Goal: Information Seeking & Learning: Learn about a topic

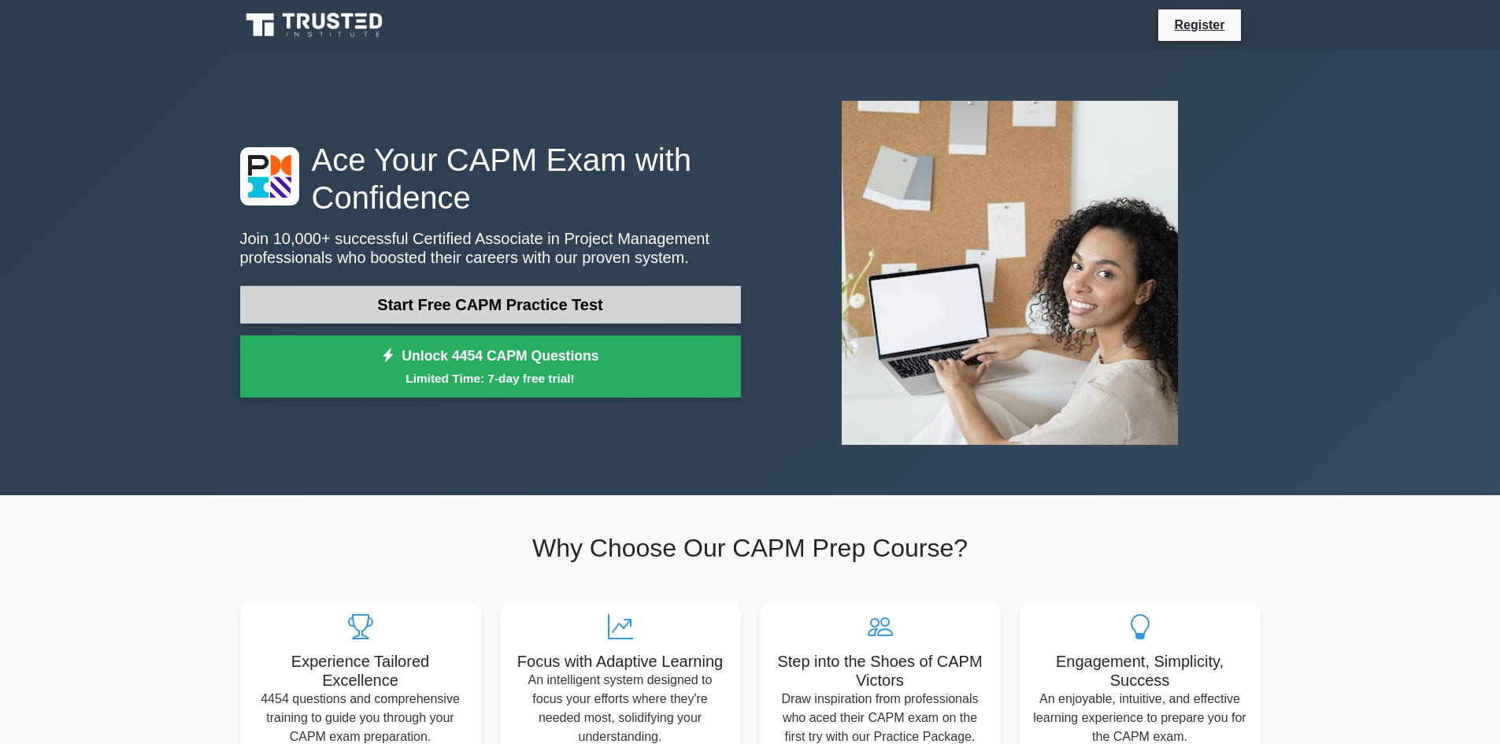
click at [491, 302] on link "Start Free CAPM Practice Test" at bounding box center [490, 305] width 501 height 38
click at [464, 306] on link "Start Free CAPM Practice Test" at bounding box center [490, 305] width 501 height 38
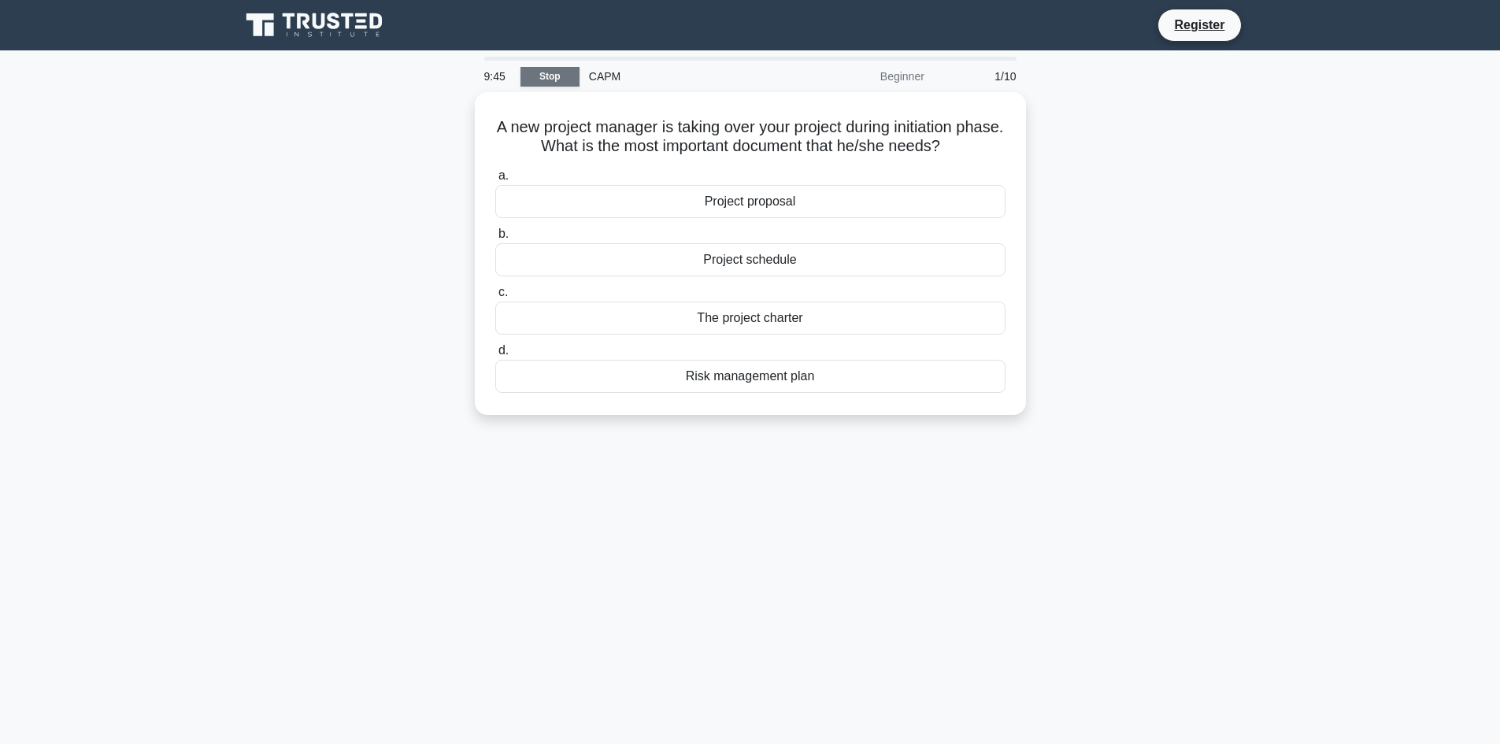
click at [569, 77] on link "Stop" at bounding box center [550, 77] width 59 height 20
click at [555, 73] on link "Stop" at bounding box center [550, 77] width 59 height 20
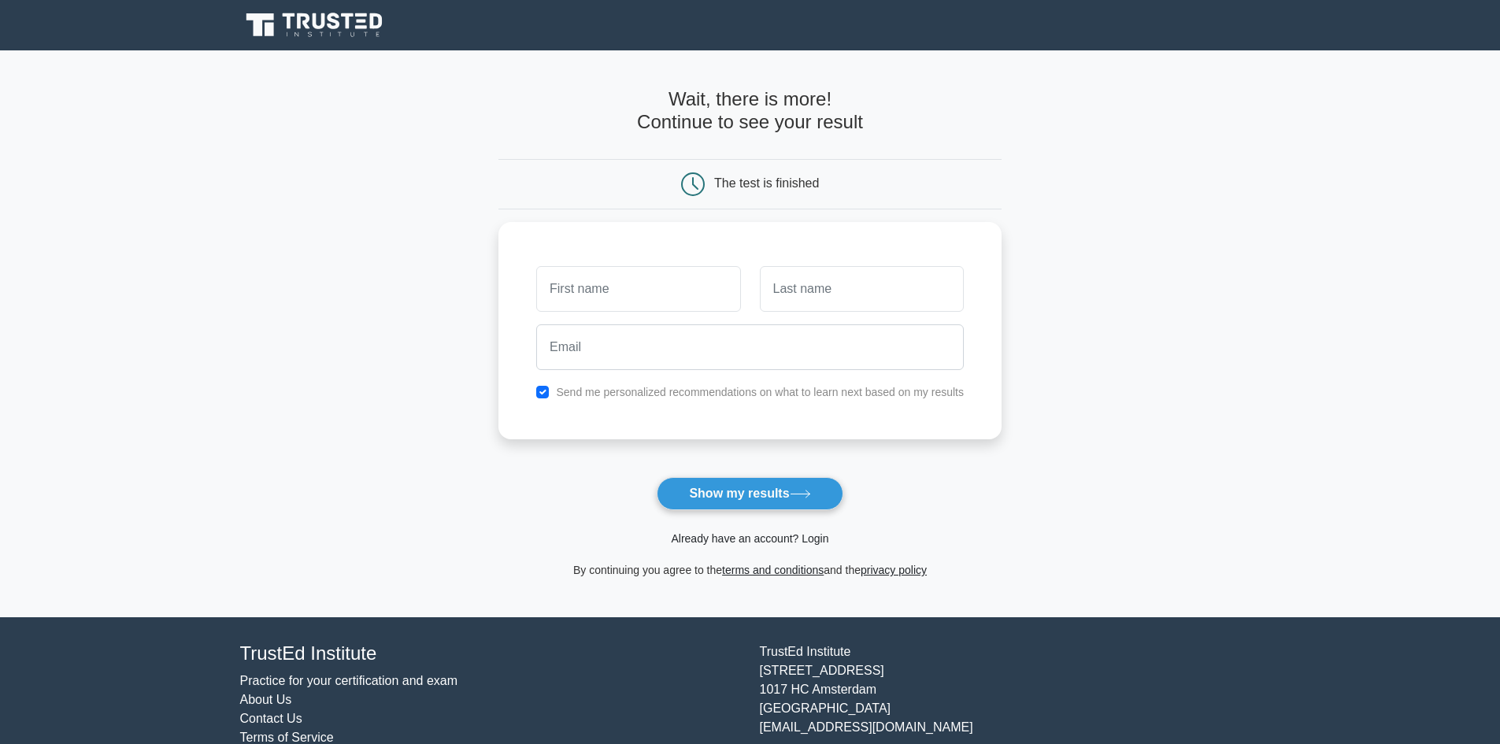
click at [795, 538] on link "Already have an account? Login" at bounding box center [750, 538] width 158 height 13
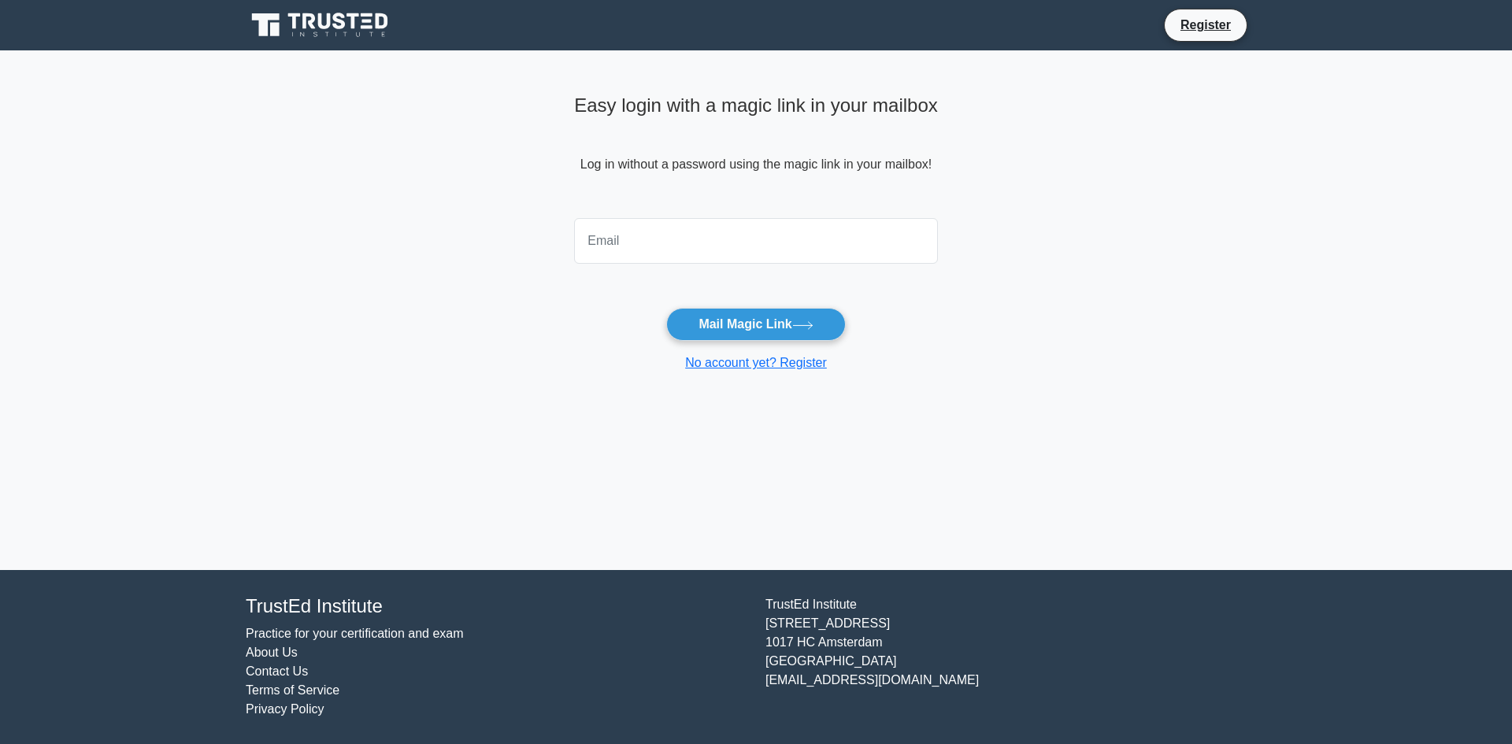
click at [670, 243] on input "email" at bounding box center [756, 241] width 364 height 46
type input "Jean-LeonK@hotmail.com"
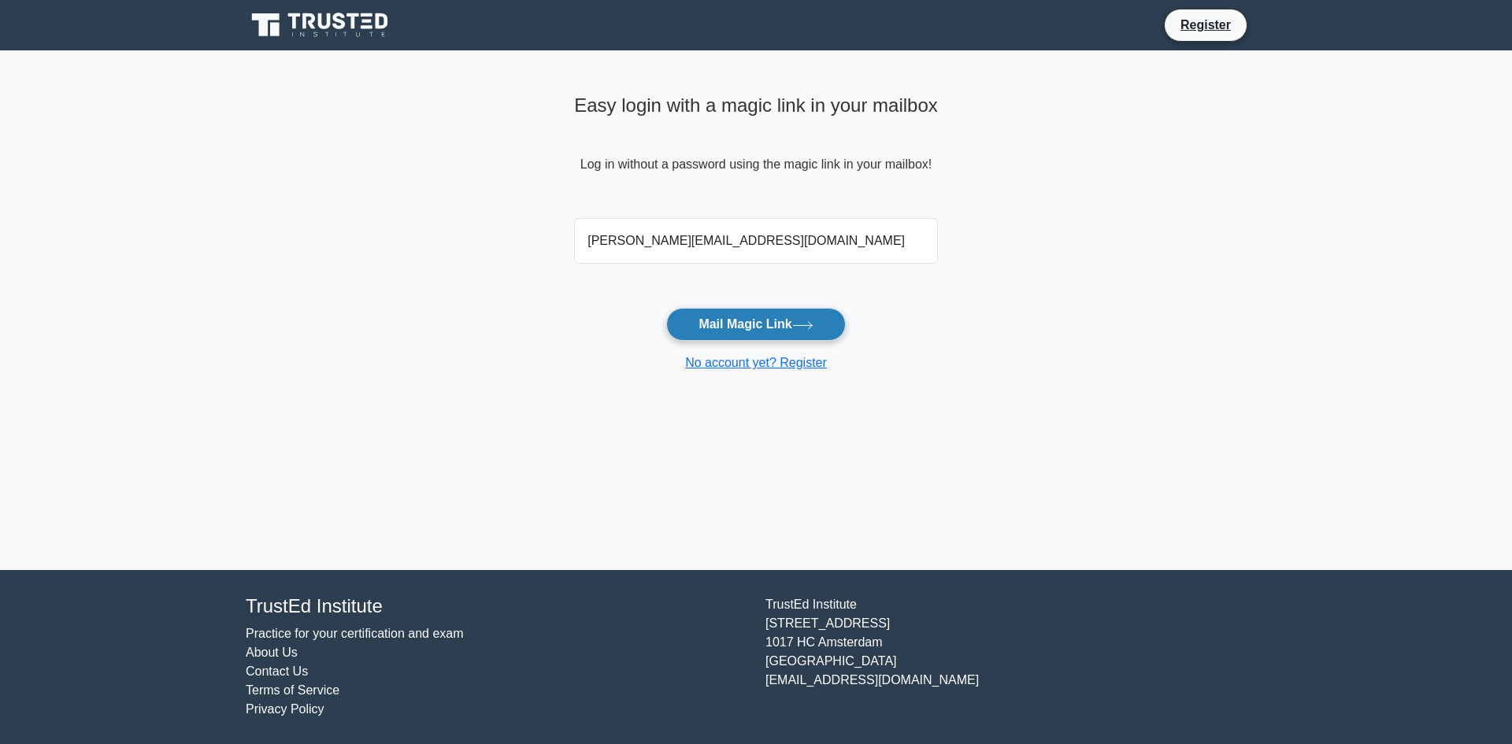
click at [804, 313] on button "Mail Magic Link" at bounding box center [755, 324] width 179 height 33
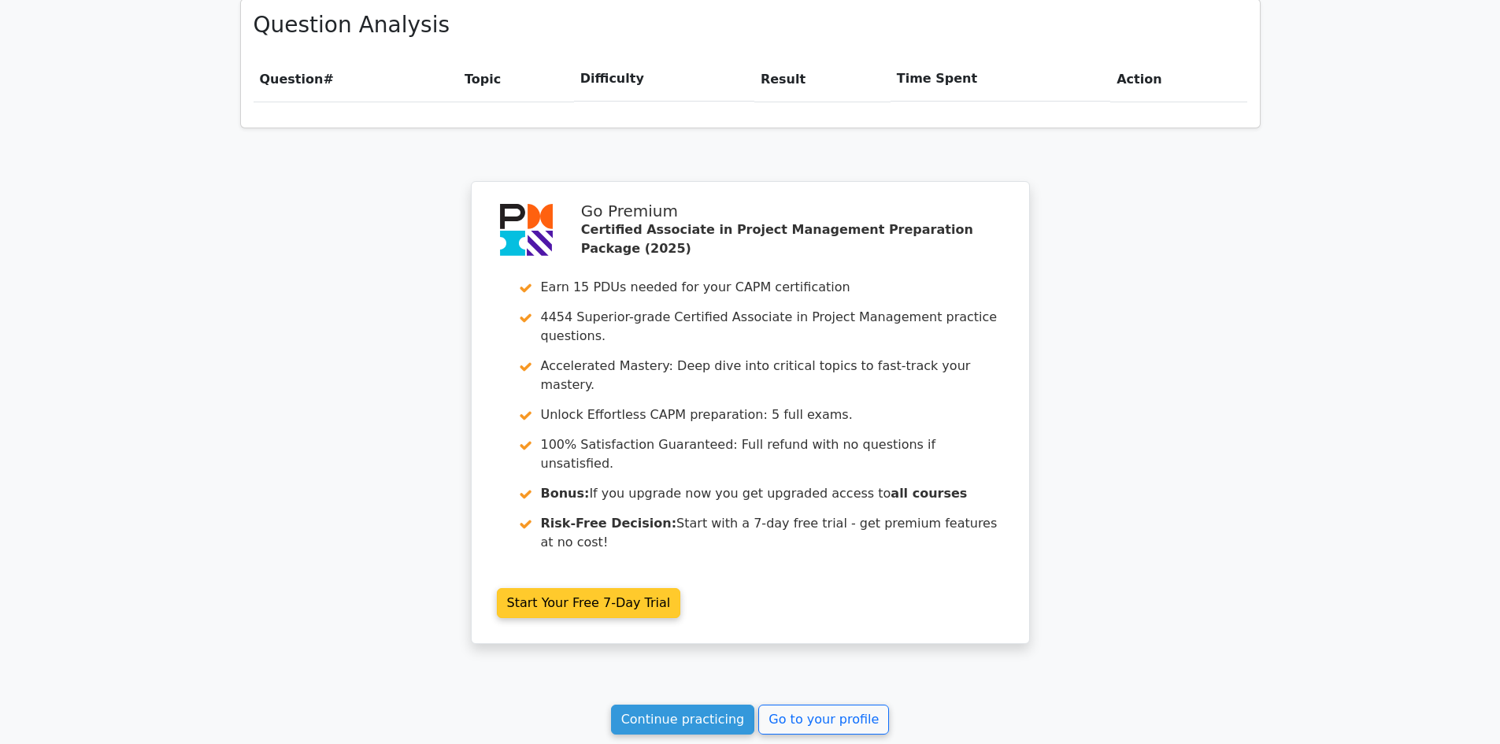
scroll to position [1252, 0]
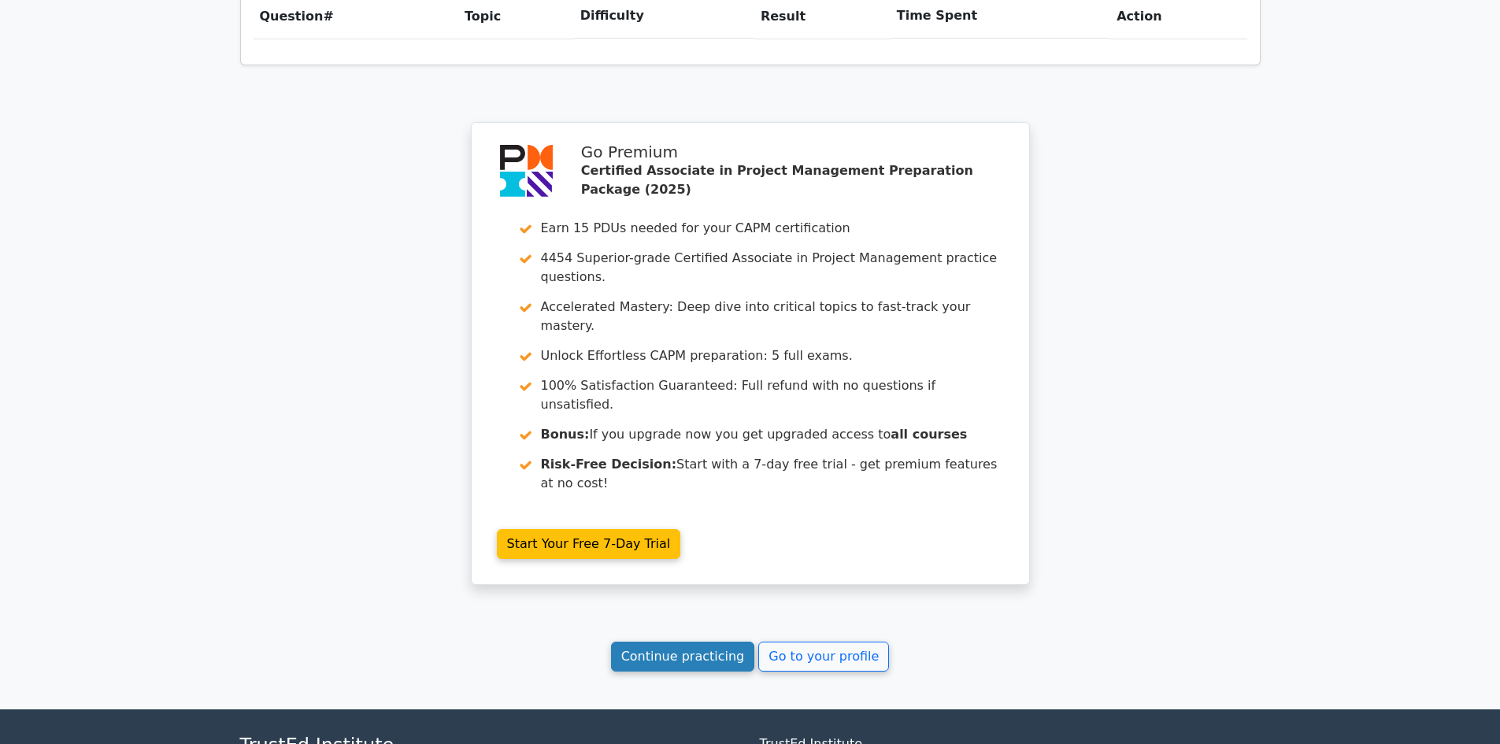
click at [725, 642] on link "Continue practicing" at bounding box center [683, 657] width 144 height 30
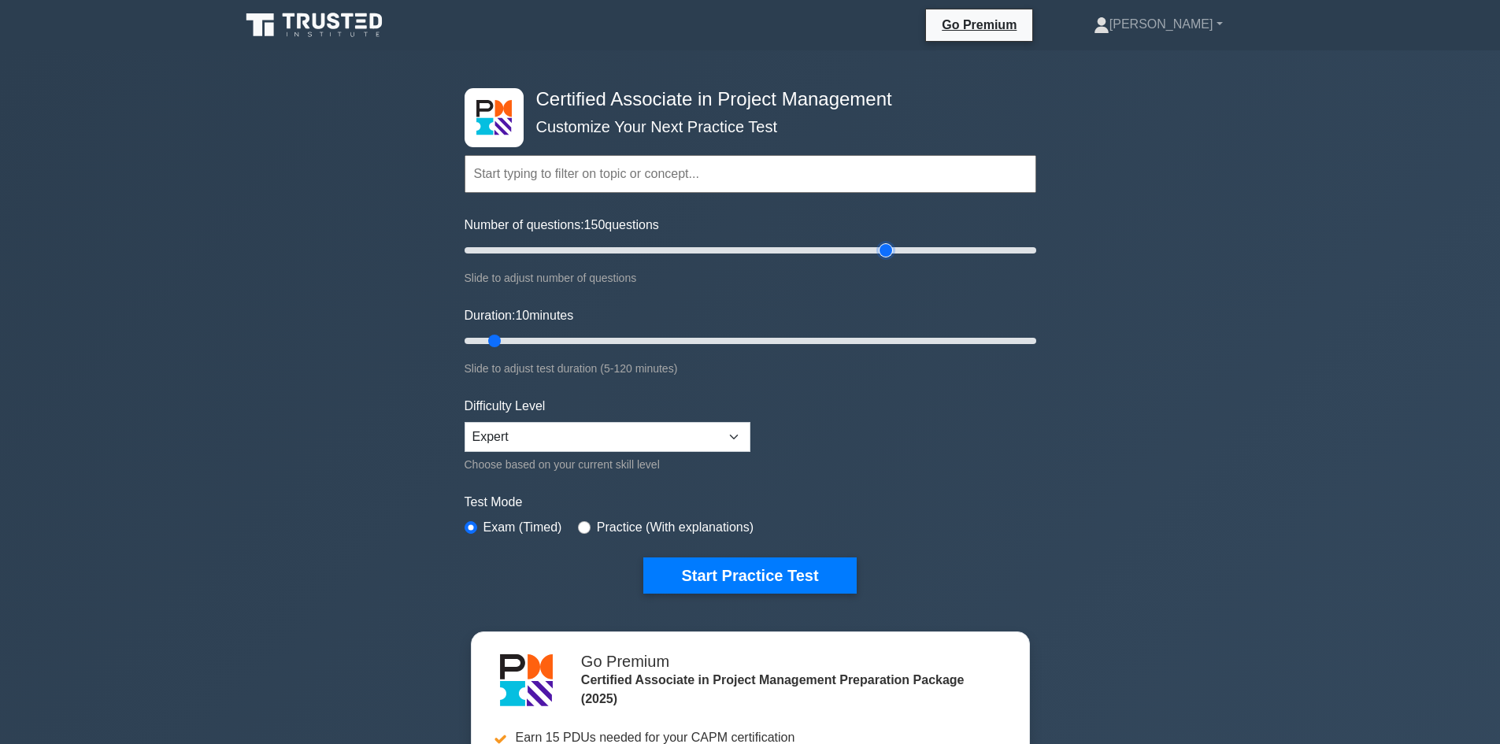
drag, startPoint x: 484, startPoint y: 246, endPoint x: 885, endPoint y: 250, distance: 401.7
type input "150"
click at [885, 250] on input "Number of questions: 150 questions" at bounding box center [751, 250] width 572 height 19
drag, startPoint x: 495, startPoint y: 339, endPoint x: 1066, endPoint y: 334, distance: 571.0
type input "120"
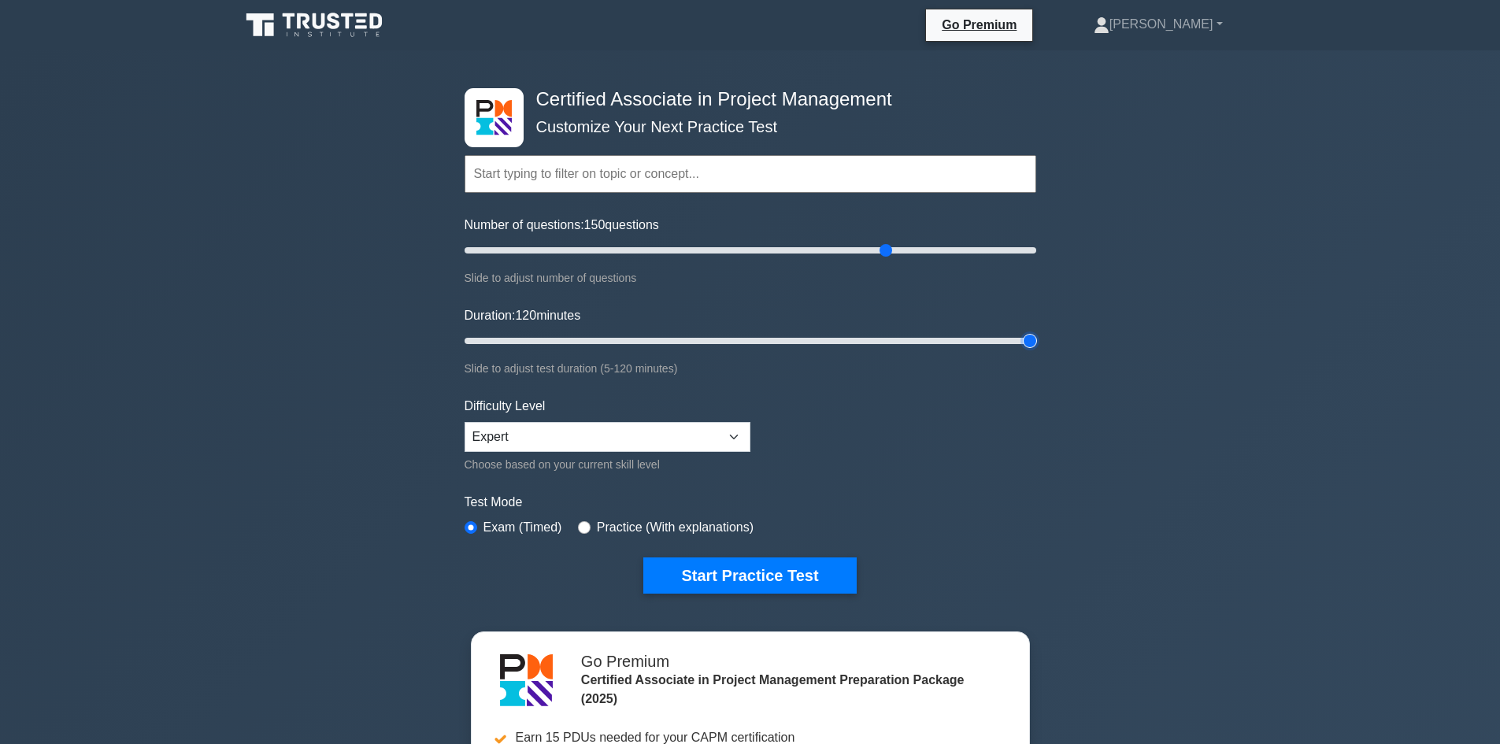
click at [1036, 334] on input "Duration: 120 minutes" at bounding box center [751, 341] width 572 height 19
drag, startPoint x: 1032, startPoint y: 340, endPoint x: 1090, endPoint y: 336, distance: 57.6
click at [1036, 336] on input "Duration: 120 minutes" at bounding box center [751, 341] width 572 height 19
click at [736, 434] on select "Beginner Intermediate Expert" at bounding box center [608, 437] width 286 height 30
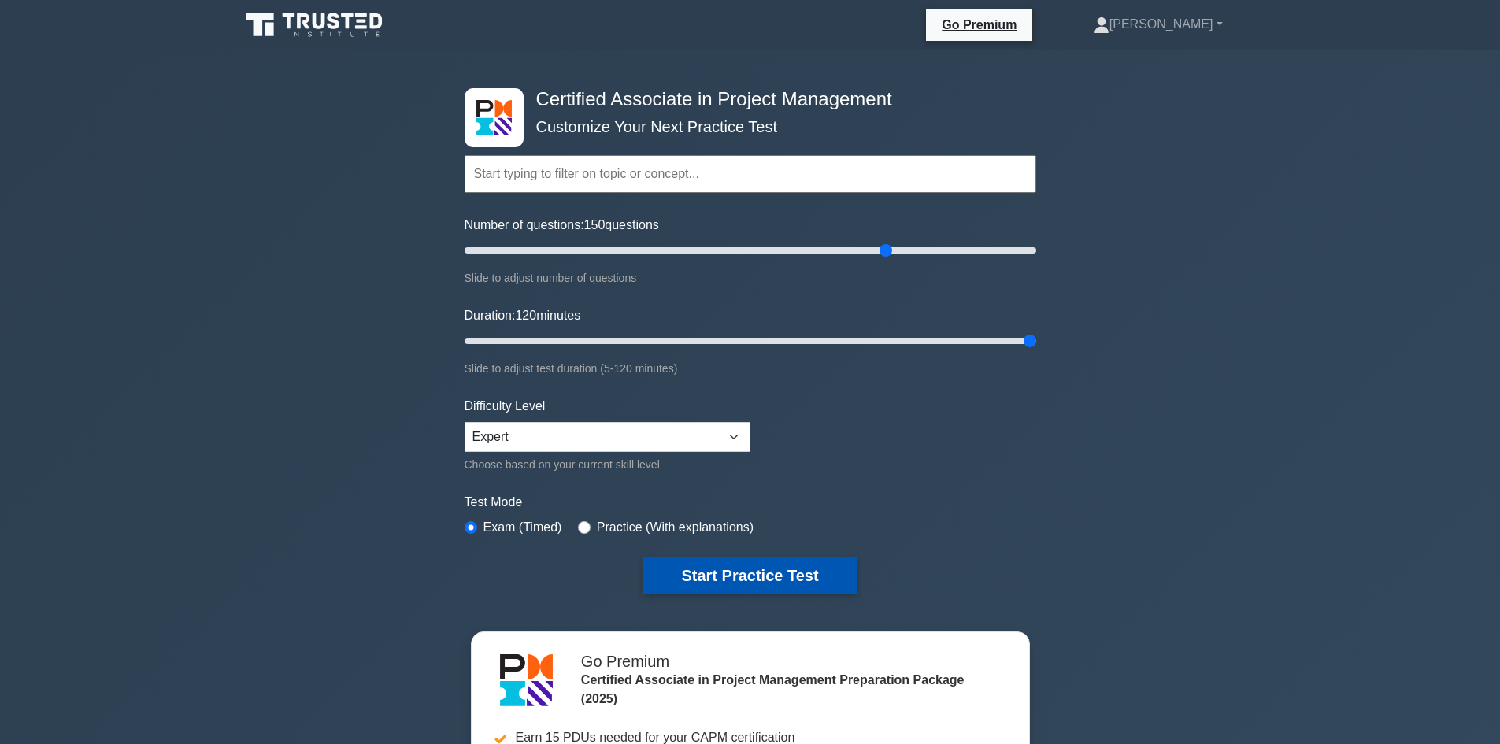
click at [763, 575] on button "Start Practice Test" at bounding box center [749, 576] width 213 height 36
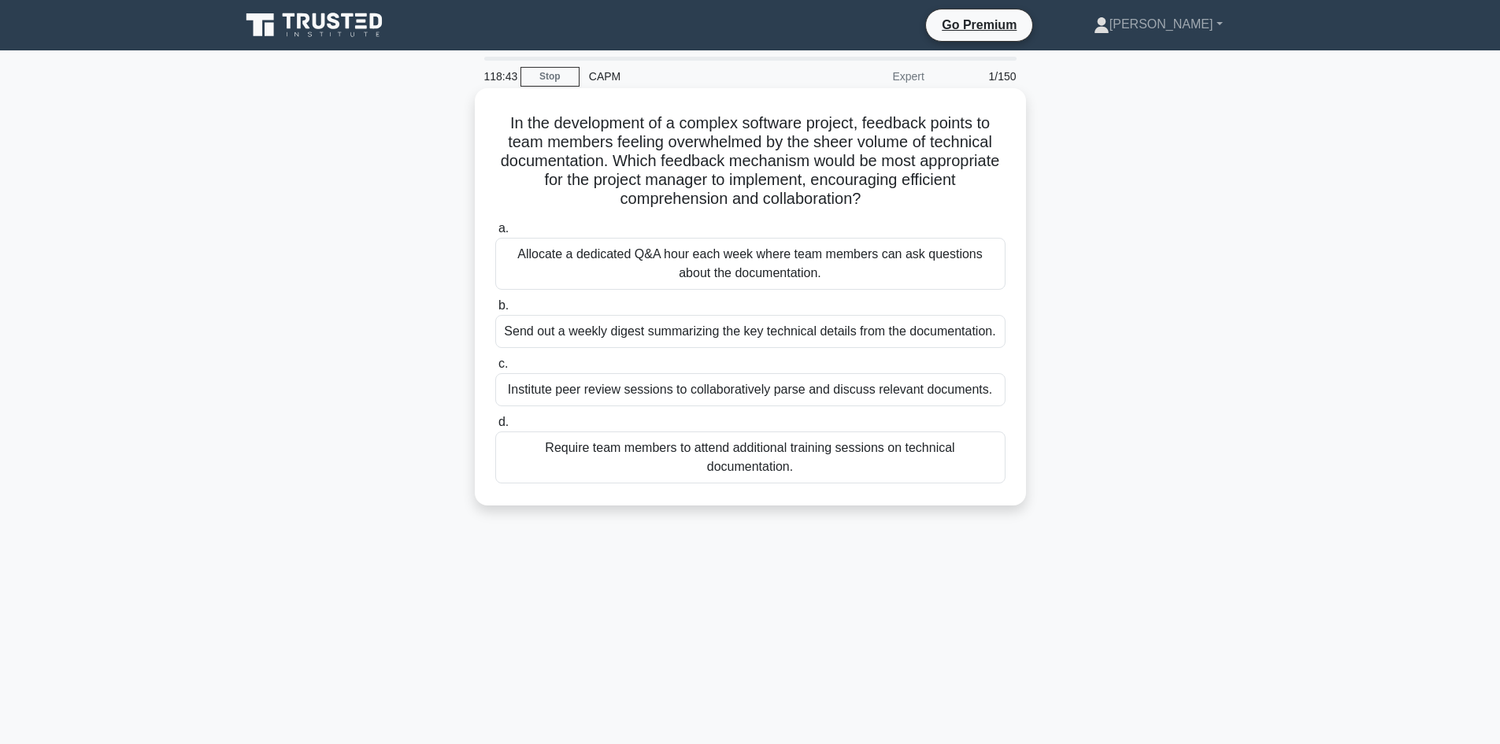
click at [740, 393] on div "Institute peer review sessions to collaboratively parse and discuss relevant do…" at bounding box center [750, 389] width 510 height 33
click at [495, 369] on input "c. Institute peer review sessions to collaboratively parse and discuss relevant…" at bounding box center [495, 364] width 0 height 10
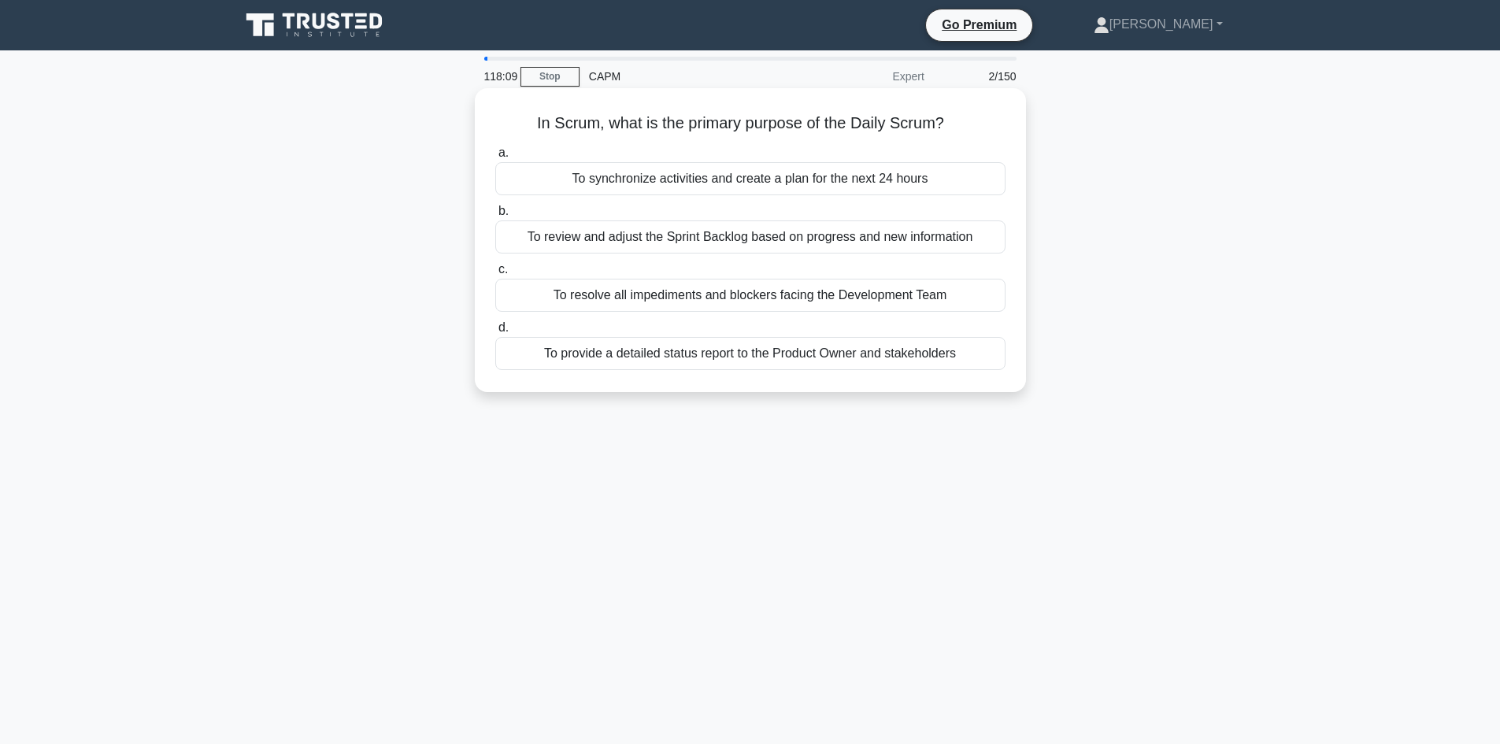
click at [784, 179] on div "To synchronize activities and create a plan for the next 24 hours" at bounding box center [750, 178] width 510 height 33
click at [495, 158] on input "a. To synchronize activities and create a plan for the next 24 hours" at bounding box center [495, 153] width 0 height 10
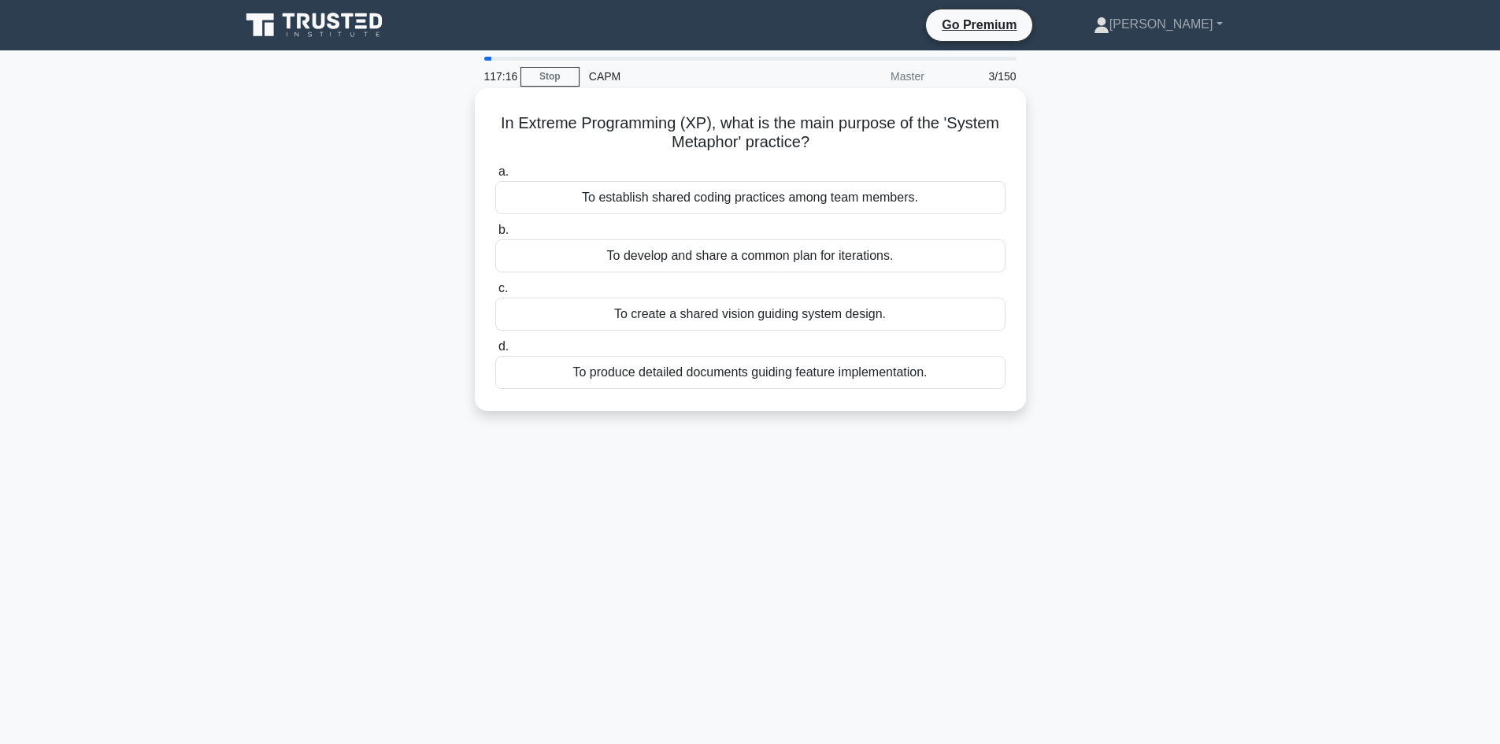
click at [762, 319] on div "To create a shared vision guiding system design." at bounding box center [750, 314] width 510 height 33
click at [495, 294] on input "c. To create a shared vision guiding system design." at bounding box center [495, 289] width 0 height 10
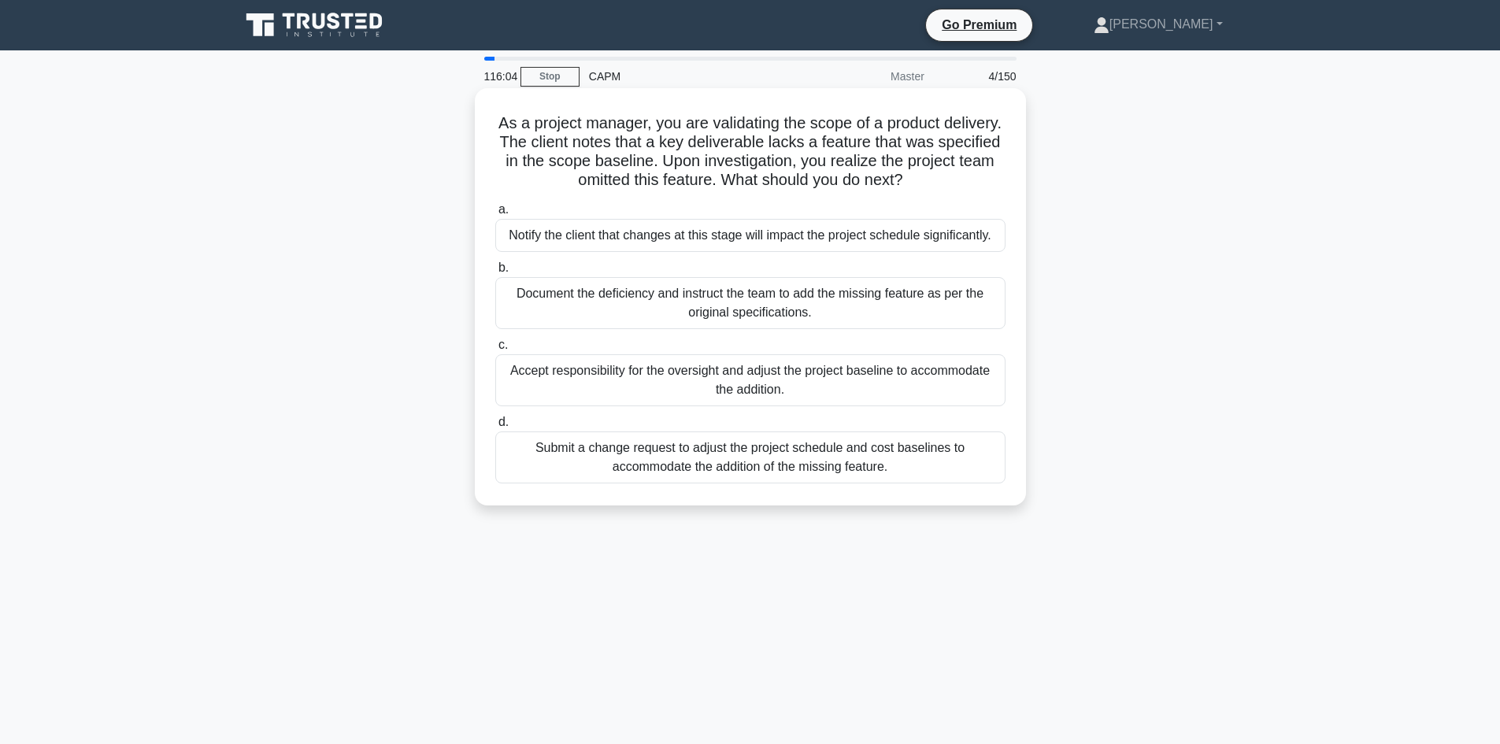
click at [858, 299] on div "Document the deficiency and instruct the team to add the missing feature as per…" at bounding box center [750, 303] width 510 height 52
click at [495, 273] on input "b. Document the deficiency and instruct the team to add the missing feature as …" at bounding box center [495, 268] width 0 height 10
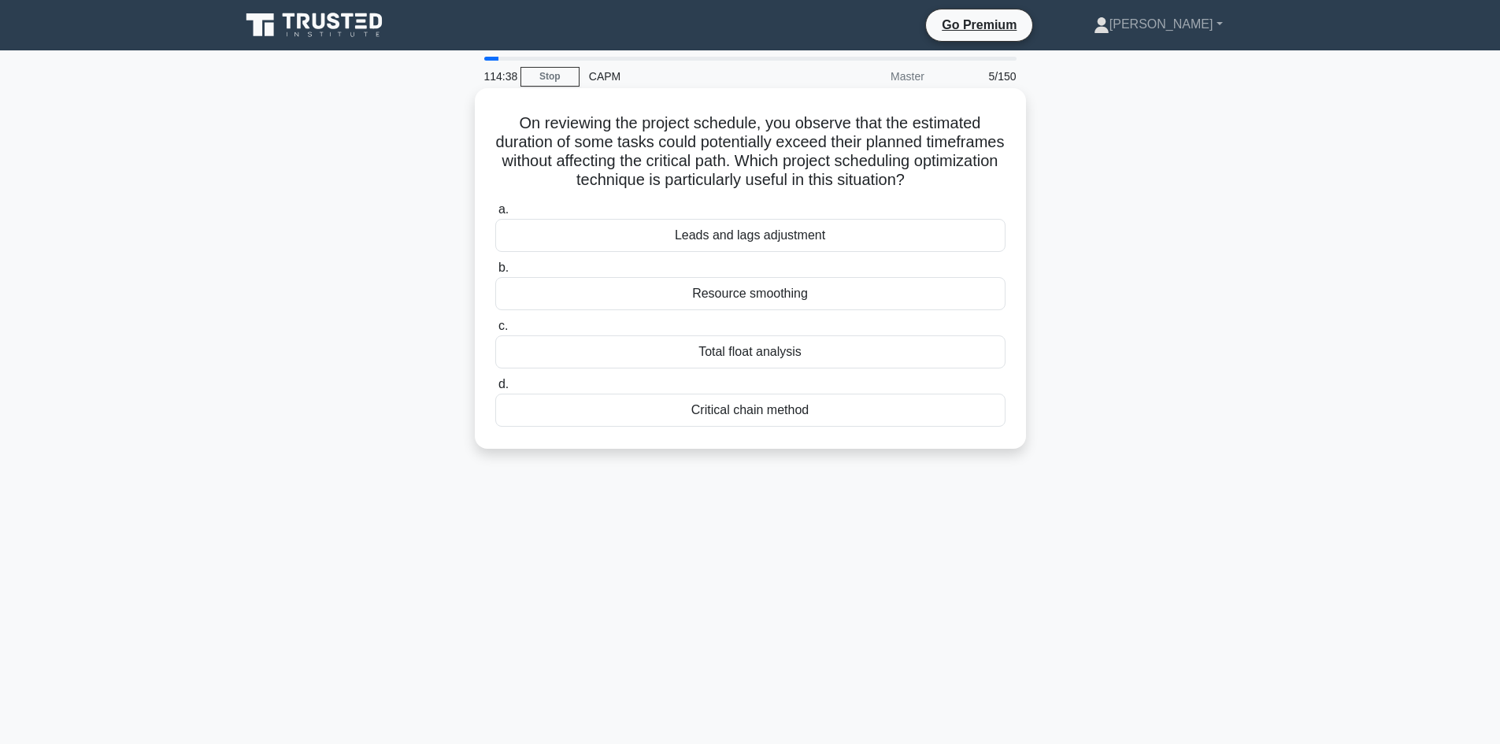
click at [736, 237] on div "Leads and lags adjustment" at bounding box center [750, 235] width 510 height 33
click at [495, 215] on input "a. Leads and lags adjustment" at bounding box center [495, 210] width 0 height 10
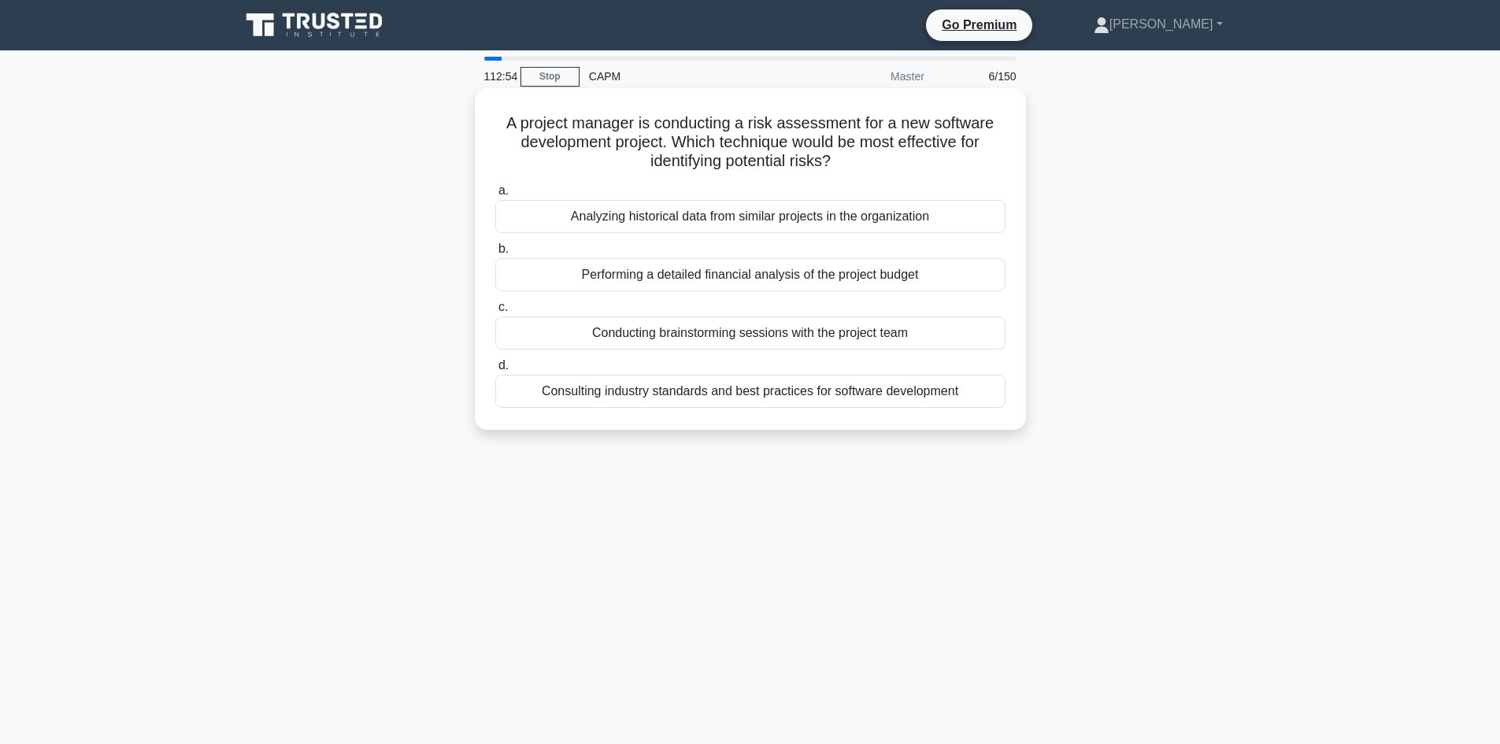
click at [888, 394] on div "Consulting industry standards and best practices for software development" at bounding box center [750, 391] width 510 height 33
click at [495, 371] on input "d. Consulting industry standards and best practices for software development" at bounding box center [495, 366] width 0 height 10
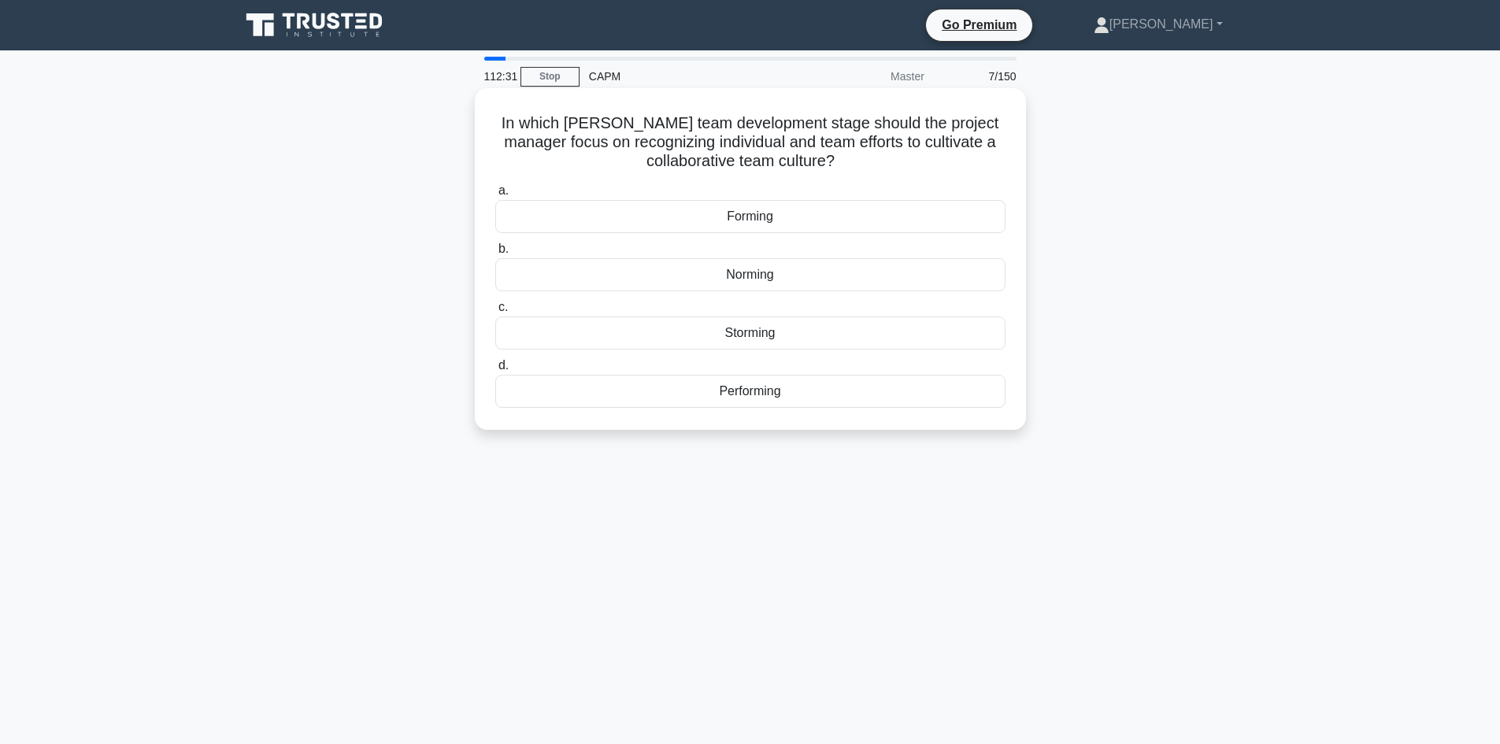
click at [774, 217] on div "Forming" at bounding box center [750, 216] width 510 height 33
click at [495, 196] on input "a. Forming" at bounding box center [495, 191] width 0 height 10
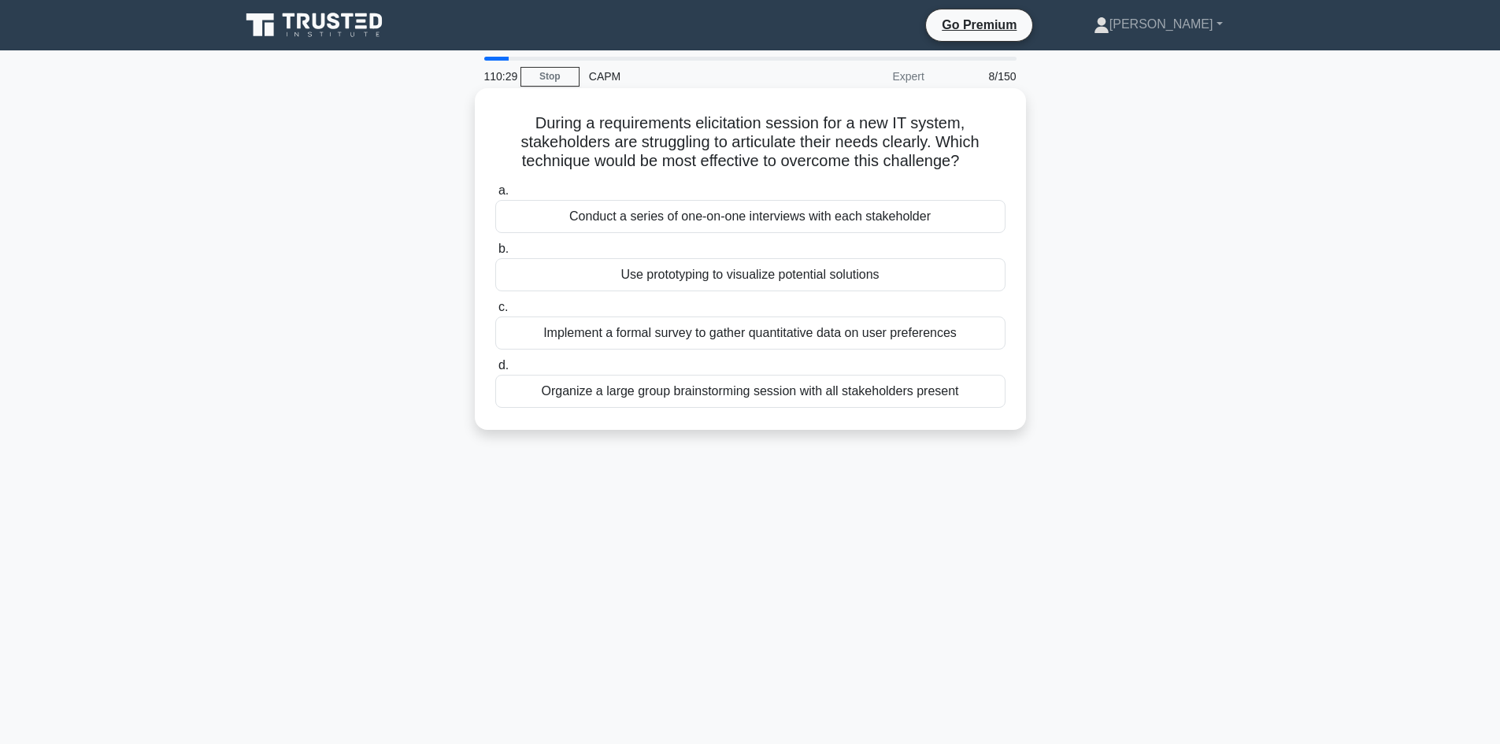
click at [810, 398] on div "Organize a large group brainstorming session with all stakeholders present" at bounding box center [750, 391] width 510 height 33
click at [495, 371] on input "d. Organize a large group brainstorming session with all stakeholders present" at bounding box center [495, 366] width 0 height 10
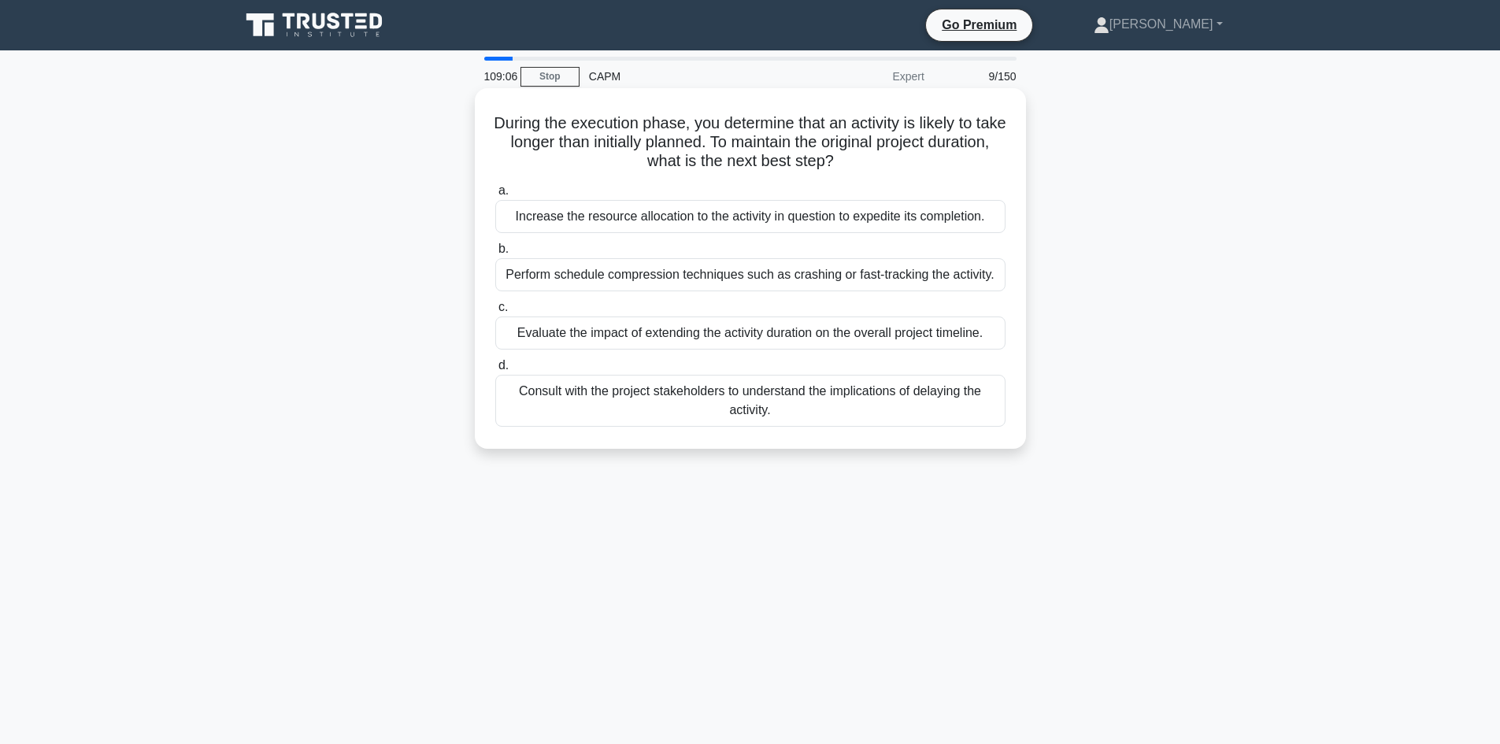
click at [939, 280] on div "Perform schedule compression techniques such as crashing or fast-tracking the a…" at bounding box center [750, 274] width 510 height 33
click at [495, 254] on input "b. Perform schedule compression techniques such as crashing or fast-tracking th…" at bounding box center [495, 249] width 0 height 10
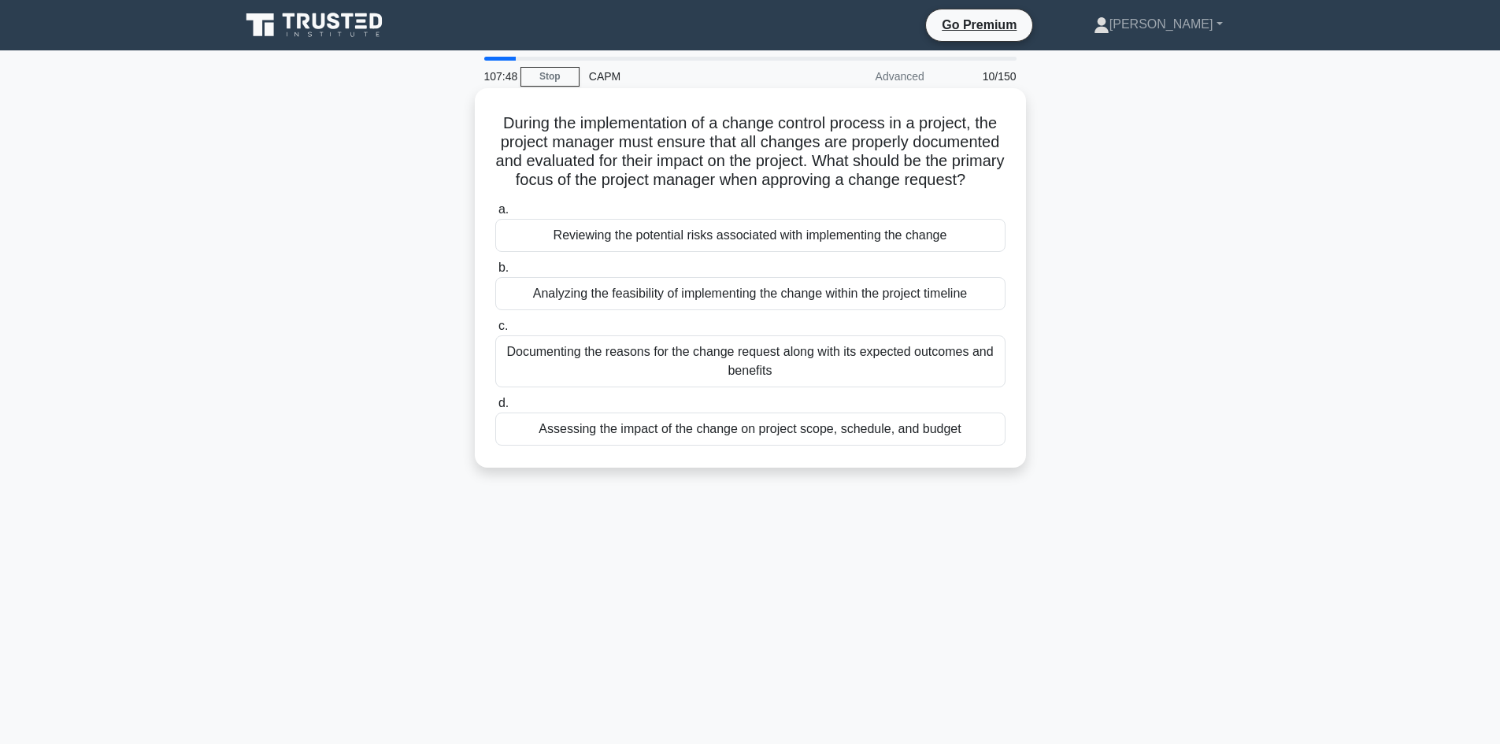
click at [882, 446] on div "Assessing the impact of the change on project scope, schedule, and budget" at bounding box center [750, 429] width 510 height 33
click at [495, 409] on input "d. Assessing the impact of the change on project scope, schedule, and budget" at bounding box center [495, 403] width 0 height 10
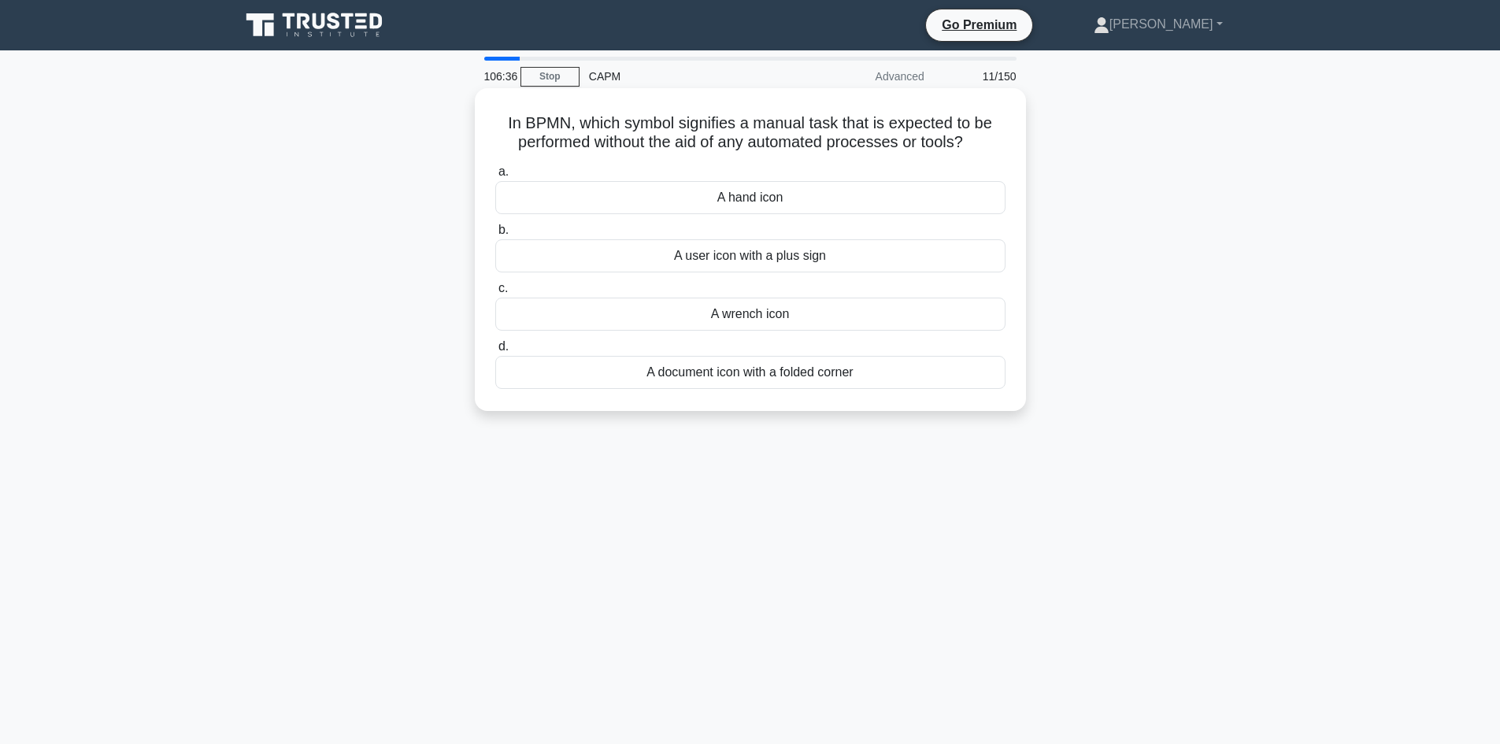
click at [747, 196] on div "A hand icon" at bounding box center [750, 197] width 510 height 33
click at [495, 177] on input "a. A hand icon" at bounding box center [495, 172] width 0 height 10
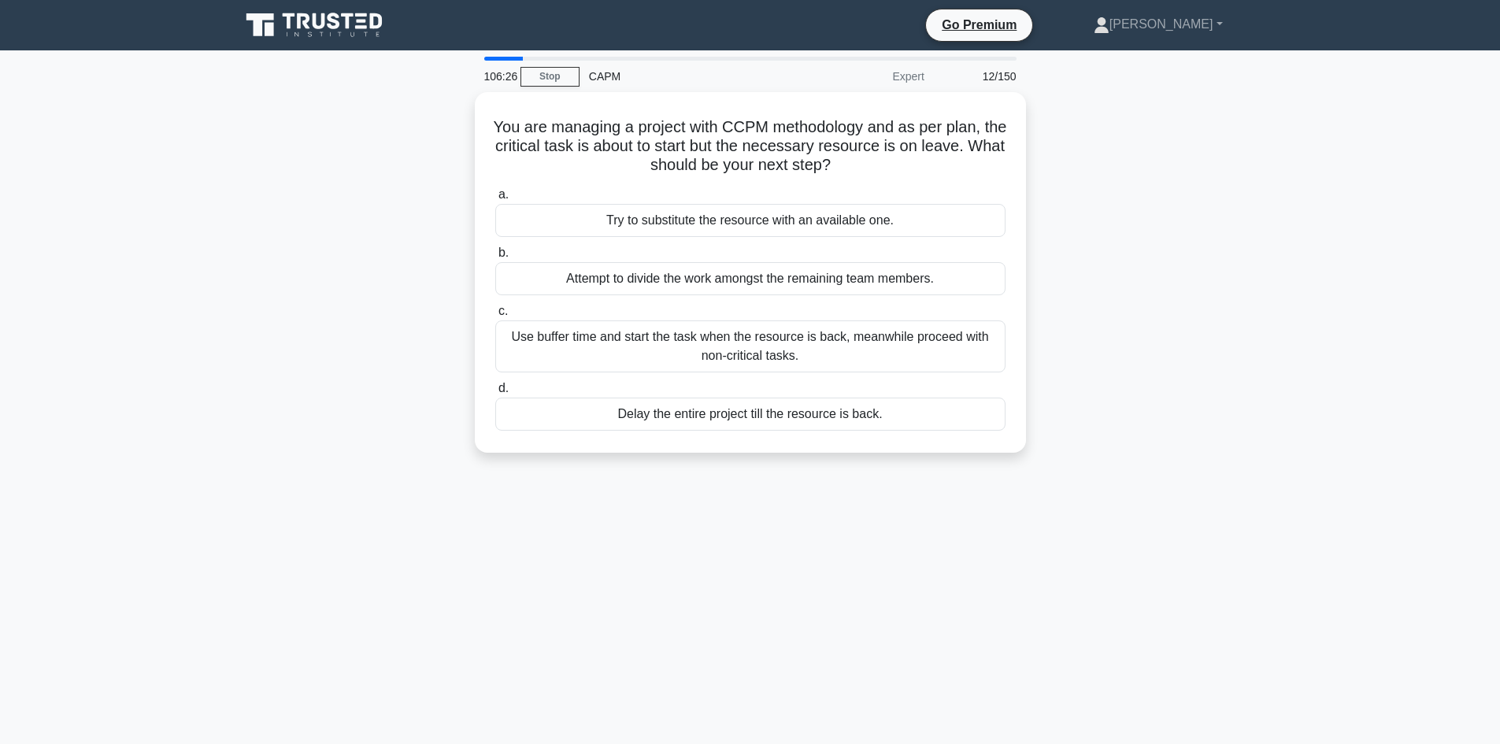
click at [397, 266] on div "You are managing a project with CCPM methodology and as per plan, the critical …" at bounding box center [751, 282] width 1040 height 380
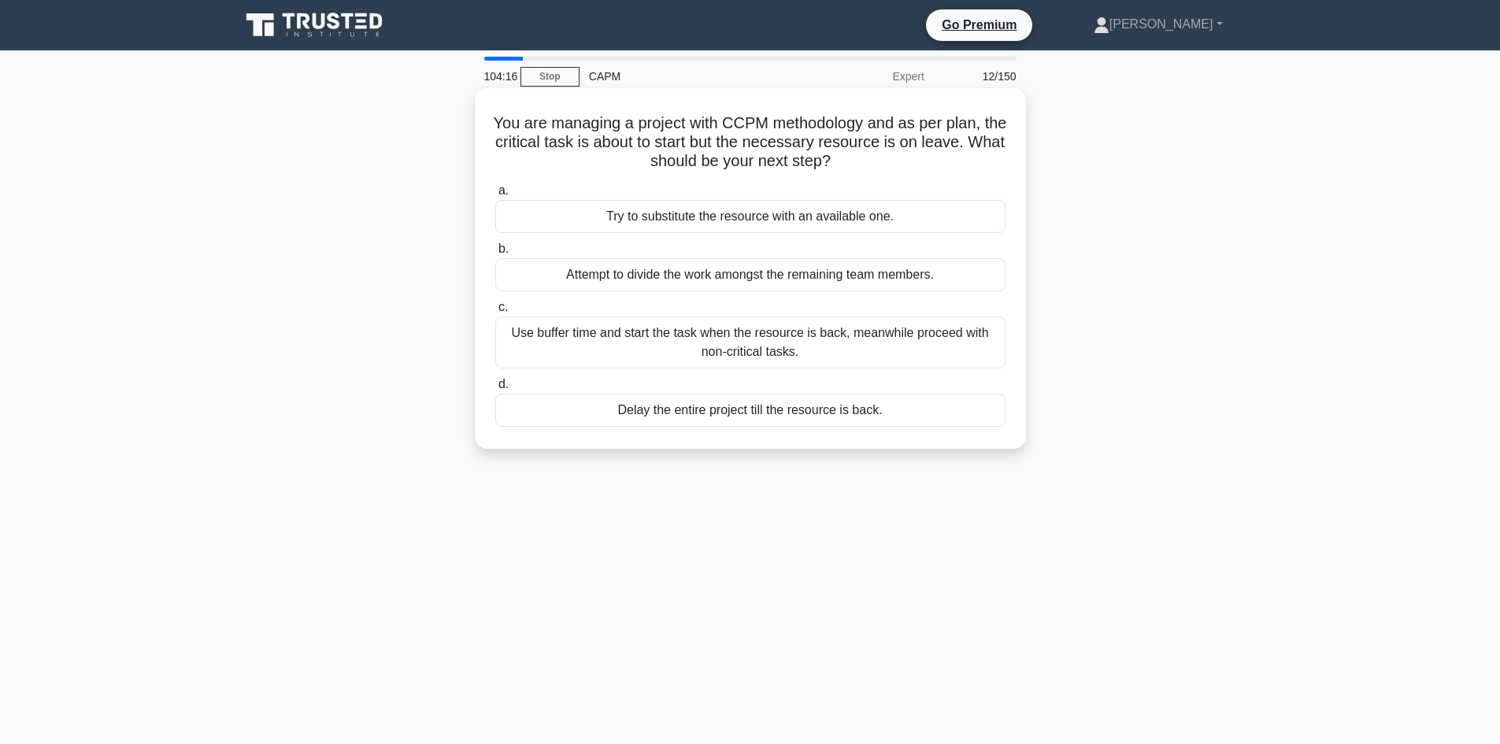
click at [814, 344] on div "Use buffer time and start the task when the resource is back, meanwhile proceed…" at bounding box center [750, 343] width 510 height 52
click at [495, 313] on input "c. Use buffer time and start the task when the resource is back, meanwhile proc…" at bounding box center [495, 307] width 0 height 10
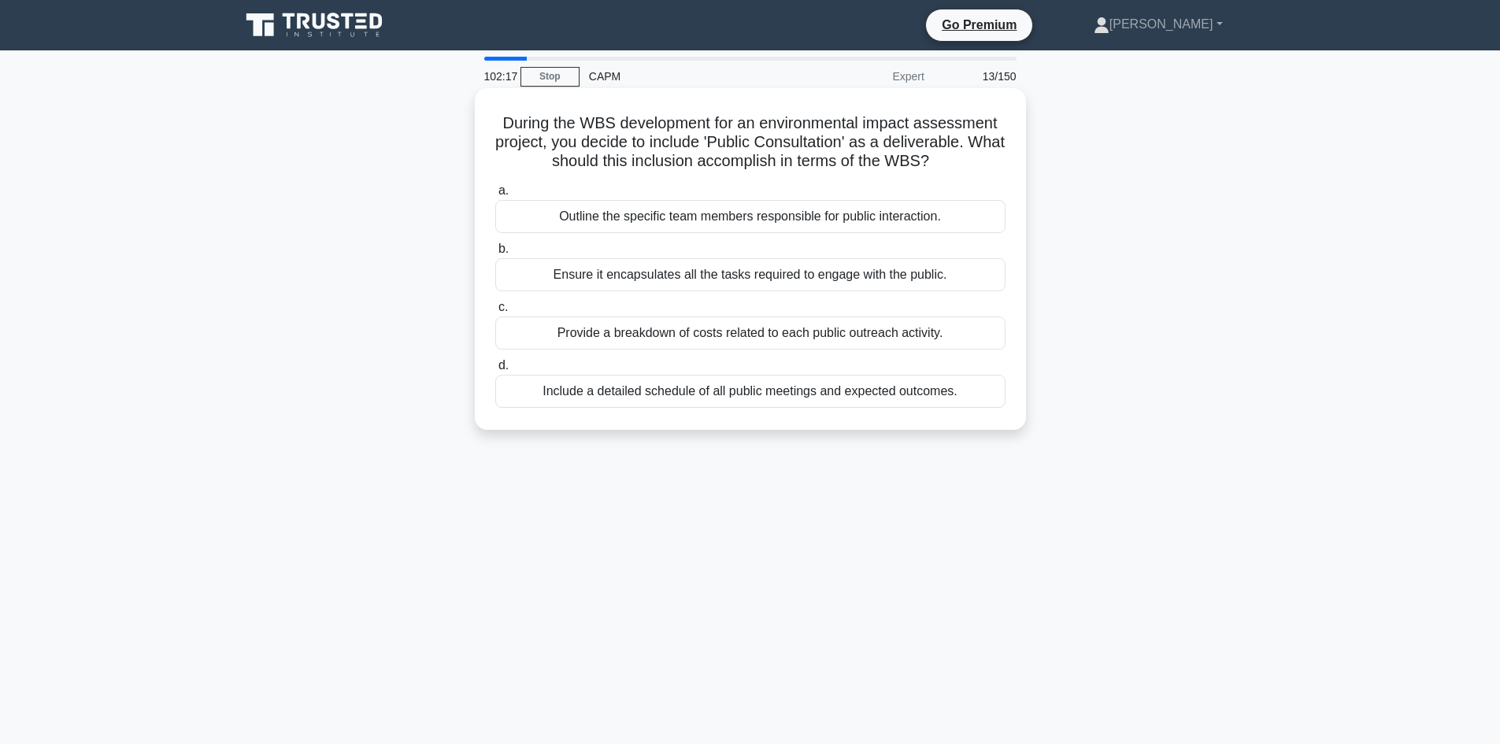
click at [874, 285] on div "Ensure it encapsulates all the tasks required to engage with the public." at bounding box center [750, 274] width 510 height 33
click at [495, 254] on input "b. Ensure it encapsulates all the tasks required to engage with the public." at bounding box center [495, 249] width 0 height 10
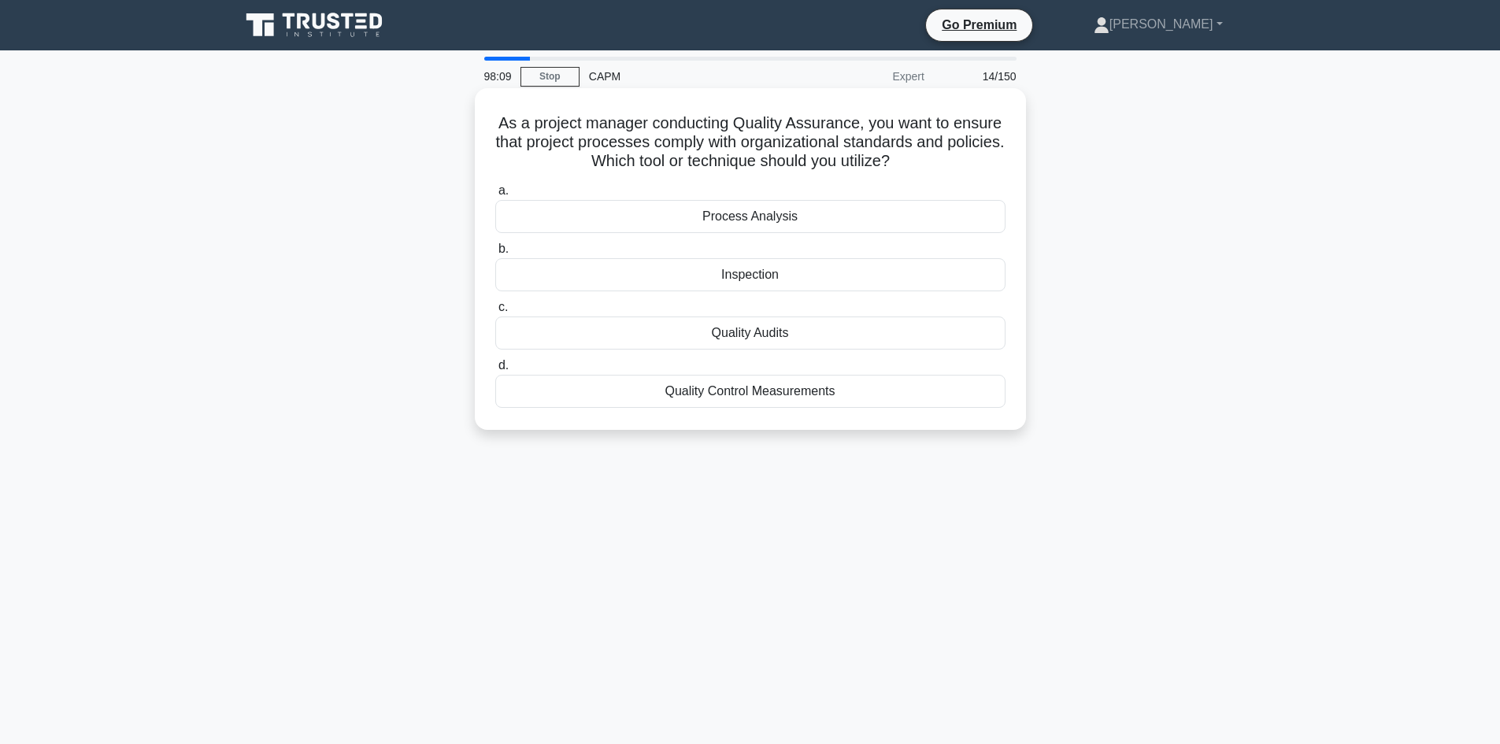
click at [747, 221] on div "Process Analysis" at bounding box center [750, 216] width 510 height 33
click at [495, 196] on input "a. Process Analysis" at bounding box center [495, 191] width 0 height 10
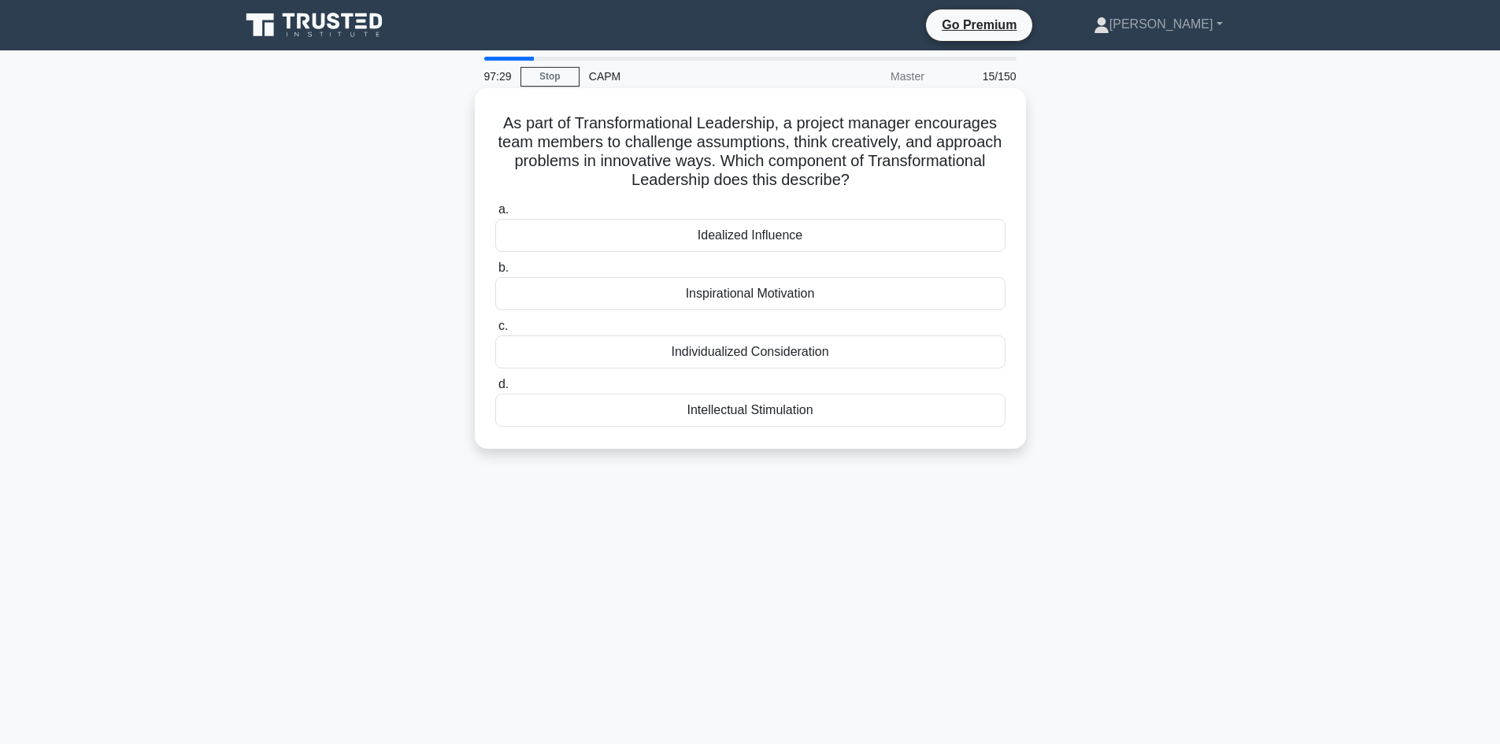
click at [767, 298] on div "Inspirational Motivation" at bounding box center [750, 293] width 510 height 33
click at [495, 273] on input "b. Inspirational Motivation" at bounding box center [495, 268] width 0 height 10
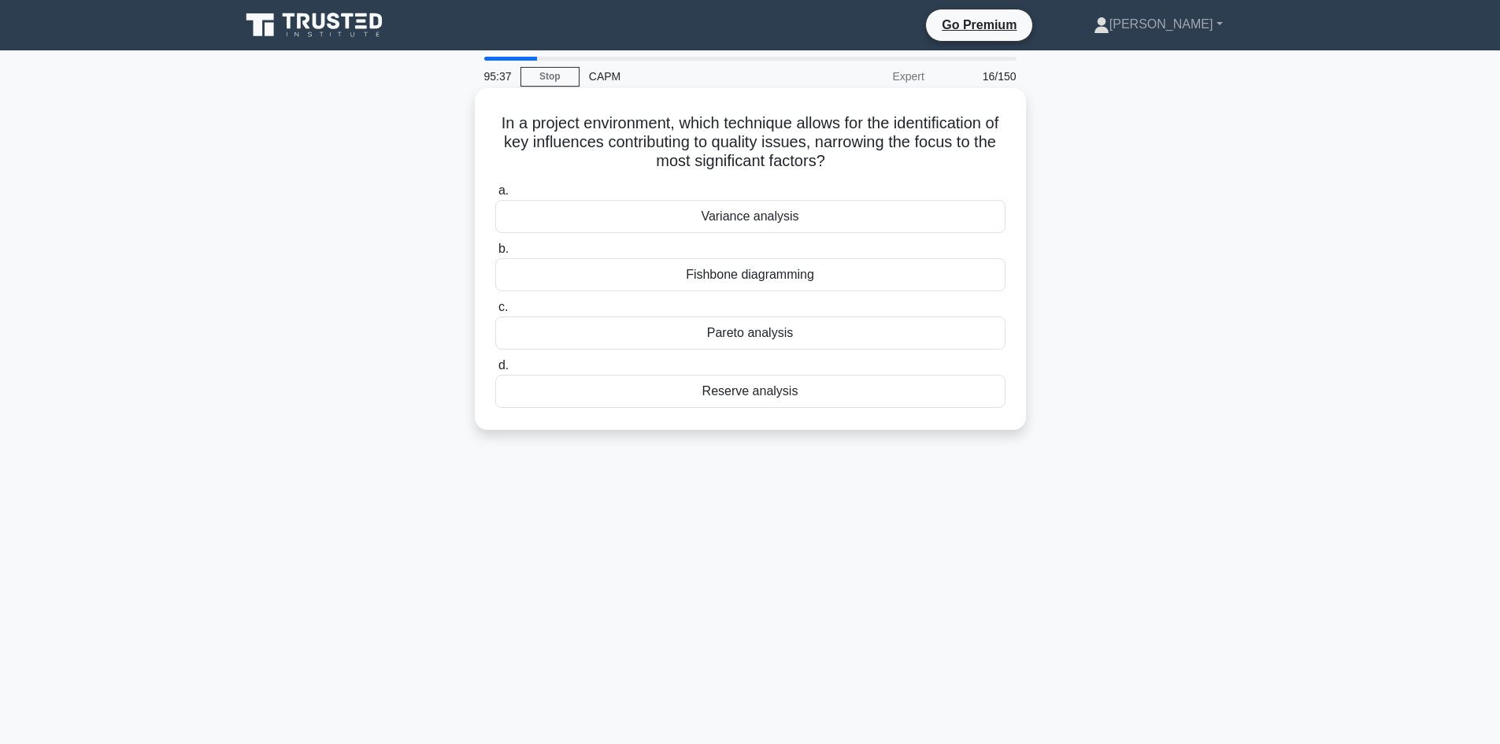
click at [779, 277] on div "Fishbone diagramming" at bounding box center [750, 274] width 510 height 33
click at [495, 254] on input "b. Fishbone diagramming" at bounding box center [495, 249] width 0 height 10
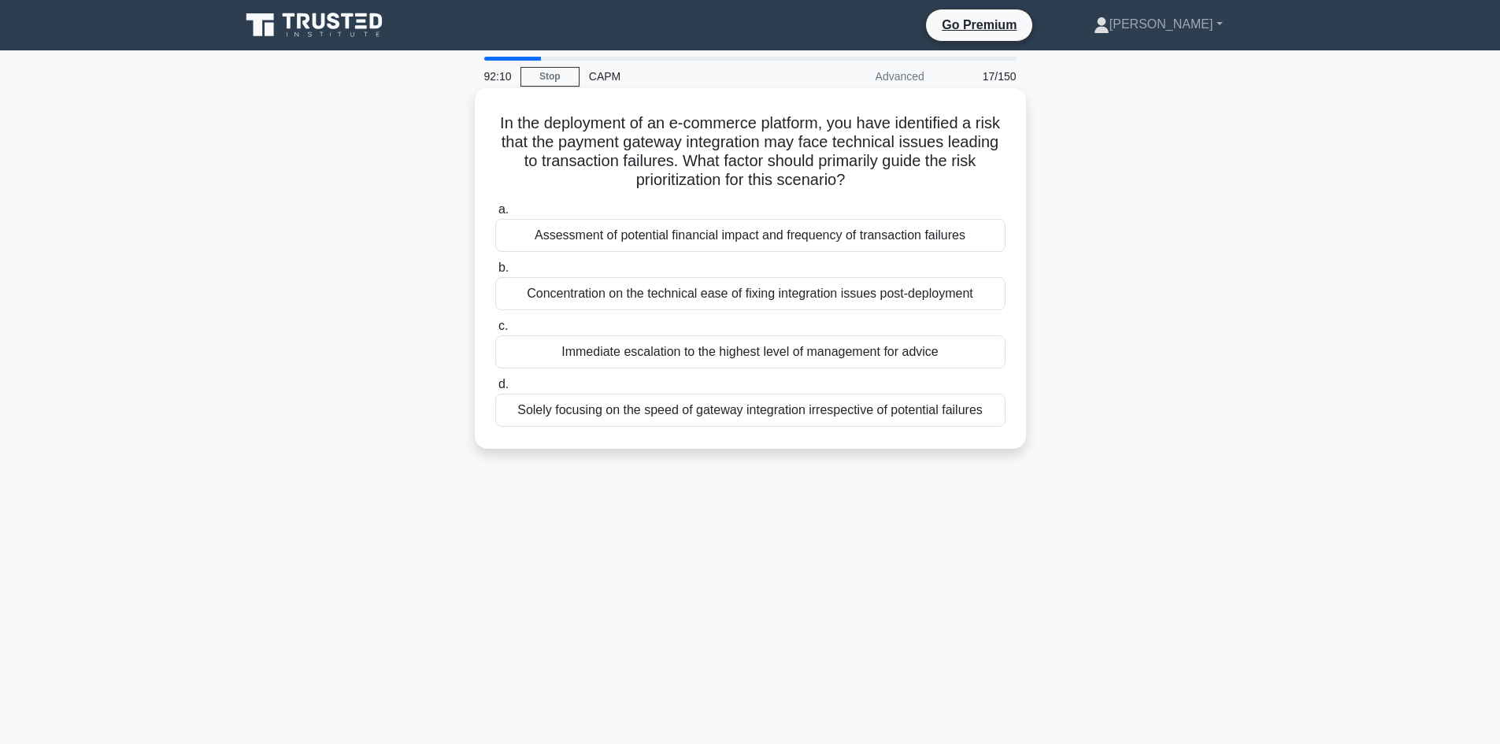
click at [740, 238] on div "Assessment of potential financial impact and frequency of transaction failures" at bounding box center [750, 235] width 510 height 33
click at [495, 215] on input "a. Assessment of potential financial impact and frequency of transaction failur…" at bounding box center [495, 210] width 0 height 10
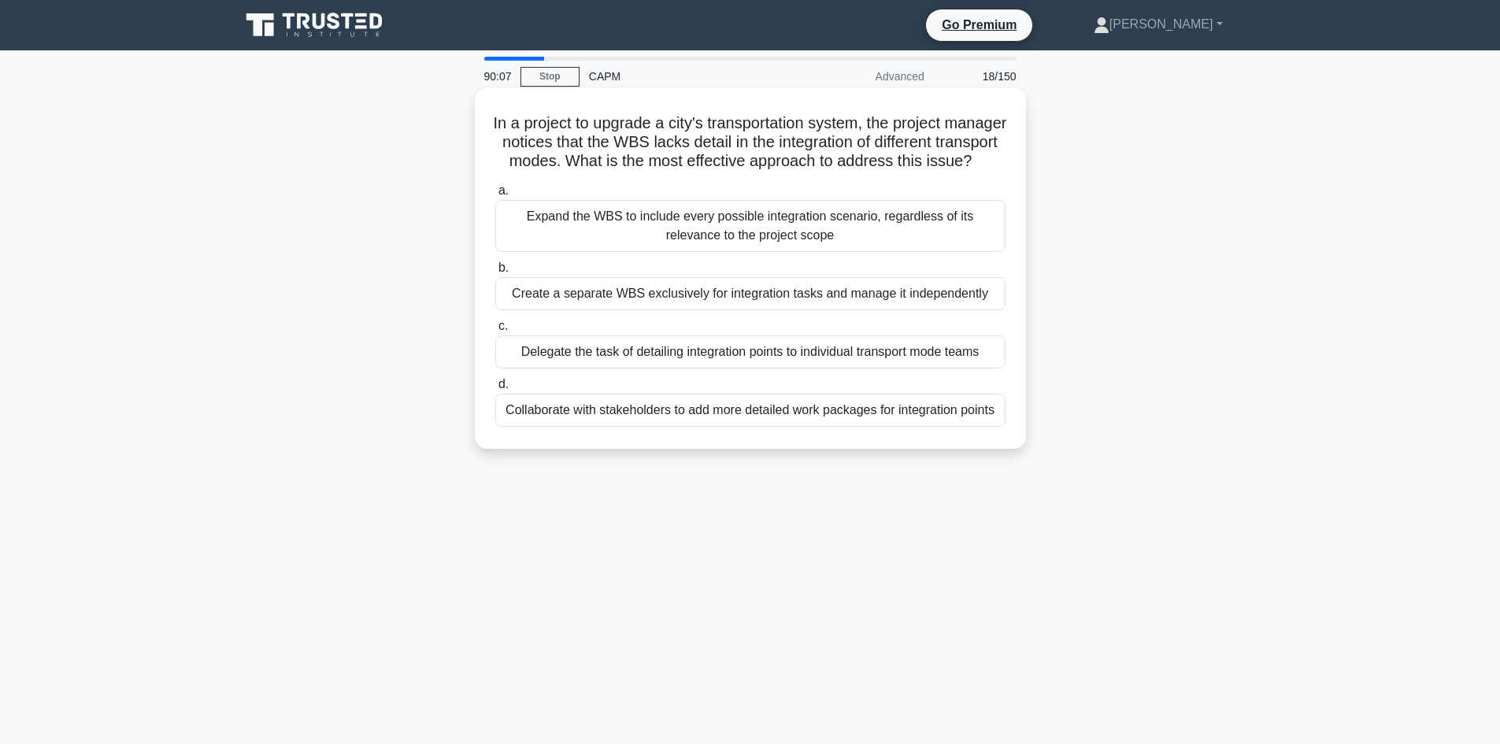
click at [970, 427] on div "Collaborate with stakeholders to add more detailed work packages for integratio…" at bounding box center [750, 410] width 510 height 33
click at [495, 390] on input "d. Collaborate with stakeholders to add more detailed work packages for integra…" at bounding box center [495, 385] width 0 height 10
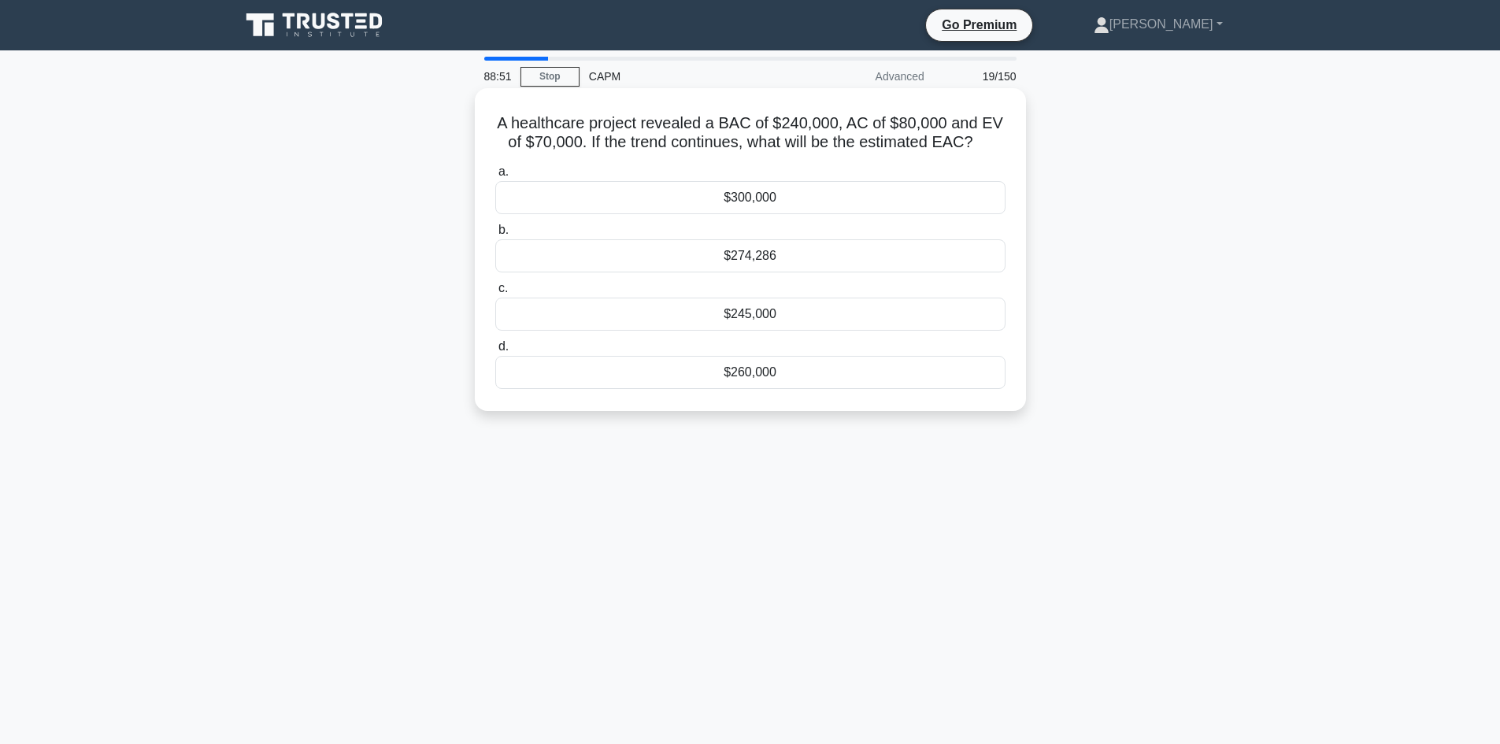
click at [782, 258] on div "$274,286" at bounding box center [750, 255] width 510 height 33
click at [495, 235] on input "b. $274,286" at bounding box center [495, 230] width 0 height 10
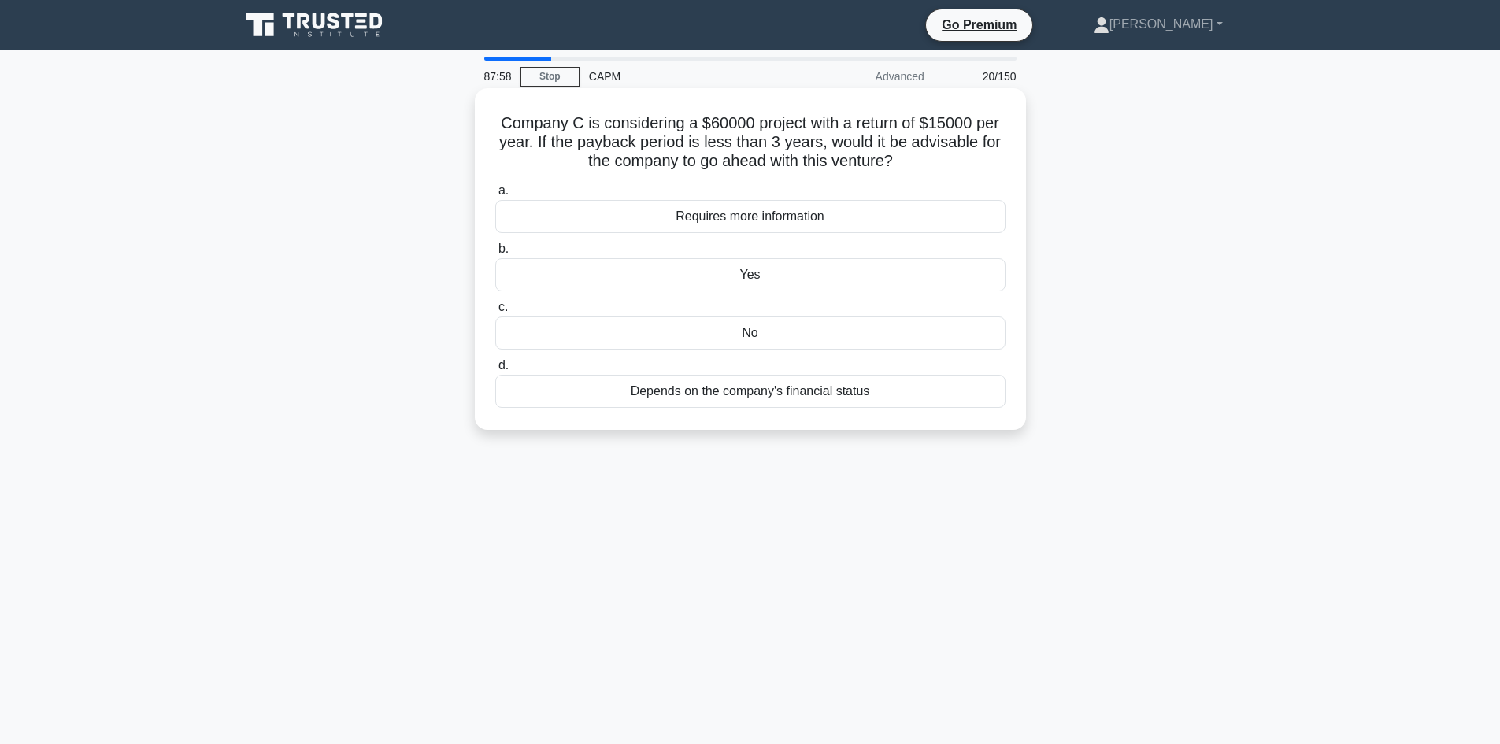
click at [739, 337] on div "No" at bounding box center [750, 333] width 510 height 33
click at [495, 313] on input "c. No" at bounding box center [495, 307] width 0 height 10
click at [611, 287] on div "$800,000" at bounding box center [750, 274] width 510 height 33
click at [495, 254] on input "b. $800,000" at bounding box center [495, 249] width 0 height 10
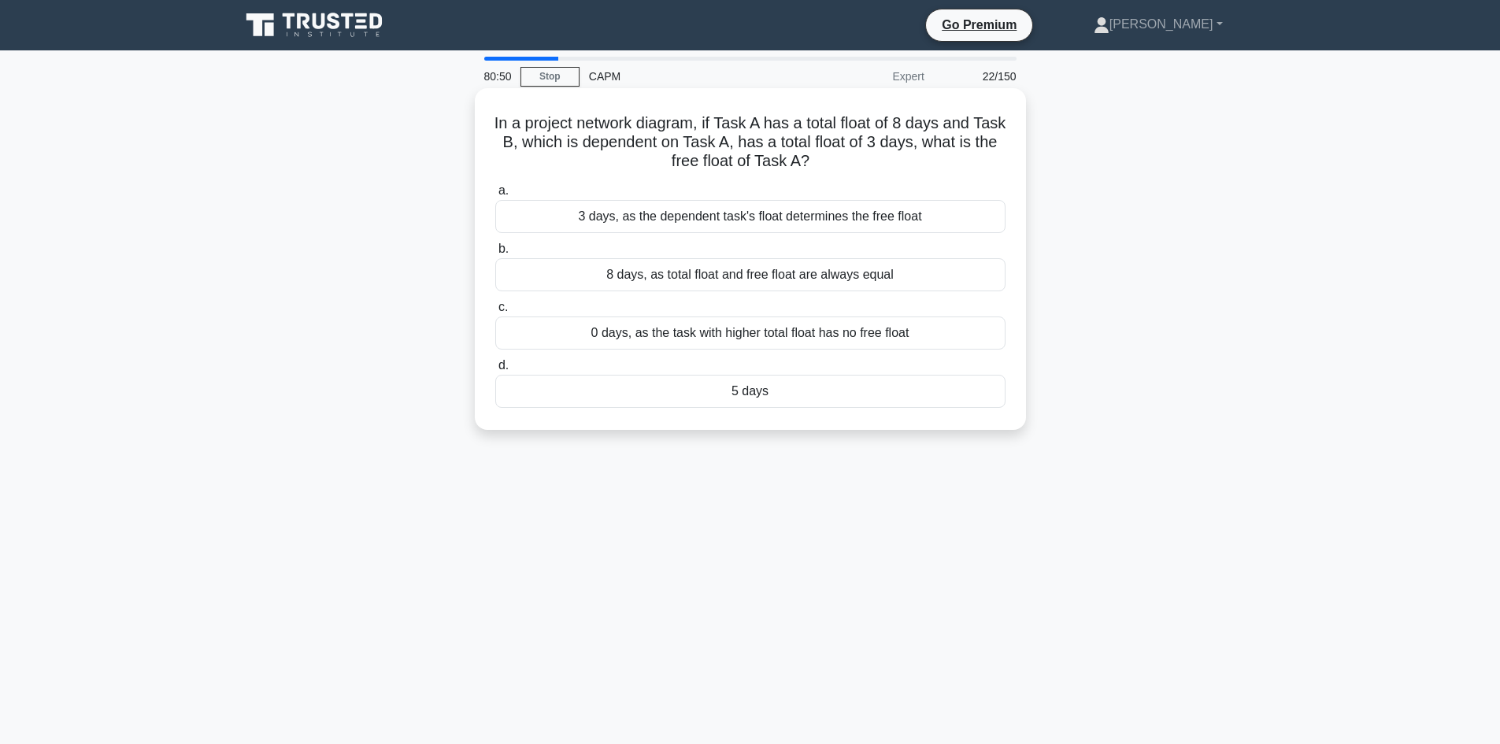
click at [814, 401] on div "5 days" at bounding box center [750, 391] width 510 height 33
click at [495, 371] on input "d. 5 days" at bounding box center [495, 366] width 0 height 10
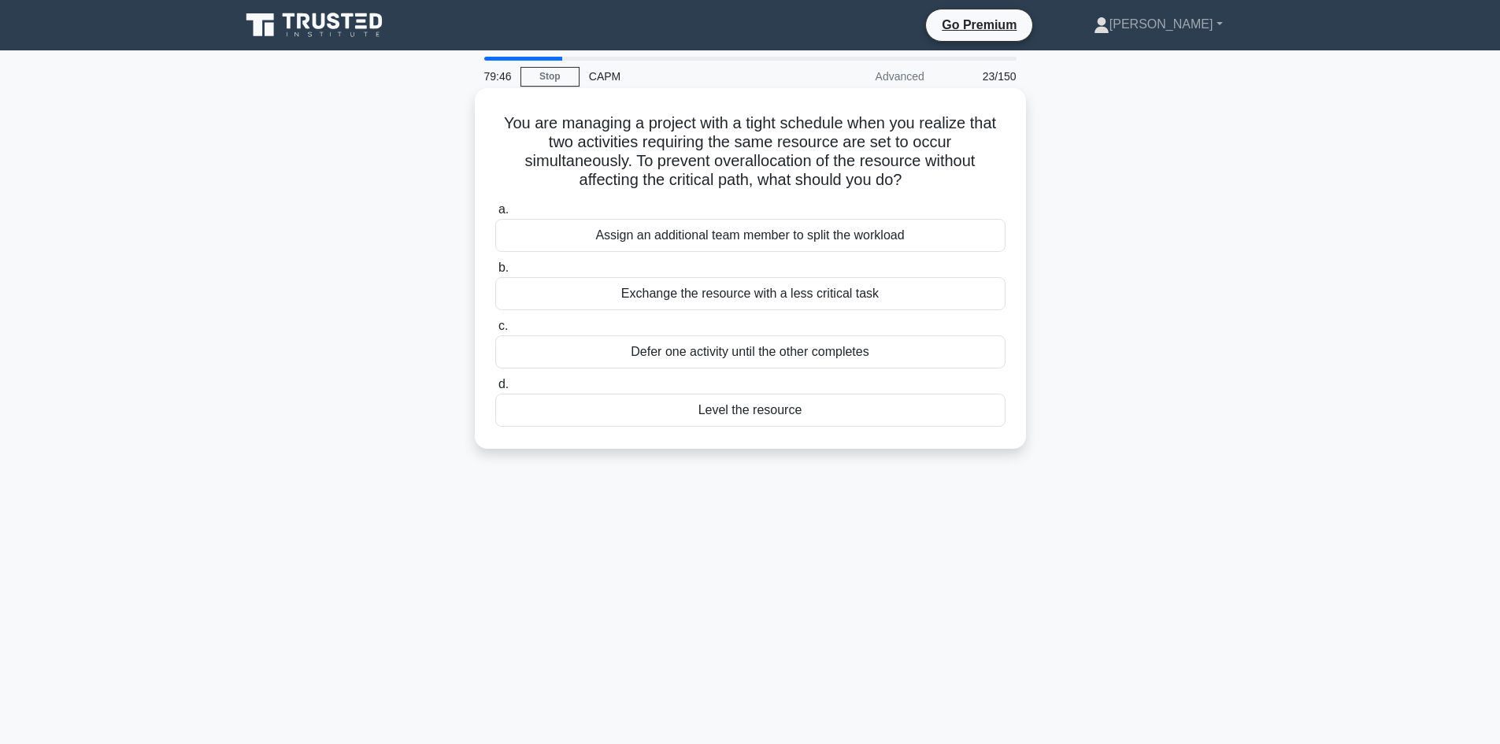
click at [823, 412] on div "Level the resource" at bounding box center [750, 410] width 510 height 33
click at [495, 390] on input "d. Level the resource" at bounding box center [495, 385] width 0 height 10
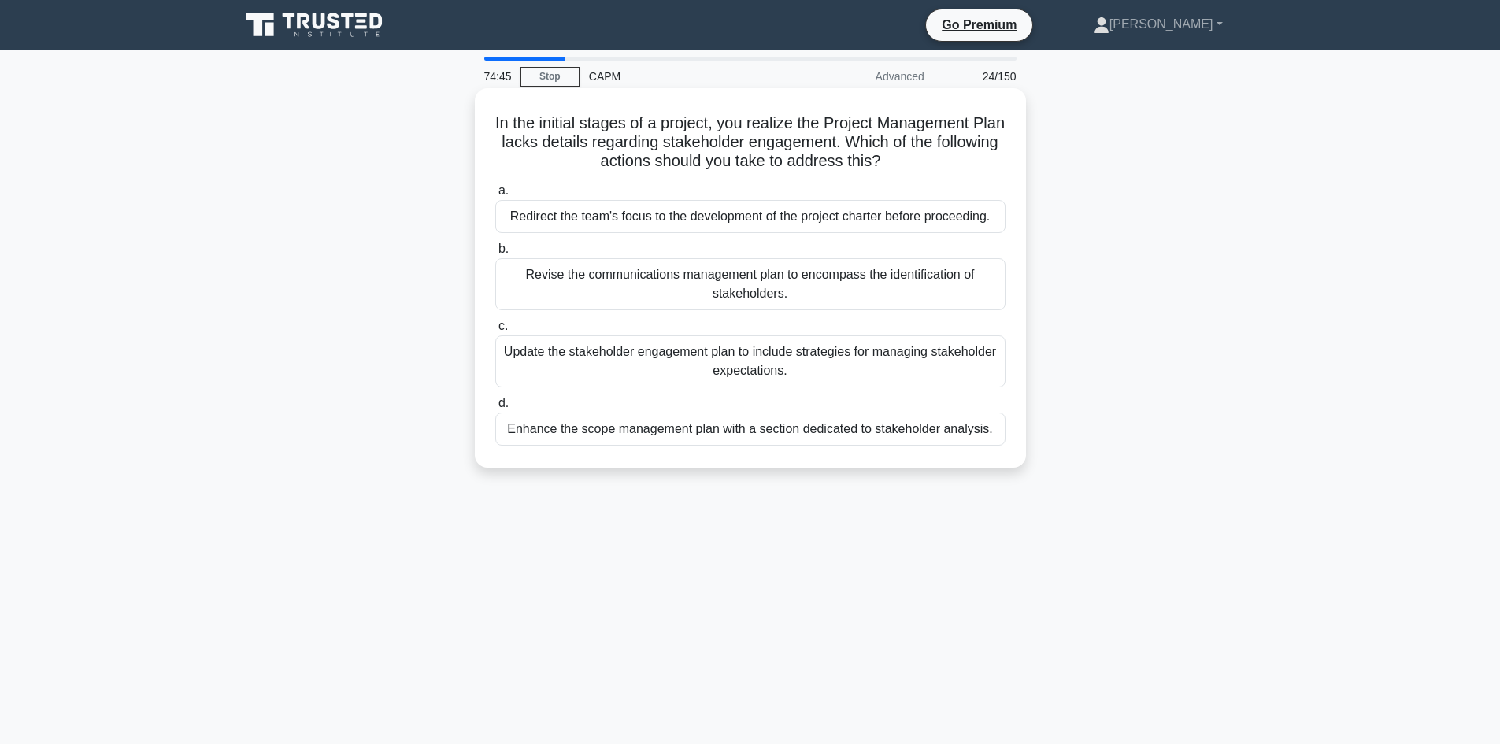
click at [577, 360] on div "Update the stakeholder engagement plan to include strategies for managing stake…" at bounding box center [750, 361] width 510 height 52
click at [495, 332] on input "c. Update the stakeholder engagement plan to include strategies for managing st…" at bounding box center [495, 326] width 0 height 10
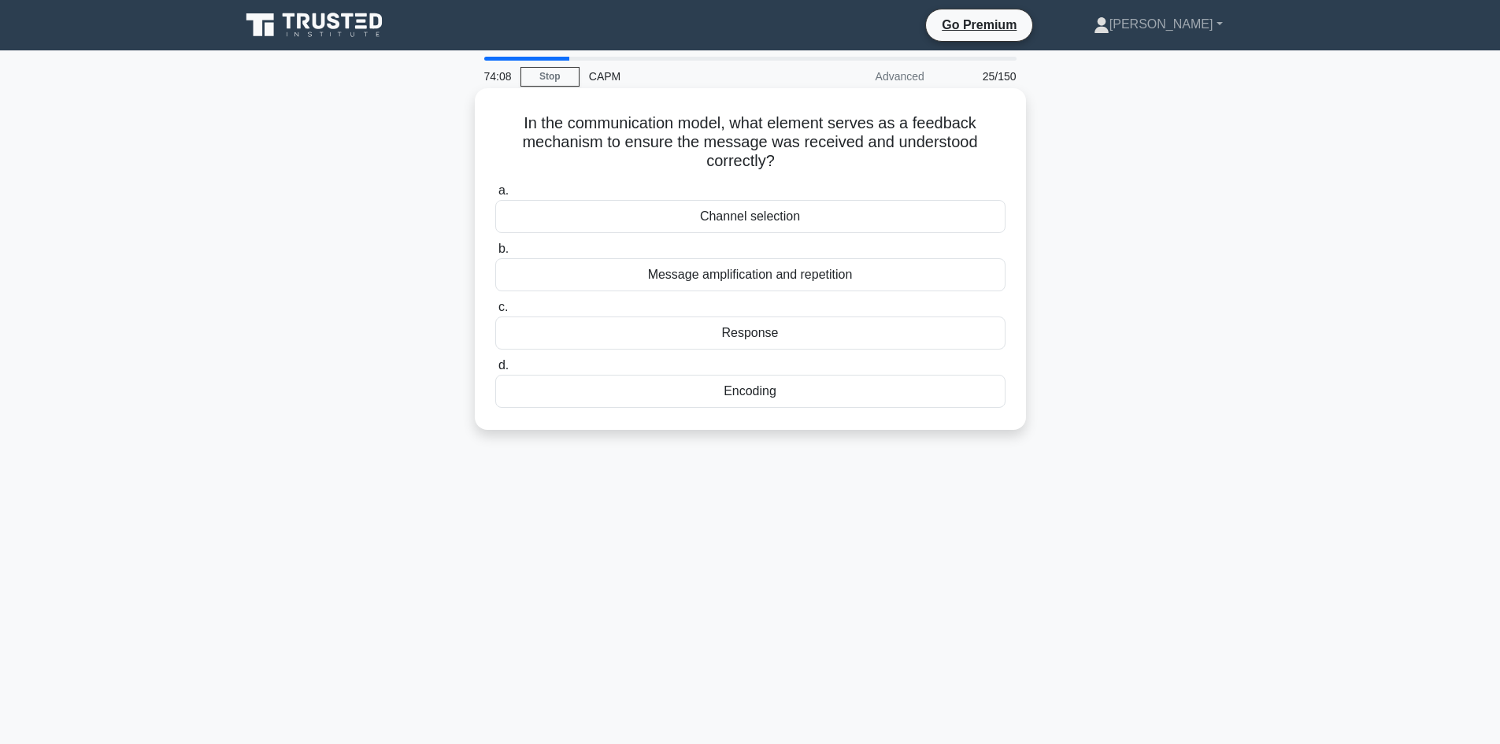
click at [776, 340] on div "Response" at bounding box center [750, 333] width 510 height 33
click at [495, 313] on input "c. Response" at bounding box center [495, 307] width 0 height 10
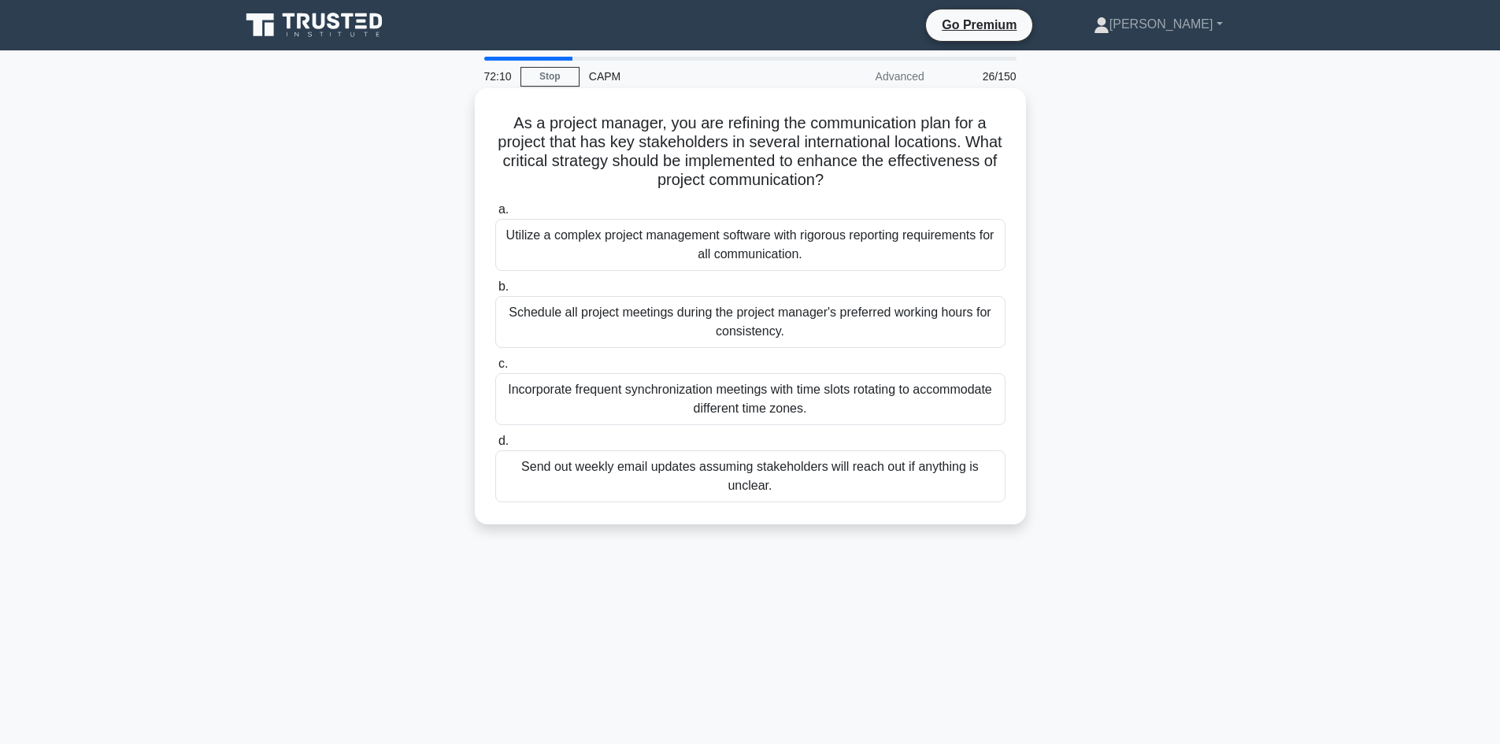
click at [787, 405] on div "Incorporate frequent synchronization meetings with time slots rotating to accom…" at bounding box center [750, 399] width 510 height 52
click at [495, 369] on input "c. Incorporate frequent synchronization meetings with time slots rotating to ac…" at bounding box center [495, 364] width 0 height 10
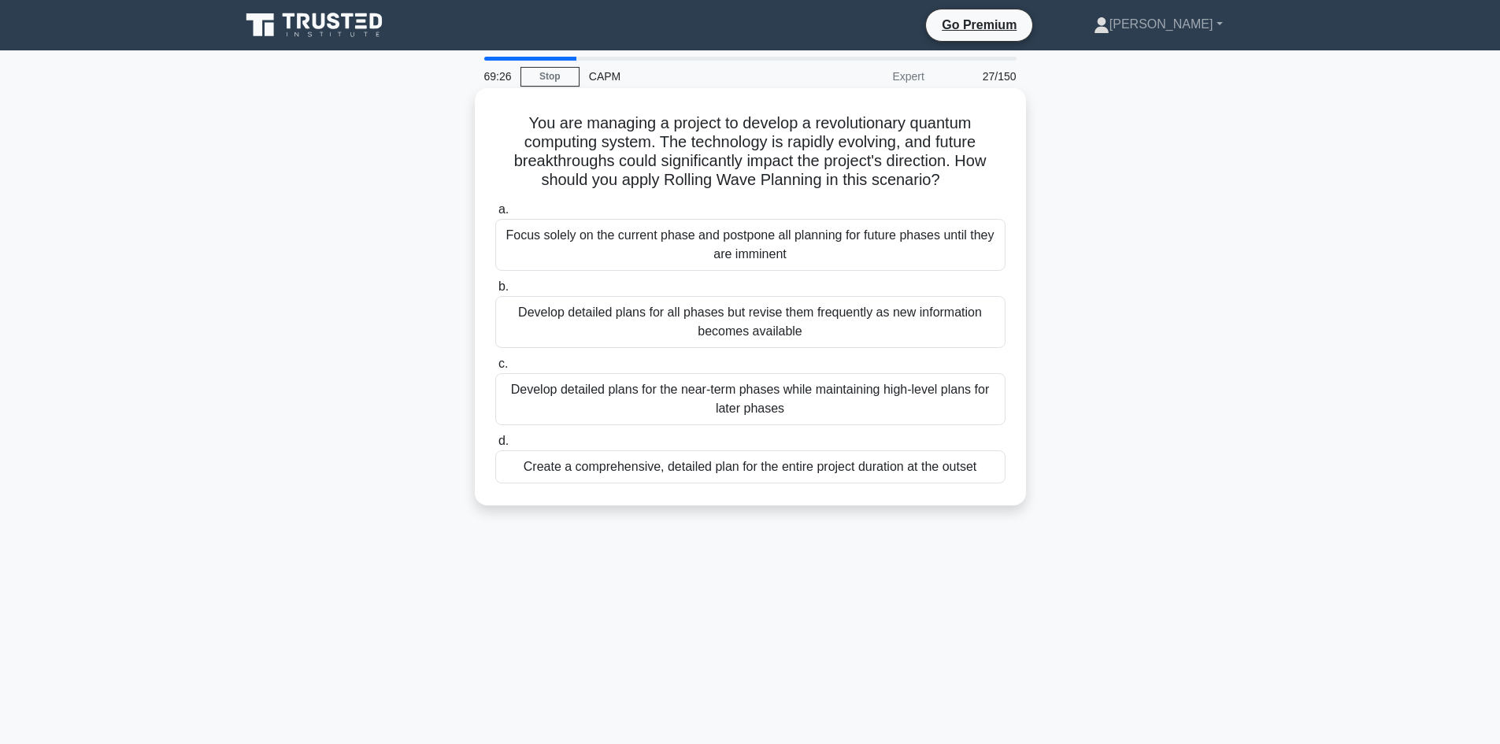
click at [706, 252] on div "Focus solely on the current phase and postpone all planning for future phases u…" at bounding box center [750, 245] width 510 height 52
click at [495, 215] on input "a. Focus solely on the current phase and postpone all planning for future phase…" at bounding box center [495, 210] width 0 height 10
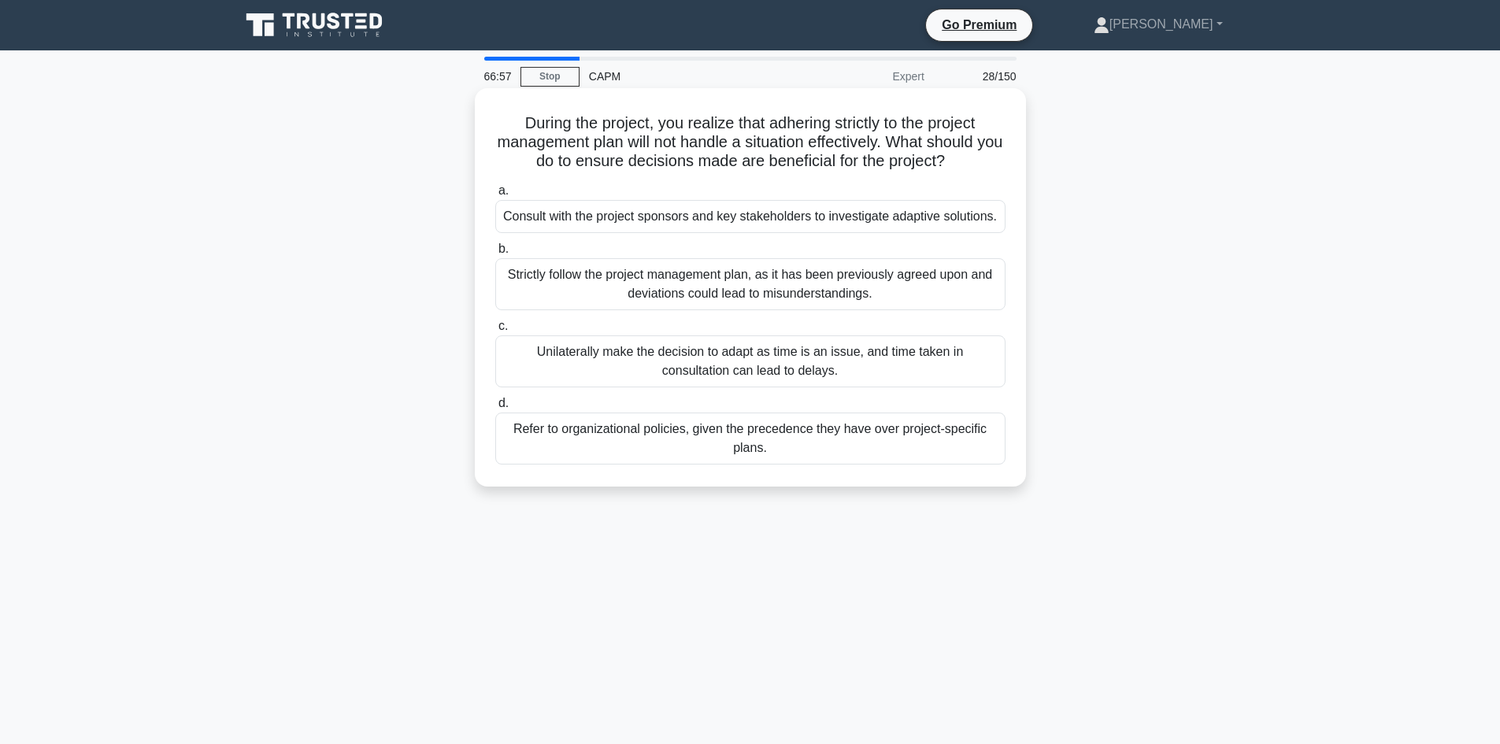
click at [516, 224] on div "Consult with the project sponsors and key stakeholders to investigate adaptive …" at bounding box center [750, 216] width 510 height 33
click at [495, 196] on input "a. Consult with the project sponsors and key stakeholders to investigate adapti…" at bounding box center [495, 191] width 0 height 10
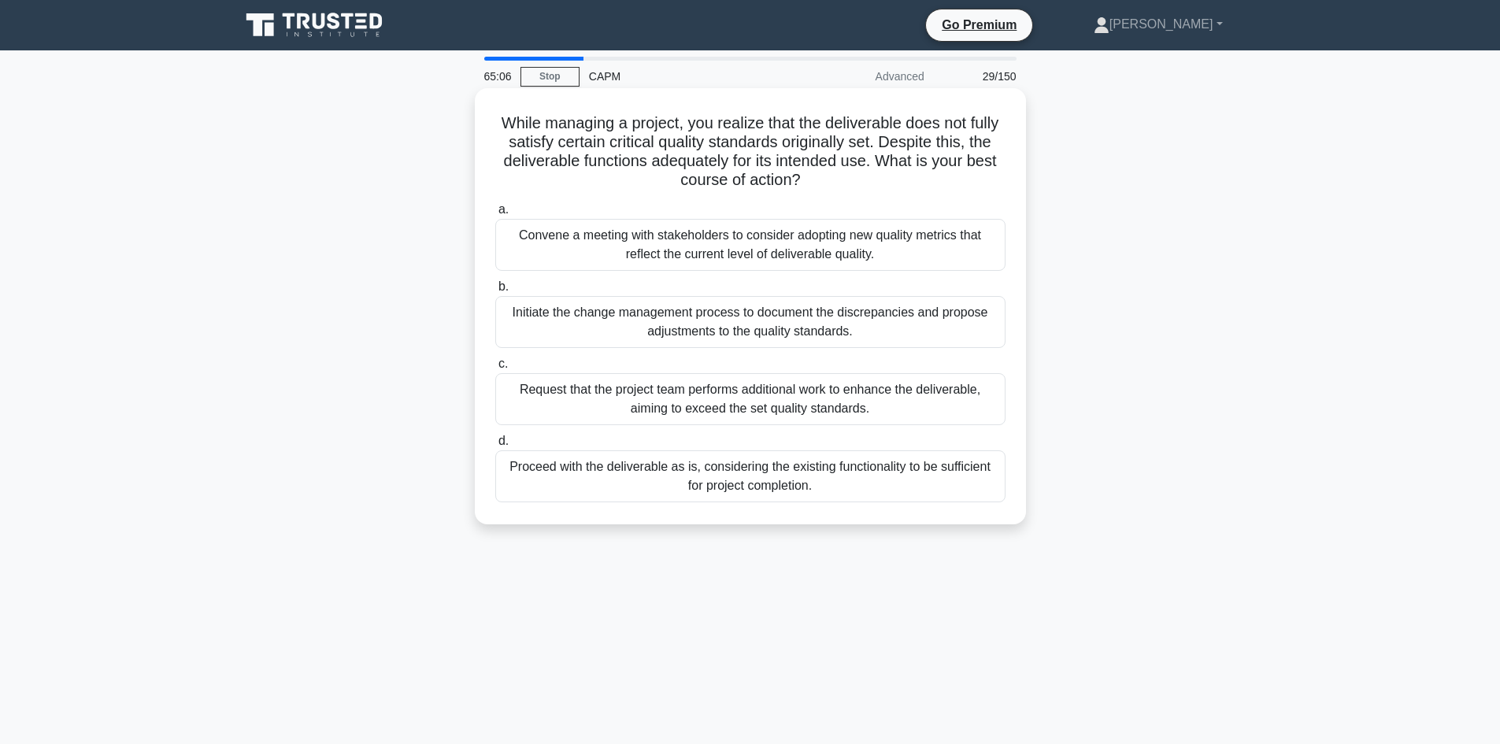
click at [893, 246] on div "Convene a meeting with stakeholders to consider adopting new quality metrics th…" at bounding box center [750, 245] width 510 height 52
click at [495, 215] on input "a. Convene a meeting with stakeholders to consider adopting new quality metrics…" at bounding box center [495, 210] width 0 height 10
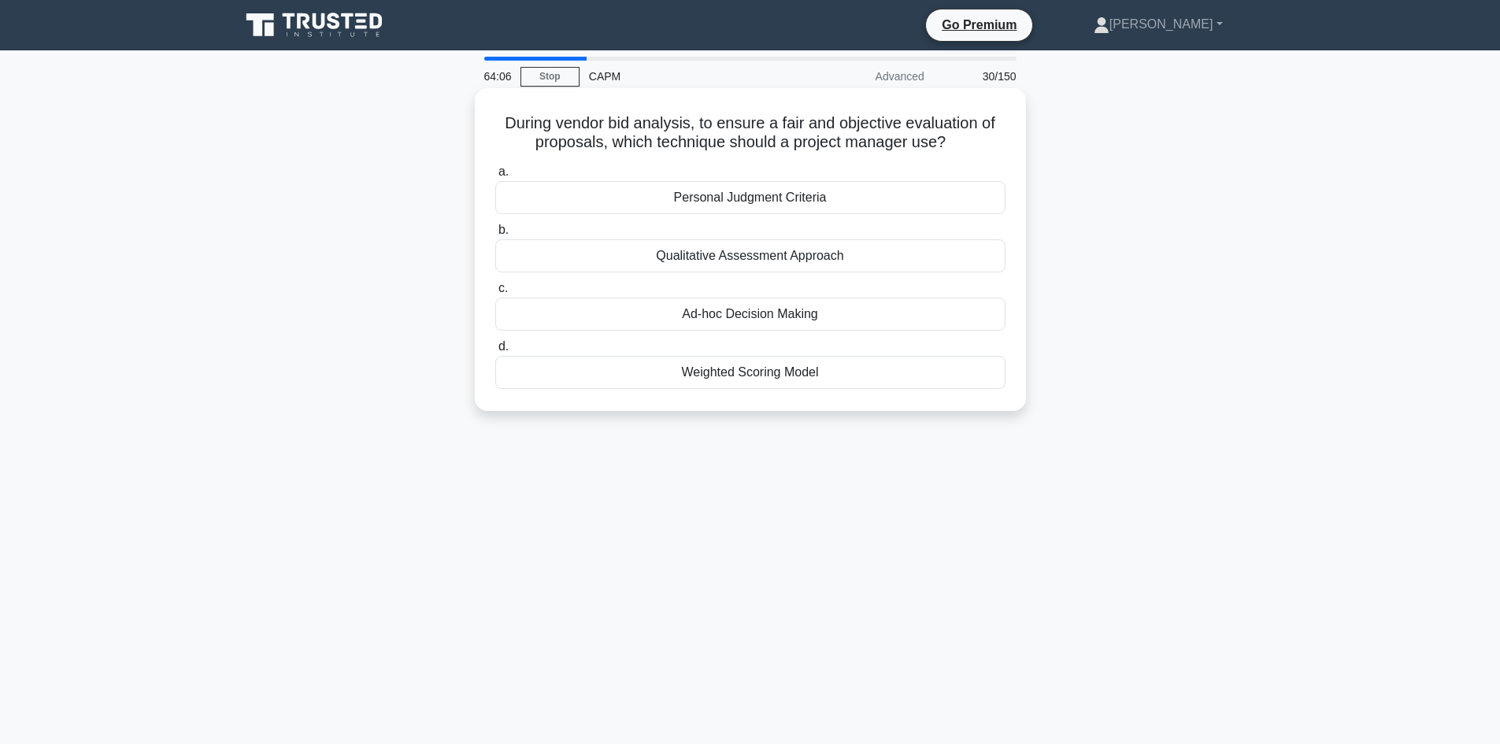
click at [789, 198] on div "Personal Judgment Criteria" at bounding box center [750, 197] width 510 height 33
click at [495, 177] on input "a. Personal Judgment Criteria" at bounding box center [495, 172] width 0 height 10
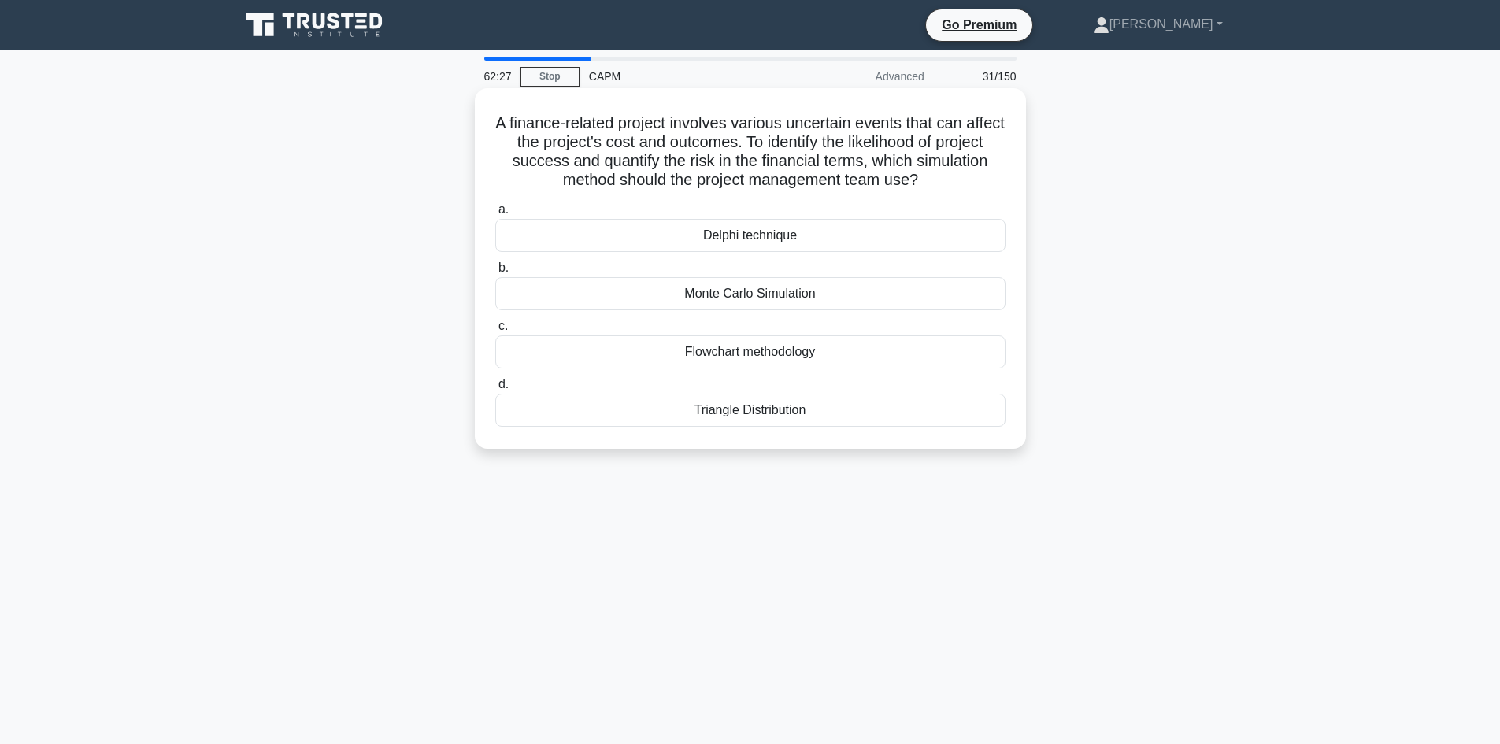
drag, startPoint x: 964, startPoint y: 187, endPoint x: 515, endPoint y: 125, distance: 453.1
click at [515, 125] on h5 "A finance-related project involves various uncertain events that can affect the…" at bounding box center [750, 151] width 513 height 77
copy h5 "A finance-related project involves various uncertain events that can affect the…"
click at [700, 298] on div "Monte Carlo Simulation" at bounding box center [750, 293] width 510 height 33
click at [495, 273] on input "b. Monte Carlo Simulation" at bounding box center [495, 268] width 0 height 10
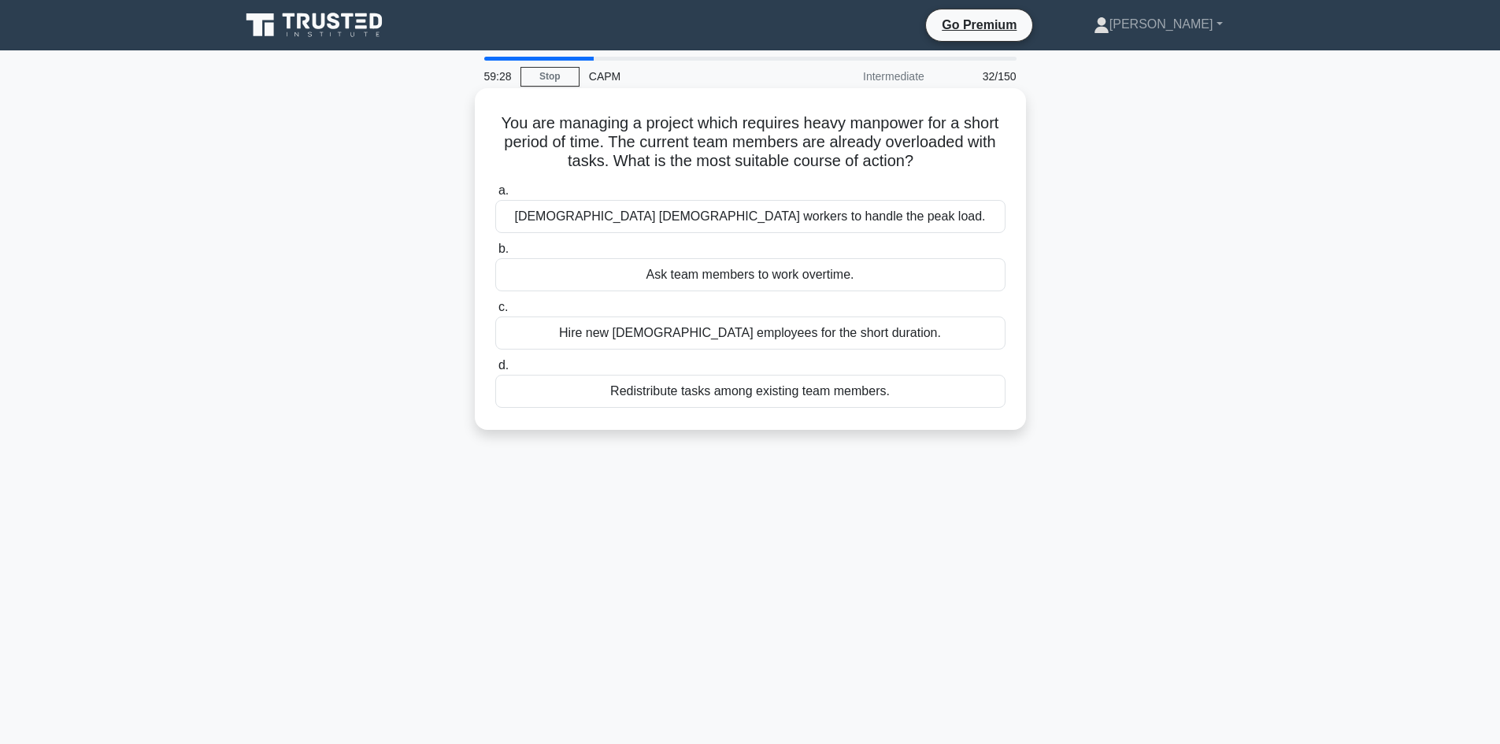
click at [817, 228] on div "Contract temporary workers to handle the peak load." at bounding box center [750, 216] width 510 height 33
click at [495, 196] on input "a. Contract temporary workers to handle the peak load." at bounding box center [495, 191] width 0 height 10
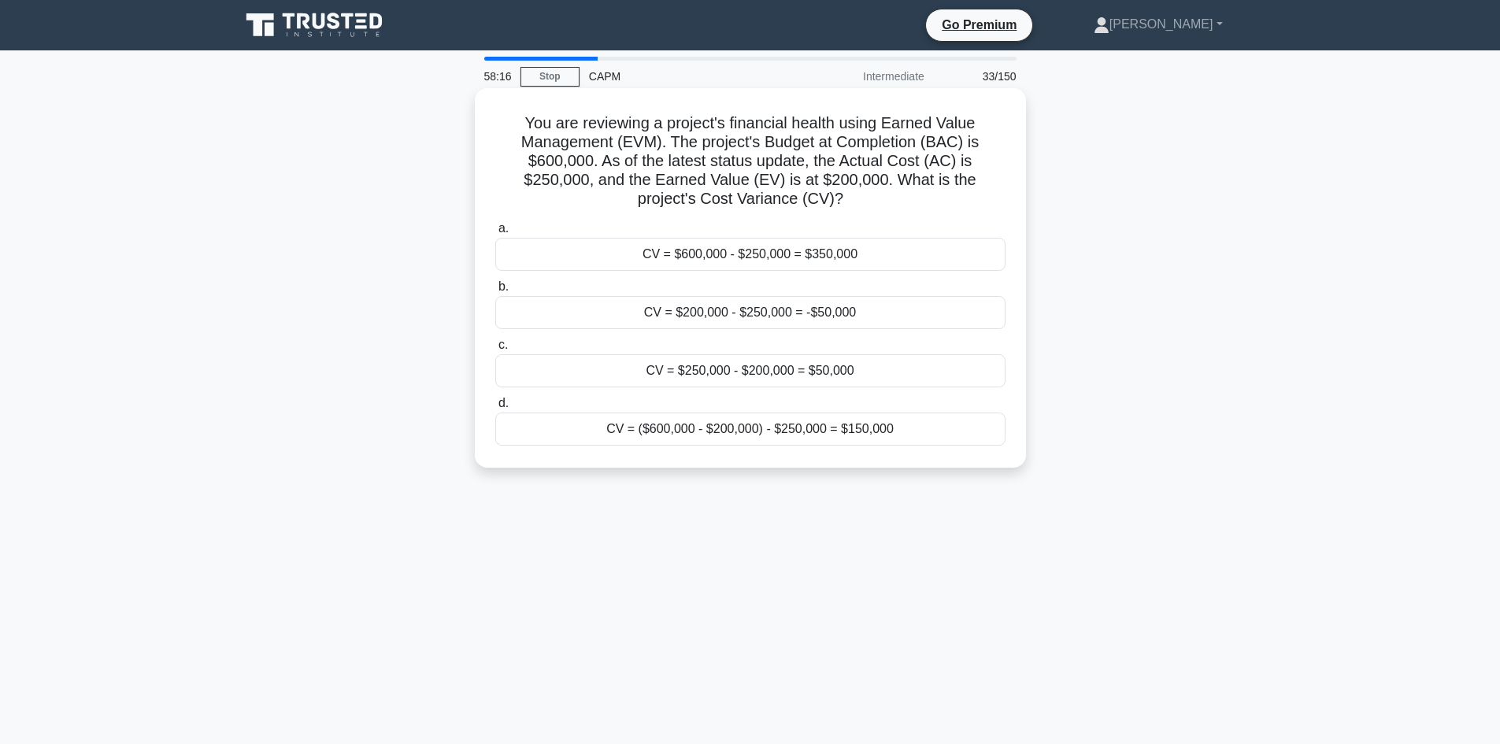
click at [849, 317] on div "CV = $200,000 - $250,000 = -$50,000" at bounding box center [750, 312] width 510 height 33
click at [495, 292] on input "b. CV = $200,000 - $250,000 = -$50,000" at bounding box center [495, 287] width 0 height 10
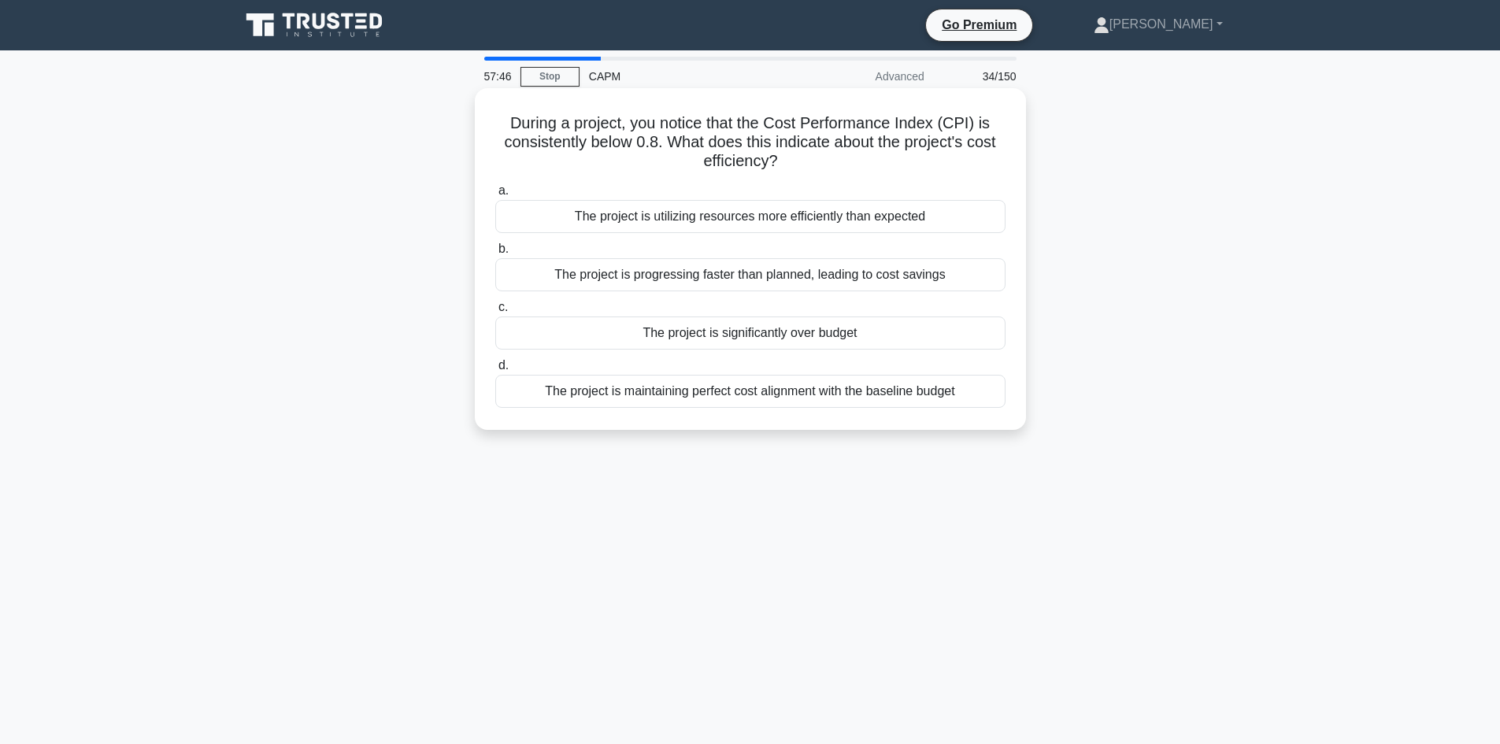
click at [776, 333] on div "The project is significantly over budget" at bounding box center [750, 333] width 510 height 33
click at [495, 313] on input "c. The project is significantly over budget" at bounding box center [495, 307] width 0 height 10
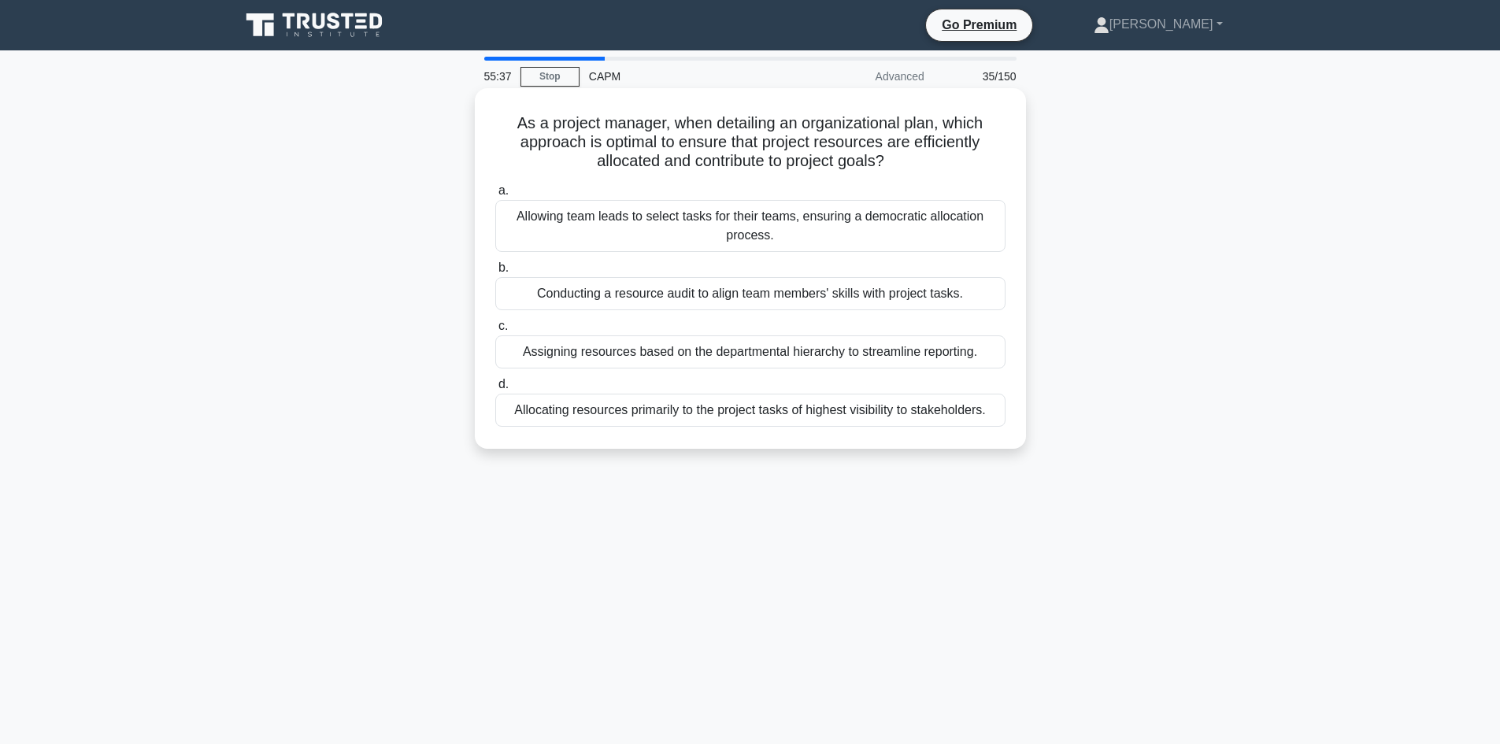
click at [735, 415] on div "Allocating resources primarily to the project tasks of highest visibility to st…" at bounding box center [750, 410] width 510 height 33
click at [495, 390] on input "d. Allocating resources primarily to the project tasks of highest visibility to…" at bounding box center [495, 385] width 0 height 10
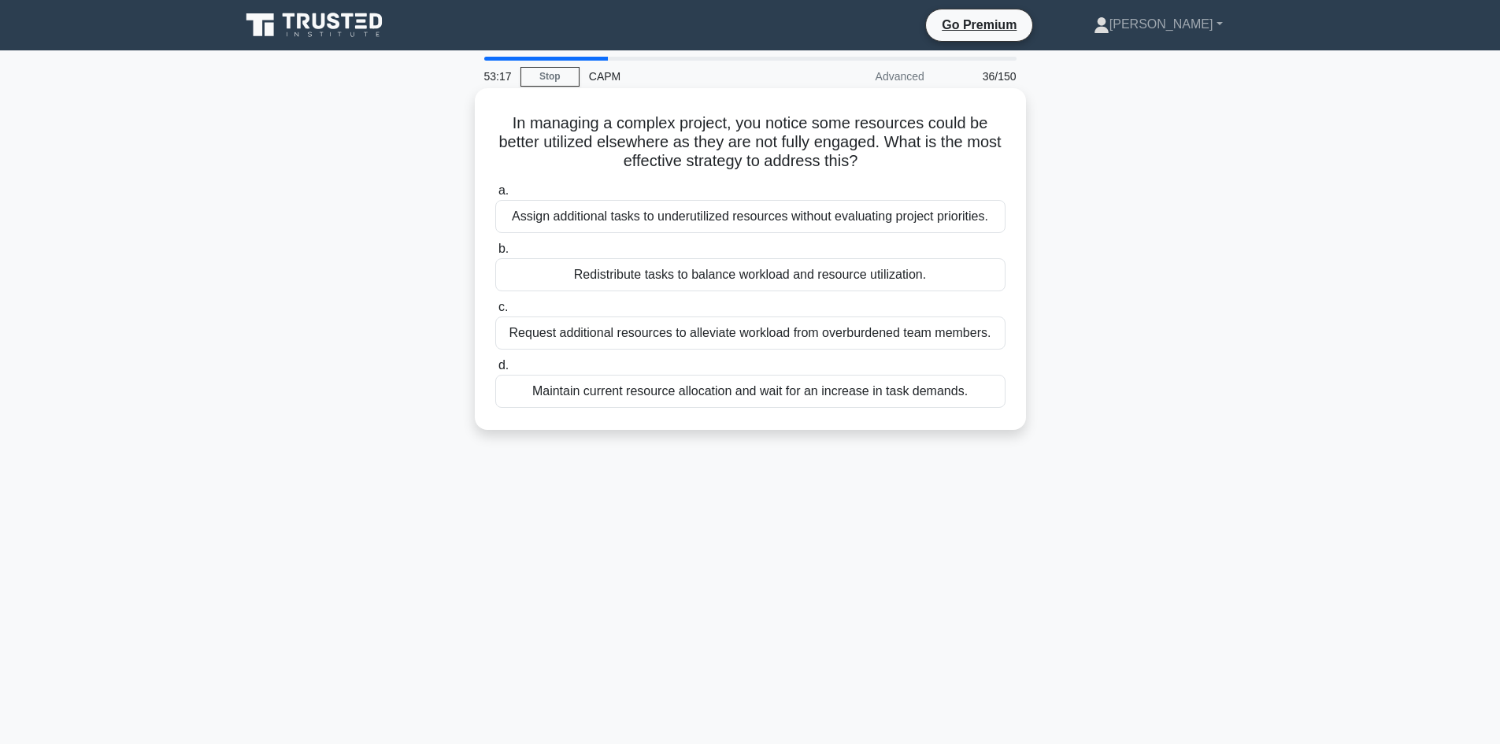
click at [863, 277] on div "Redistribute tasks to balance workload and resource utilization." at bounding box center [750, 274] width 510 height 33
click at [495, 254] on input "b. Redistribute tasks to balance workload and resource utilization." at bounding box center [495, 249] width 0 height 10
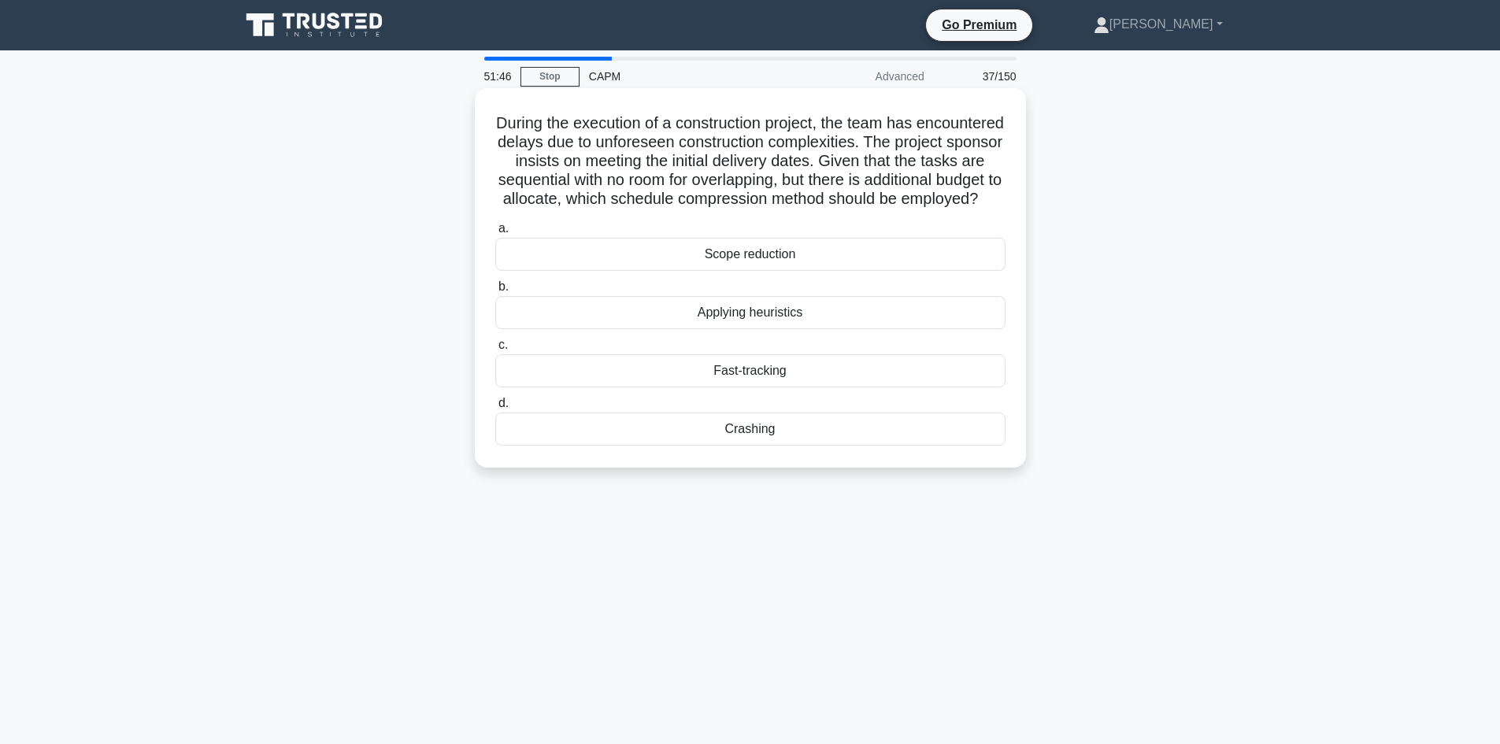
click at [728, 446] on div "Crashing" at bounding box center [750, 429] width 510 height 33
click at [495, 409] on input "d. Crashing" at bounding box center [495, 403] width 0 height 10
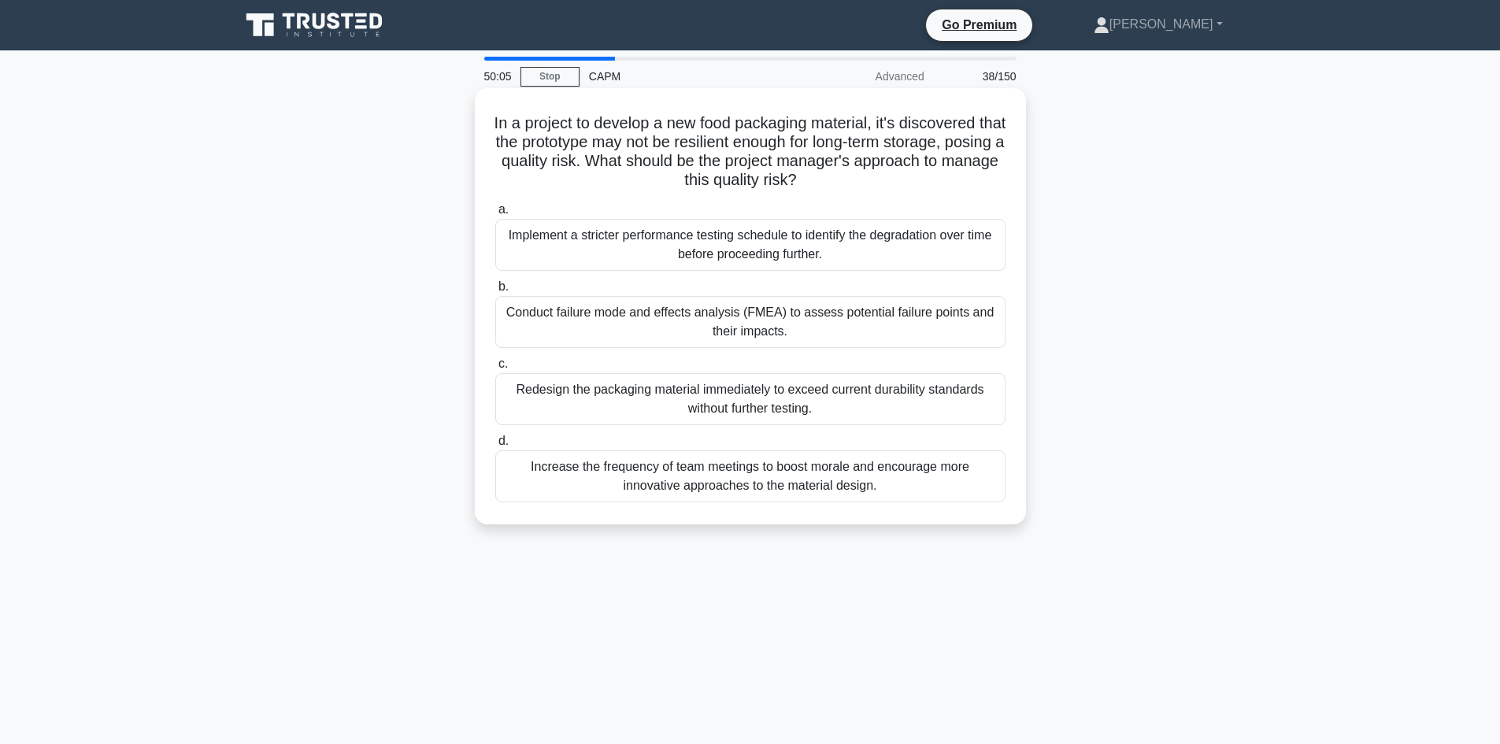
drag, startPoint x: 904, startPoint y: 410, endPoint x: 620, endPoint y: 377, distance: 286.1
click at [620, 377] on div "Redesign the packaging material immediately to exceed current durability standa…" at bounding box center [750, 399] width 510 height 52
click at [612, 365] on label "c. Redesign the packaging material immediately to exceed current durability sta…" at bounding box center [750, 389] width 510 height 71
click at [495, 365] on input "c. Redesign the packaging material immediately to exceed current durability sta…" at bounding box center [495, 364] width 0 height 10
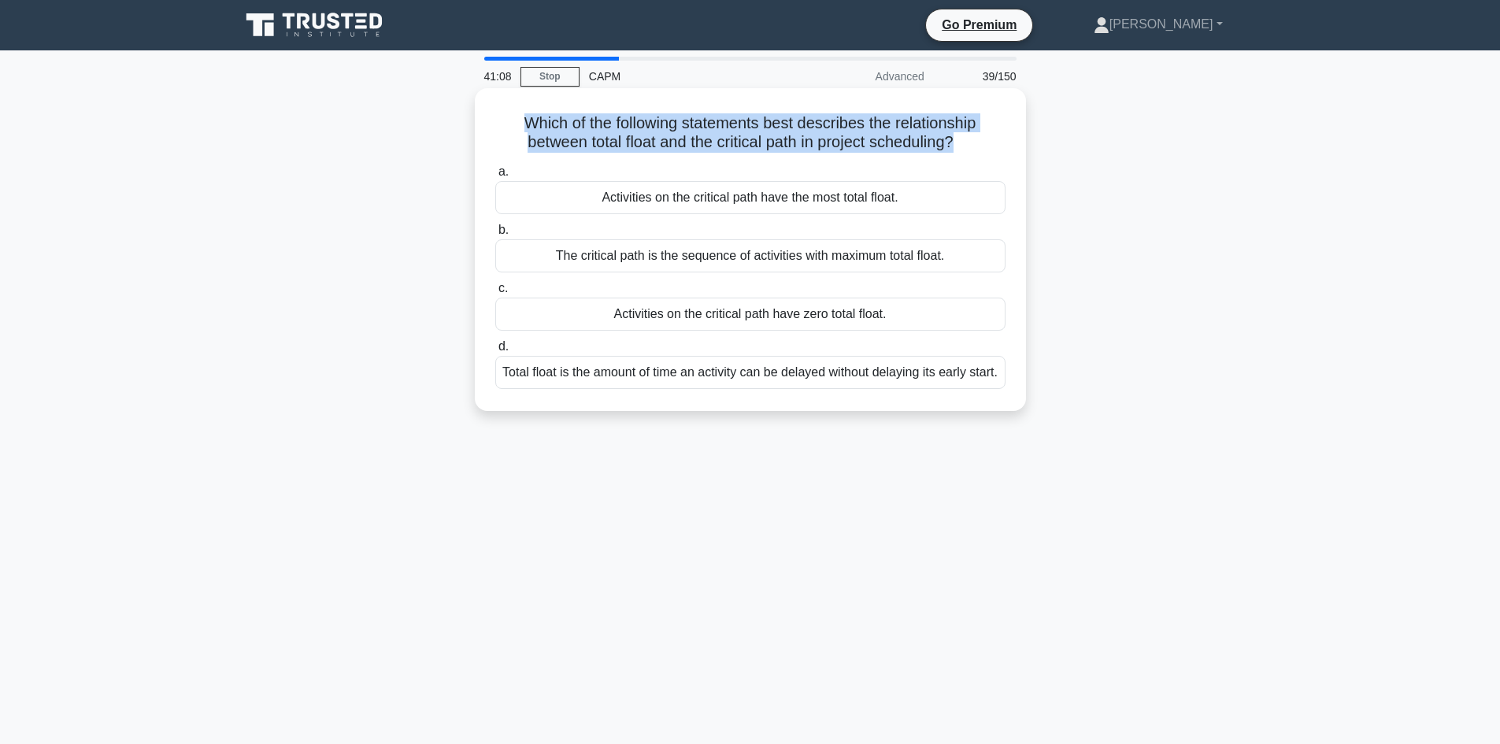
drag, startPoint x: 517, startPoint y: 120, endPoint x: 958, endPoint y: 144, distance: 442.4
click at [958, 144] on h5 "Which of the following statements best describes the relationship between total…" at bounding box center [750, 132] width 513 height 39
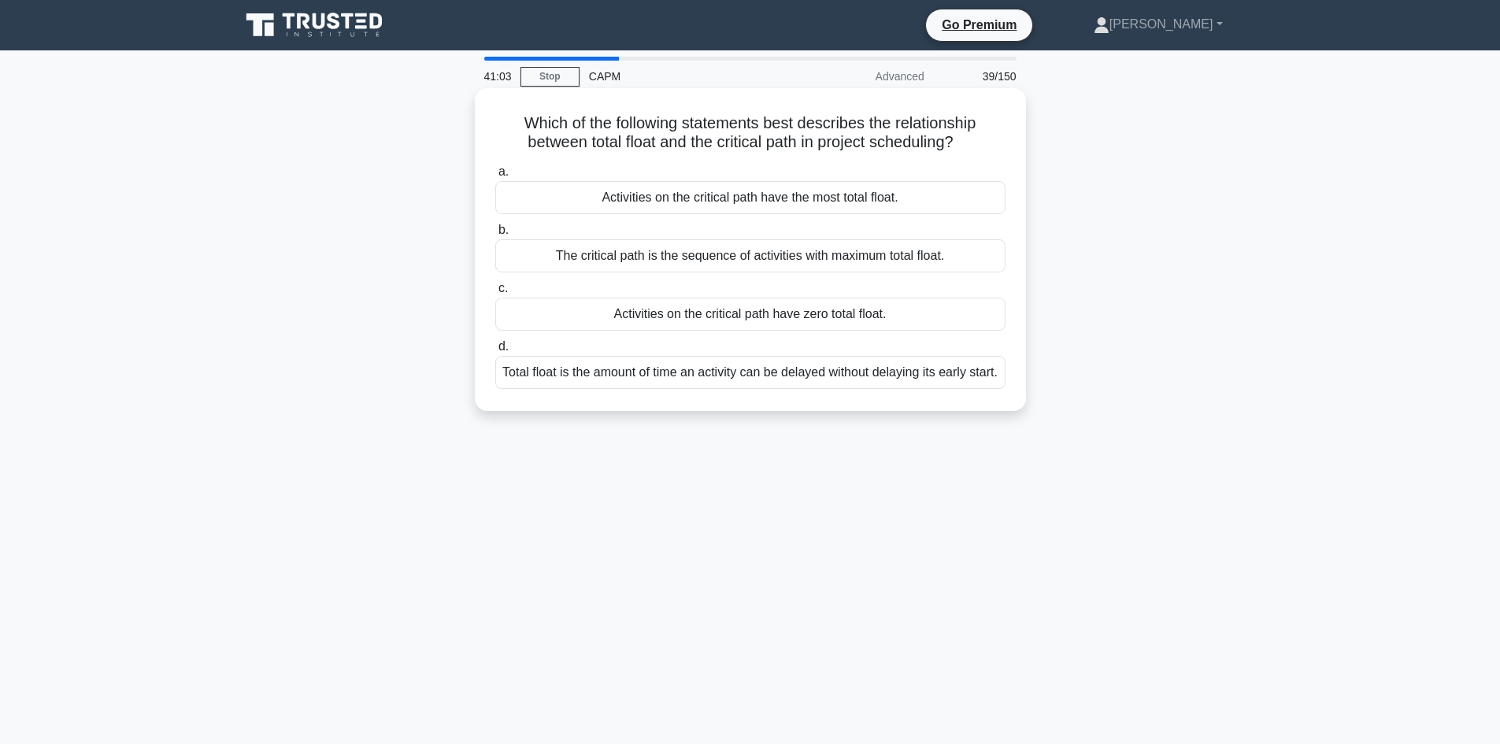
click at [966, 148] on icon ".spinner_0XTQ{transform-origin:center;animation:spinner_y6GP .75s linear infini…" at bounding box center [963, 143] width 19 height 19
drag, startPoint x: 519, startPoint y: 122, endPoint x: 972, endPoint y: 136, distance: 453.1
click at [972, 136] on h5 "Which of the following statements best describes the relationship between total…" at bounding box center [750, 132] width 513 height 39
click at [820, 318] on div "Activities on the critical path have zero total float." at bounding box center [750, 314] width 510 height 33
click at [495, 294] on input "c. Activities on the critical path have zero total float." at bounding box center [495, 289] width 0 height 10
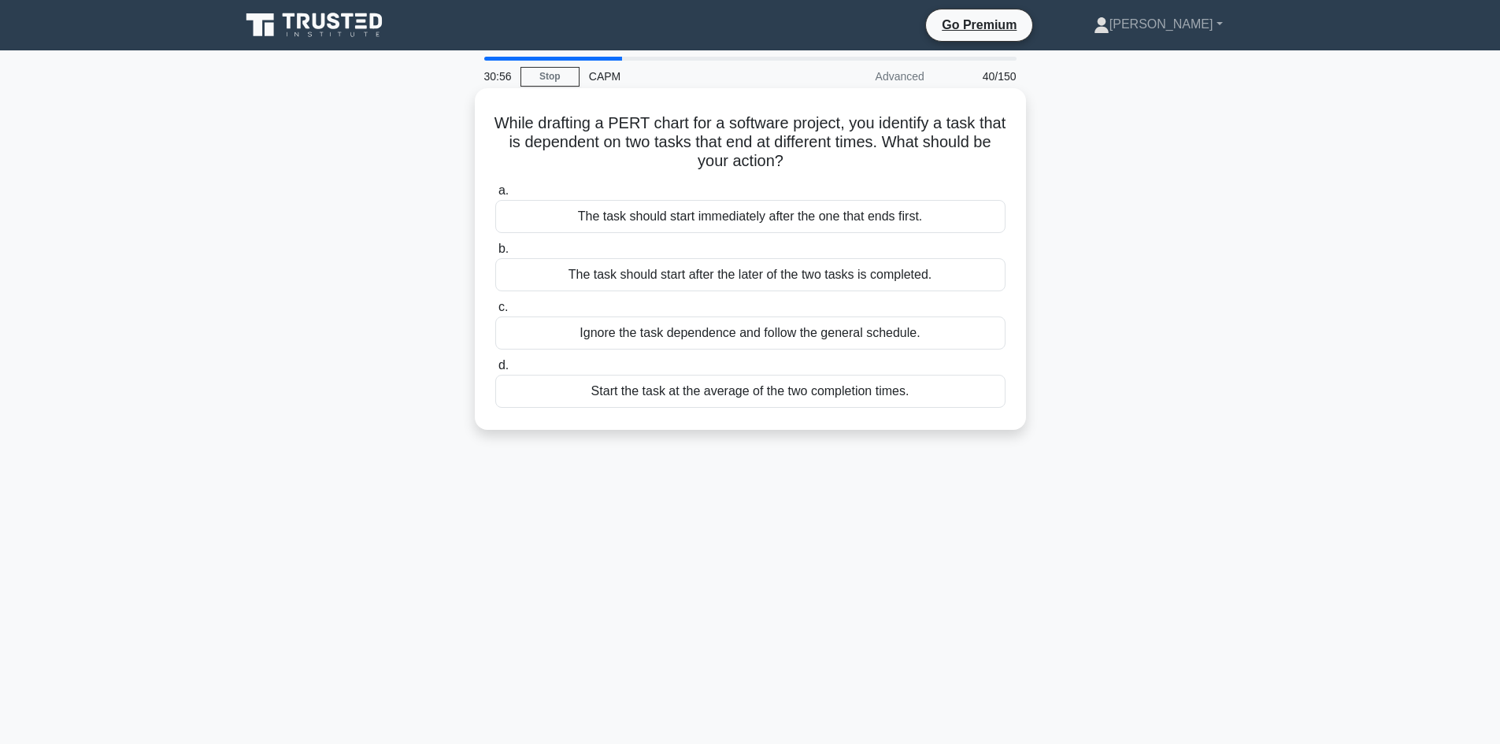
click at [862, 277] on div "The task should start after the later of the two tasks is completed." at bounding box center [750, 274] width 510 height 33
click at [495, 254] on input "b. The task should start after the later of the two tasks is completed." at bounding box center [495, 249] width 0 height 10
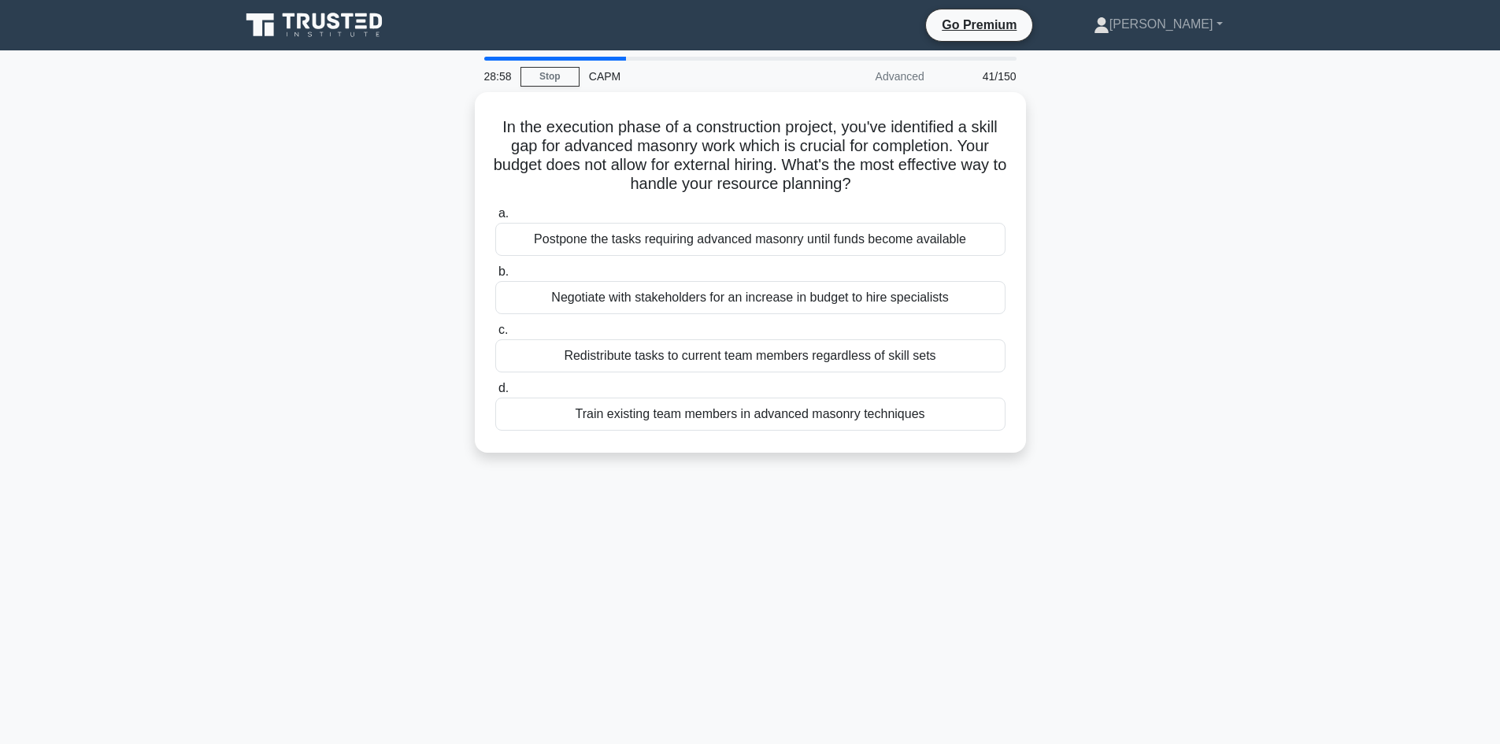
click at [1016, 576] on div "28:58 Stop CAPM Advanced 41/150 In the execution phase of a construction projec…" at bounding box center [751, 451] width 1040 height 788
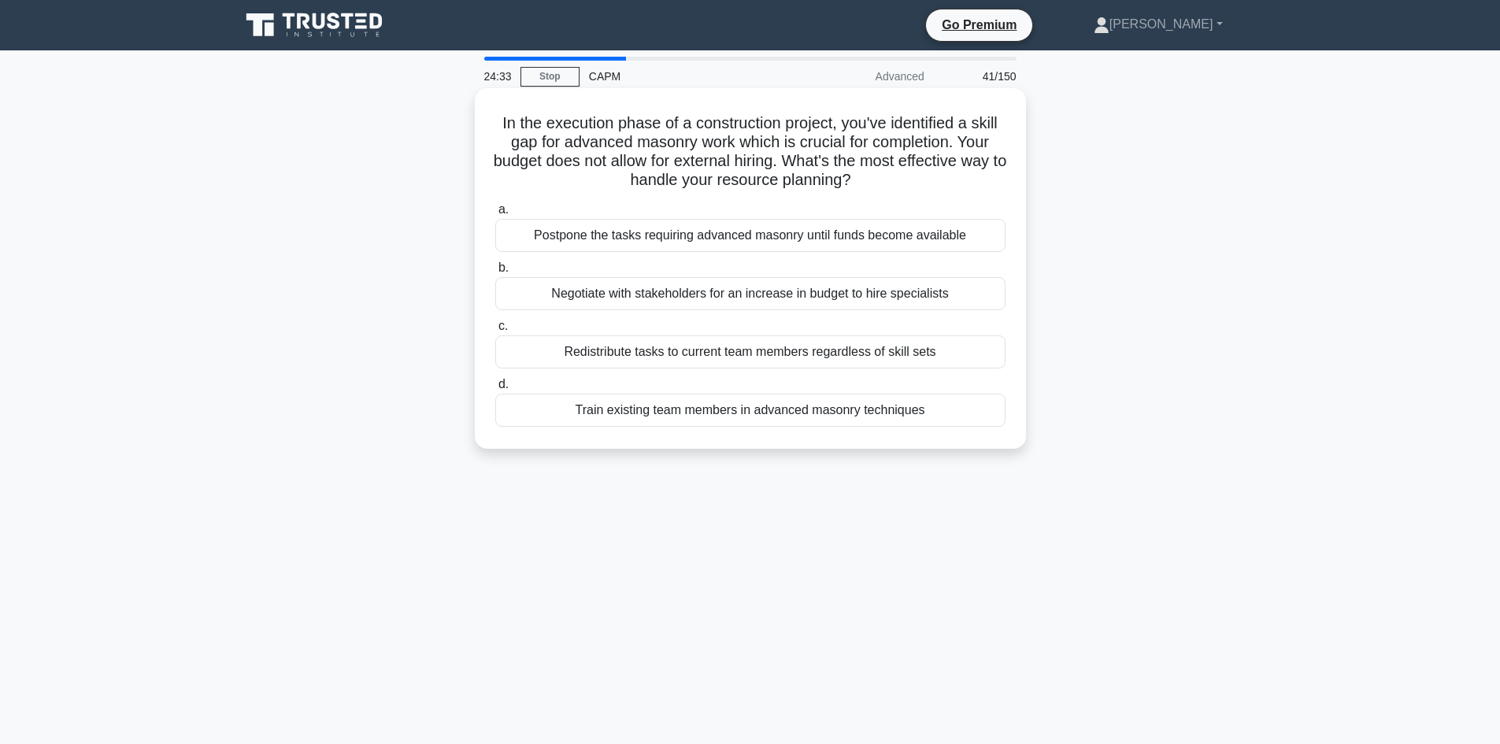
drag, startPoint x: 494, startPoint y: 118, endPoint x: 964, endPoint y: 184, distance: 474.8
click at [964, 184] on h5 "In the execution phase of a construction project, you've identified a skill gap…" at bounding box center [750, 151] width 513 height 77
click at [518, 191] on h5 "In the execution phase of a construction project, you've identified a skill gap…" at bounding box center [750, 151] width 513 height 77
click at [847, 411] on div "Train existing team members in advanced masonry techniques" at bounding box center [750, 410] width 510 height 33
click at [495, 390] on input "d. Train existing team members in advanced masonry techniques" at bounding box center [495, 385] width 0 height 10
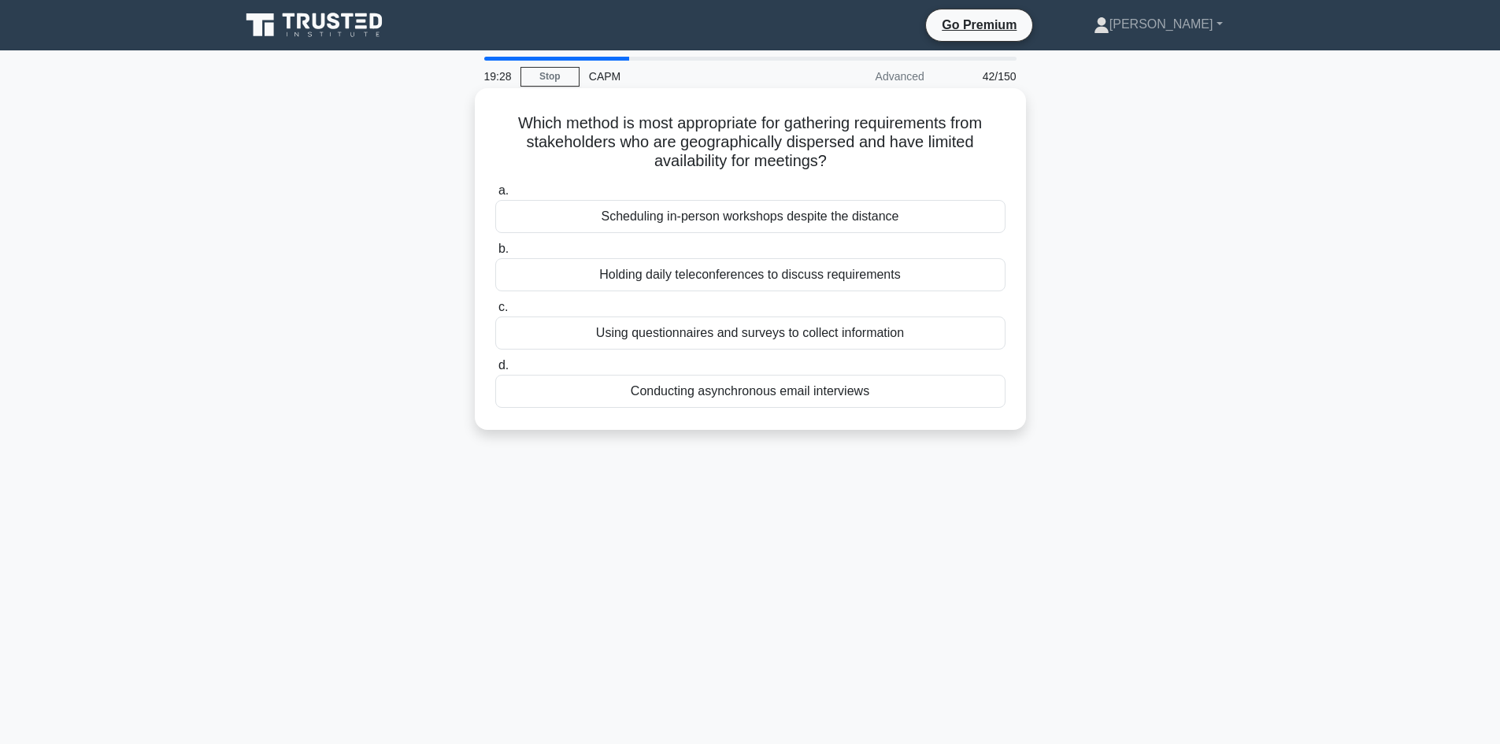
click at [863, 396] on div "Conducting asynchronous email interviews" at bounding box center [750, 391] width 510 height 33
click at [495, 371] on input "d. Conducting asynchronous email interviews" at bounding box center [495, 366] width 0 height 10
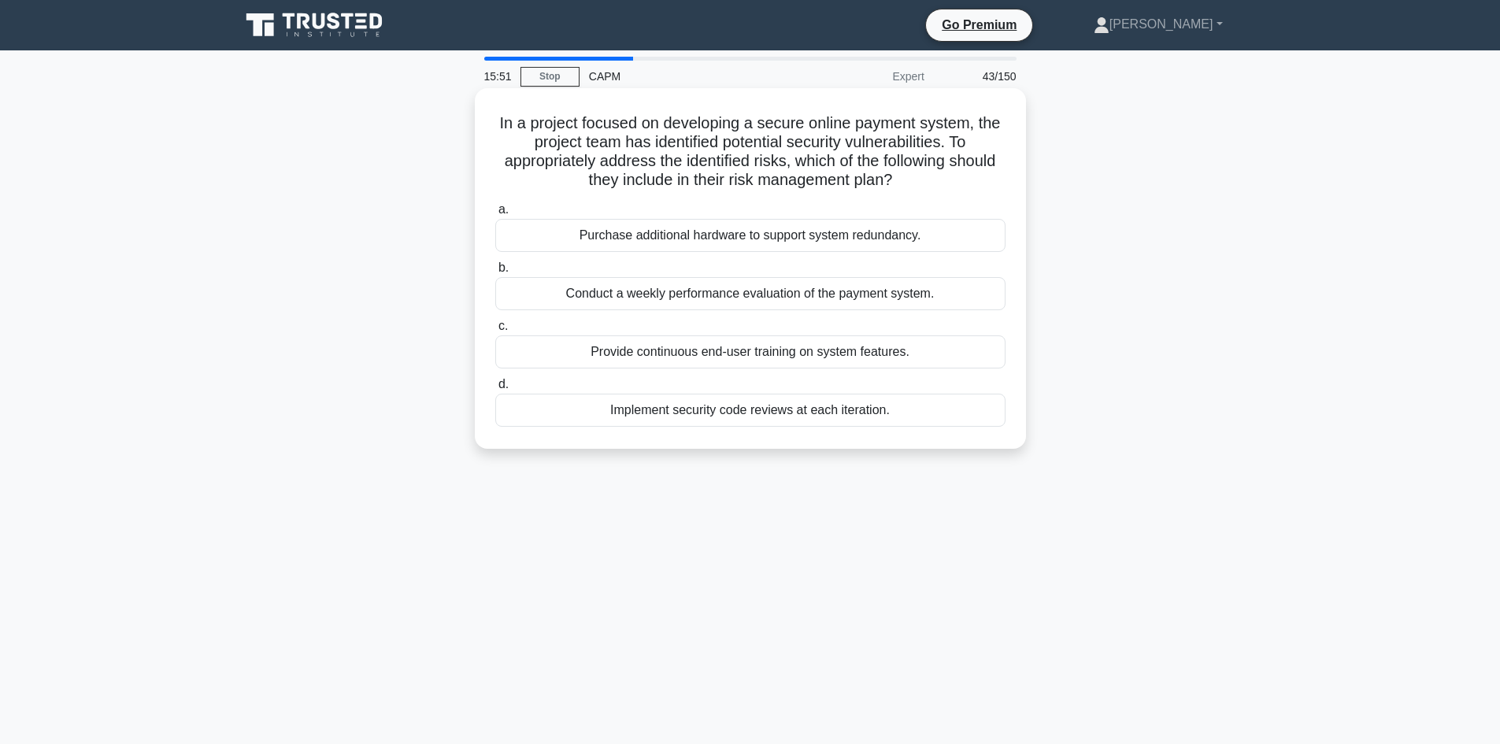
click at [833, 411] on div "Implement security code reviews at each iteration." at bounding box center [750, 410] width 510 height 33
click at [495, 390] on input "d. Implement security code reviews at each iteration." at bounding box center [495, 385] width 0 height 10
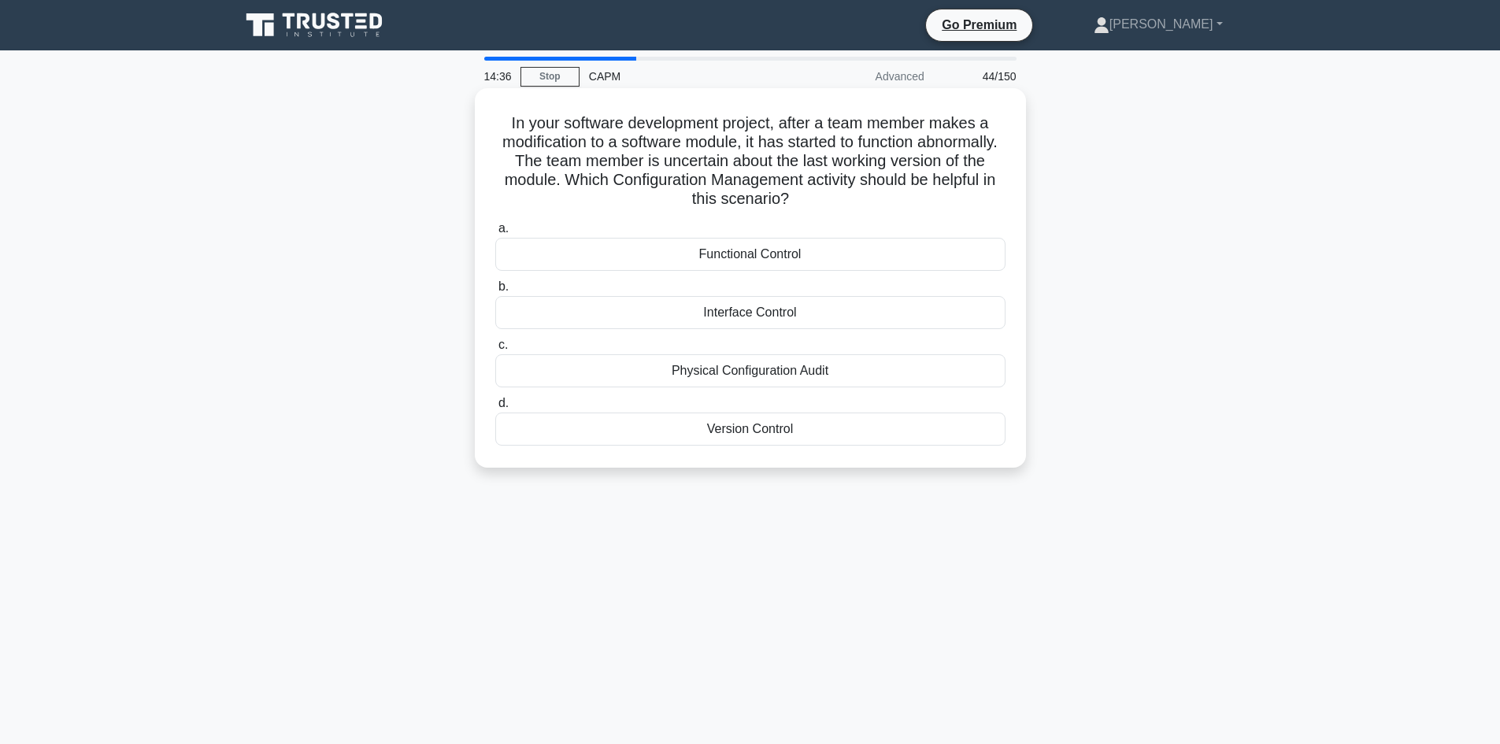
click at [737, 375] on div "Physical Configuration Audit" at bounding box center [750, 370] width 510 height 33
click at [495, 350] on input "c. Physical Configuration Audit" at bounding box center [495, 345] width 0 height 10
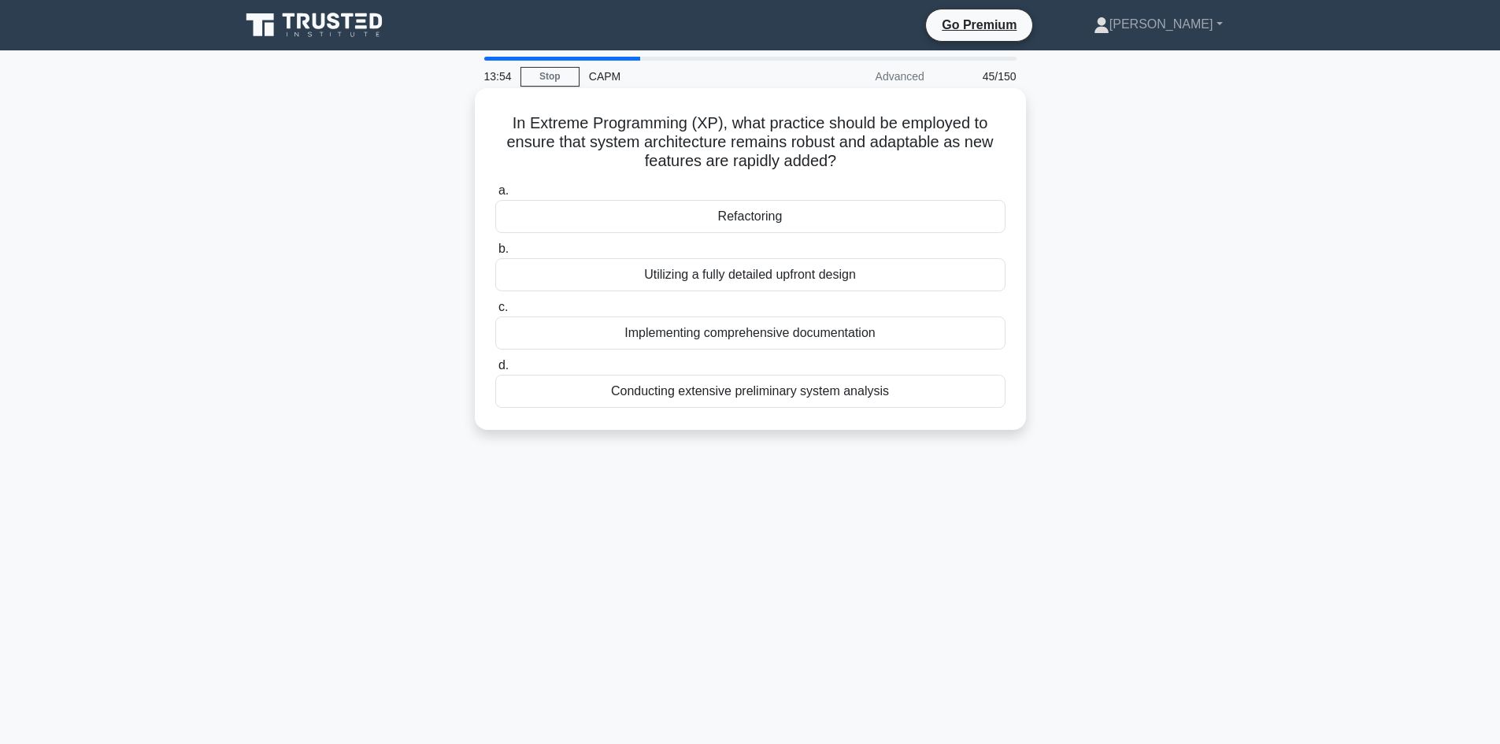
drag, startPoint x: 854, startPoint y: 165, endPoint x: 492, endPoint y: 128, distance: 363.3
click at [491, 128] on div "In Extreme Programming (XP), what practice should be employed to ensure that sy…" at bounding box center [750, 259] width 539 height 329
copy h5 "In Extreme Programming (XP), what practice should be employed to ensure that sy…"
click at [777, 222] on div "Refactoring" at bounding box center [750, 216] width 510 height 33
click at [495, 196] on input "a. Refactoring" at bounding box center [495, 191] width 0 height 10
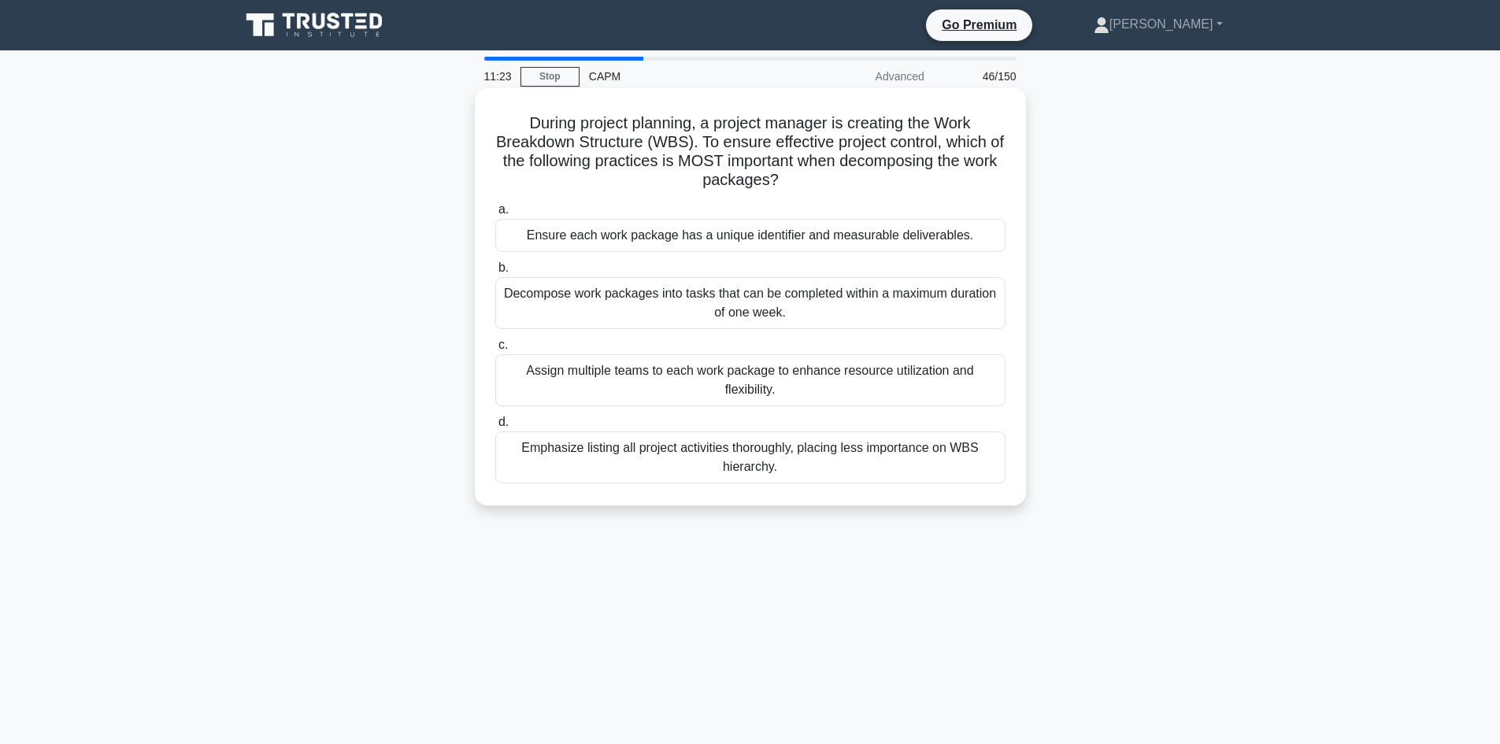
drag, startPoint x: 800, startPoint y: 176, endPoint x: 518, endPoint y: 128, distance: 286.0
click at [518, 128] on h5 "During project planning, a project manager is creating the Work Breakdown Struc…" at bounding box center [750, 151] width 513 height 77
copy h5 "During project planning, a project manager is creating the Work Breakdown Struc…"
click at [599, 239] on div "Ensure each work package has a unique identifier and measurable deliverables." at bounding box center [750, 235] width 510 height 33
click at [495, 215] on input "a. Ensure each work package has a unique identifier and measurable deliverables." at bounding box center [495, 210] width 0 height 10
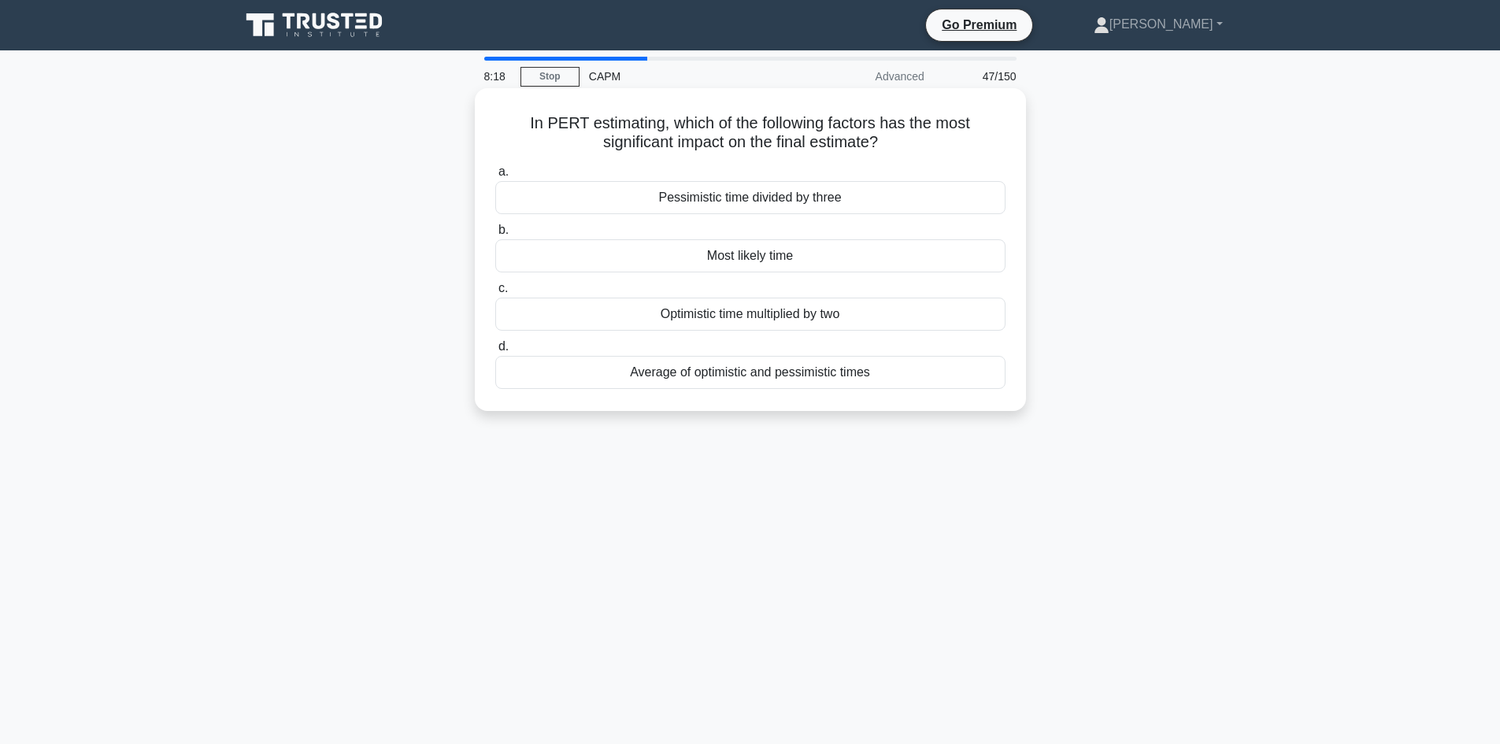
click at [695, 259] on div "Most likely time" at bounding box center [750, 255] width 510 height 33
click at [495, 235] on input "b. Most likely time" at bounding box center [495, 230] width 0 height 10
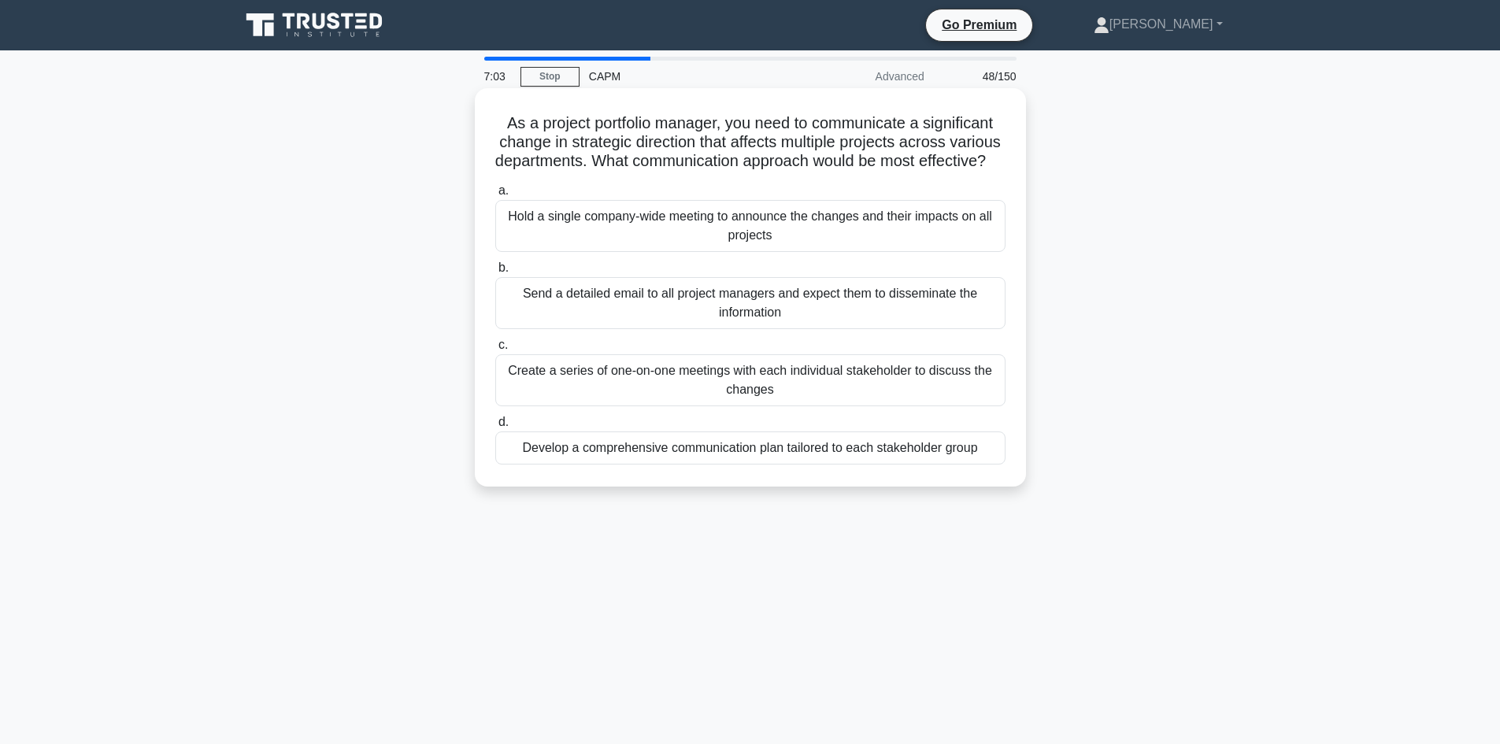
click at [869, 252] on div "Hold a single company-wide meeting to announce the changes and their impacts on…" at bounding box center [750, 226] width 510 height 52
click at [495, 196] on input "a. Hold a single company-wide meeting to announce the changes and their impacts…" at bounding box center [495, 191] width 0 height 10
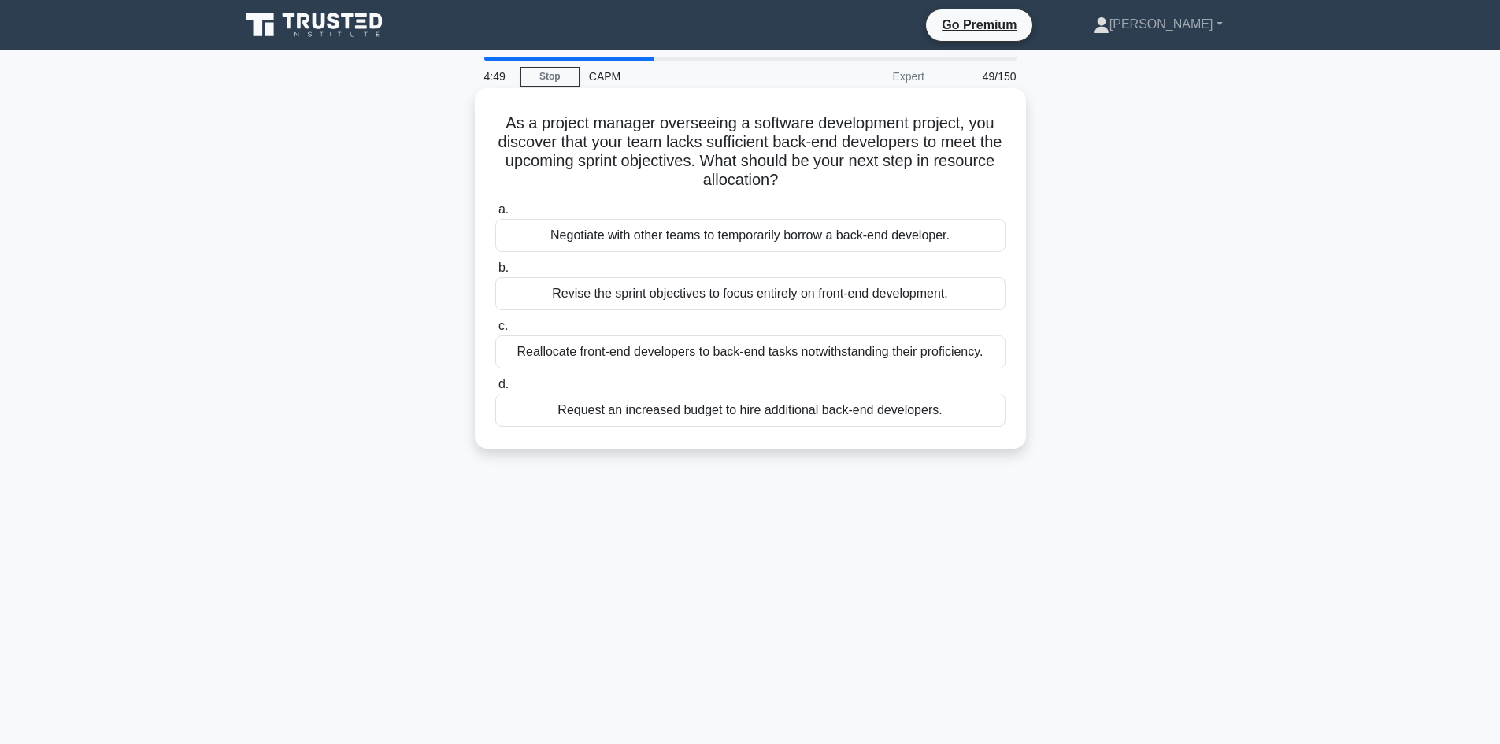
click at [684, 243] on div "Negotiate with other teams to temporarily borrow a back-end developer." at bounding box center [750, 235] width 510 height 33
click at [495, 215] on input "a. Negotiate with other teams to temporarily borrow a back-end developer." at bounding box center [495, 210] width 0 height 10
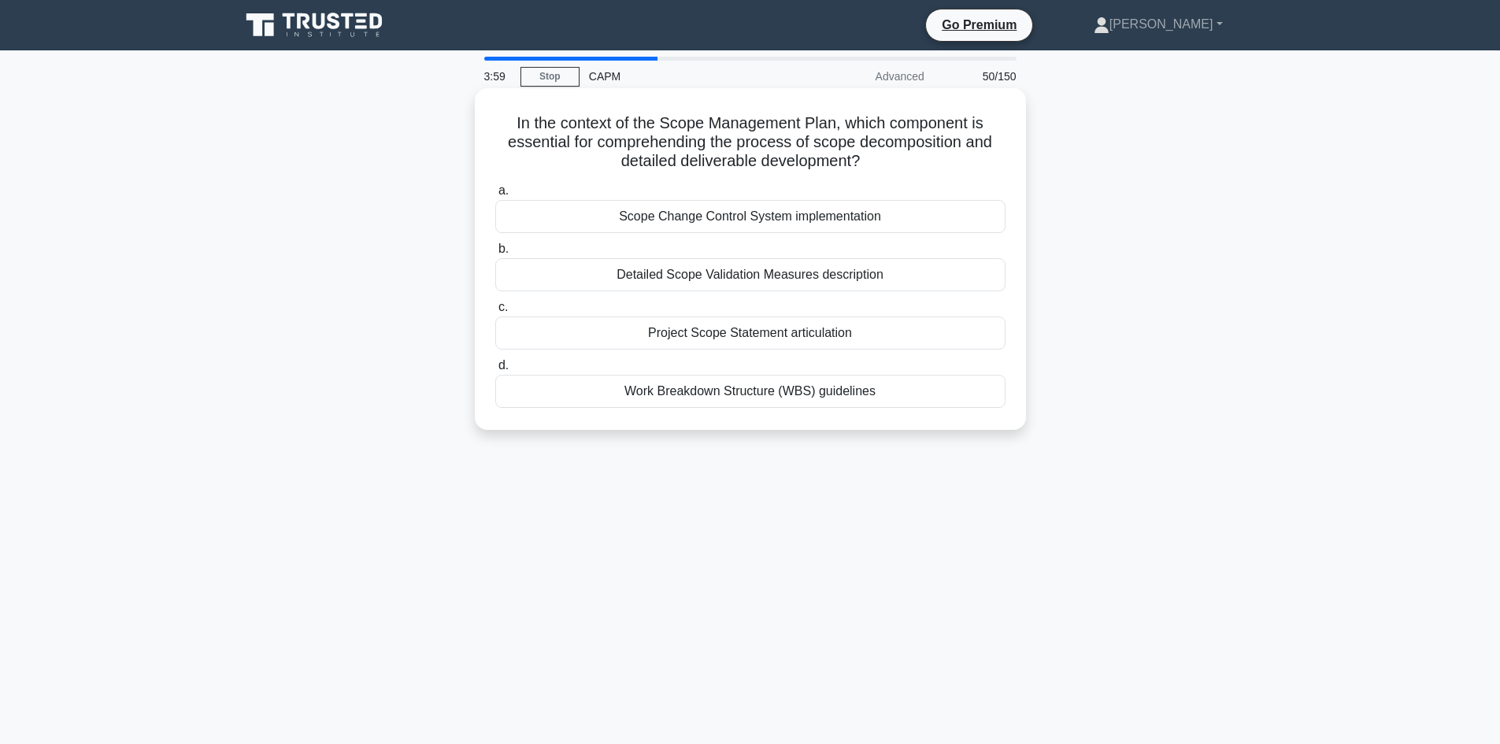
click at [724, 398] on div "Work Breakdown Structure (WBS) guidelines" at bounding box center [750, 391] width 510 height 33
click at [495, 371] on input "d. Work Breakdown Structure (WBS) guidelines" at bounding box center [495, 366] width 0 height 10
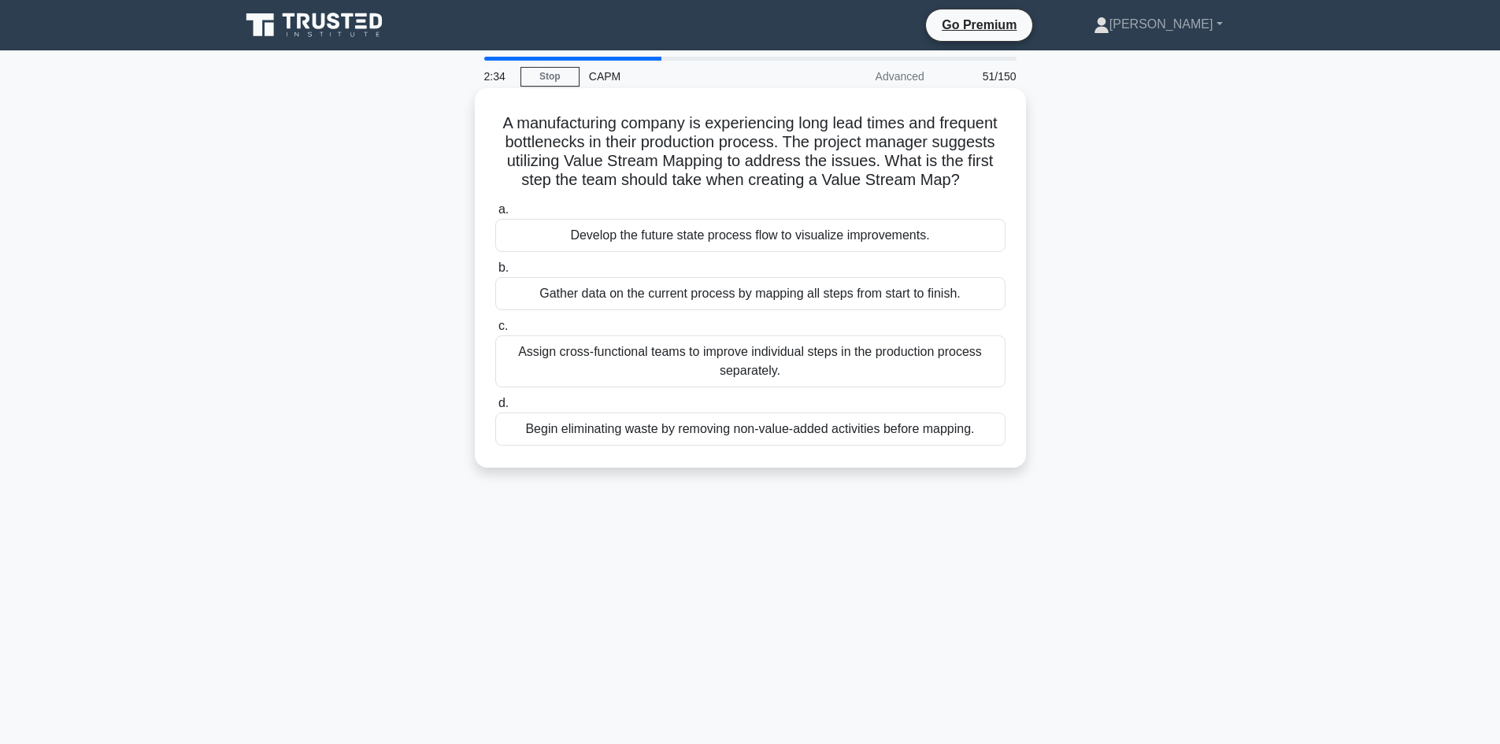
click at [656, 298] on div "Gather data on the current process by mapping all steps from start to finish." at bounding box center [750, 293] width 510 height 33
click at [495, 273] on input "b. Gather data on the current process by mapping all steps from start to finish." at bounding box center [495, 268] width 0 height 10
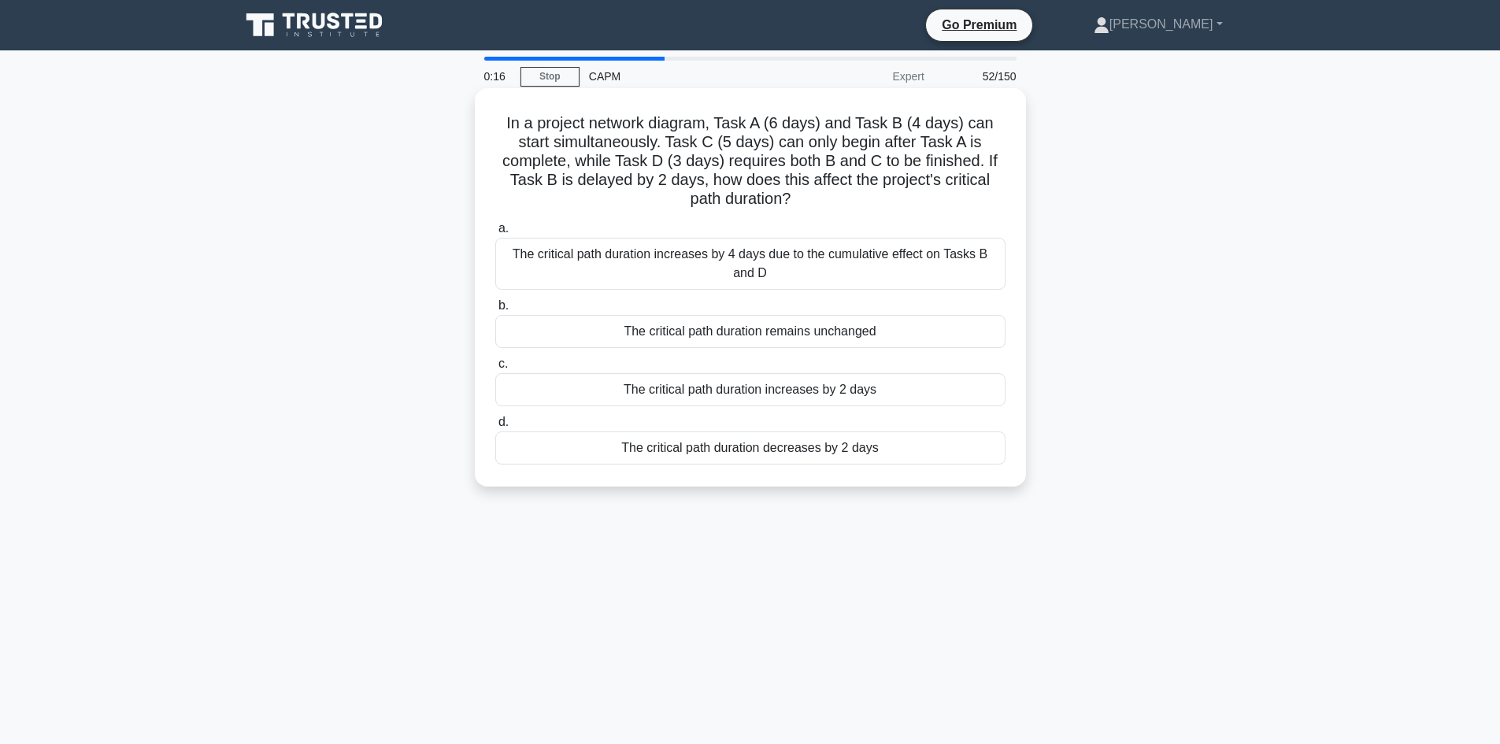
click at [888, 395] on div "The critical path duration increases by 2 days" at bounding box center [750, 389] width 510 height 33
click at [495, 369] on input "c. The critical path duration increases by 2 days" at bounding box center [495, 364] width 0 height 10
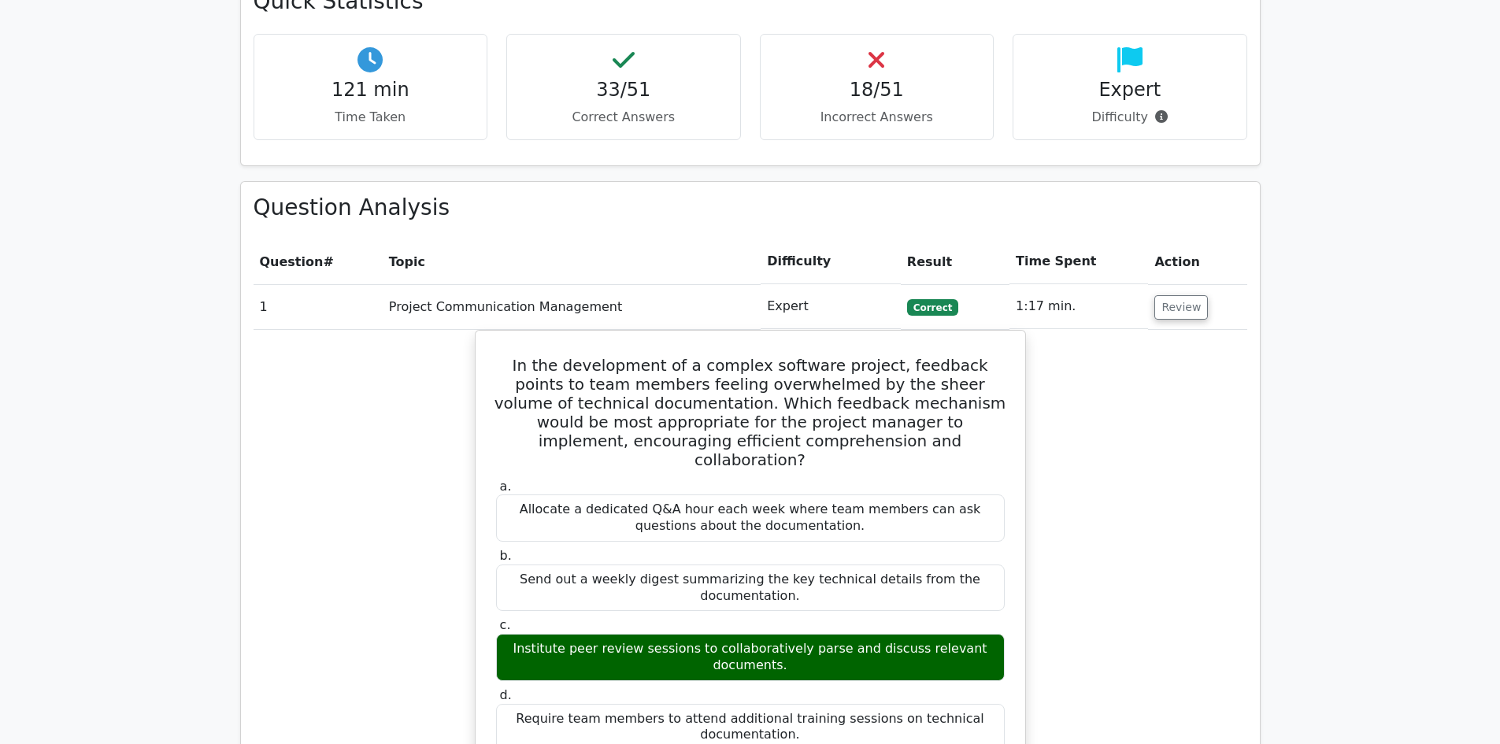
scroll to position [1888, 0]
click at [1174, 296] on button "Review" at bounding box center [1182, 308] width 54 height 24
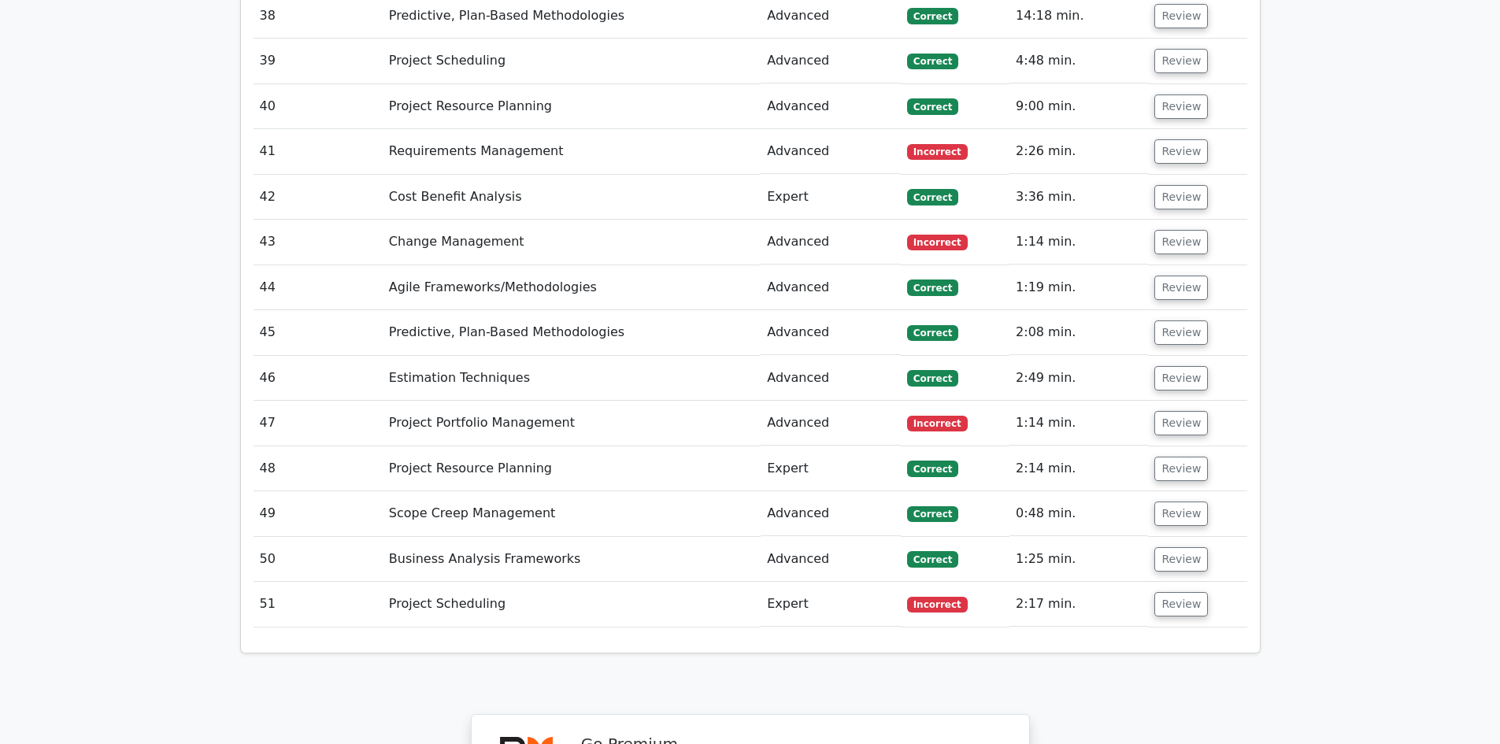
scroll to position [3857, 0]
click at [1181, 591] on button "Review" at bounding box center [1182, 603] width 54 height 24
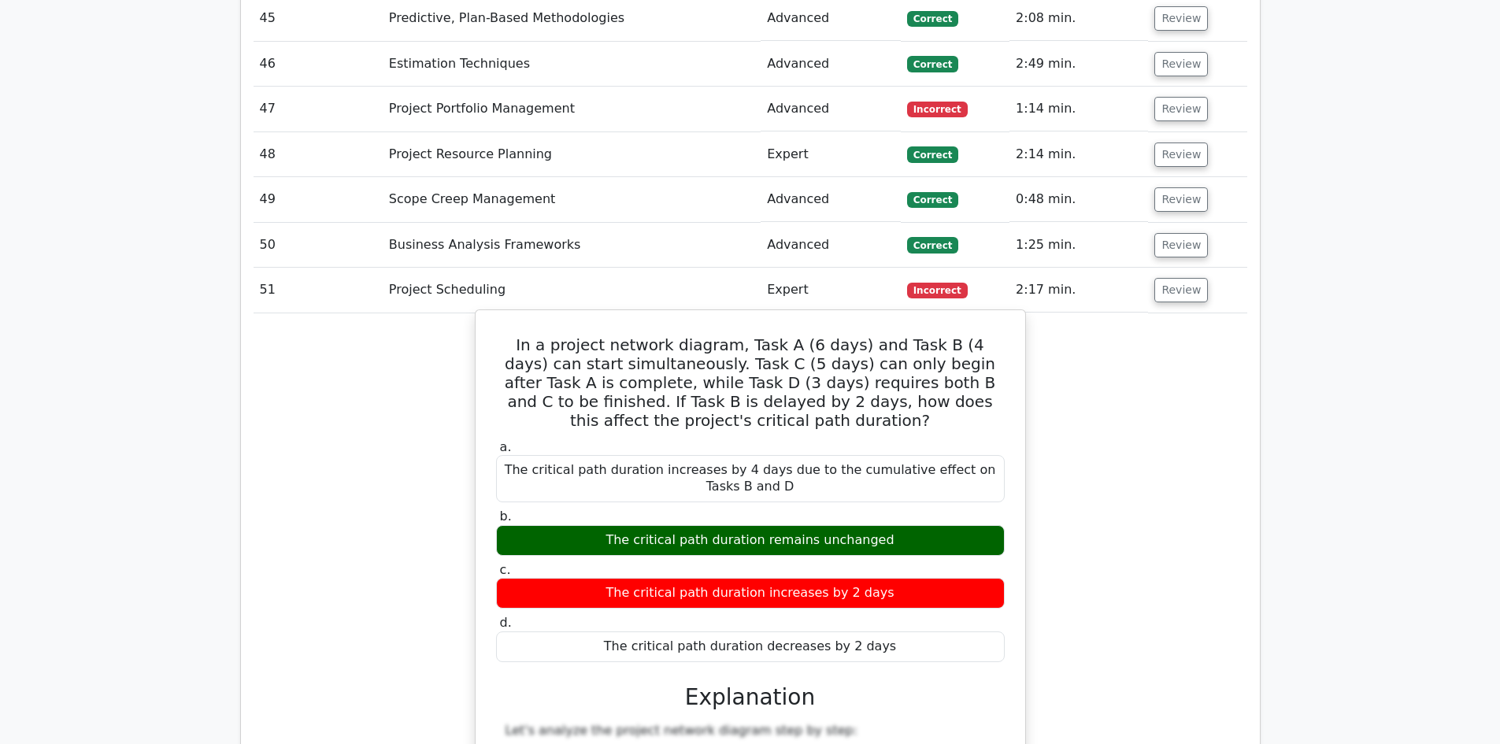
scroll to position [4171, 0]
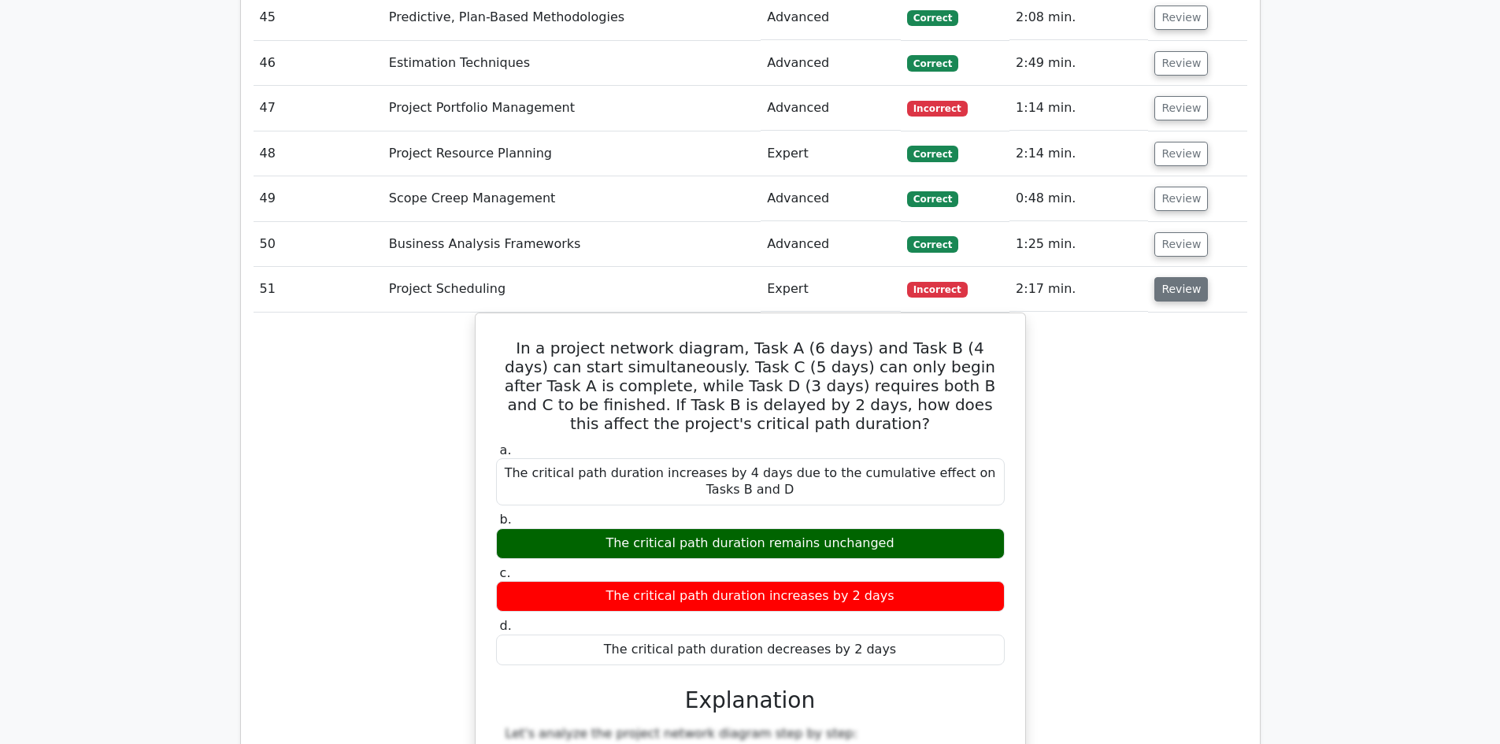
click at [1193, 277] on button "Review" at bounding box center [1182, 289] width 54 height 24
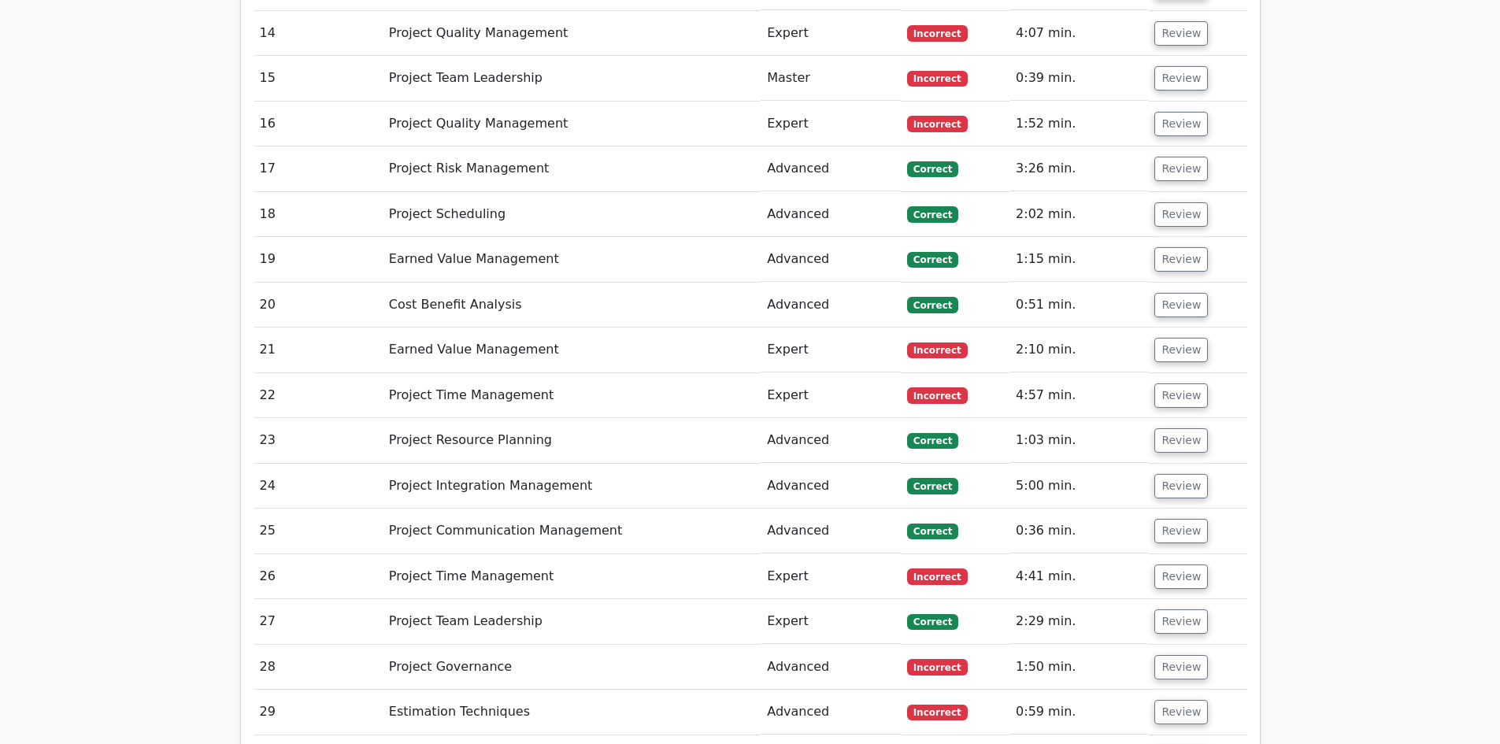
scroll to position [2755, 0]
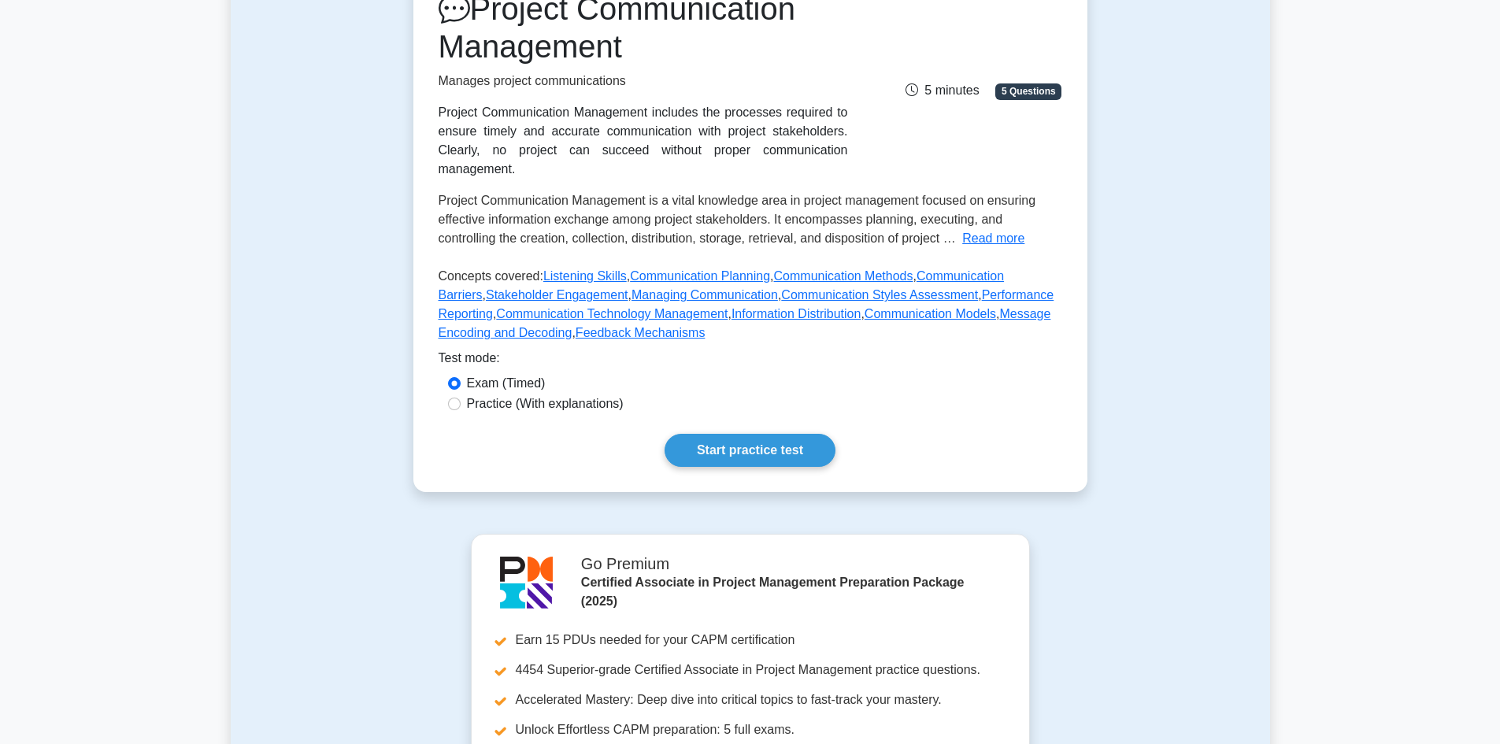
scroll to position [235, 0]
click at [767, 432] on link "Start practice test" at bounding box center [750, 448] width 171 height 33
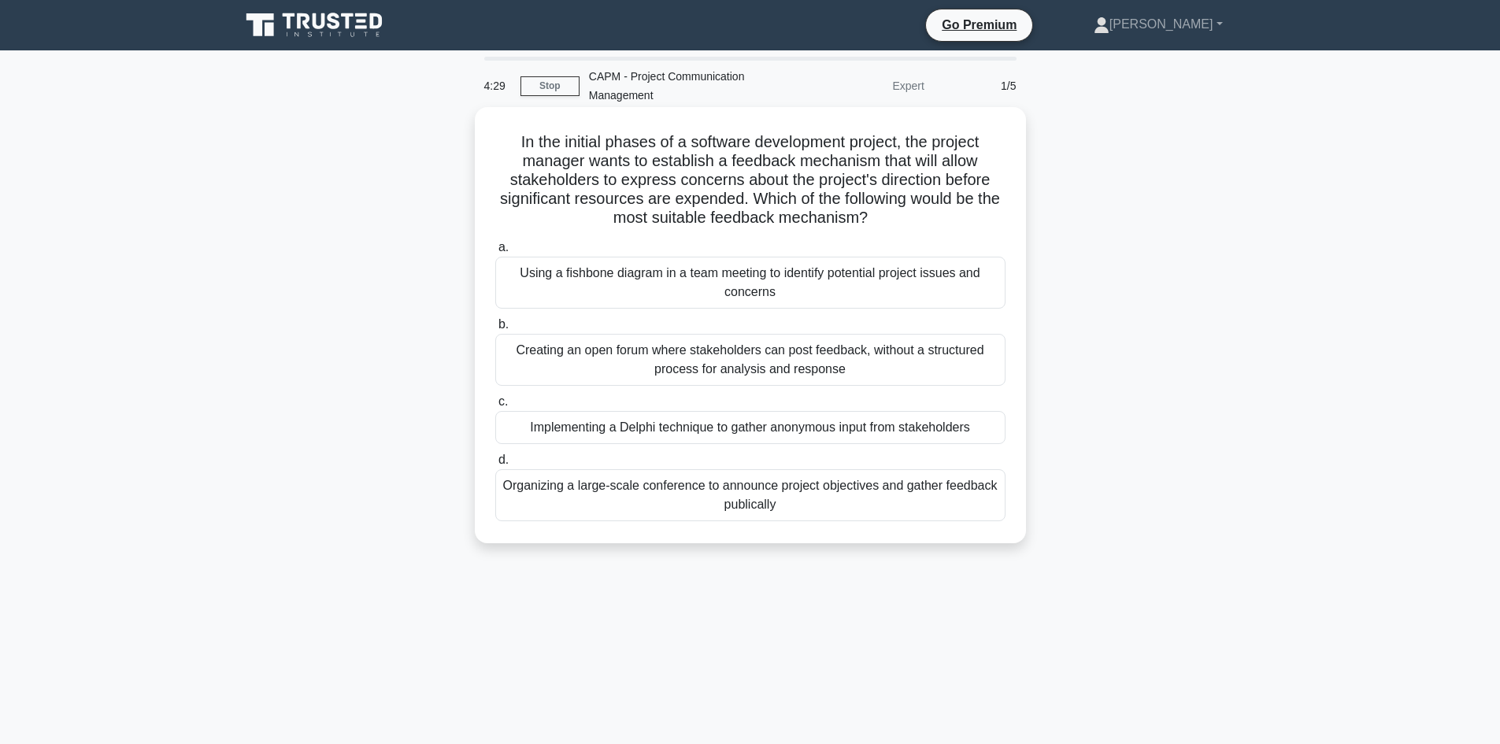
click at [812, 284] on div "Using a fishbone diagram in a team meeting to identify potential project issues…" at bounding box center [750, 283] width 510 height 52
click at [495, 253] on input "a. Using a fishbone diagram in a team meeting to identify potential project iss…" at bounding box center [495, 248] width 0 height 10
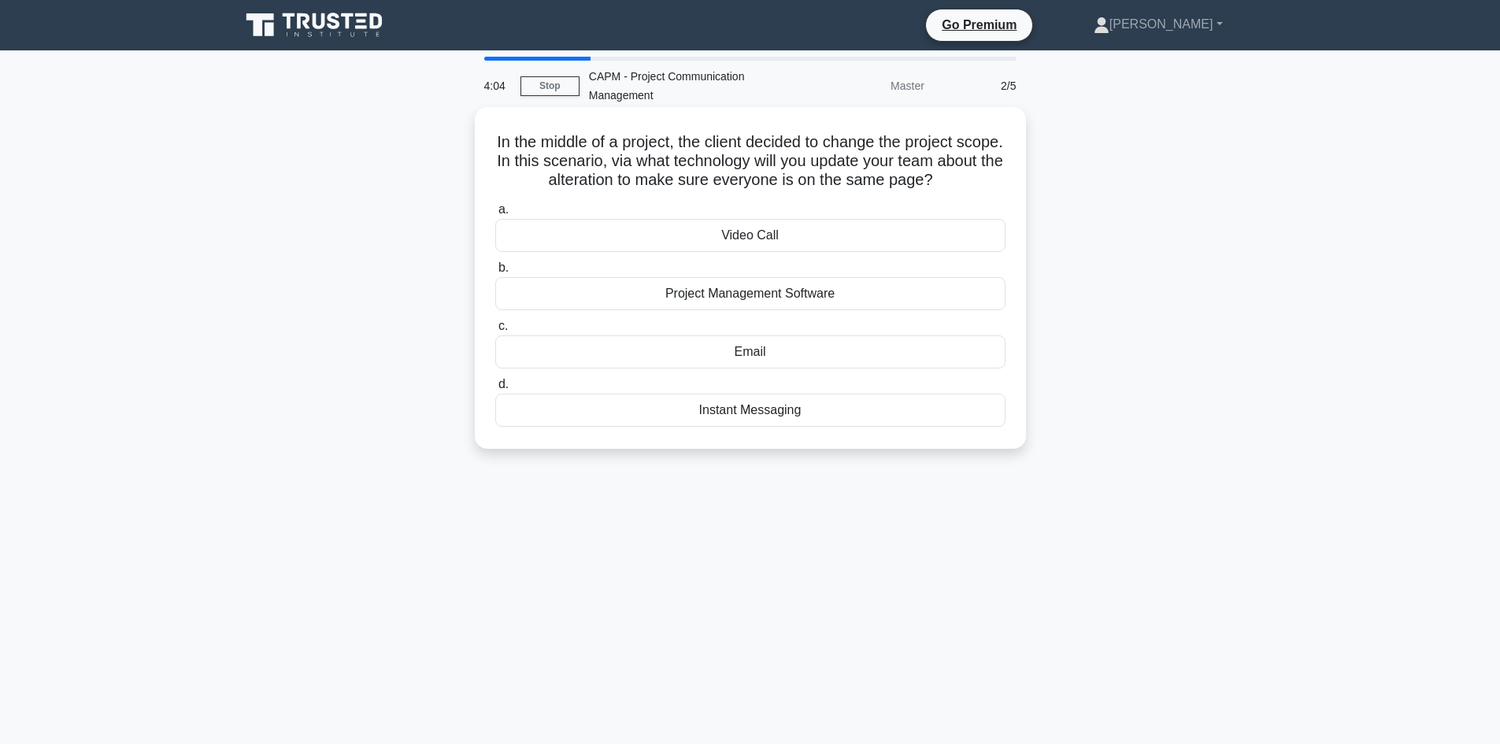
click at [765, 352] on div "Email" at bounding box center [750, 351] width 510 height 33
click at [495, 332] on input "c. Email" at bounding box center [495, 326] width 0 height 10
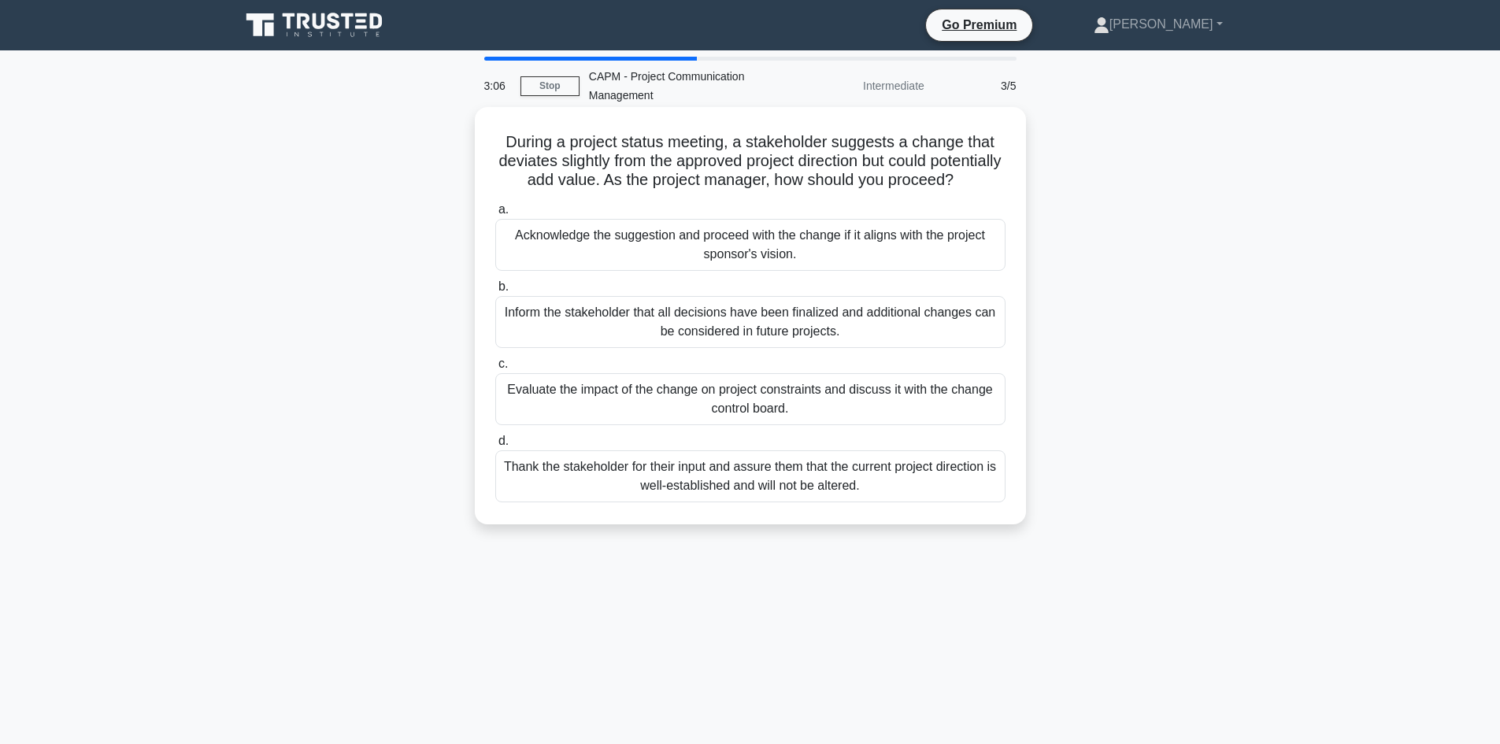
click at [825, 425] on div "Evaluate the impact of the change on project constraints and discuss it with th…" at bounding box center [750, 399] width 510 height 52
click at [495, 369] on input "c. Evaluate the impact of the change on project constraints and discuss it with…" at bounding box center [495, 364] width 0 height 10
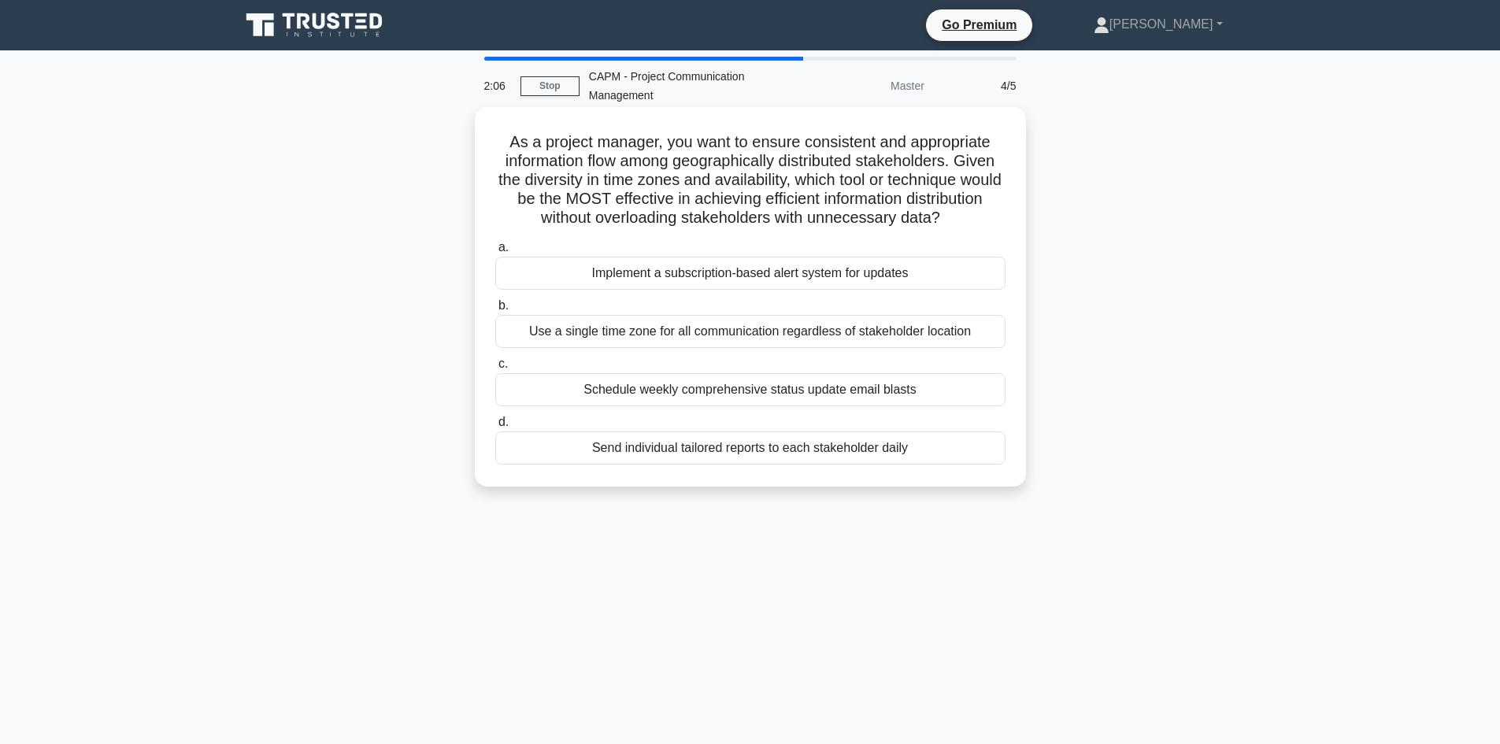
click at [784, 406] on div "Schedule weekly comprehensive status update email blasts" at bounding box center [750, 389] width 510 height 33
click at [495, 369] on input "c. Schedule weekly comprehensive status update email blasts" at bounding box center [495, 364] width 0 height 10
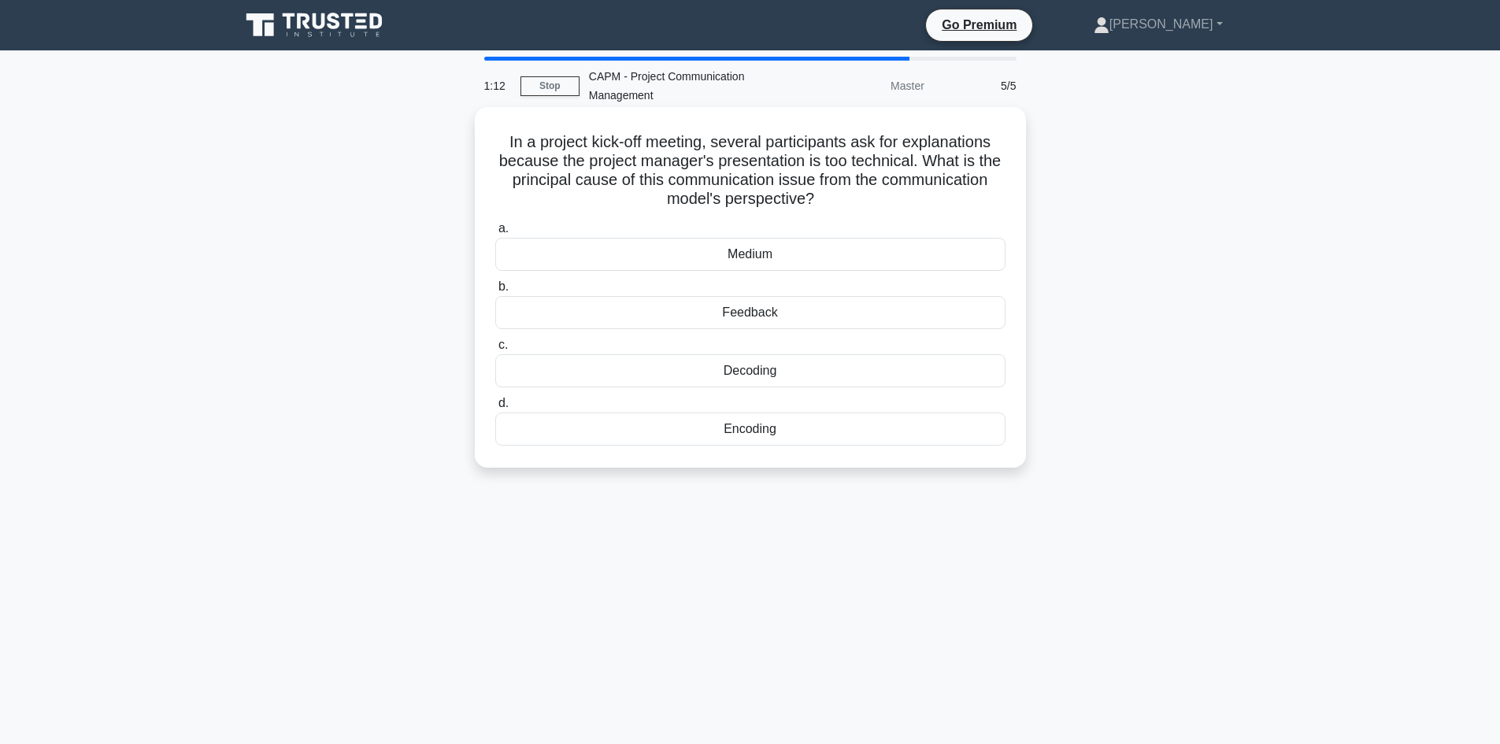
click at [747, 428] on div "Encoding" at bounding box center [750, 429] width 510 height 33
click at [495, 409] on input "d. Encoding" at bounding box center [495, 403] width 0 height 10
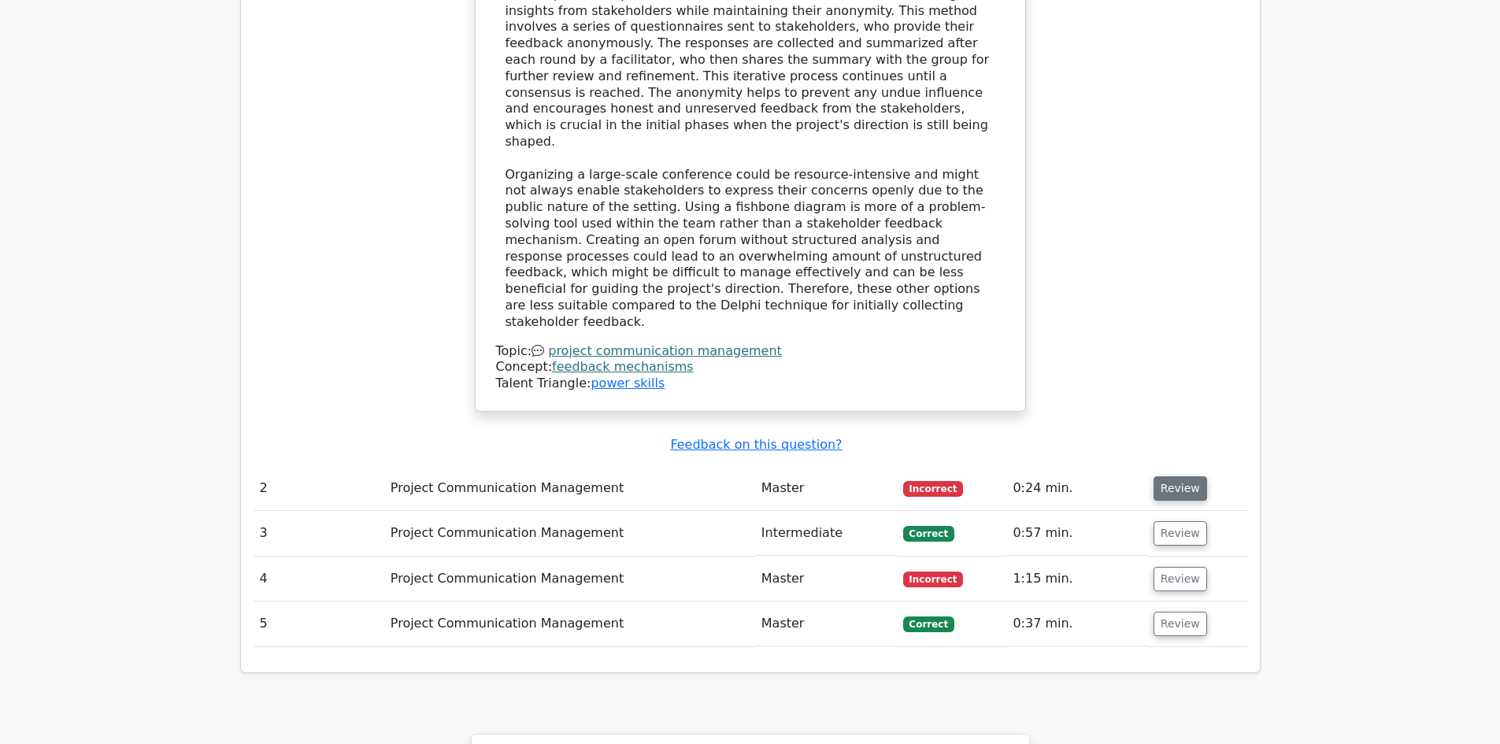
scroll to position [1810, 0]
click at [1172, 476] on button "Review" at bounding box center [1181, 488] width 54 height 24
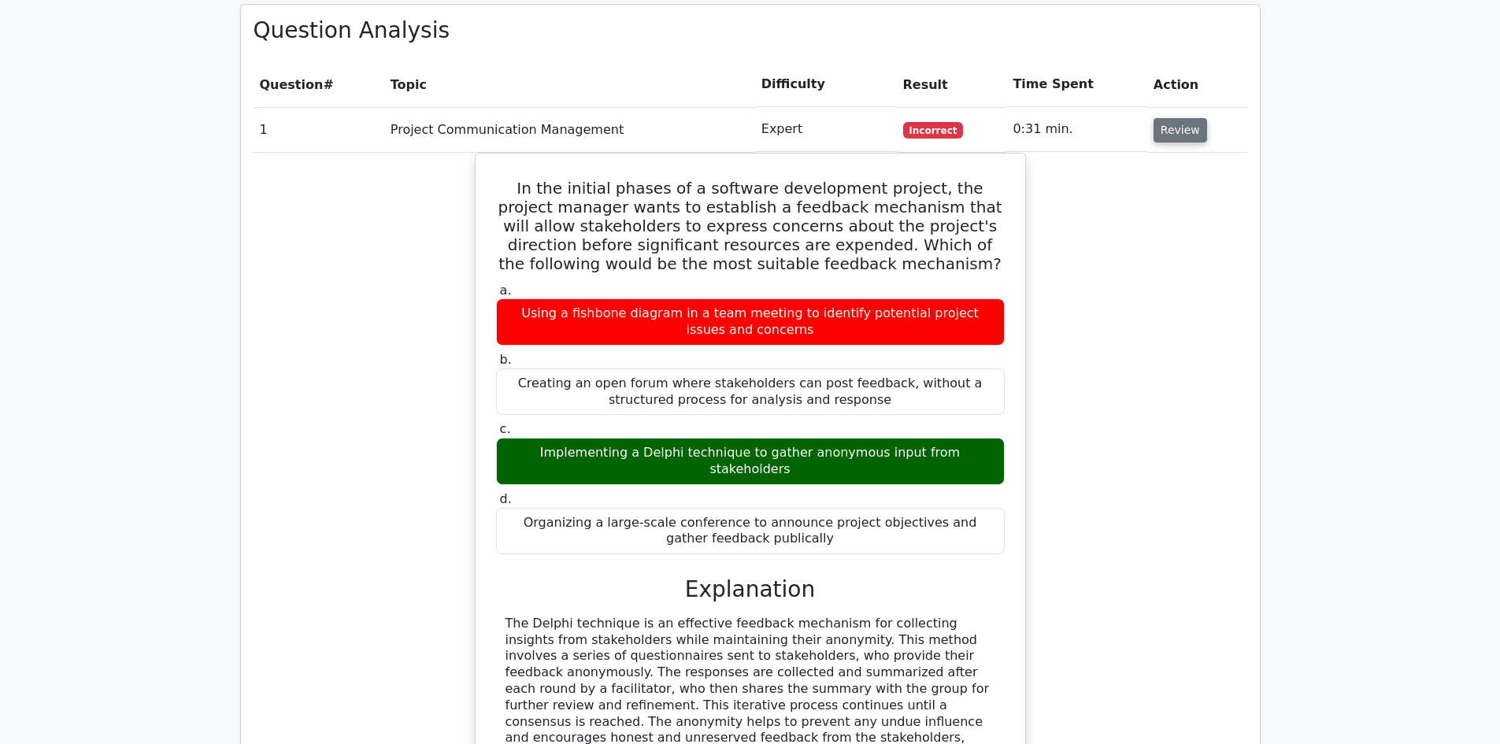
click at [1170, 118] on button "Review" at bounding box center [1181, 130] width 54 height 24
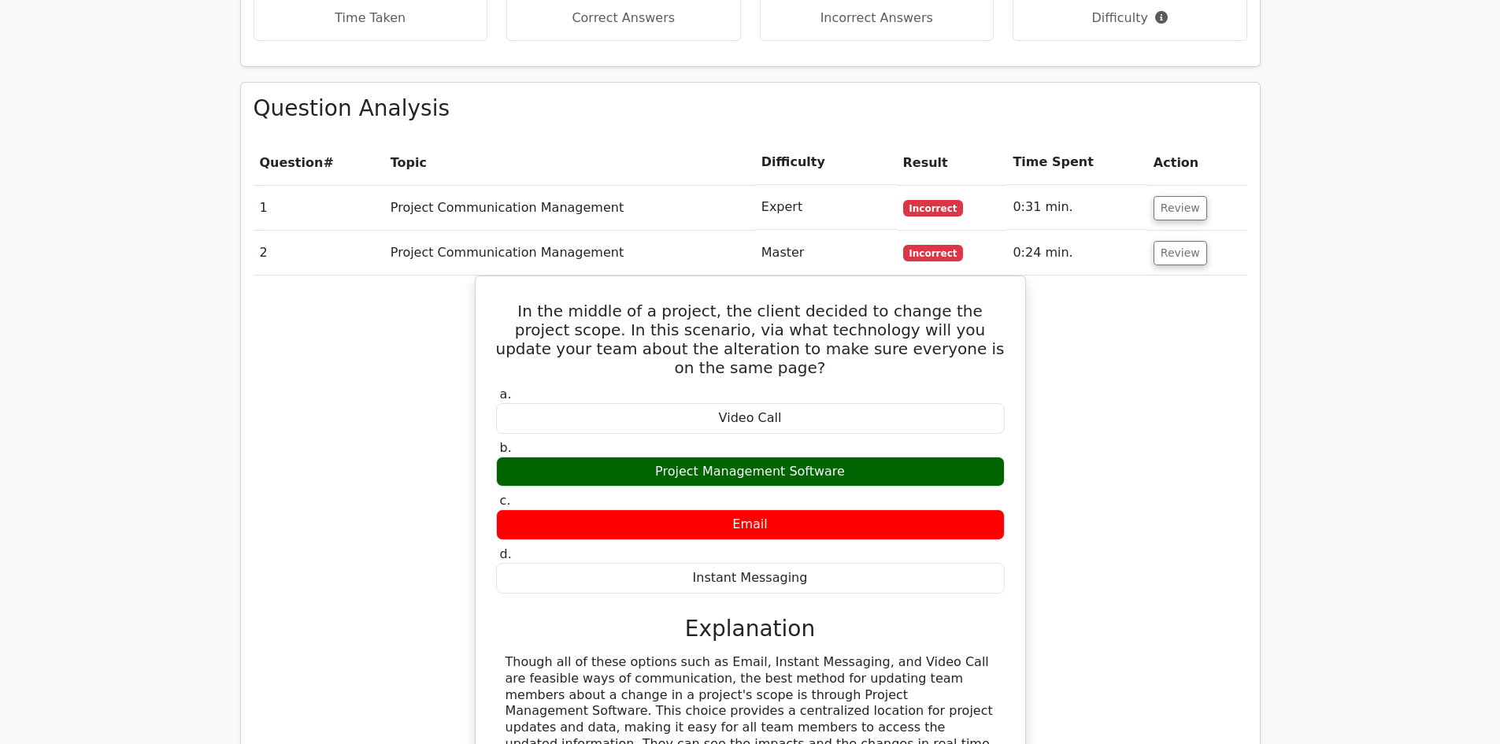
scroll to position [1101, 0]
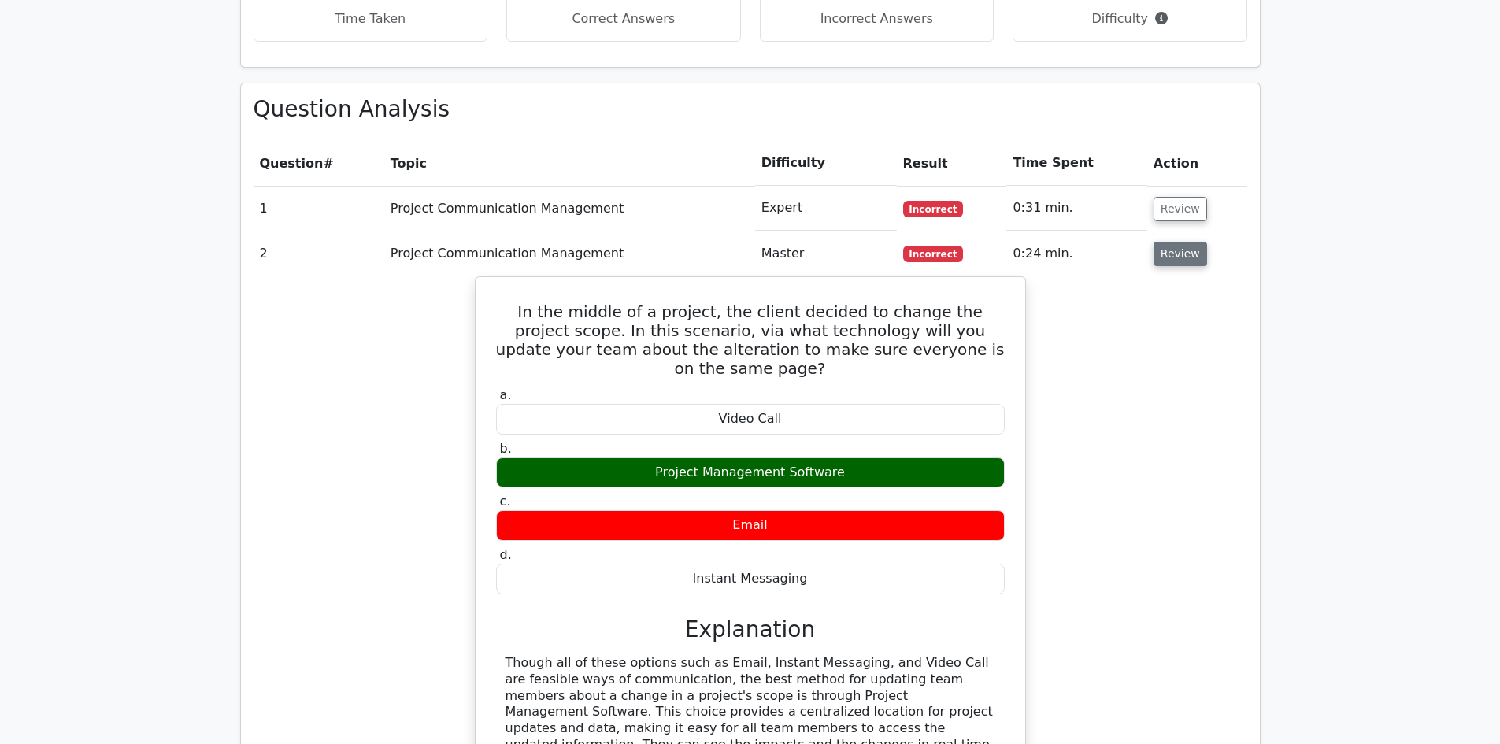
click at [1188, 242] on button "Review" at bounding box center [1181, 254] width 54 height 24
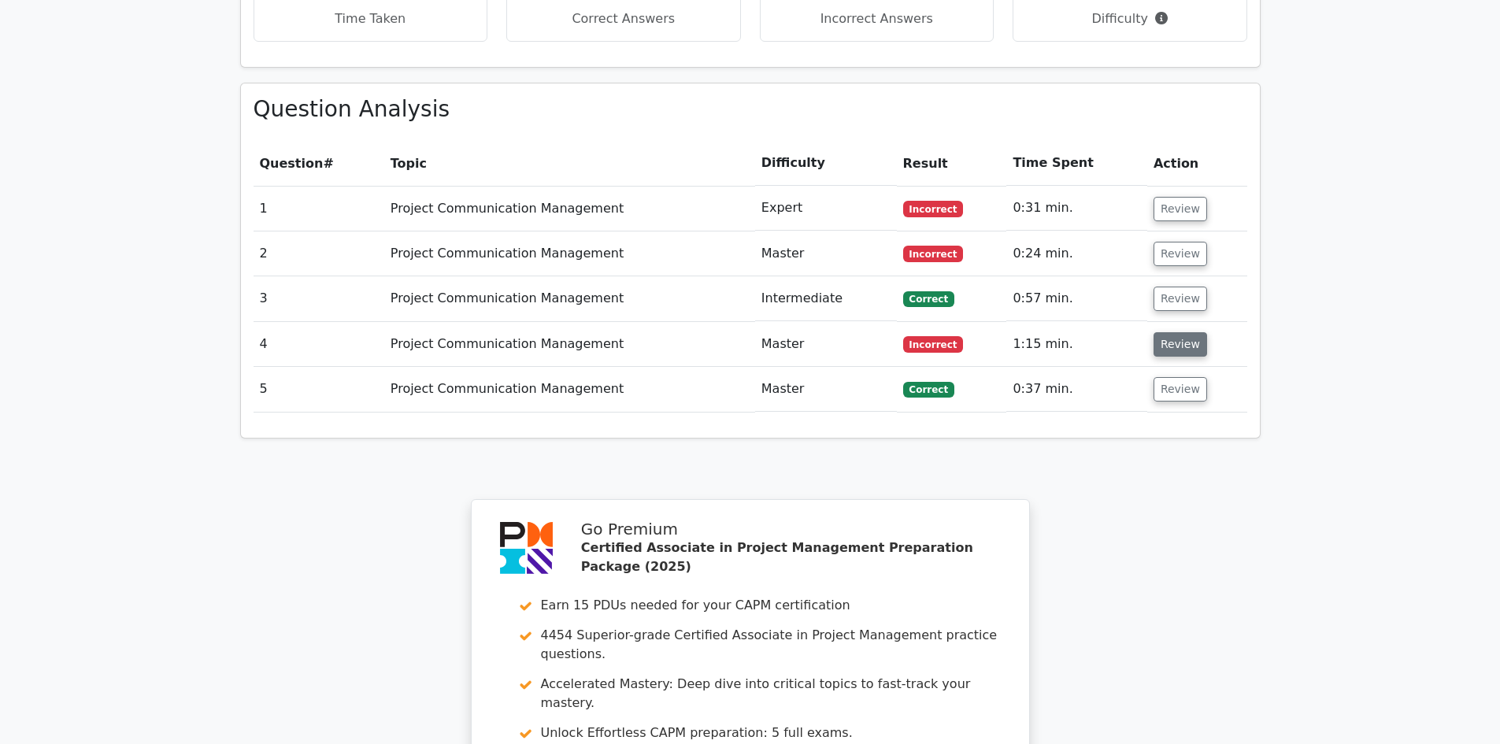
click at [1185, 332] on button "Review" at bounding box center [1181, 344] width 54 height 24
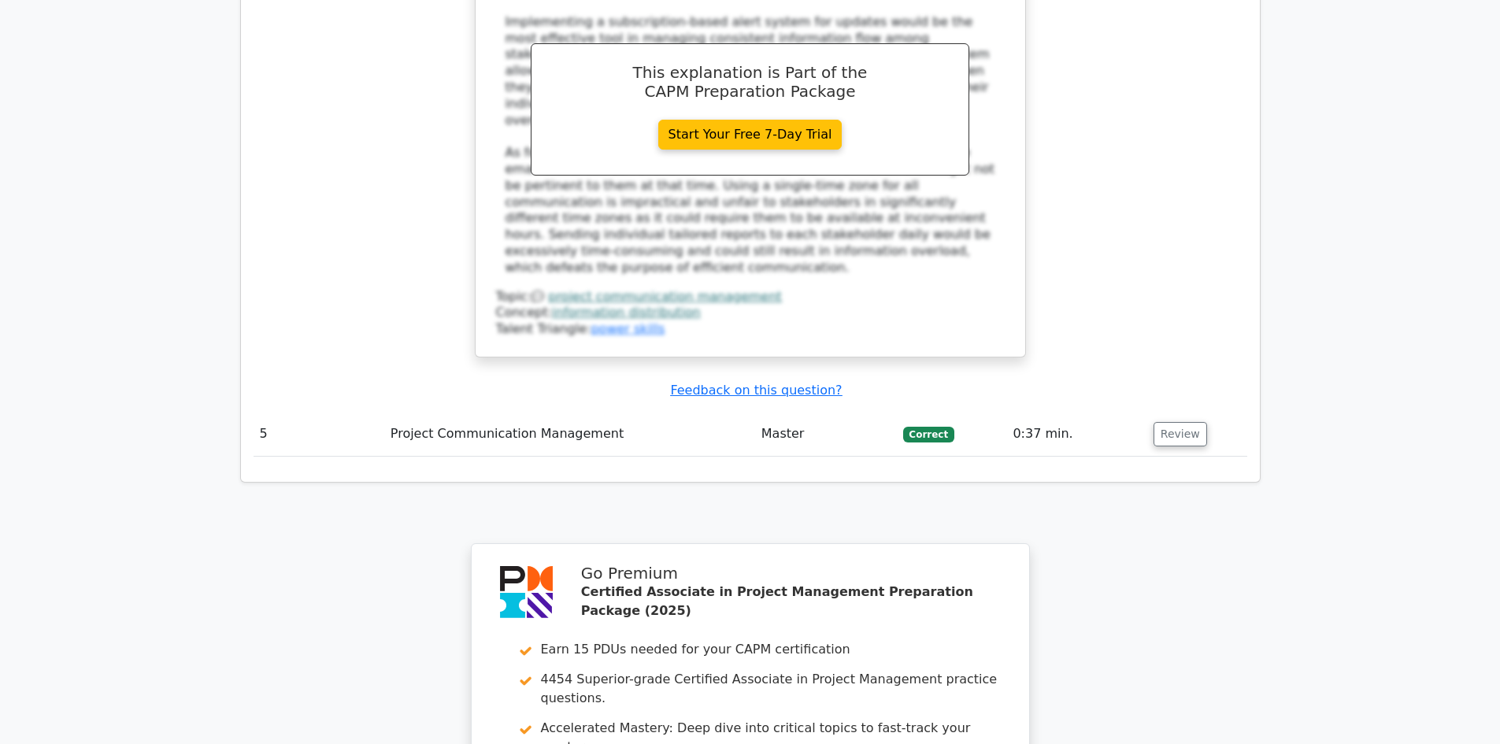
scroll to position [1888, 0]
click at [1187, 421] on button "Review" at bounding box center [1181, 433] width 54 height 24
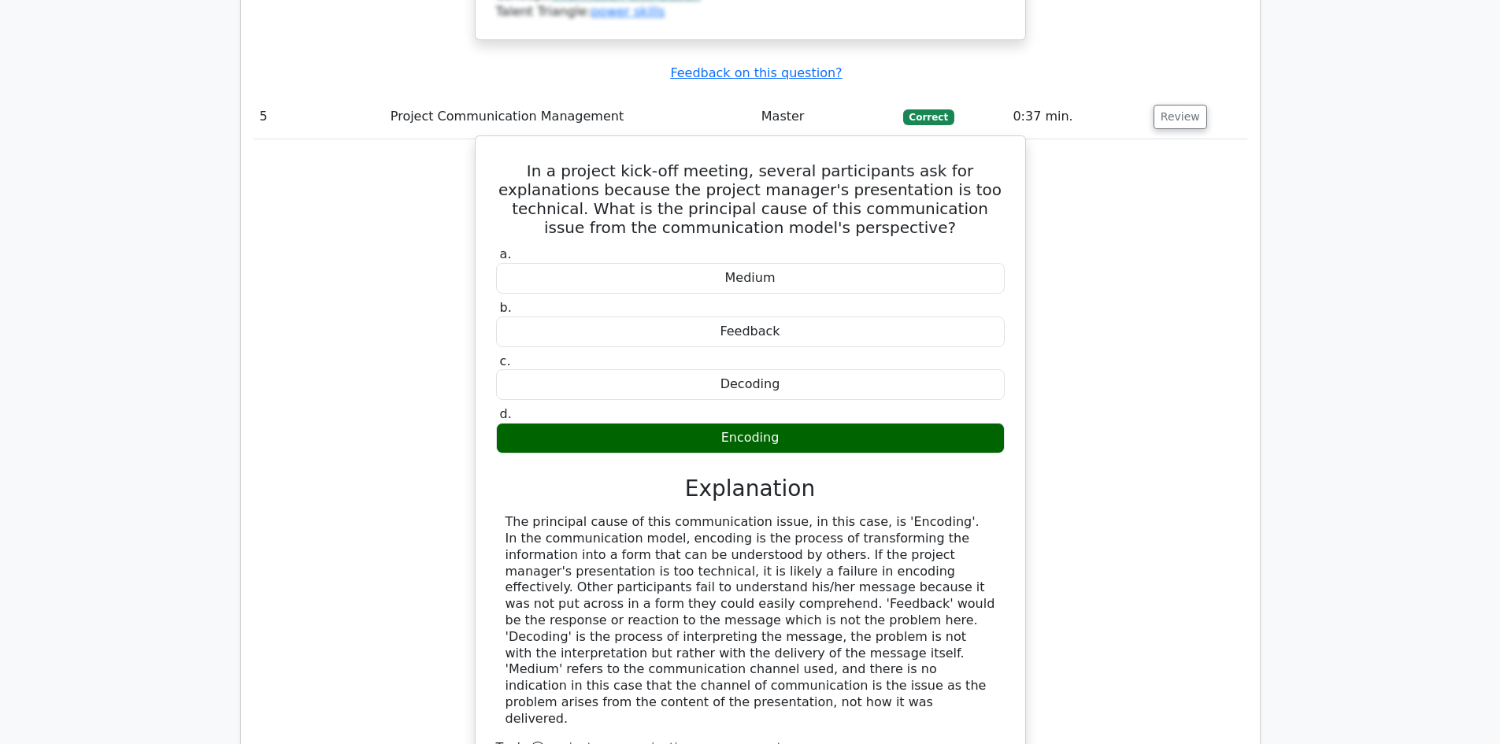
scroll to position [2204, 0]
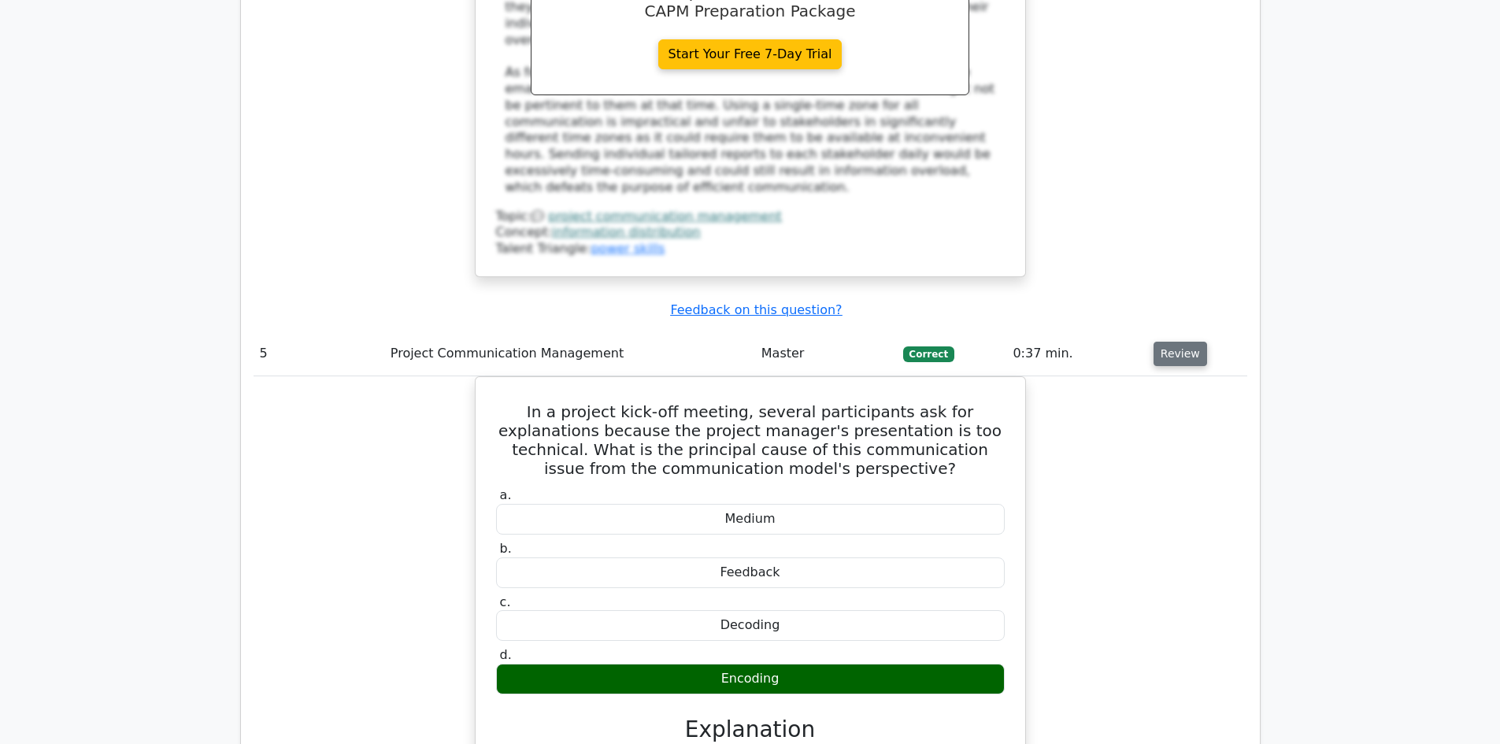
click at [1175, 342] on button "Review" at bounding box center [1181, 354] width 54 height 24
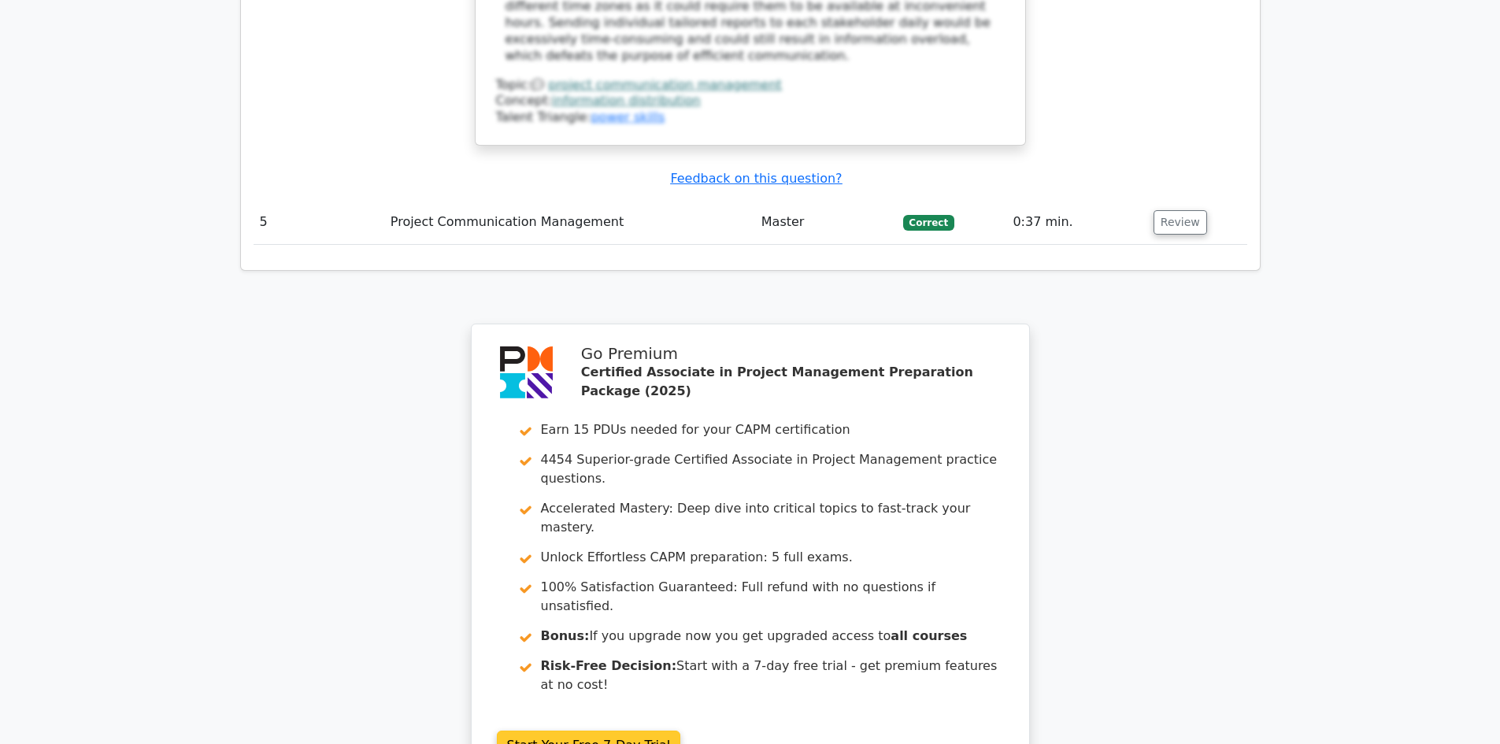
scroll to position [2253, 0]
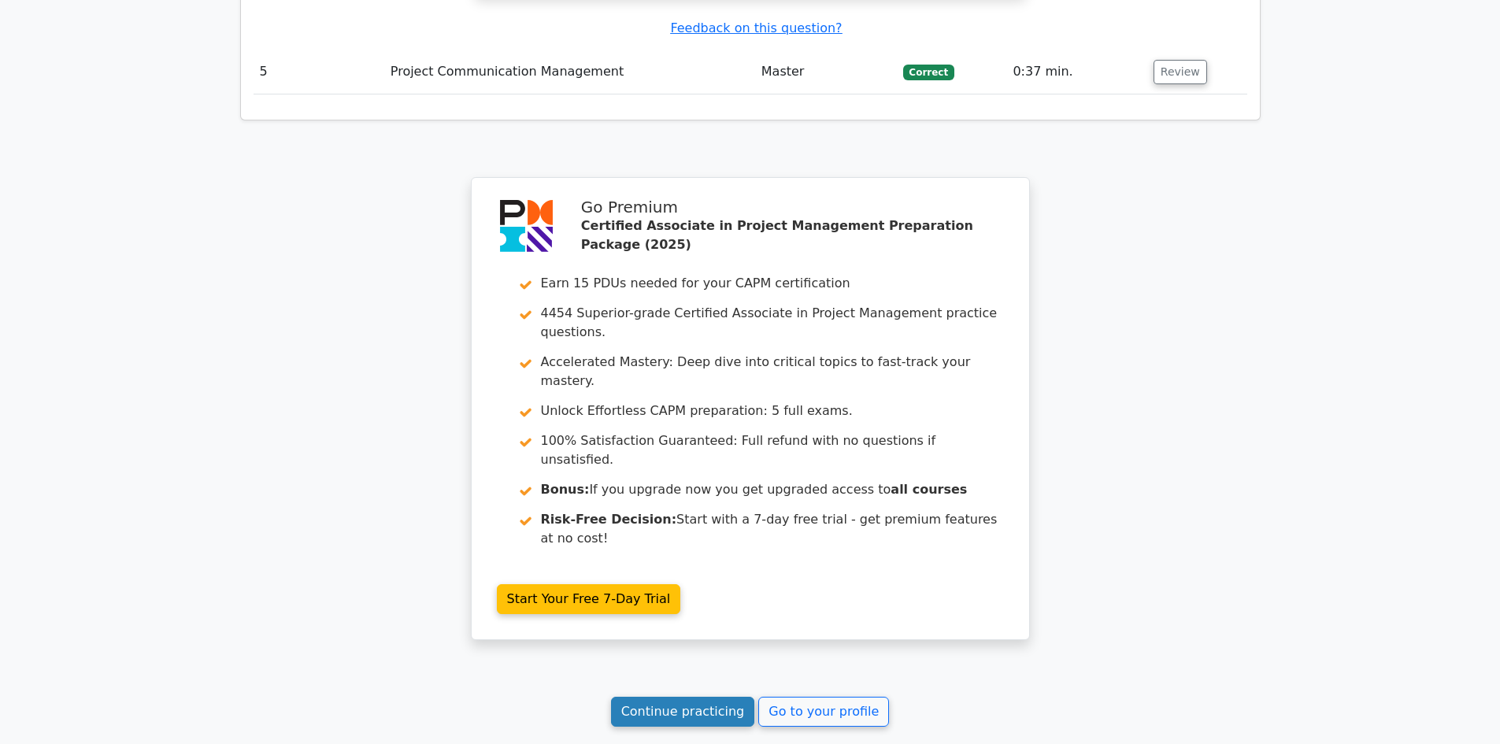
click at [688, 697] on link "Continue practicing" at bounding box center [683, 712] width 144 height 30
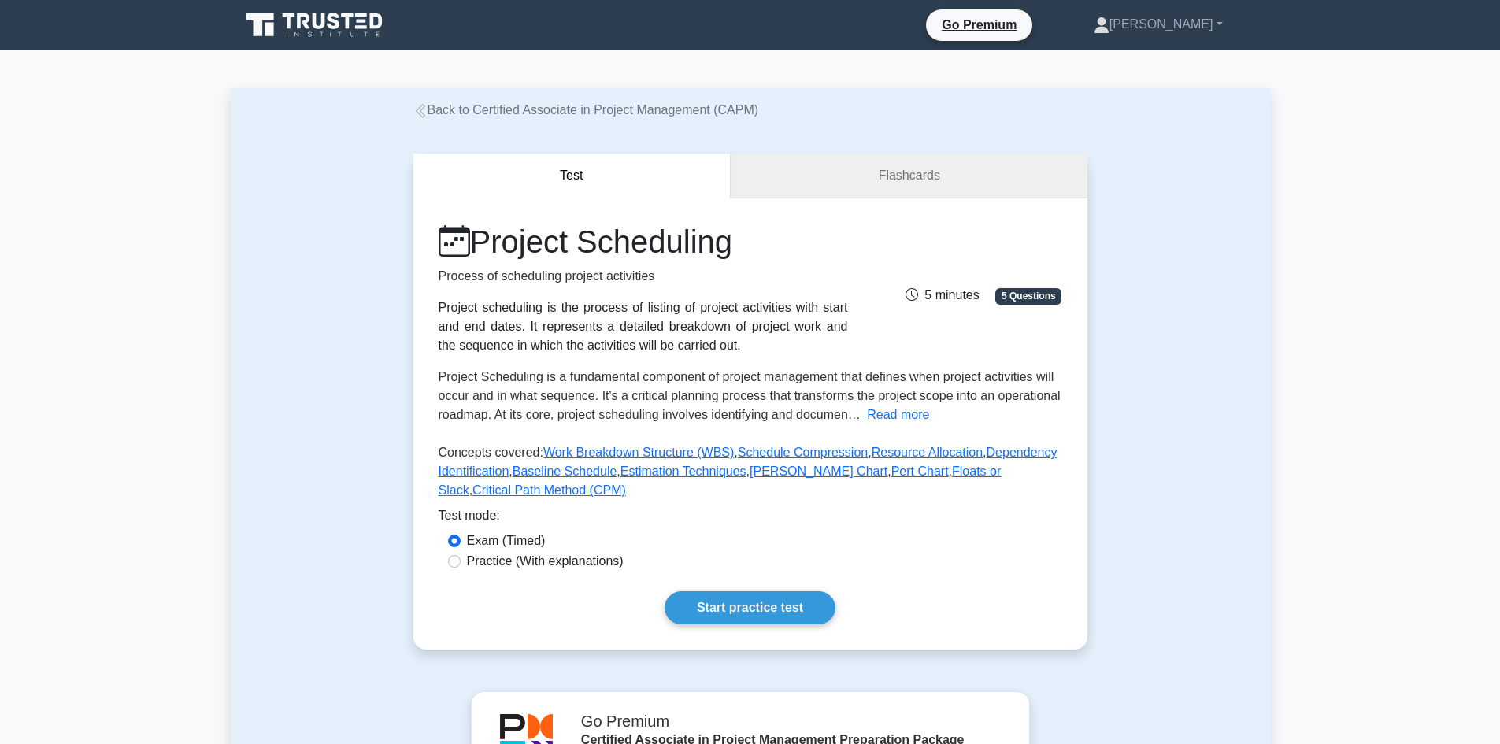
click at [892, 176] on link "Flashcards" at bounding box center [909, 176] width 356 height 45
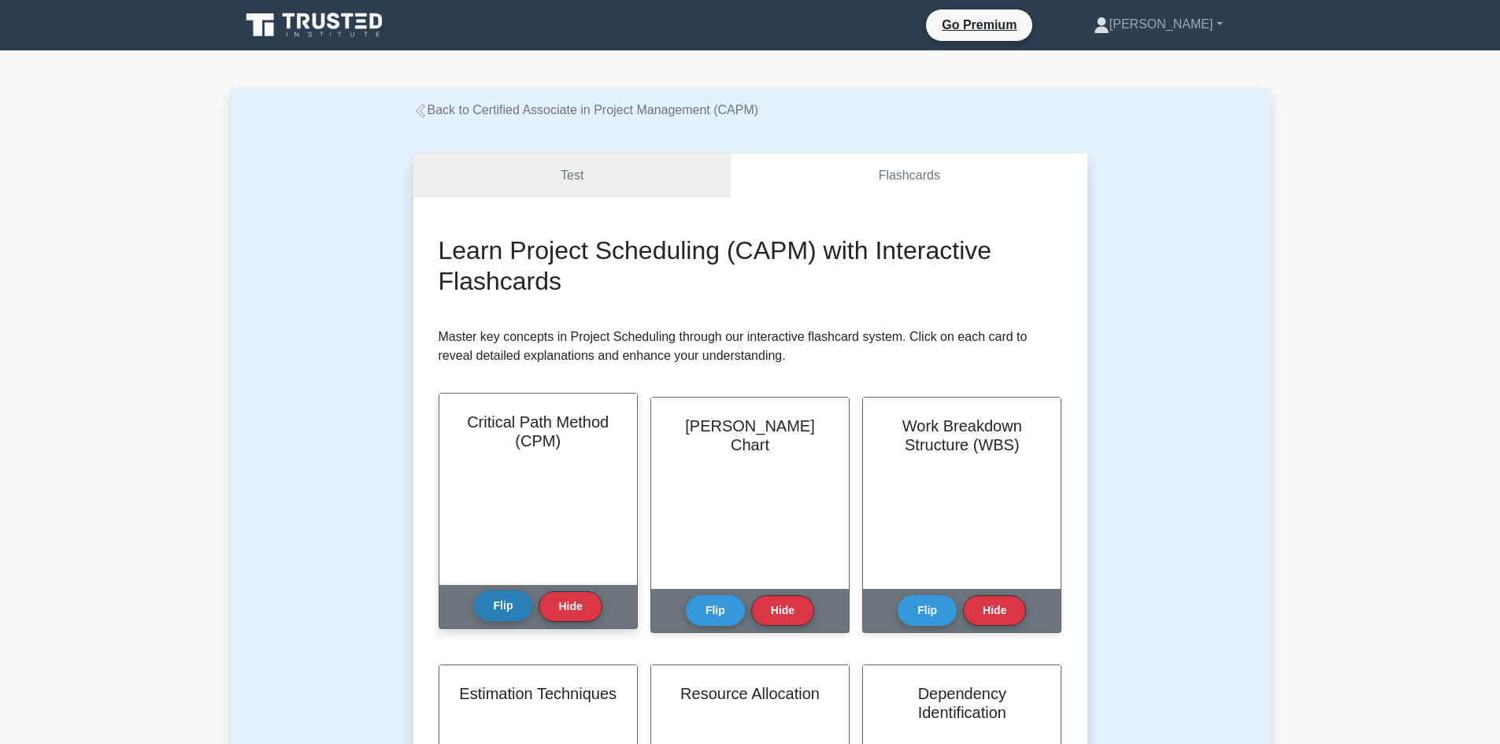
click at [491, 599] on button "Flip" at bounding box center [503, 606] width 59 height 31
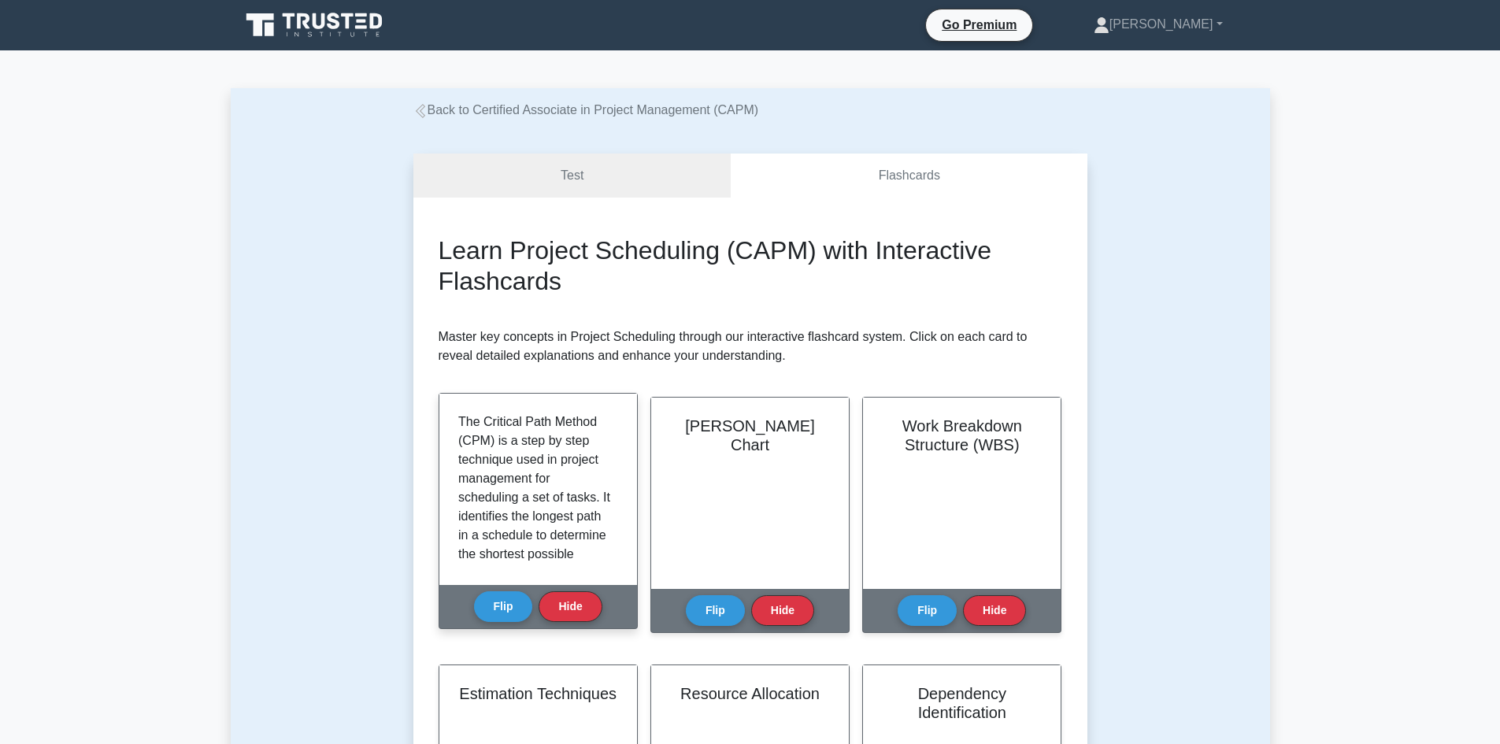
drag, startPoint x: 491, startPoint y: 599, endPoint x: 474, endPoint y: 577, distance: 27.6
click at [491, 598] on button "Flip" at bounding box center [503, 606] width 59 height 31
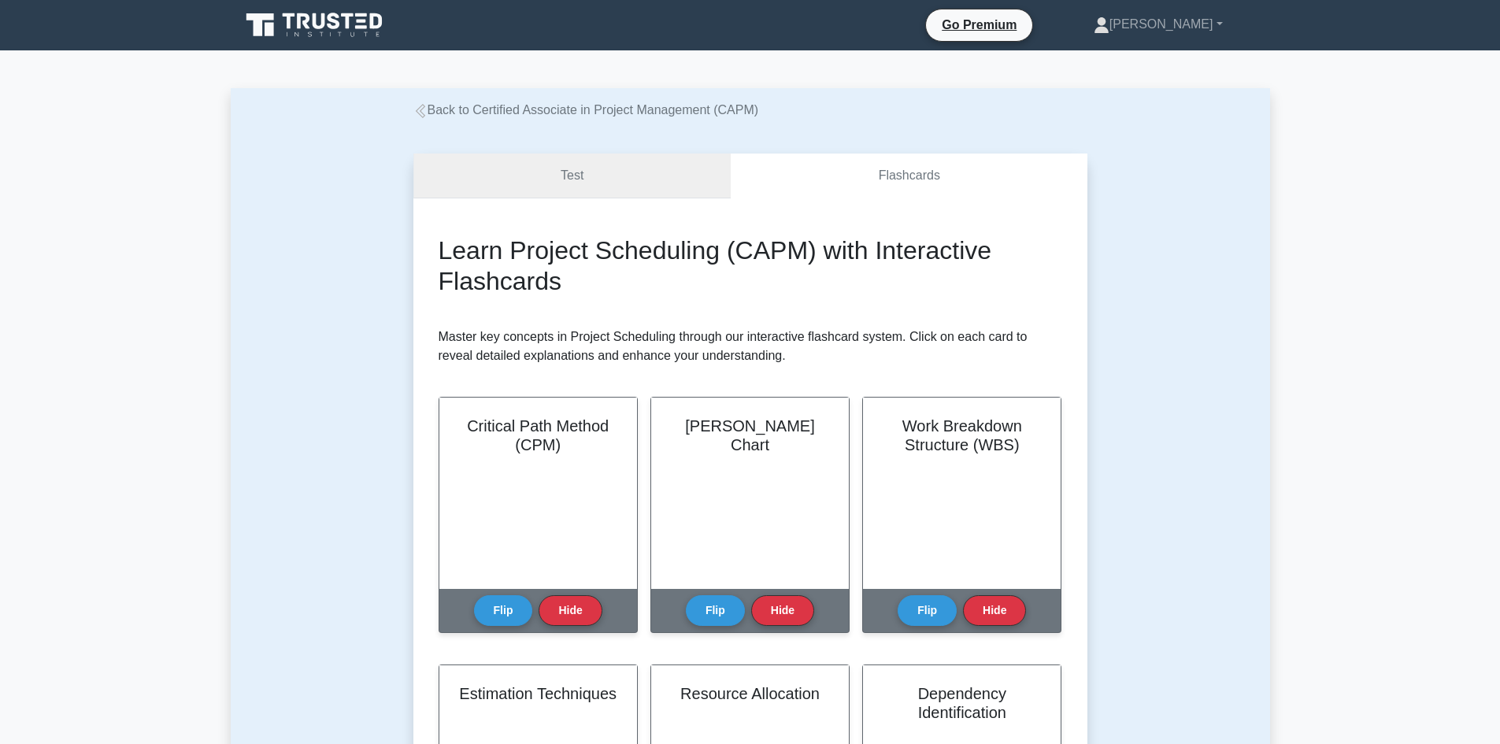
click at [579, 191] on link "Test" at bounding box center [572, 176] width 318 height 45
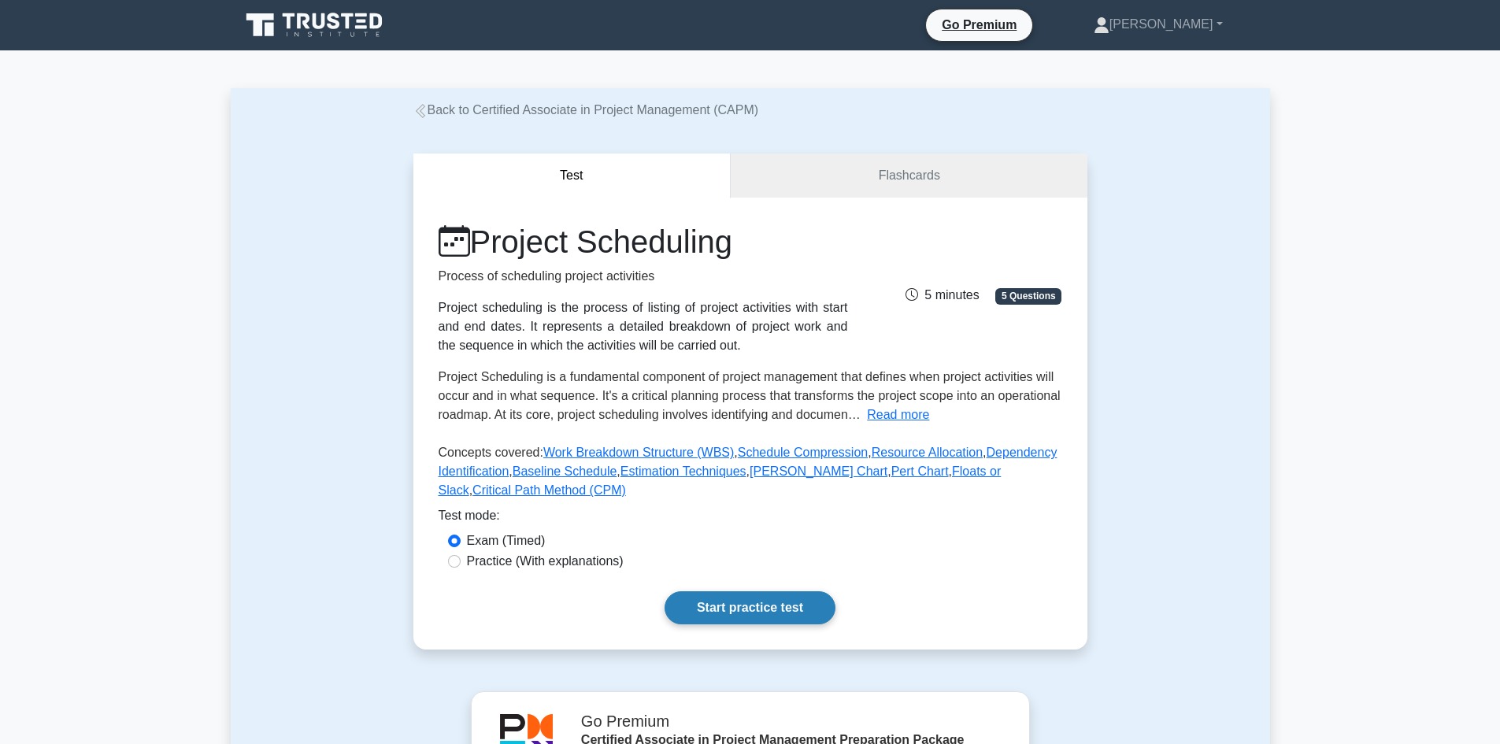
click at [758, 607] on link "Start practice test" at bounding box center [750, 607] width 171 height 33
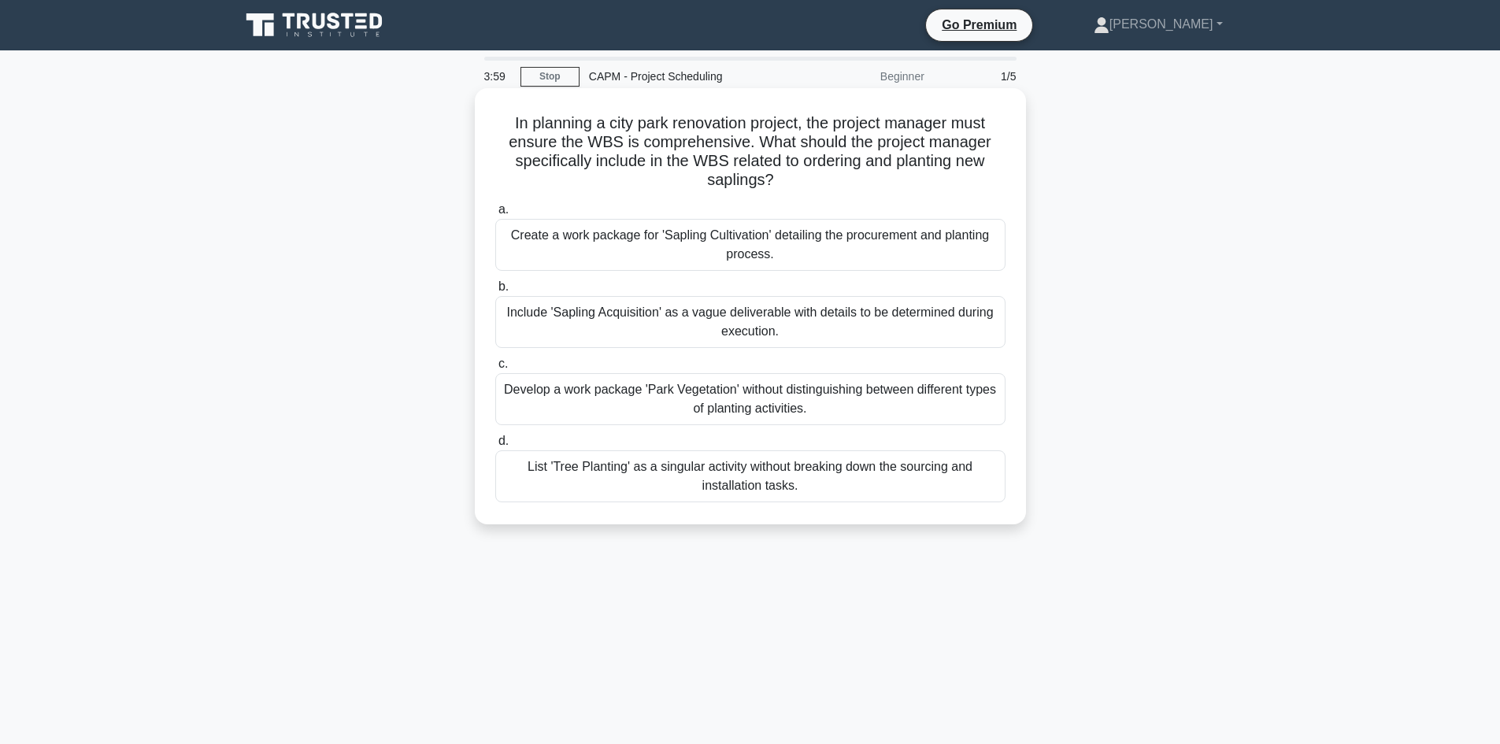
click at [891, 246] on div "Create a work package for 'Sapling Cultivation' detailing the procurement and p…" at bounding box center [750, 245] width 510 height 52
click at [495, 215] on input "a. Create a work package for 'Sapling Cultivation' detailing the procurement an…" at bounding box center [495, 210] width 0 height 10
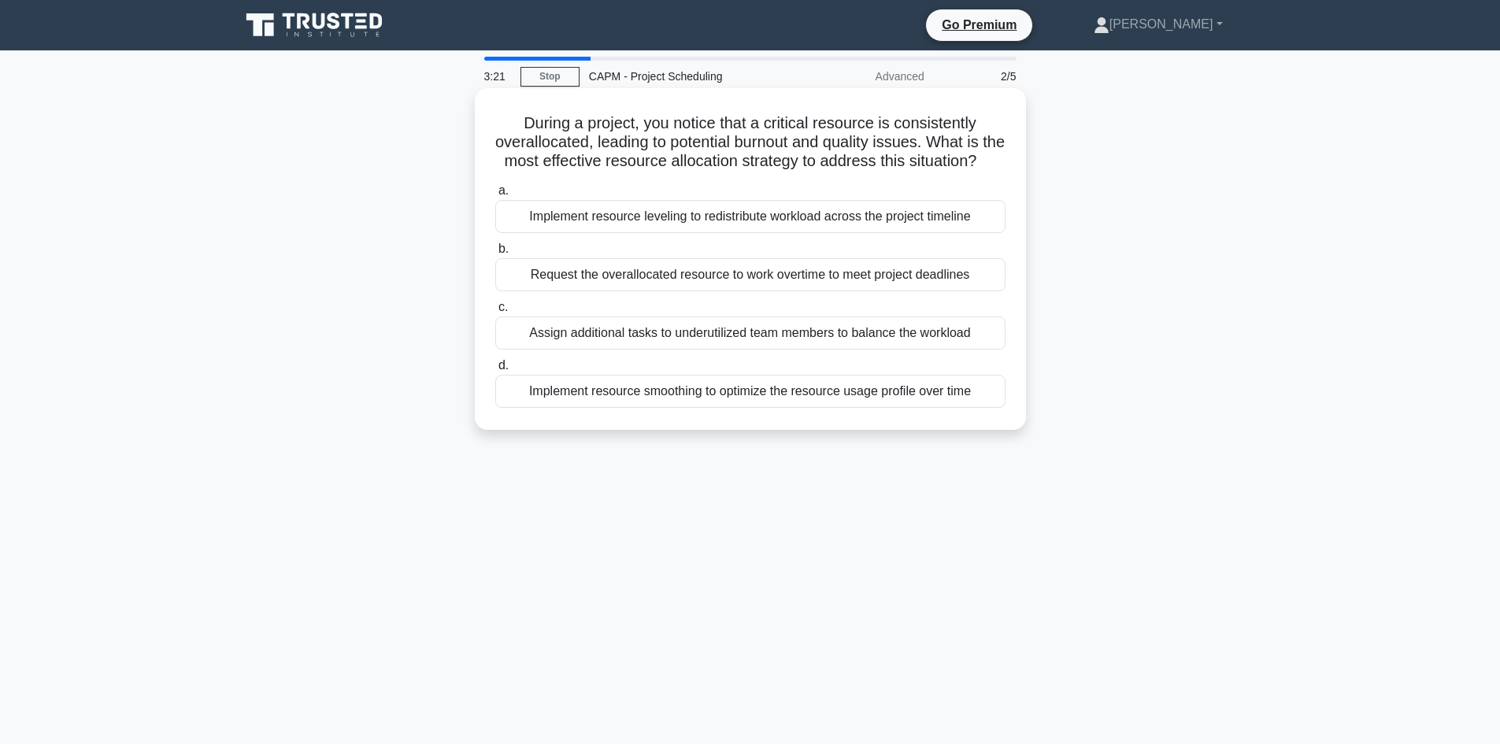
click at [706, 233] on div "Implement resource leveling to redistribute workload across the project timeline" at bounding box center [750, 216] width 510 height 33
click at [495, 196] on input "a. Implement resource leveling to redistribute workload across the project time…" at bounding box center [495, 191] width 0 height 10
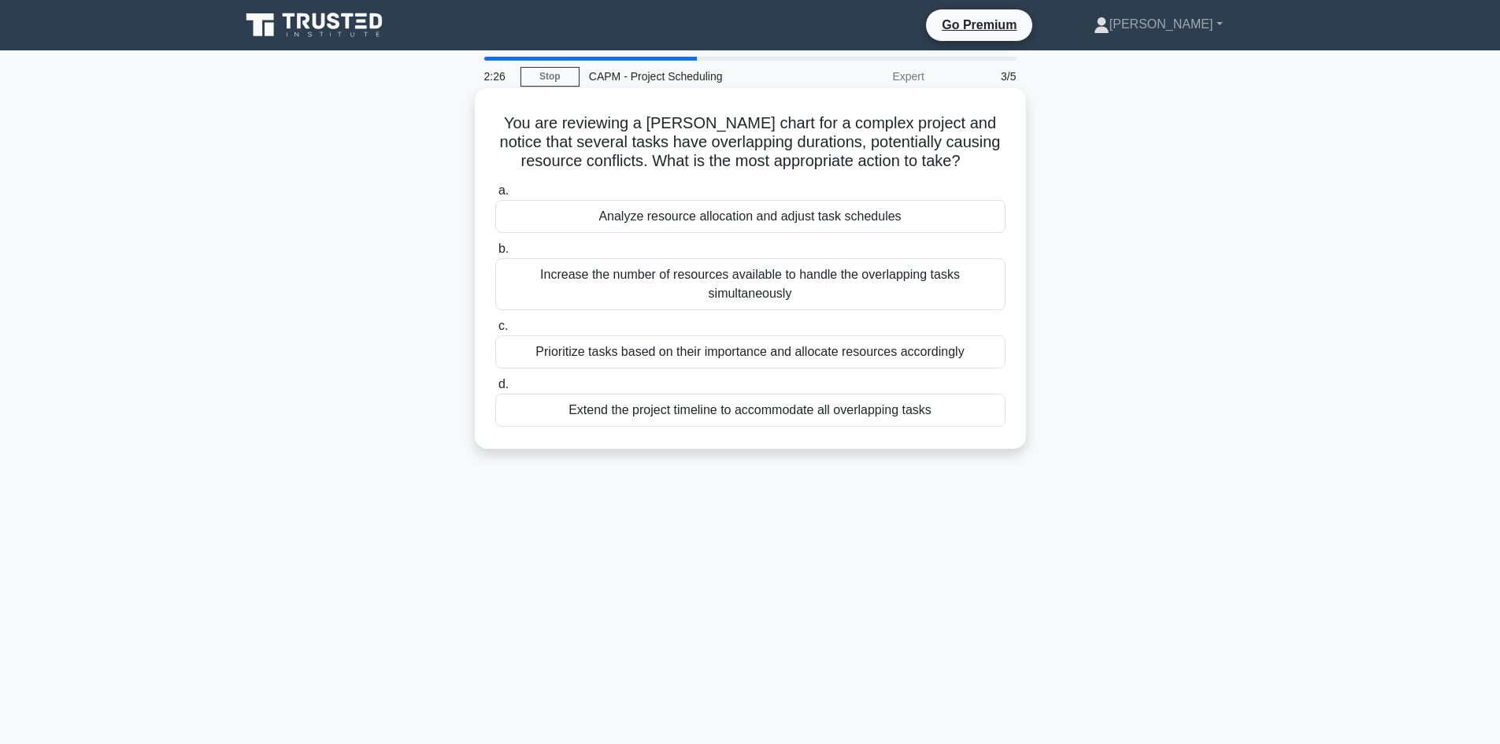
click at [909, 355] on div "Prioritize tasks based on their importance and allocate resources accordingly" at bounding box center [750, 351] width 510 height 33
click at [495, 332] on input "c. Prioritize tasks based on their importance and allocate resources accordingly" at bounding box center [495, 326] width 0 height 10
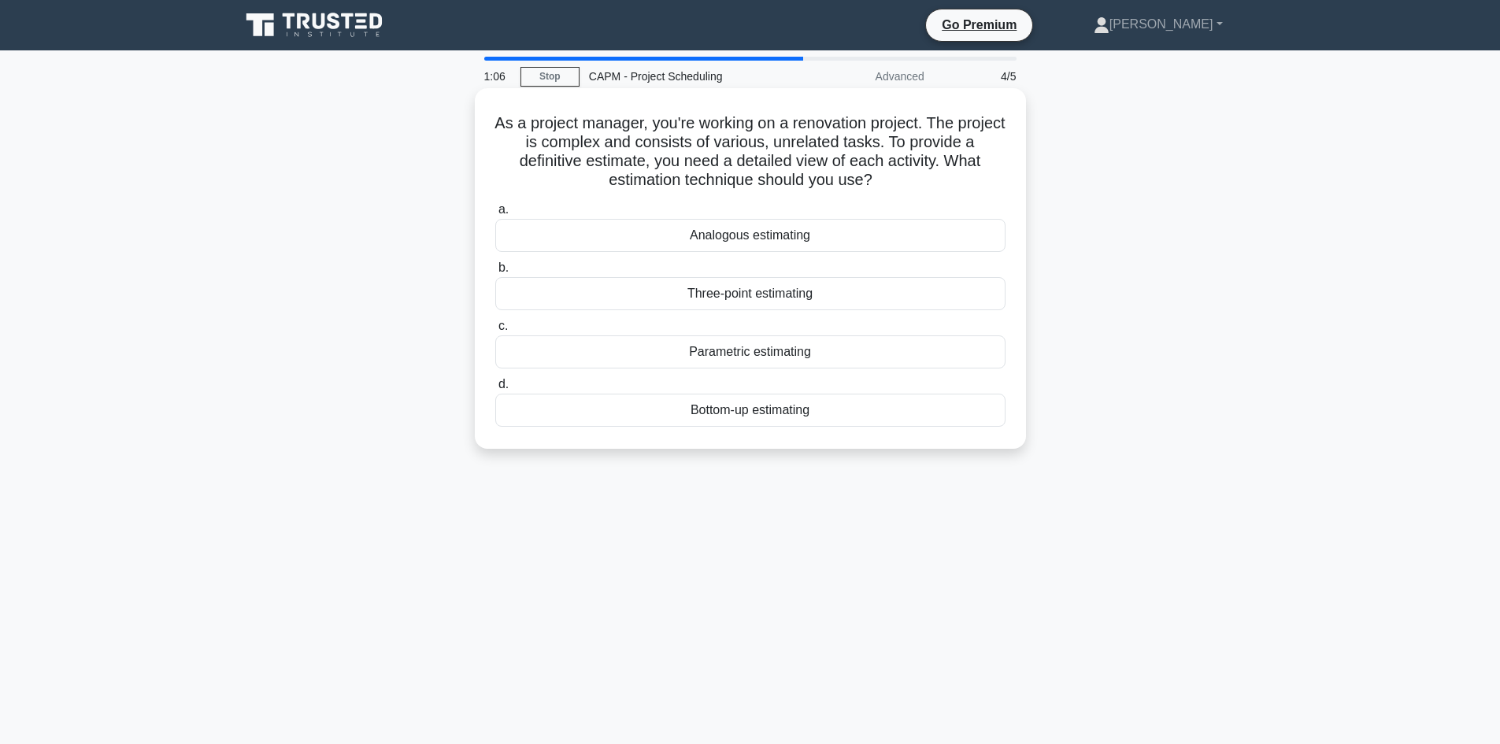
click at [798, 295] on div "Three-point estimating" at bounding box center [750, 293] width 510 height 33
click at [495, 273] on input "b. Three-point estimating" at bounding box center [495, 268] width 0 height 10
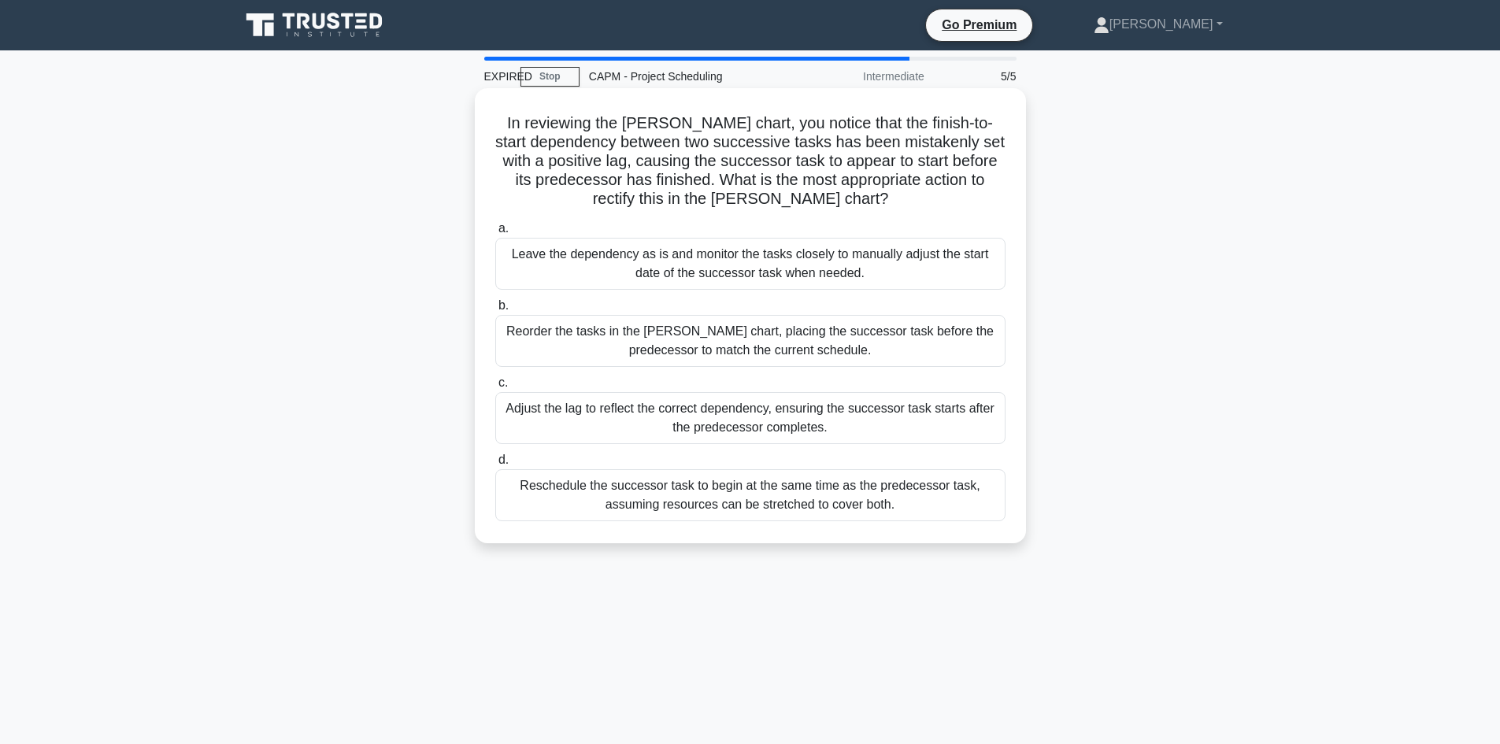
click at [843, 258] on div "Leave the dependency as is and monitor the tasks closely to manually adjust the…" at bounding box center [750, 264] width 510 height 52
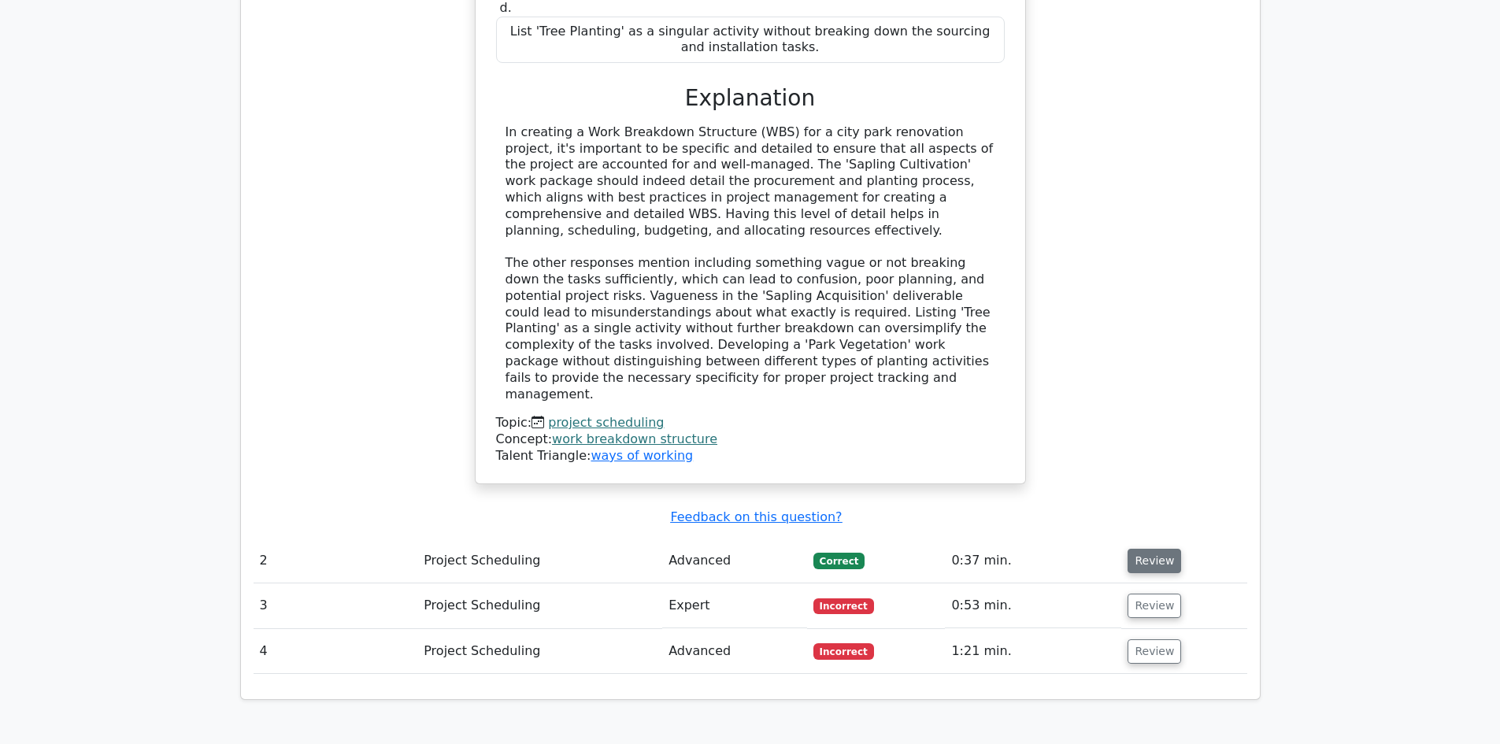
scroll to position [1653, 0]
click at [1142, 548] on button "Review" at bounding box center [1155, 560] width 54 height 24
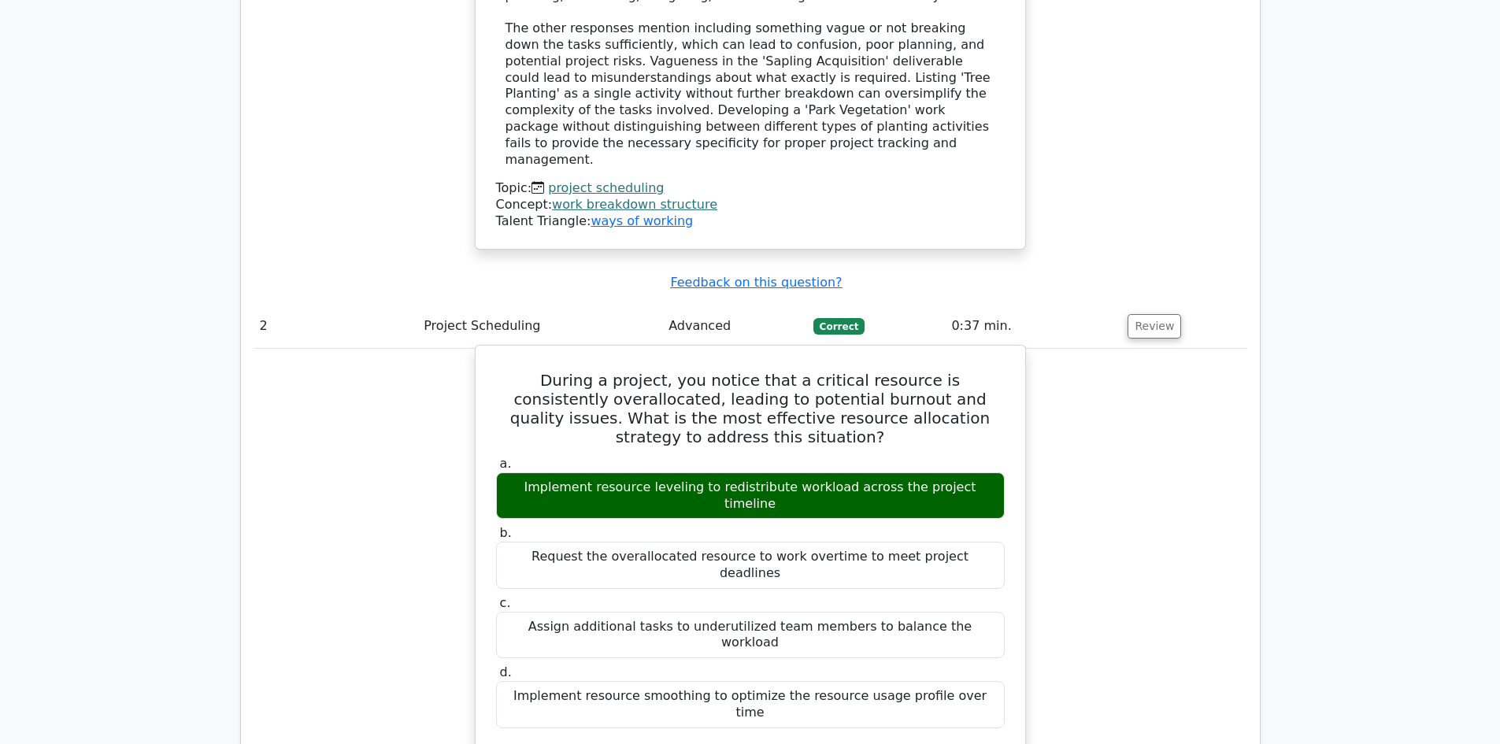
scroll to position [1888, 0]
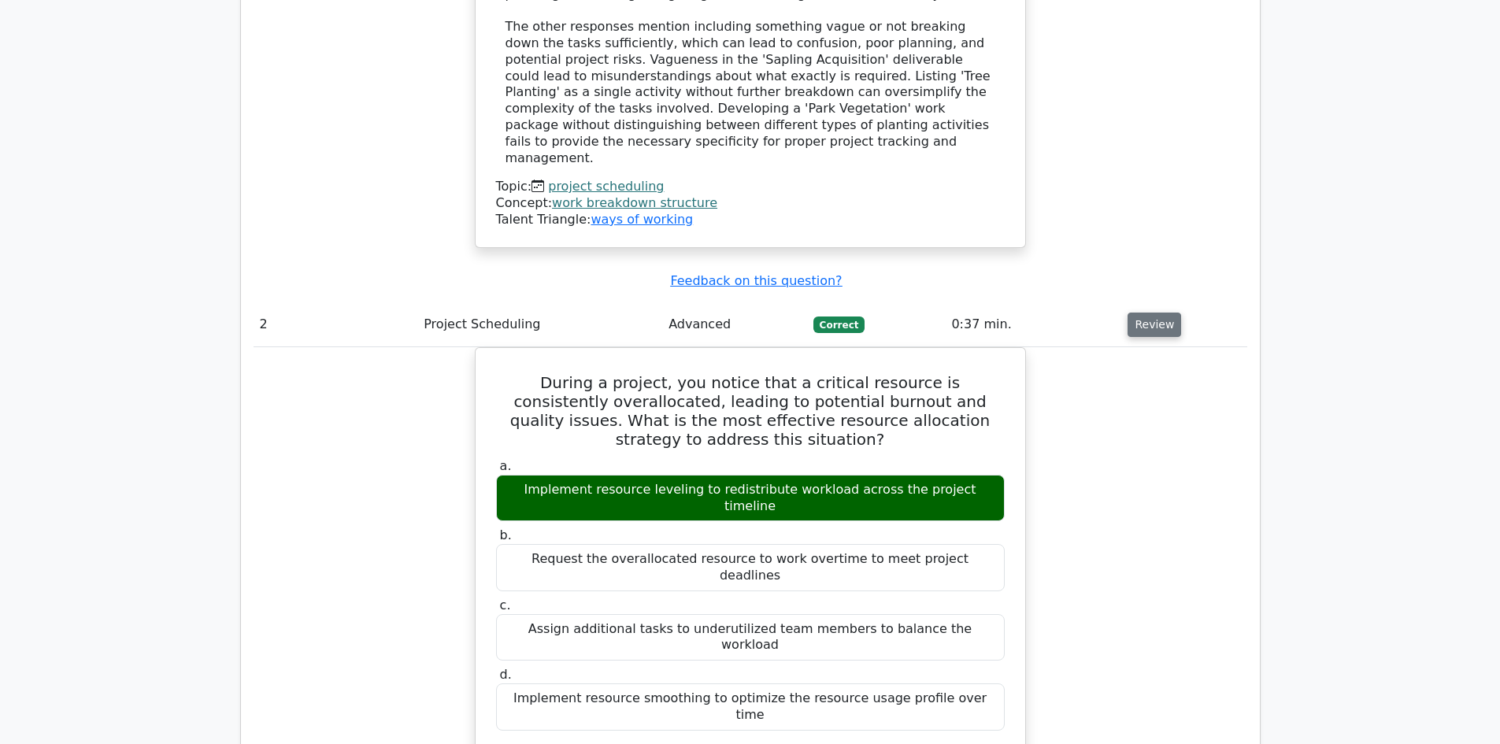
click at [1147, 313] on button "Review" at bounding box center [1155, 325] width 54 height 24
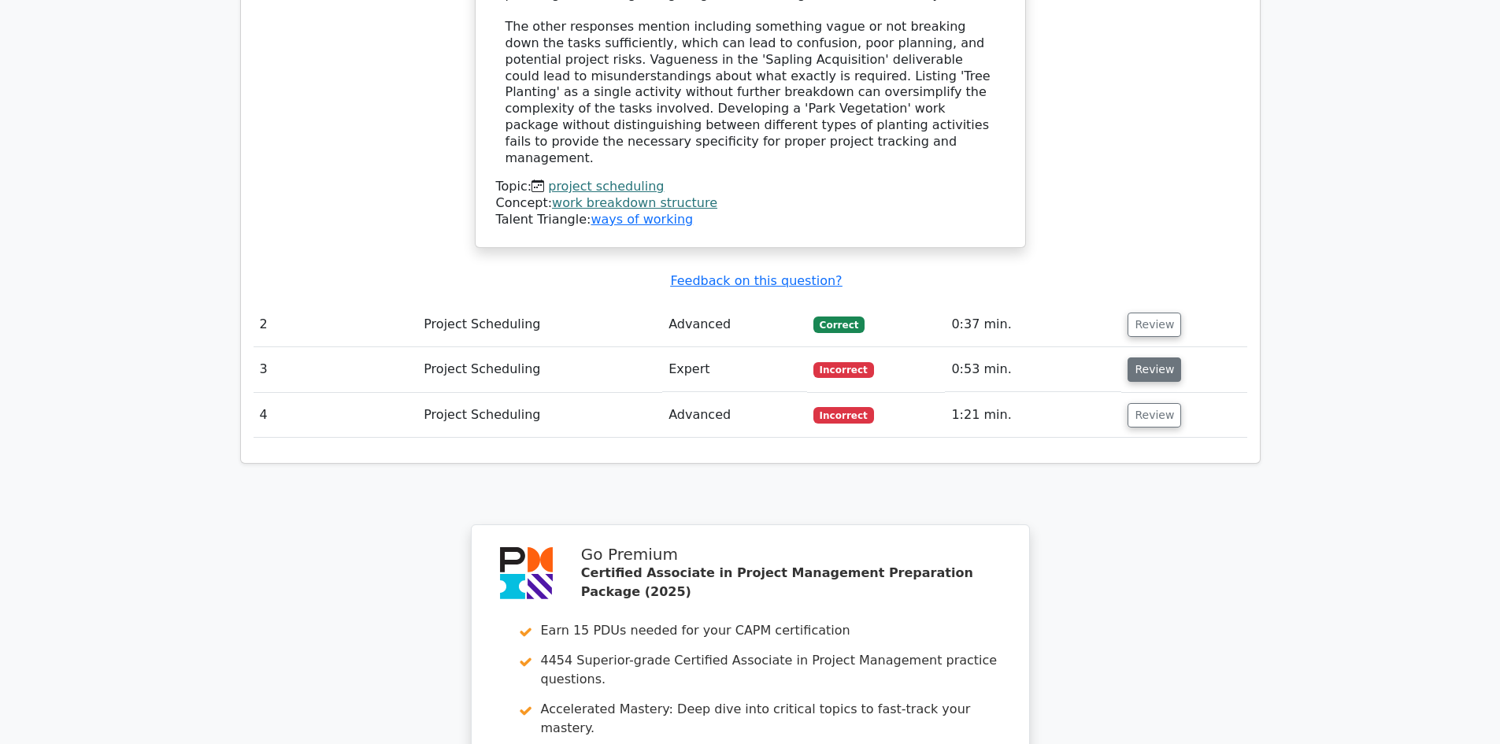
click at [1146, 358] on button "Review" at bounding box center [1155, 370] width 54 height 24
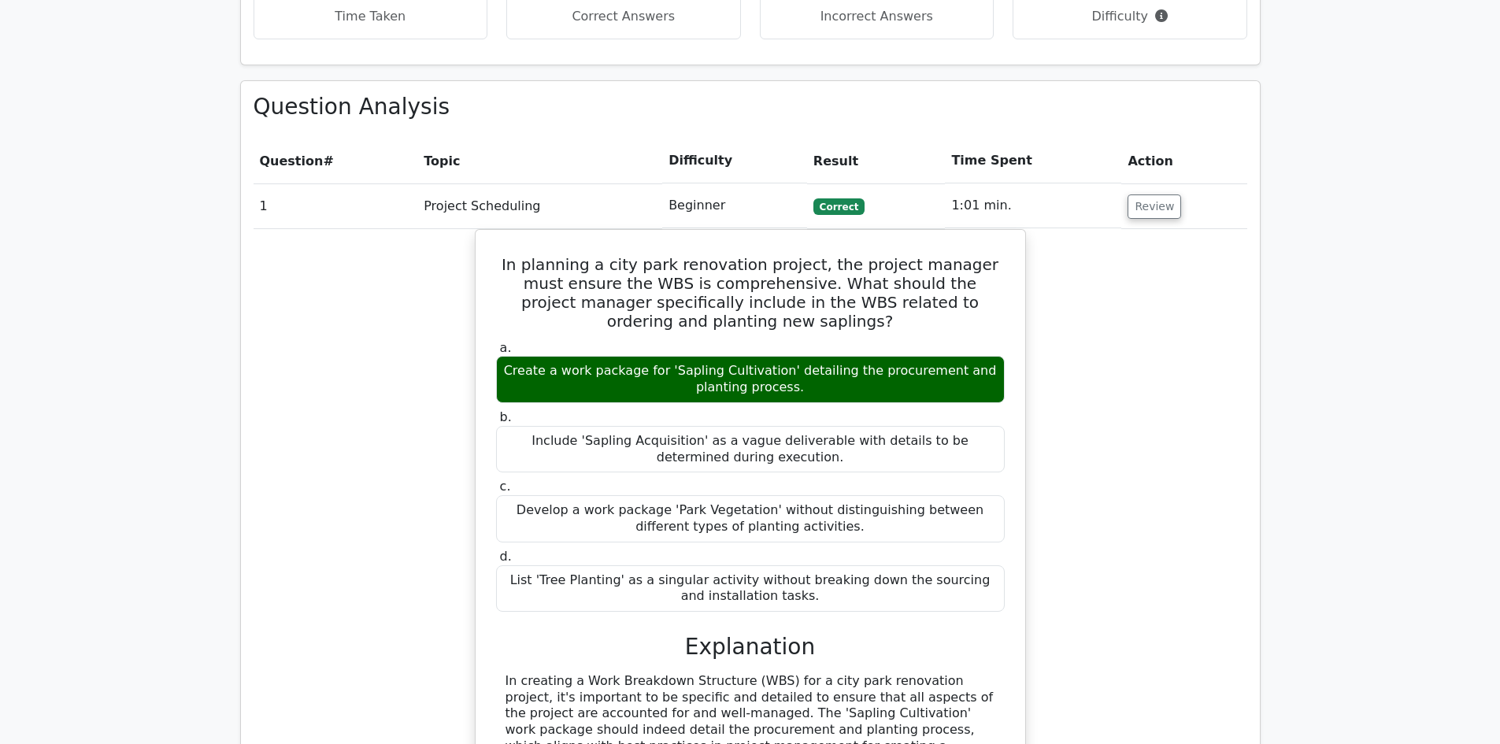
scroll to position [1103, 0]
click at [1147, 195] on button "Review" at bounding box center [1155, 207] width 54 height 24
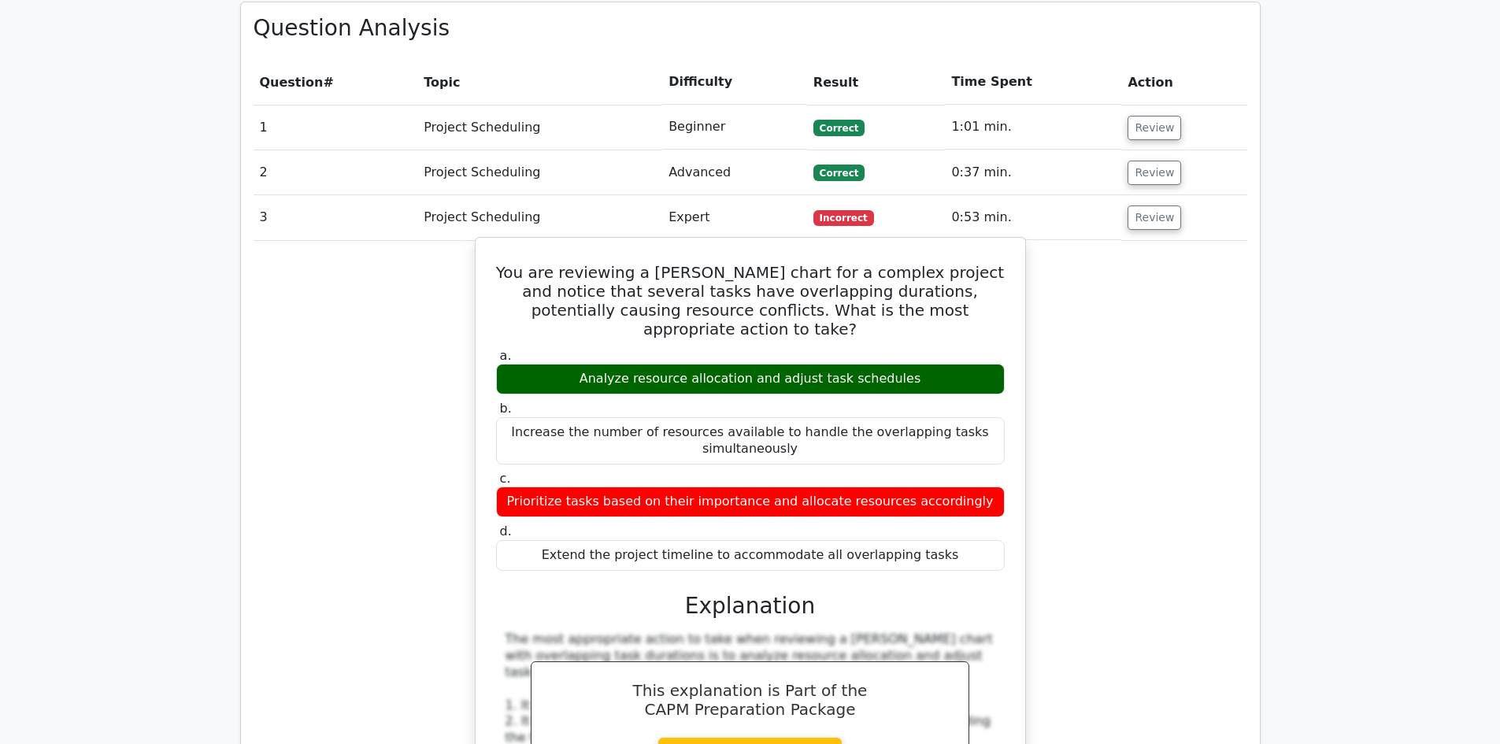
scroll to position [1181, 0]
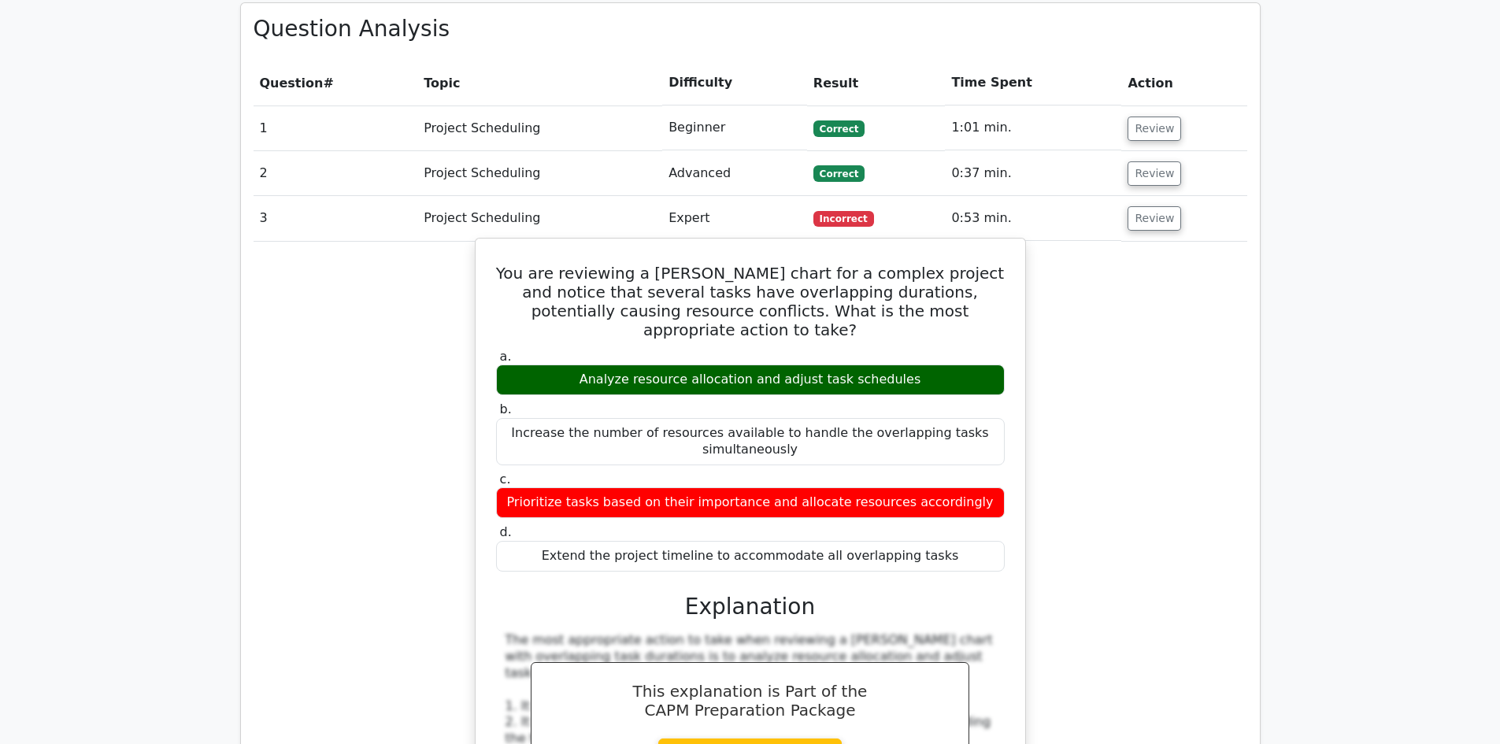
drag, startPoint x: 576, startPoint y: 284, endPoint x: 938, endPoint y: 284, distance: 361.5
click at [938, 365] on div "Analyze resource allocation and adjust task schedules" at bounding box center [750, 380] width 509 height 31
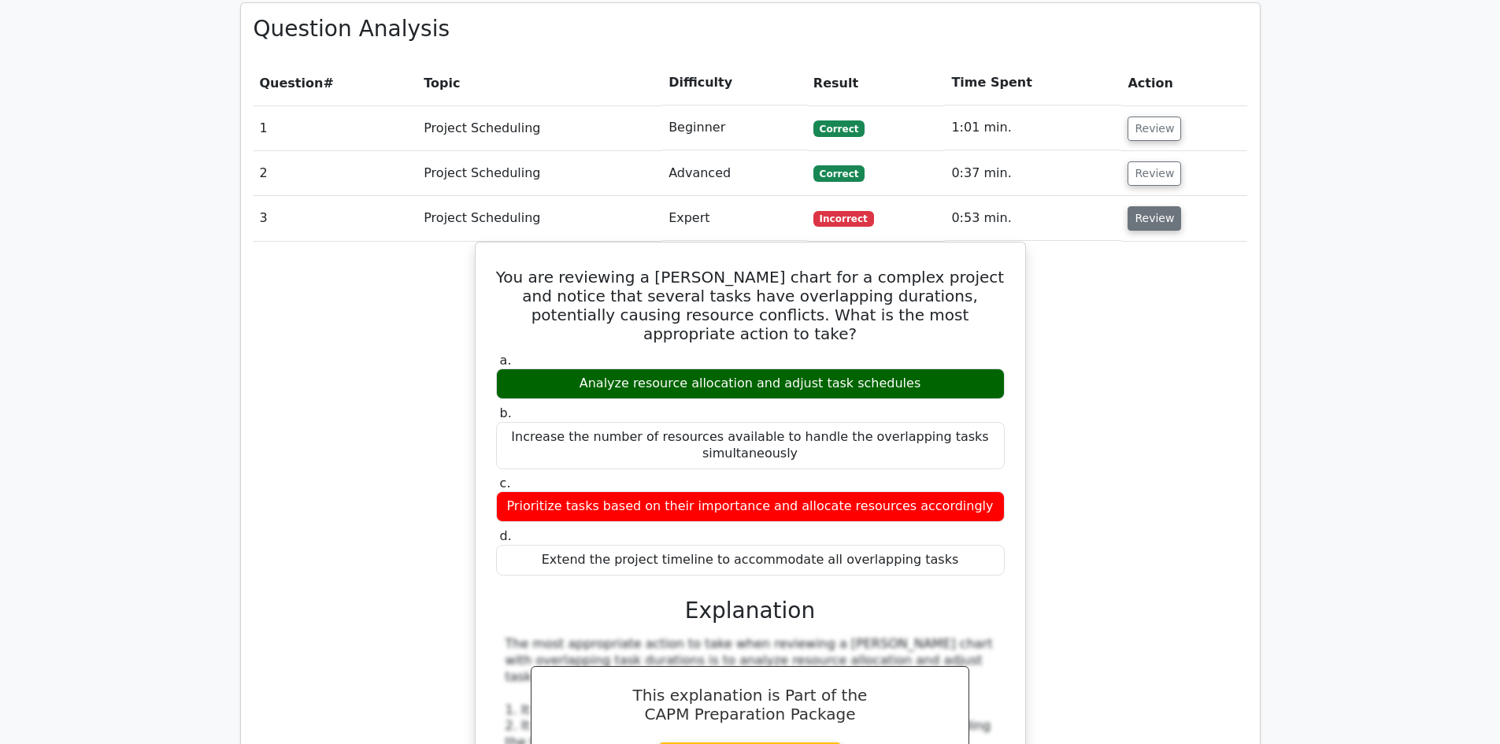
click at [1136, 206] on button "Review" at bounding box center [1155, 218] width 54 height 24
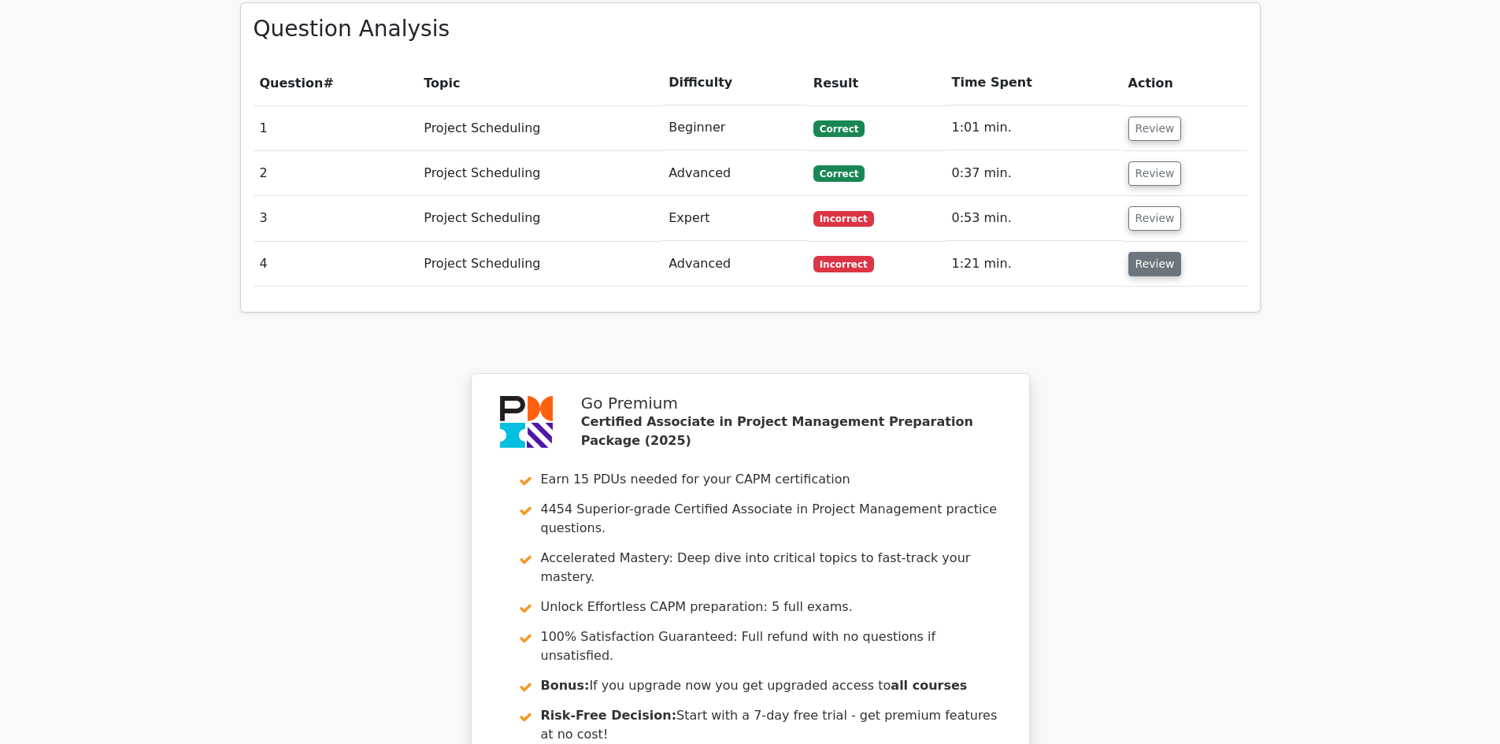
click at [1149, 252] on button "Review" at bounding box center [1156, 264] width 54 height 24
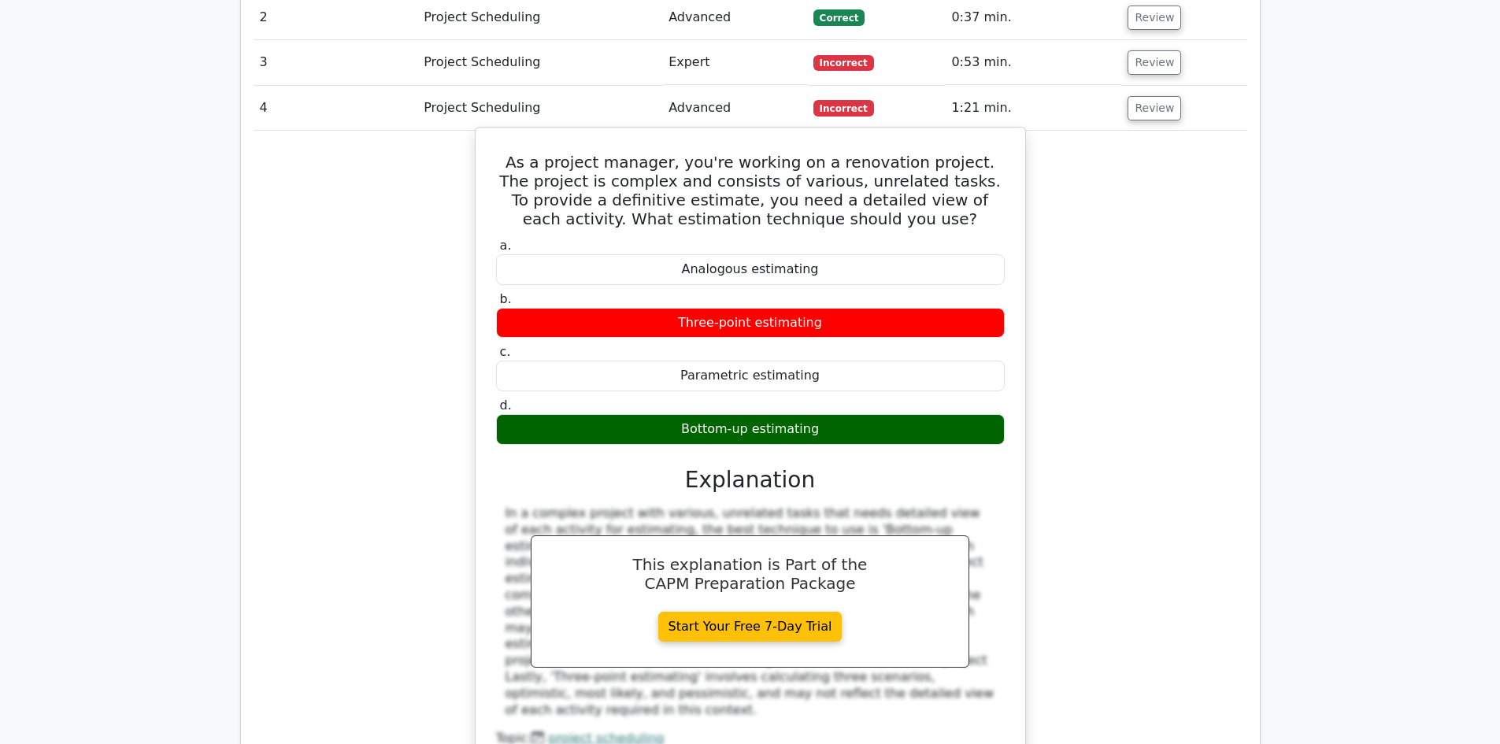
scroll to position [1338, 0]
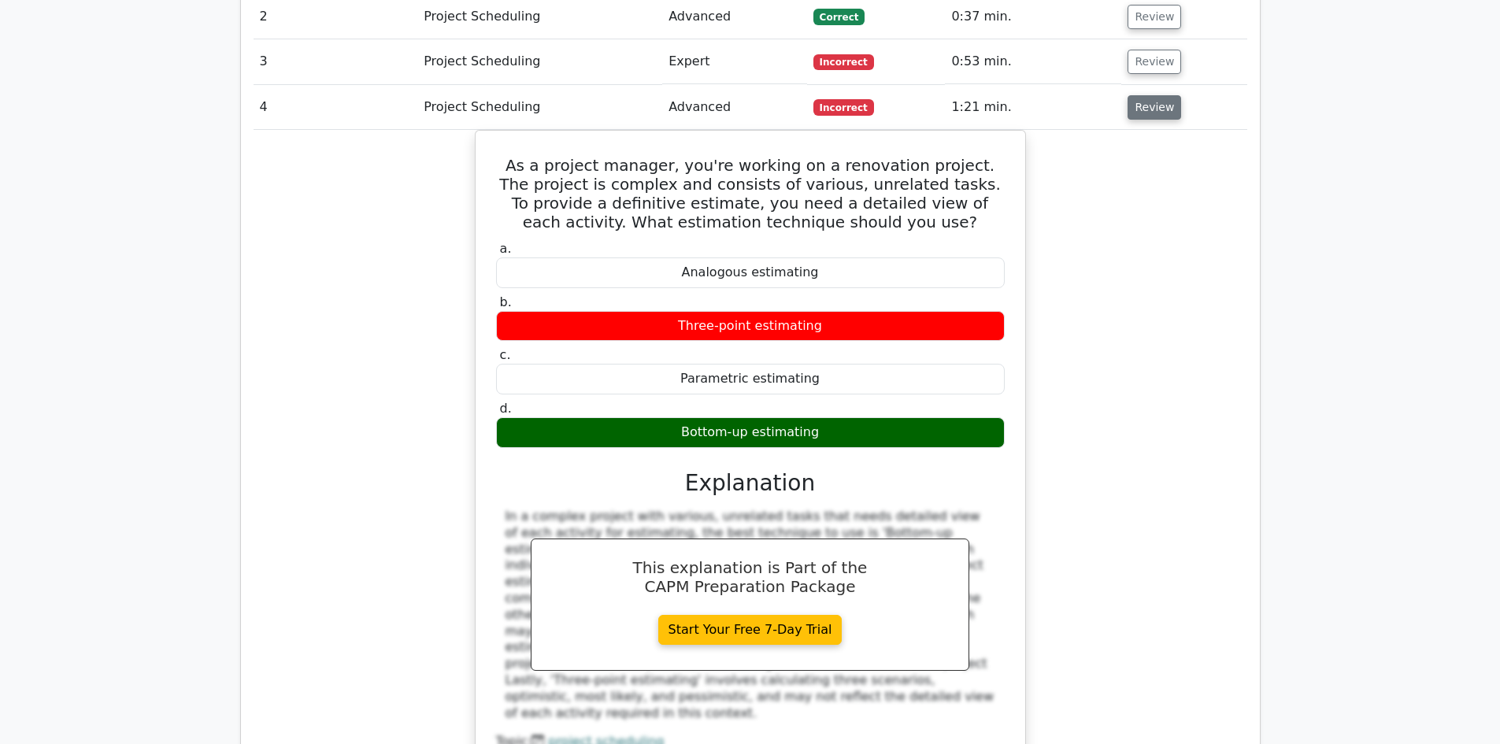
click at [1155, 95] on button "Review" at bounding box center [1155, 107] width 54 height 24
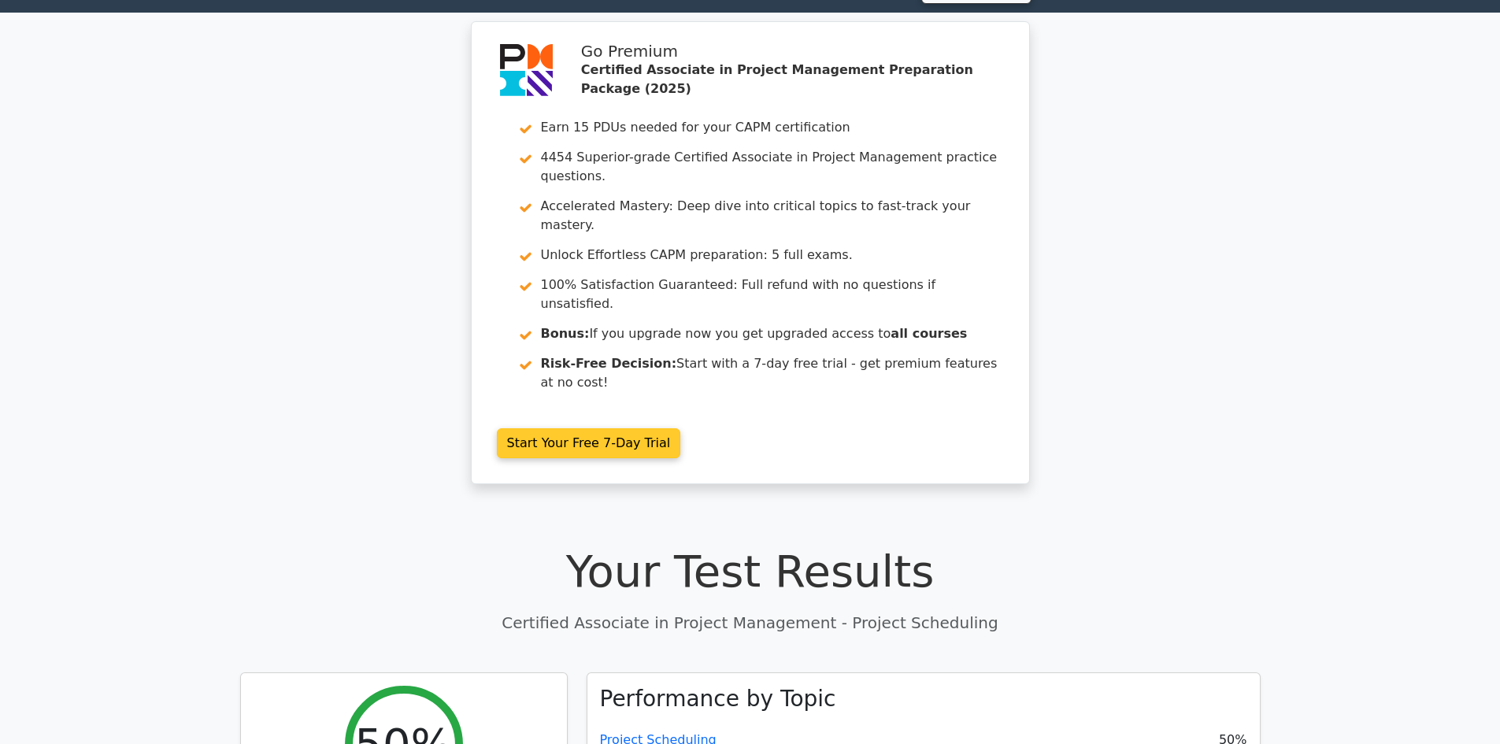
scroll to position [29, 0]
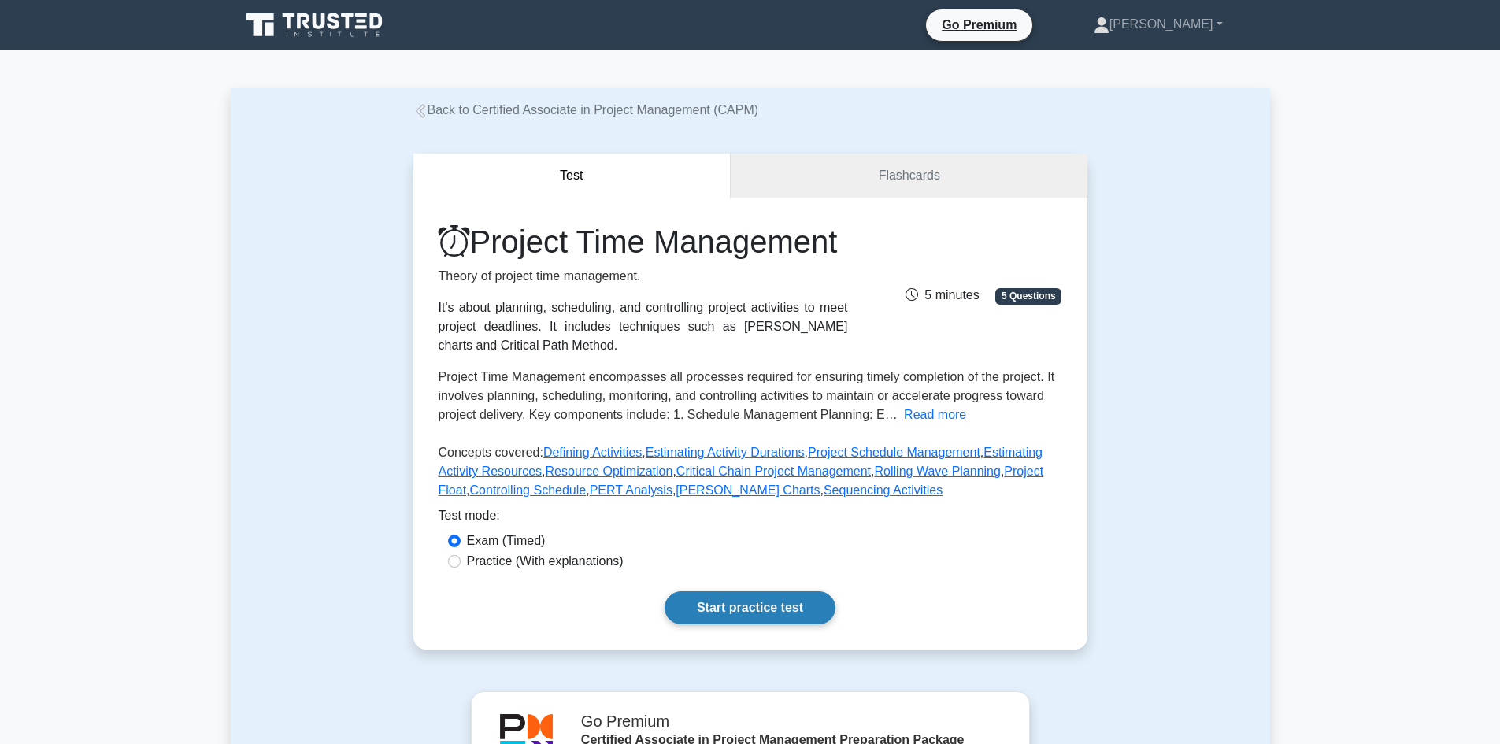
click at [705, 625] on link "Start practice test" at bounding box center [750, 607] width 171 height 33
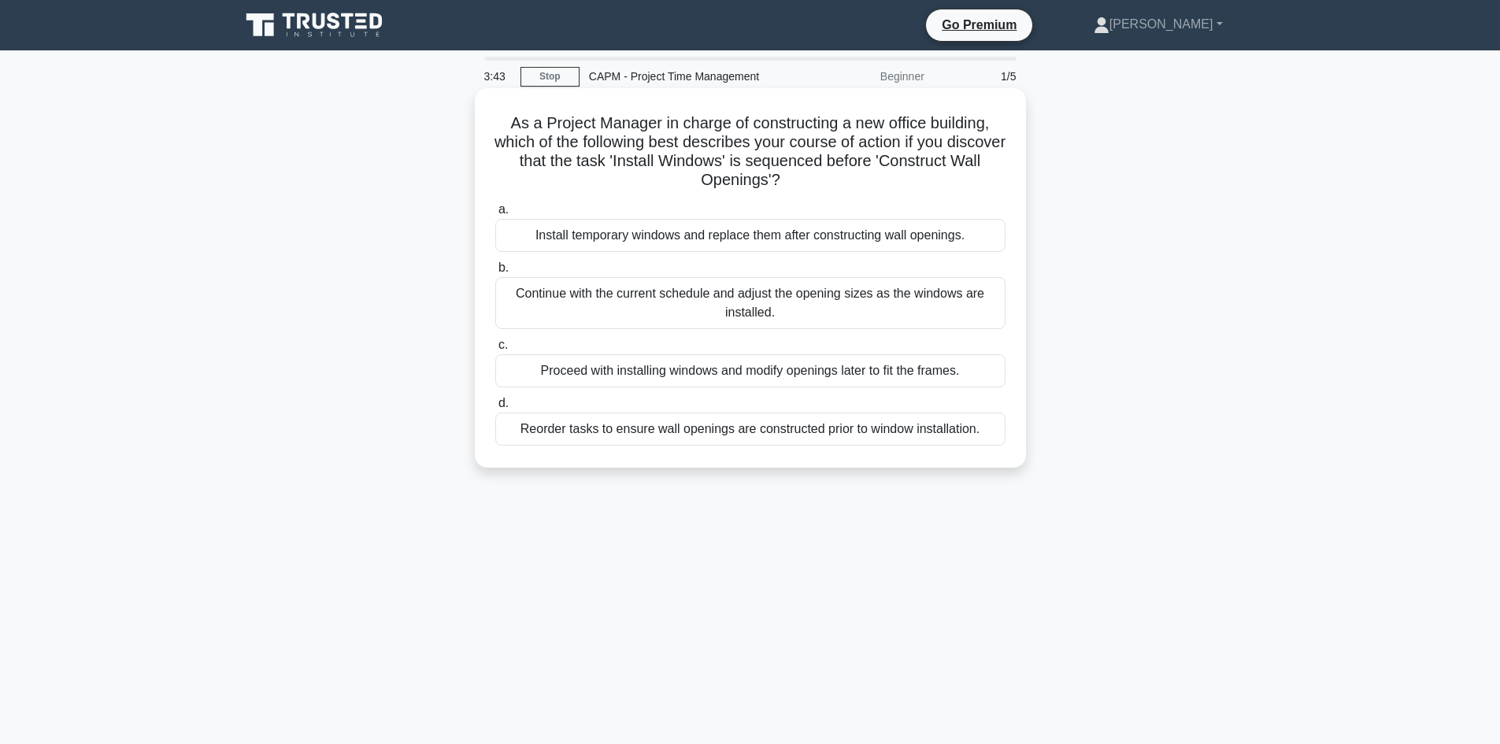
click at [869, 432] on div "Reorder tasks to ensure wall openings are constructed prior to window installat…" at bounding box center [750, 429] width 510 height 33
click at [495, 409] on input "d. Reorder tasks to ensure wall openings are constructed prior to window instal…" at bounding box center [495, 403] width 0 height 10
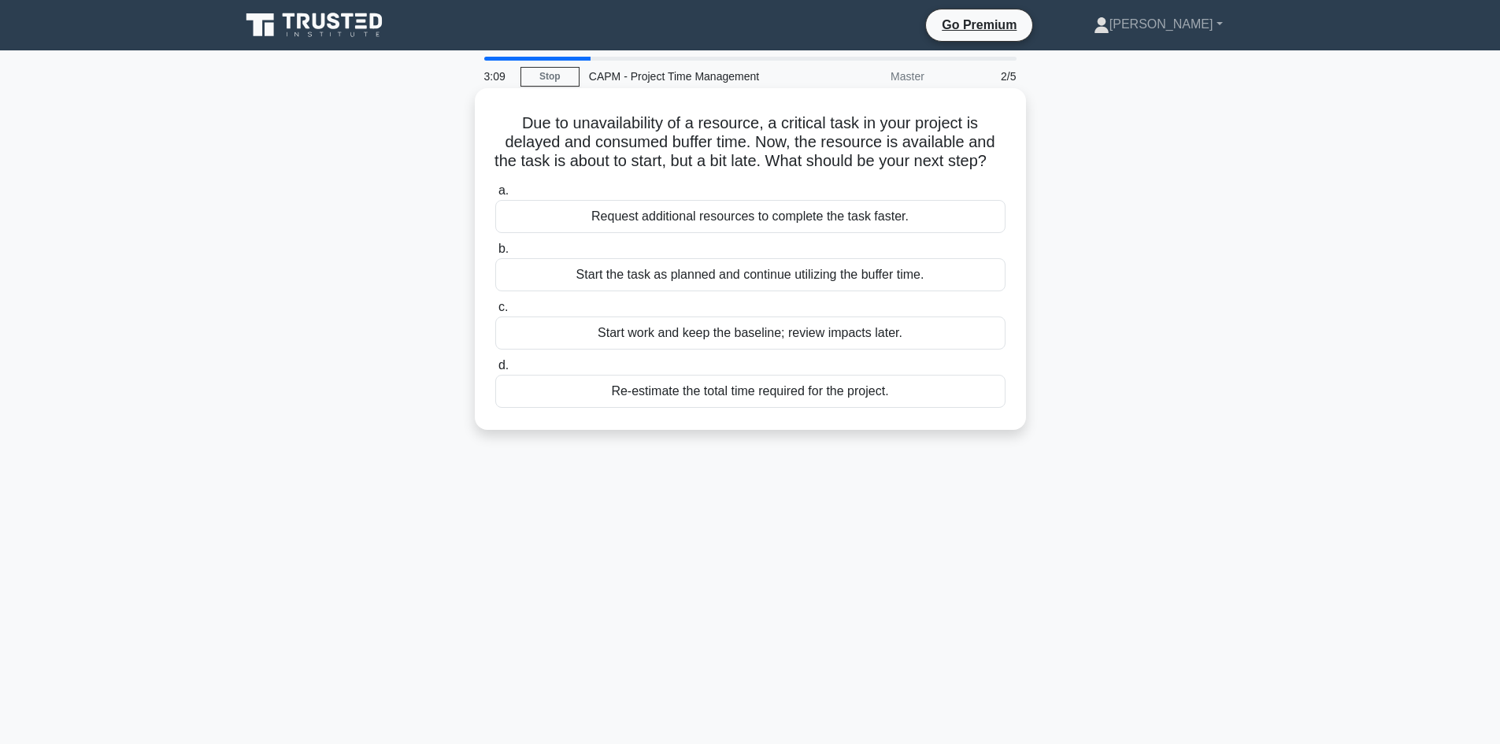
click at [867, 408] on div "Re-estimate the total time required for the project." at bounding box center [750, 391] width 510 height 33
click at [495, 371] on input "d. Re-estimate the total time required for the project." at bounding box center [495, 366] width 0 height 10
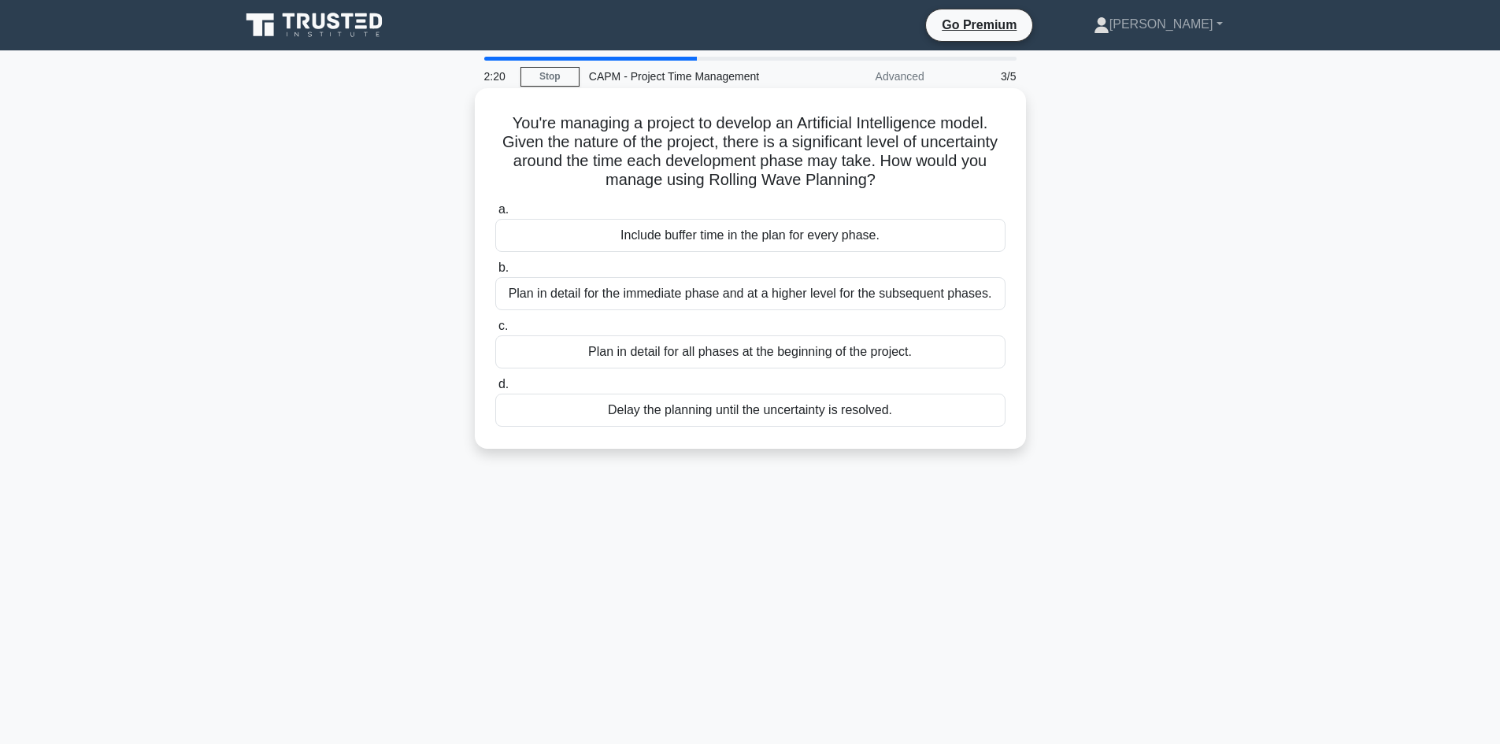
click at [851, 241] on div "Include buffer time in the plan for every phase." at bounding box center [750, 235] width 510 height 33
click at [495, 215] on input "a. Include buffer time in the plan for every phase." at bounding box center [495, 210] width 0 height 10
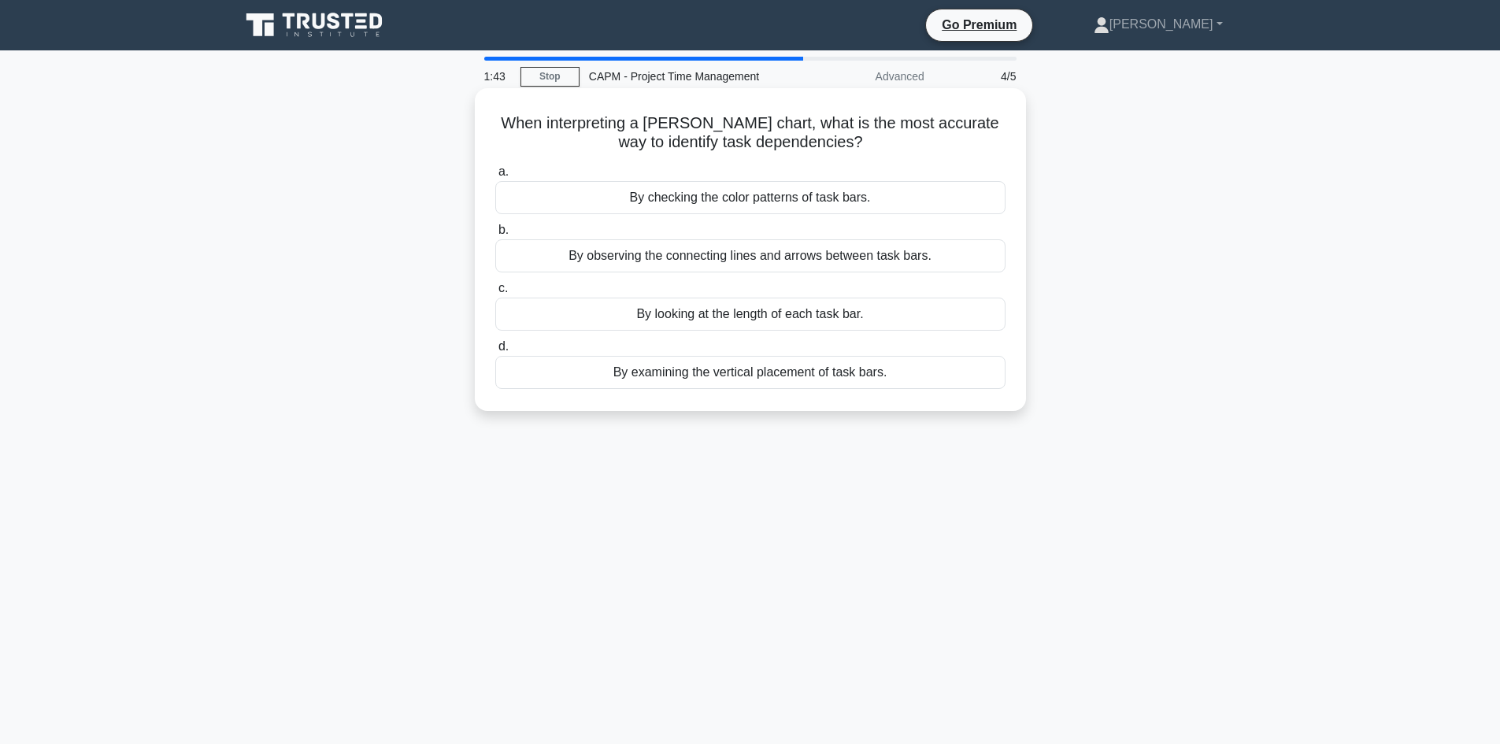
click at [837, 373] on div "By examining the vertical placement of task bars." at bounding box center [750, 372] width 510 height 33
click at [495, 352] on input "d. By examining the vertical placement of task bars." at bounding box center [495, 347] width 0 height 10
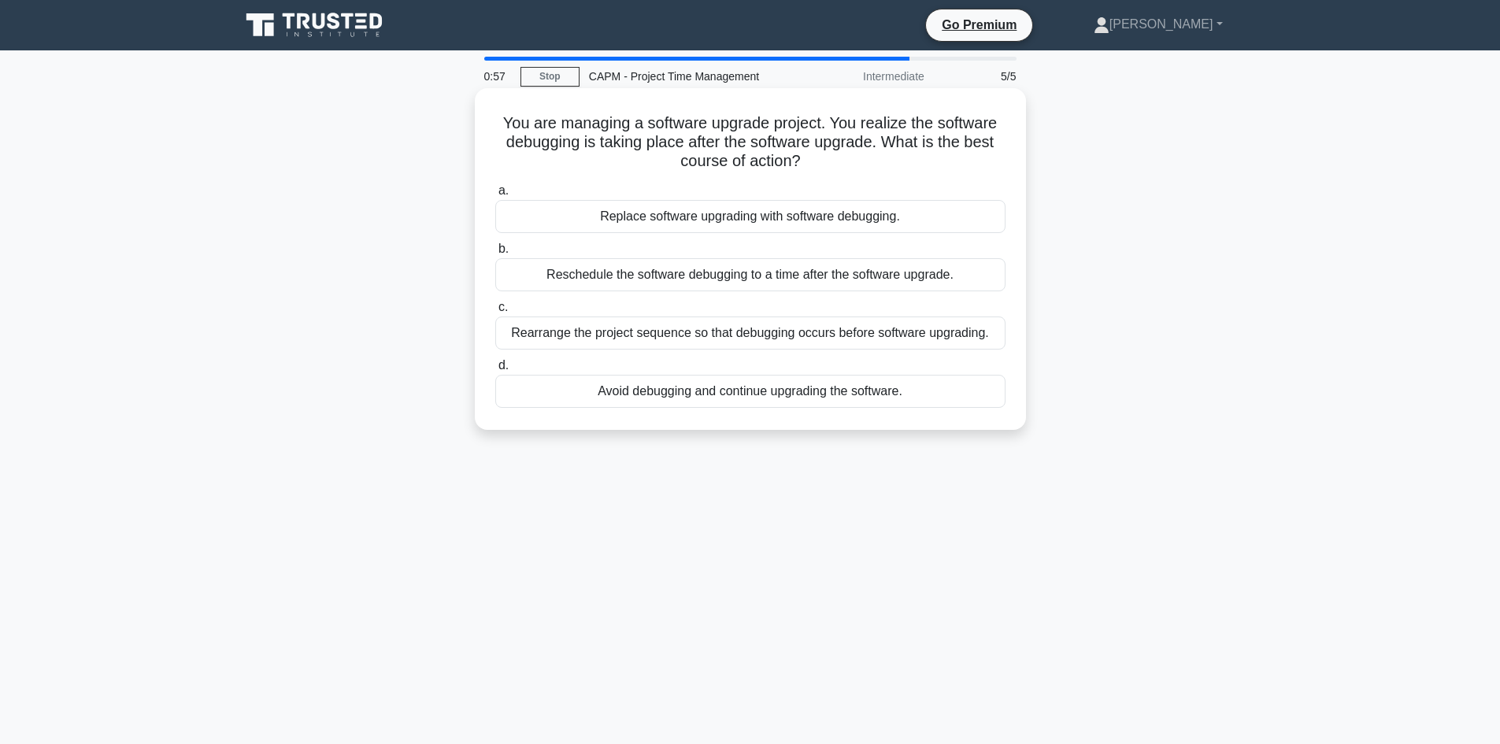
click at [740, 393] on div "Avoid debugging and continue upgrading the software." at bounding box center [750, 391] width 510 height 33
click at [495, 371] on input "d. Avoid debugging and continue upgrading the software." at bounding box center [495, 366] width 0 height 10
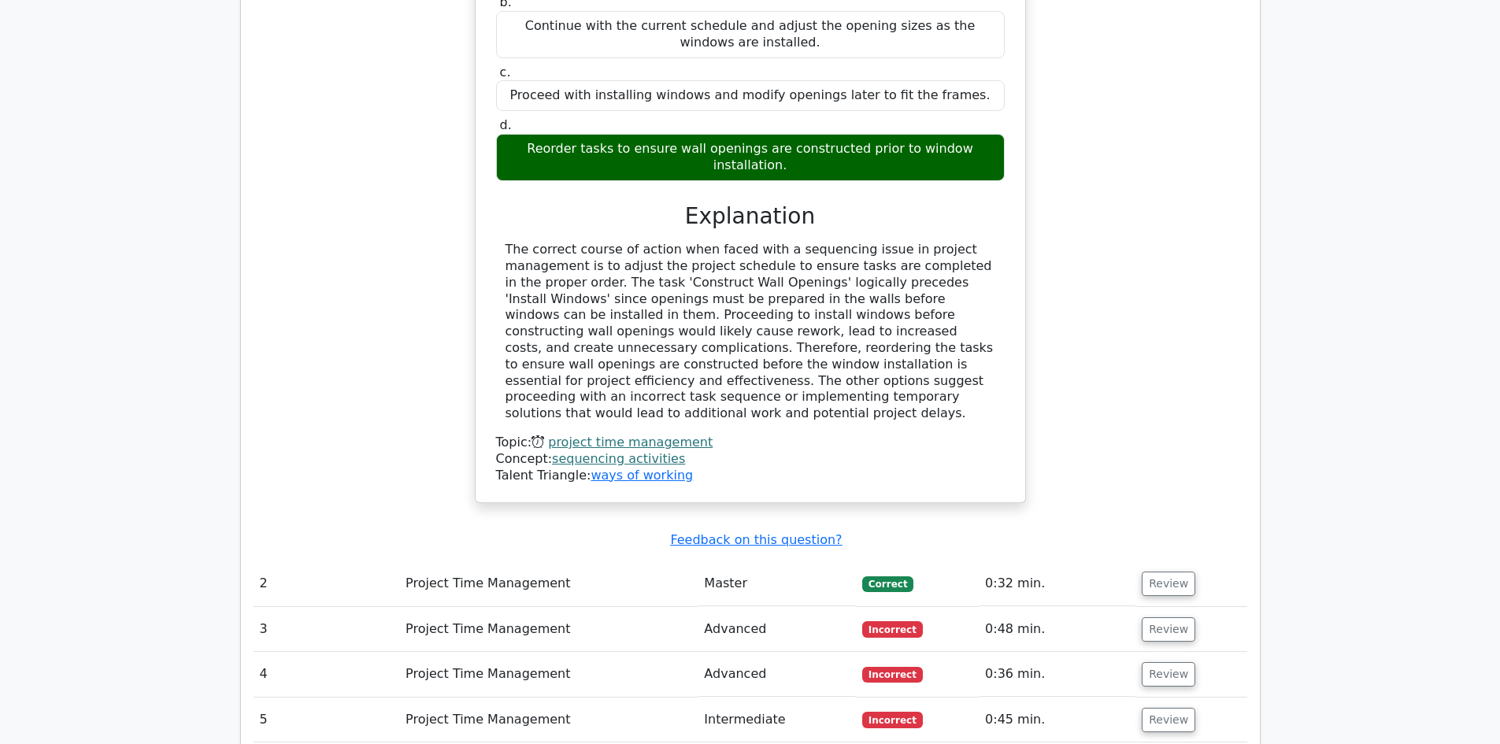
scroll to position [1496, 0]
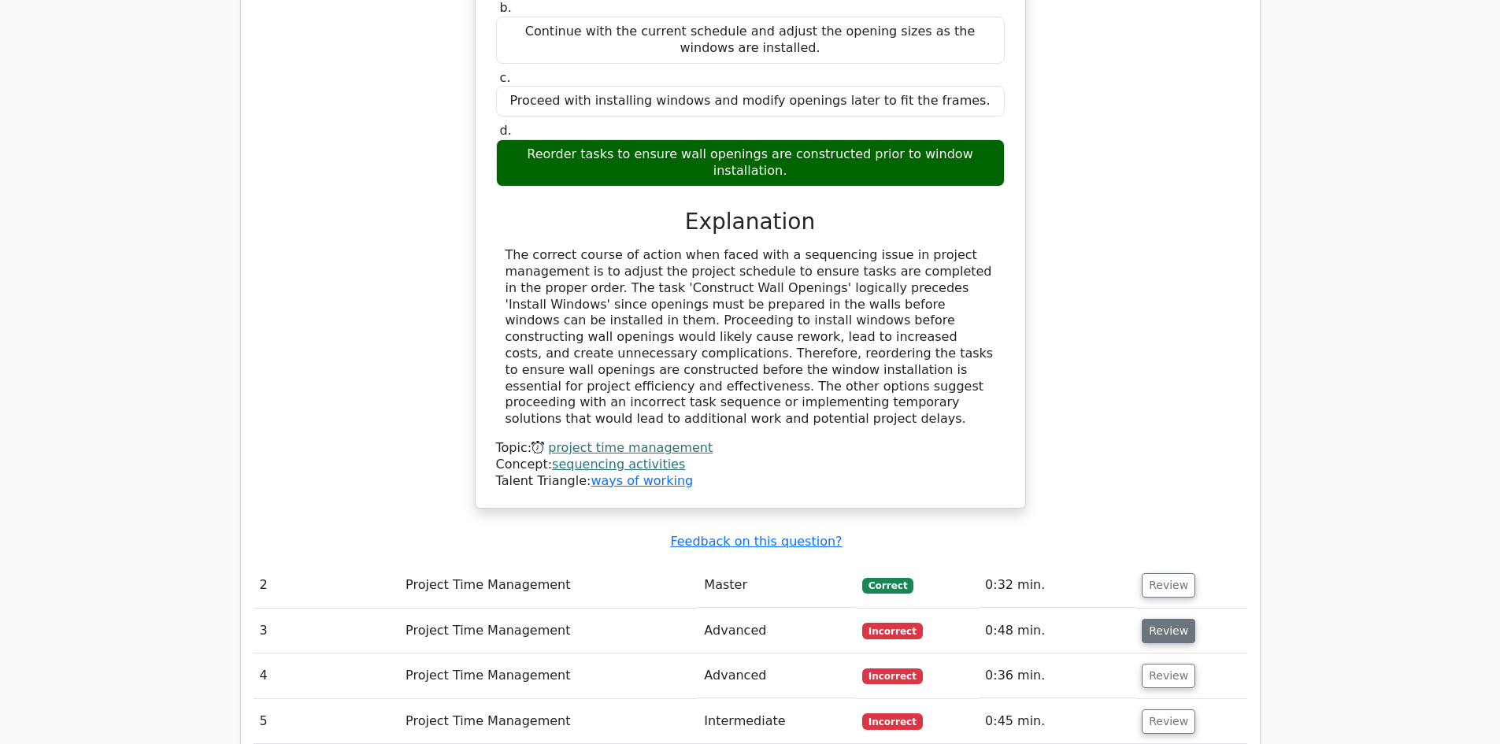
click at [1156, 619] on button "Review" at bounding box center [1169, 631] width 54 height 24
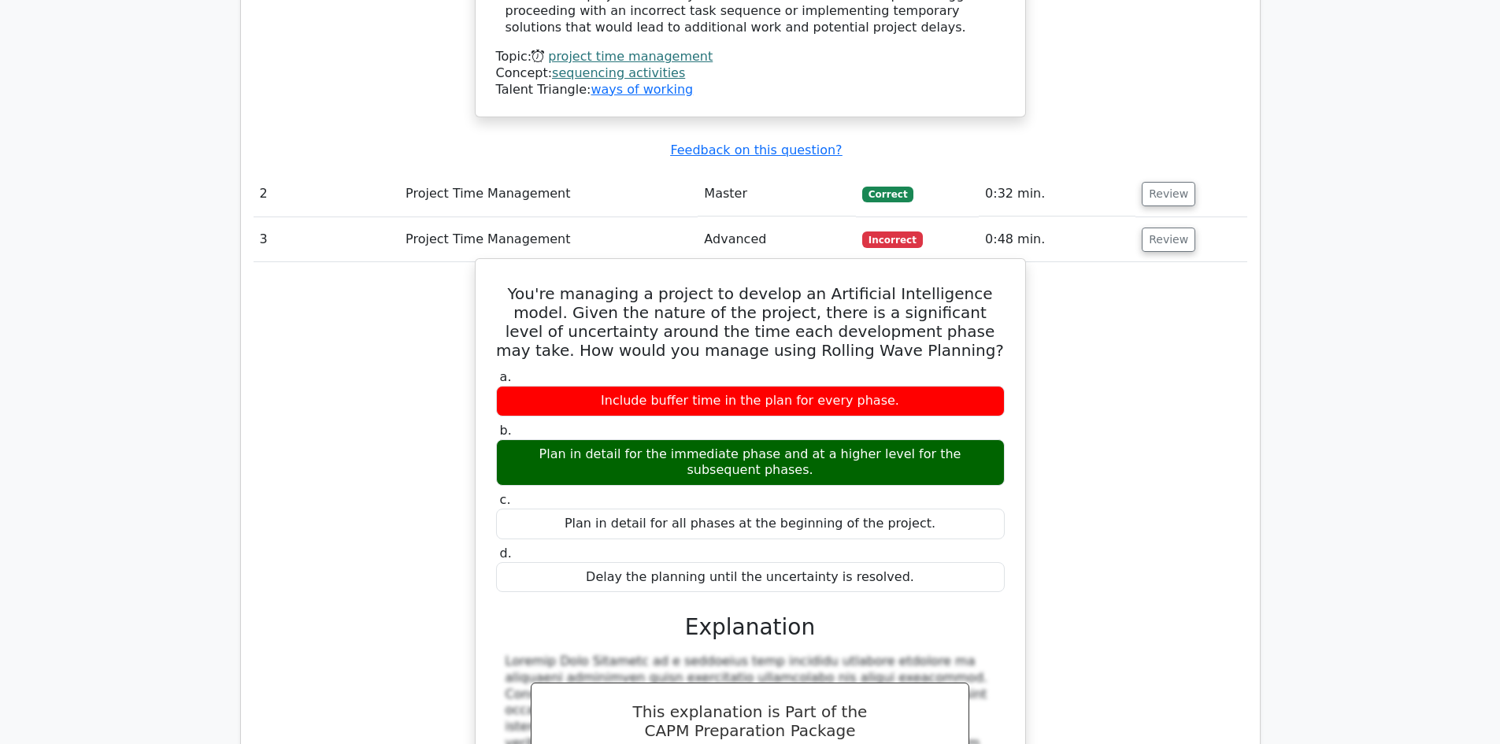
scroll to position [1888, 0]
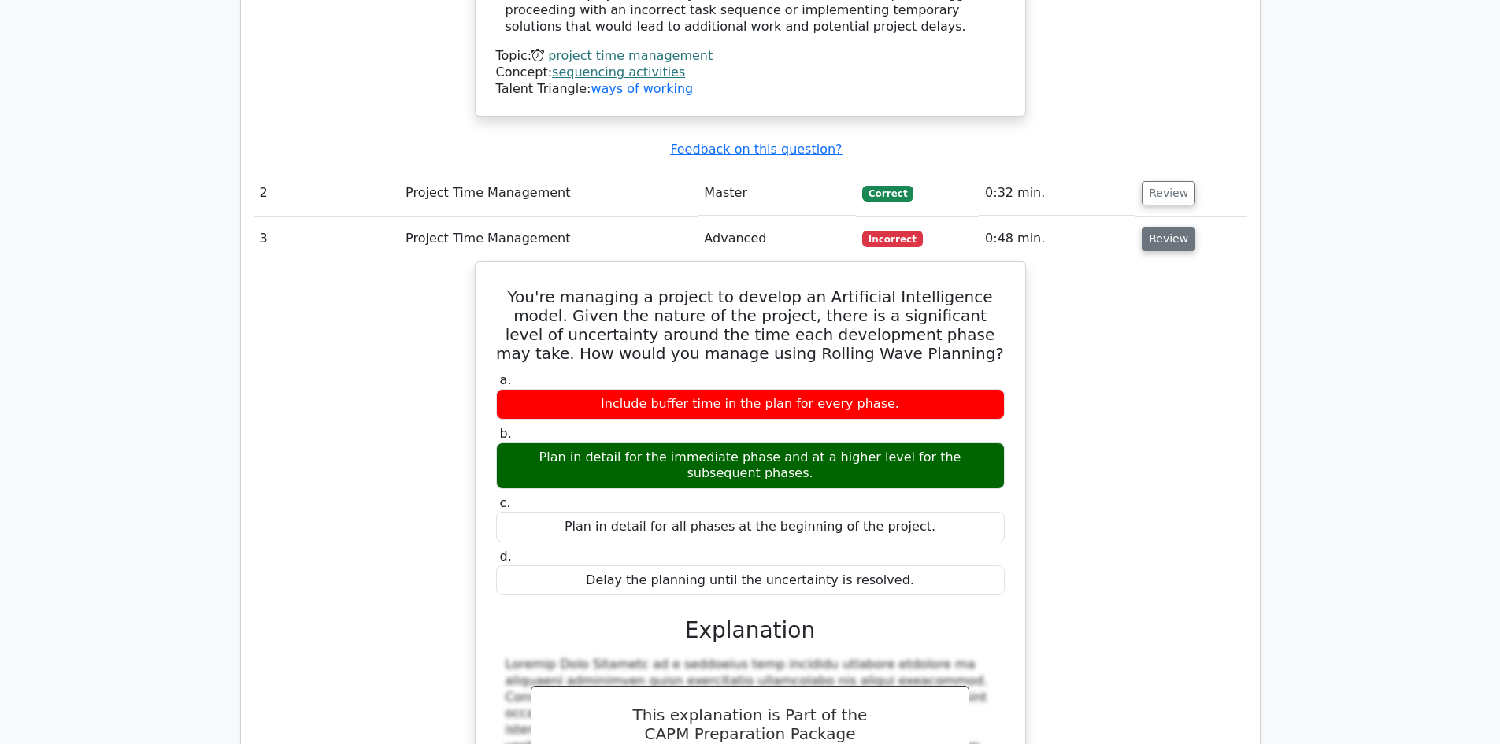
click at [1175, 227] on button "Review" at bounding box center [1169, 239] width 54 height 24
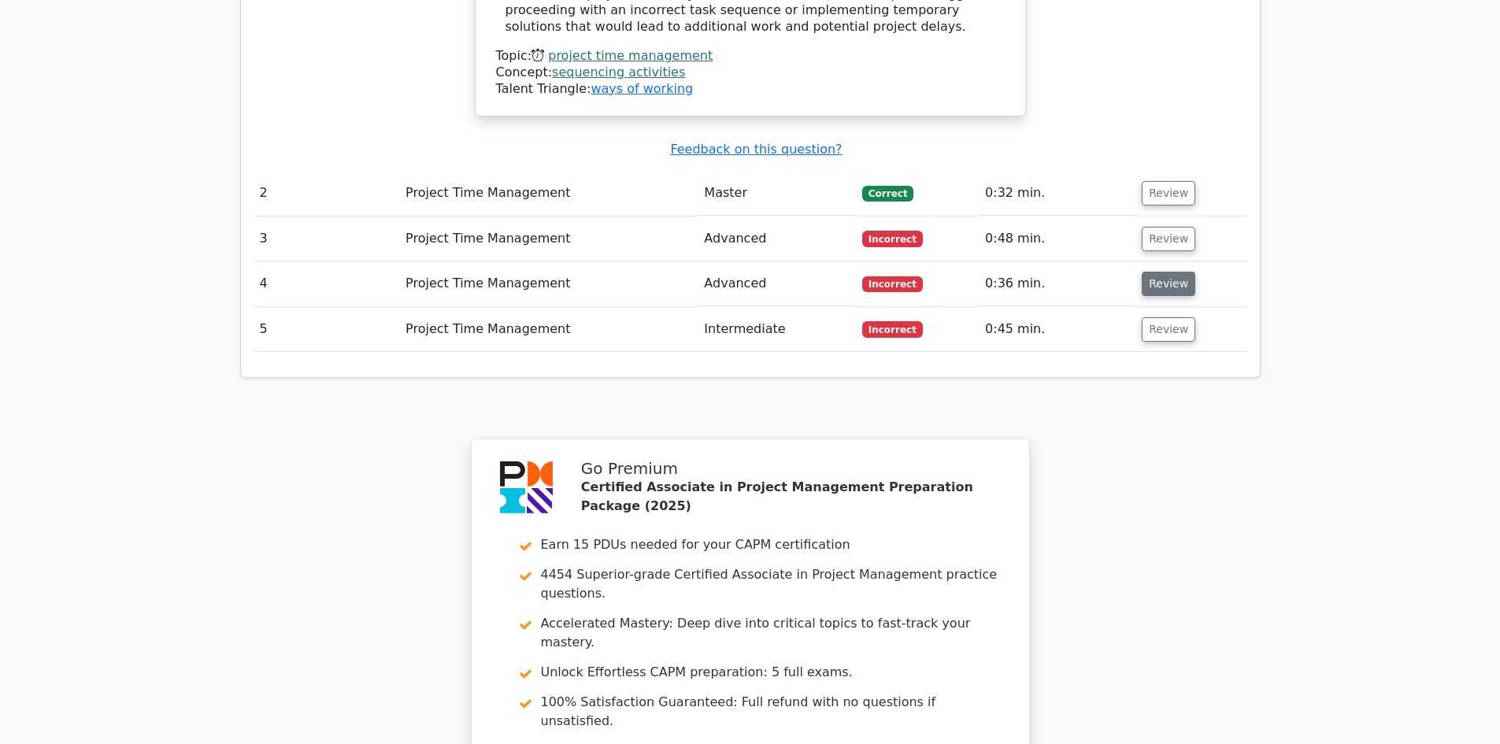
click at [1169, 272] on button "Review" at bounding box center [1169, 284] width 54 height 24
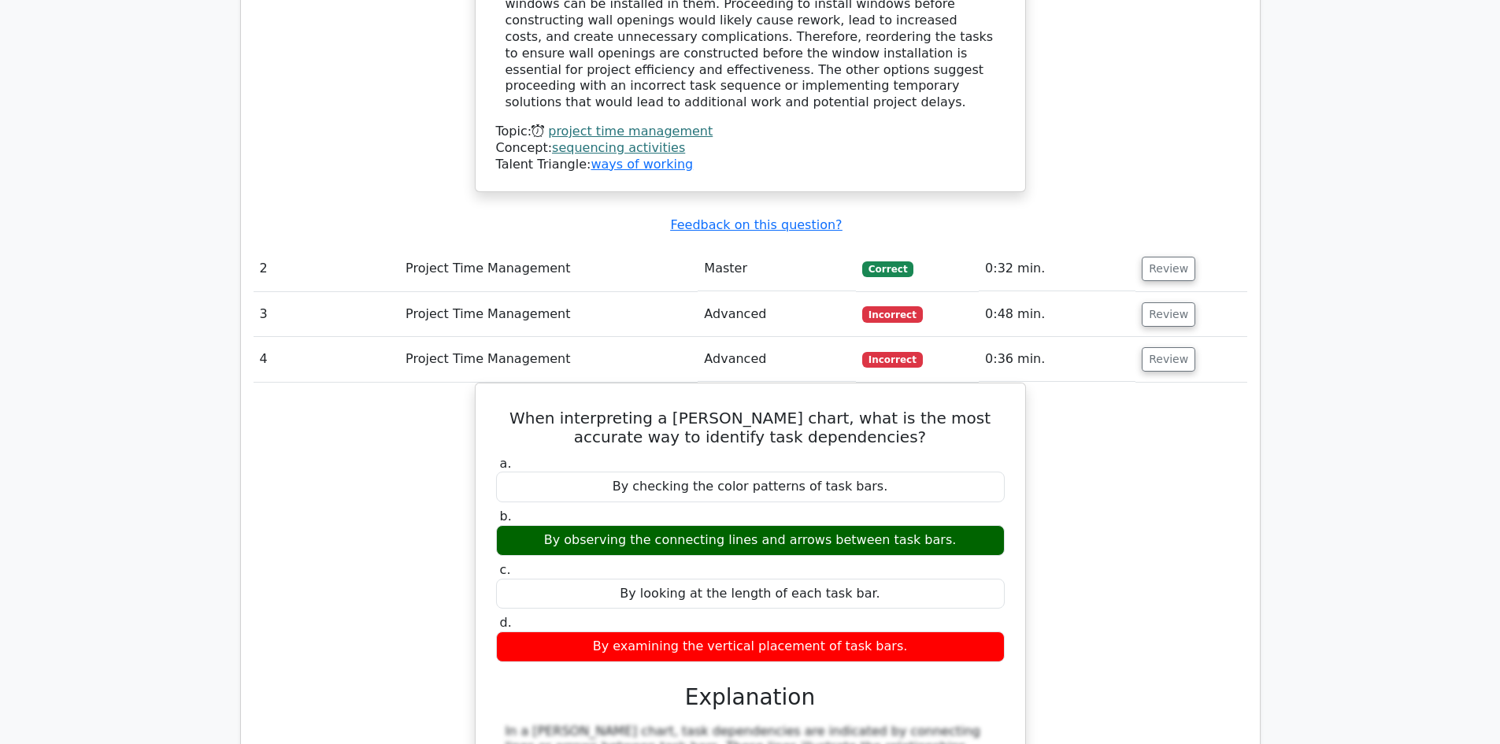
scroll to position [1811, 0]
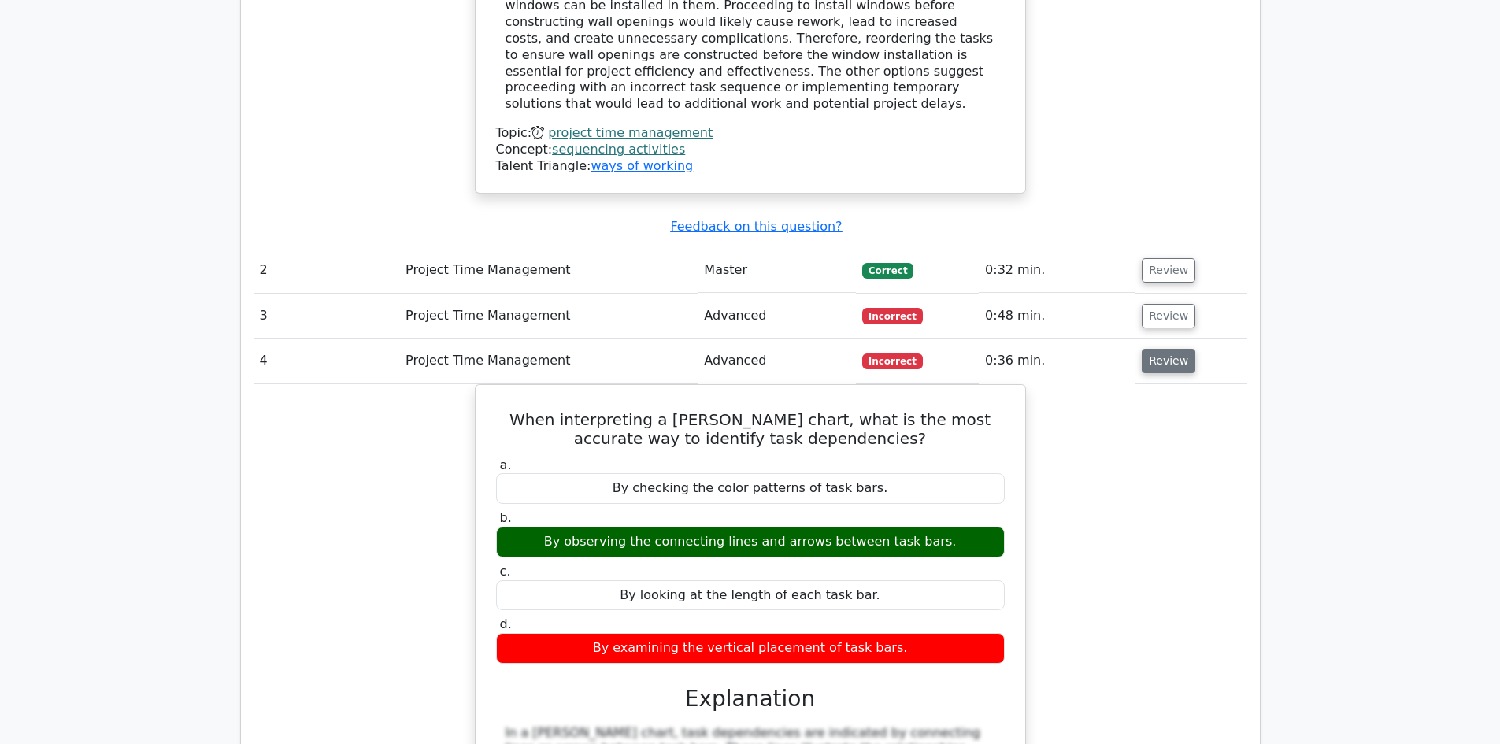
click at [1169, 349] on button "Review" at bounding box center [1169, 361] width 54 height 24
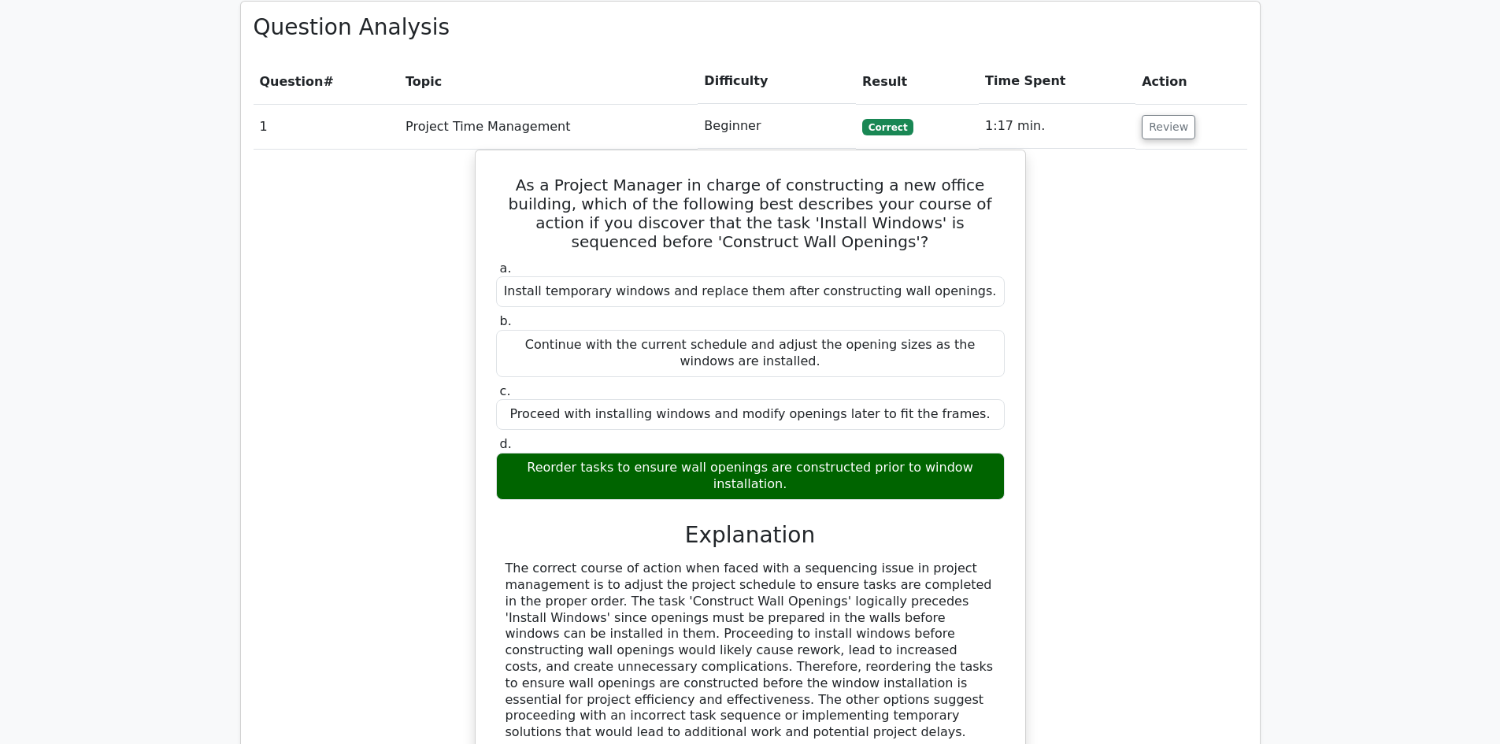
scroll to position [1181, 0]
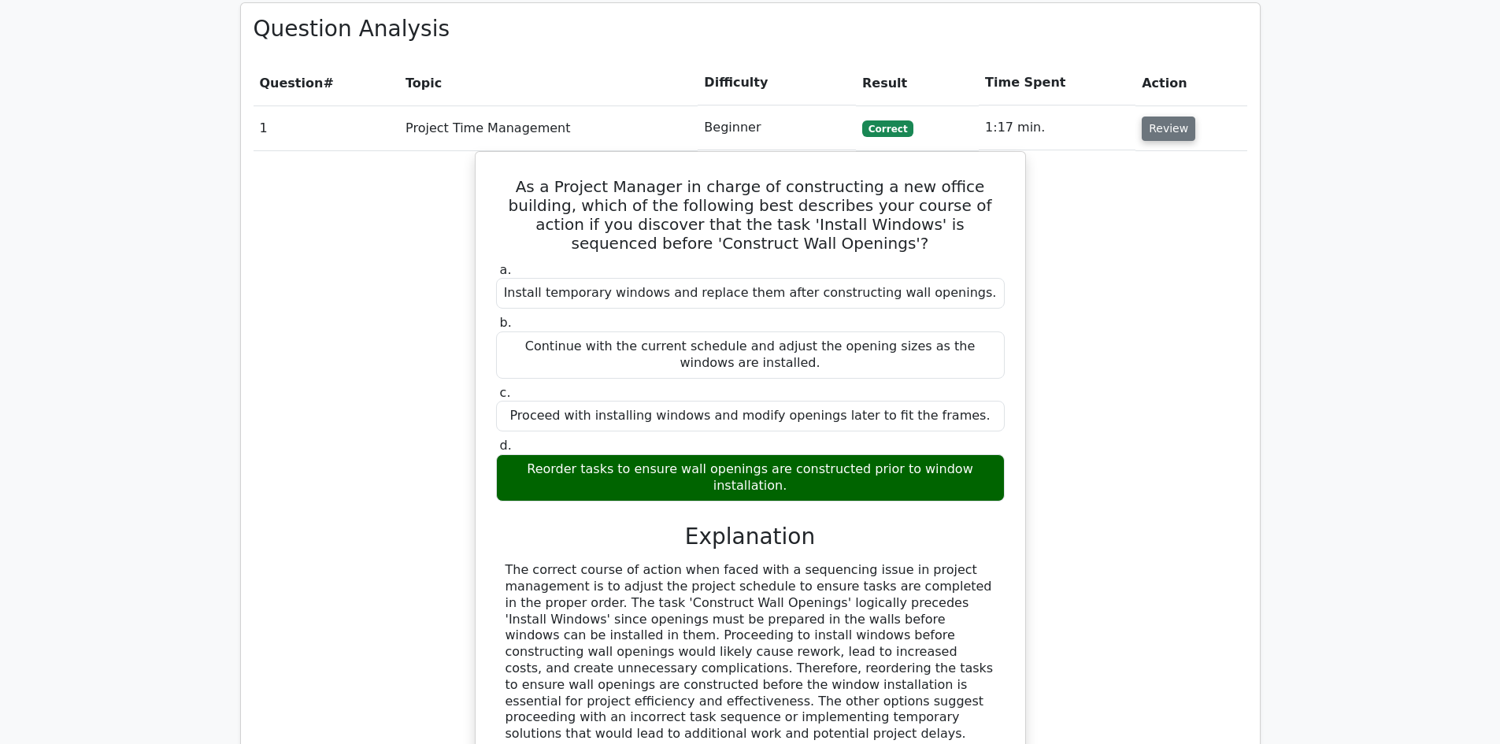
click at [1158, 117] on button "Review" at bounding box center [1169, 129] width 54 height 24
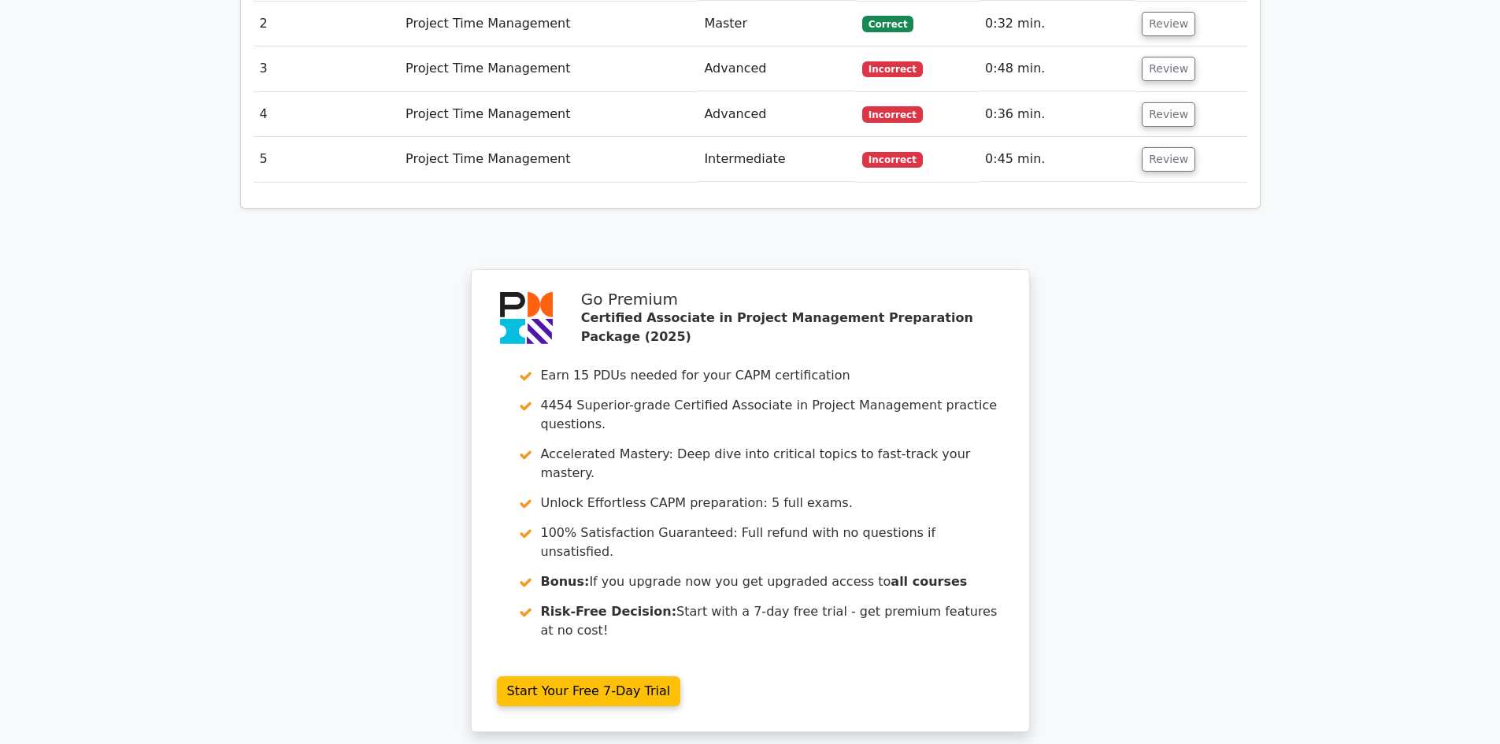
scroll to position [1333, 0]
